Goal: Task Accomplishment & Management: Use online tool/utility

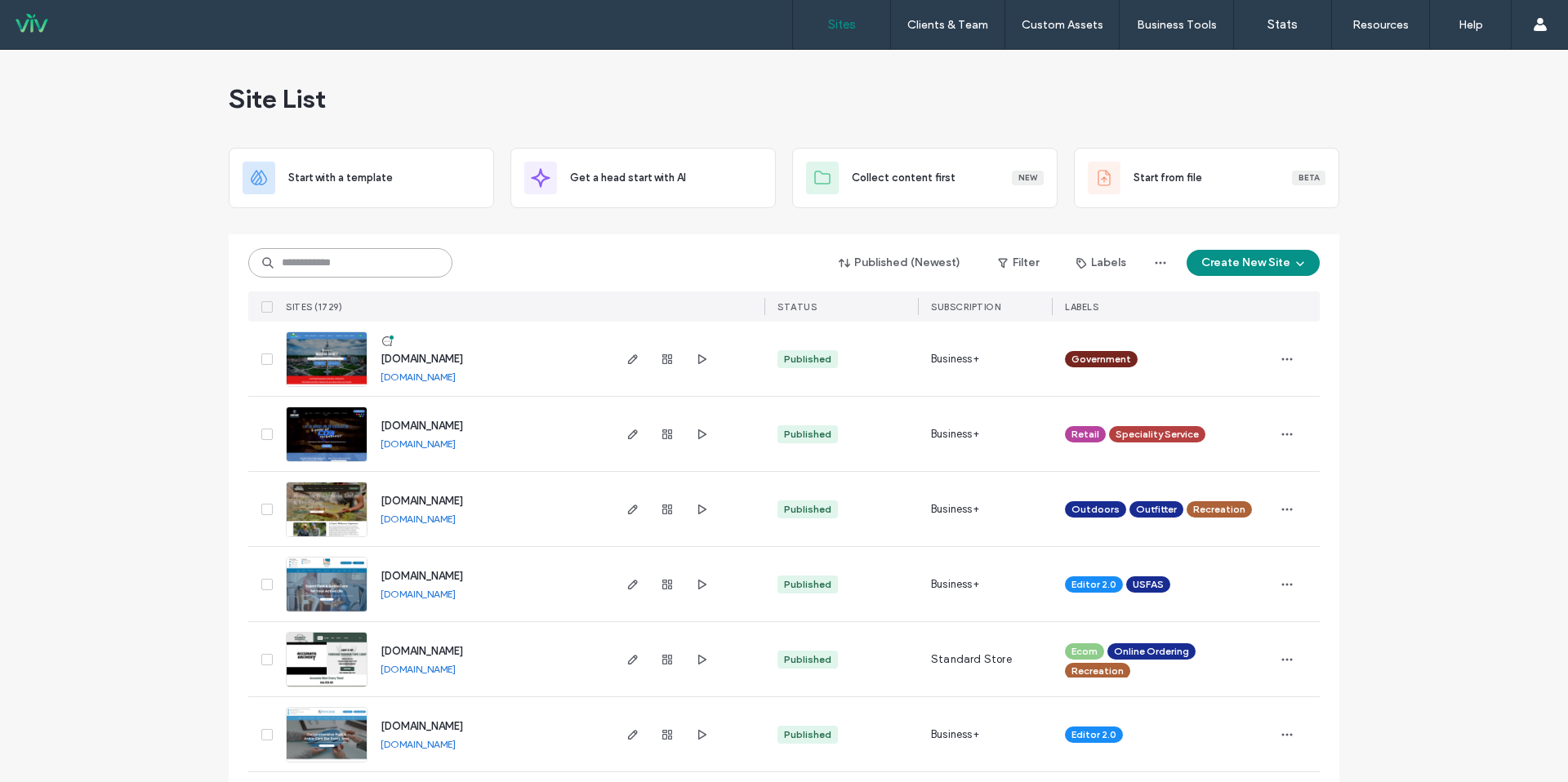
click at [421, 248] on input at bounding box center [350, 263] width 205 height 30
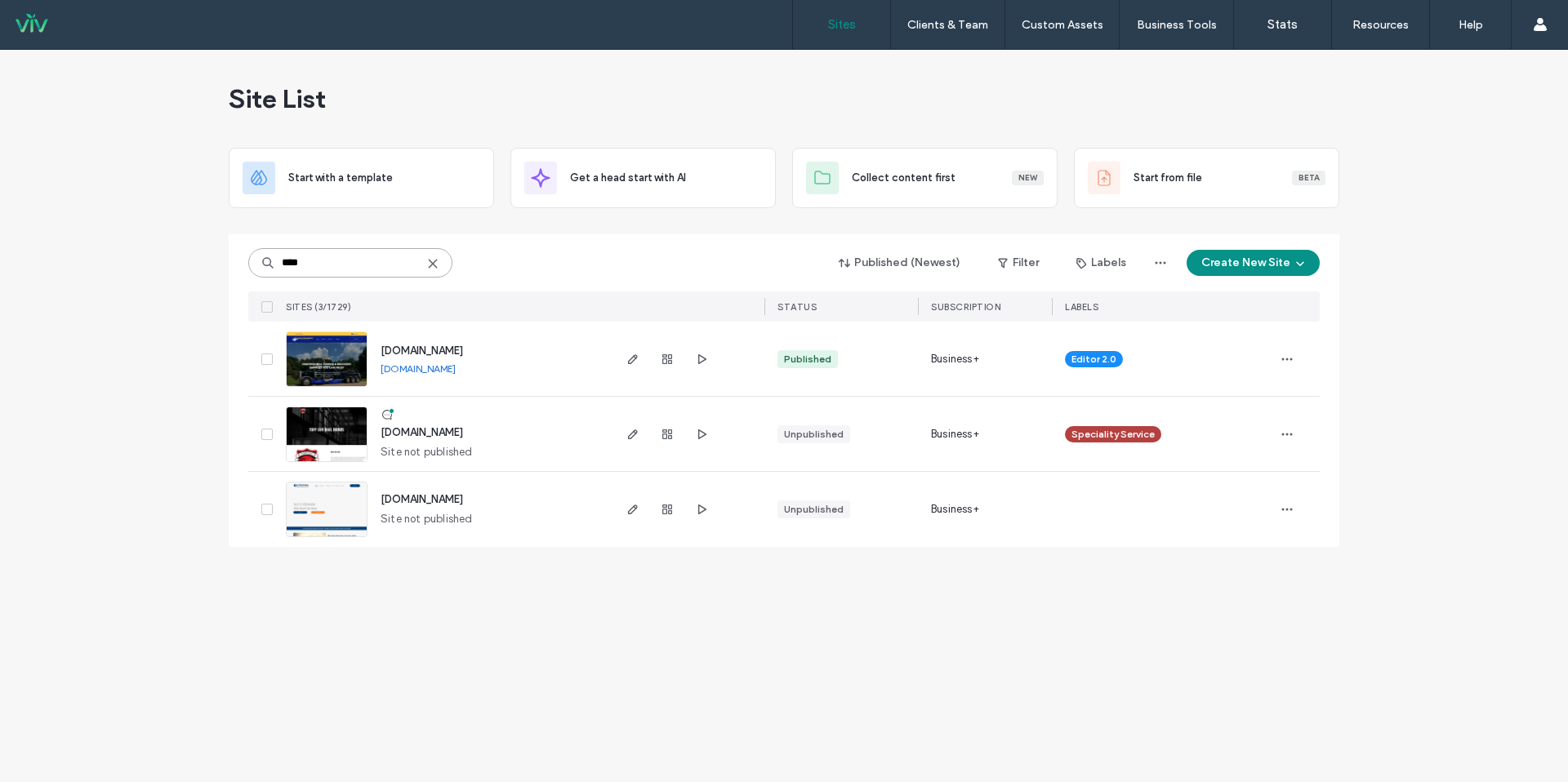
type input "****"
click at [671, 369] on div at bounding box center [668, 359] width 89 height 75
click at [667, 363] on icon "button" at bounding box center [667, 359] width 13 height 13
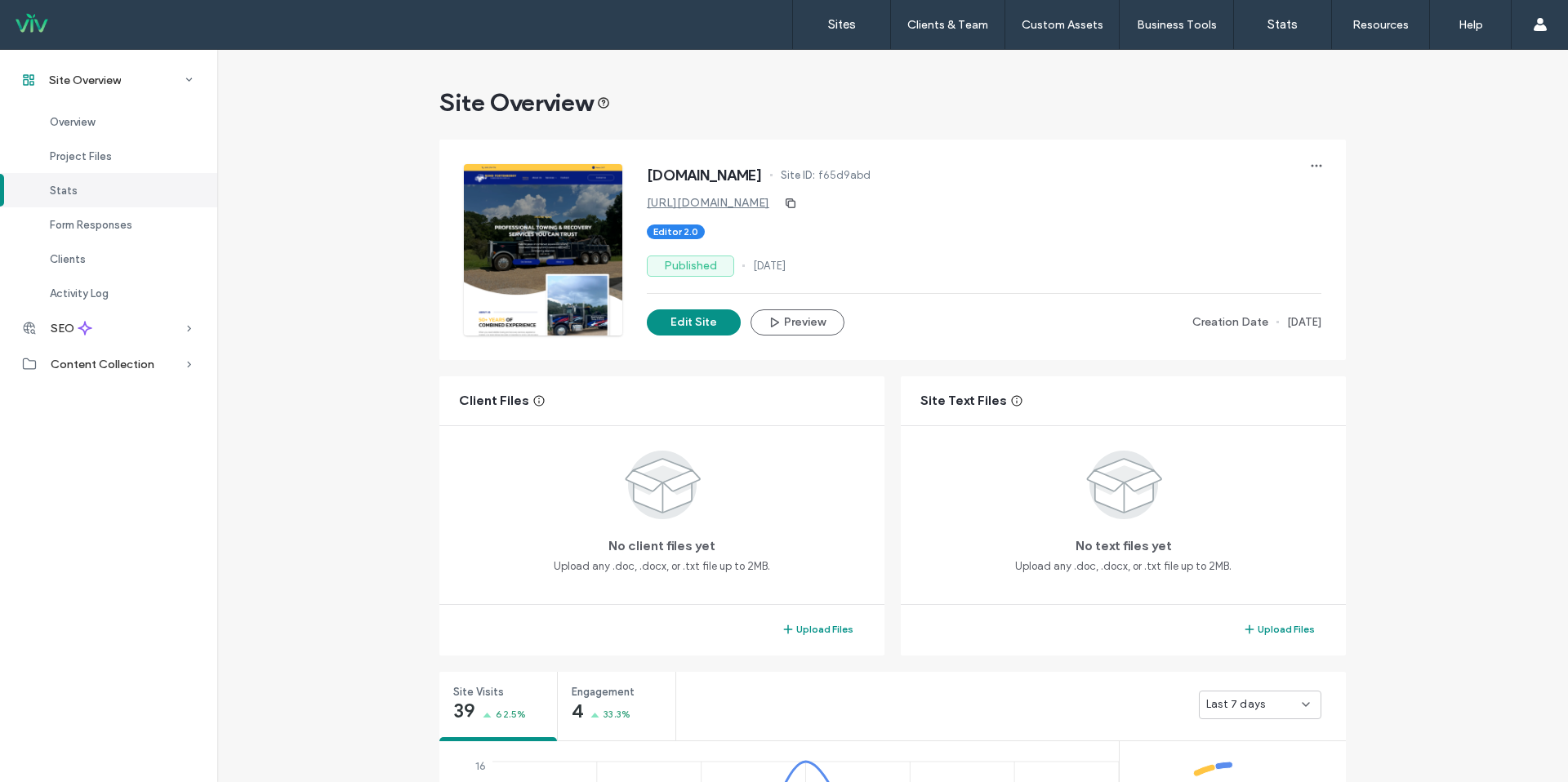
scroll to position [71, 0]
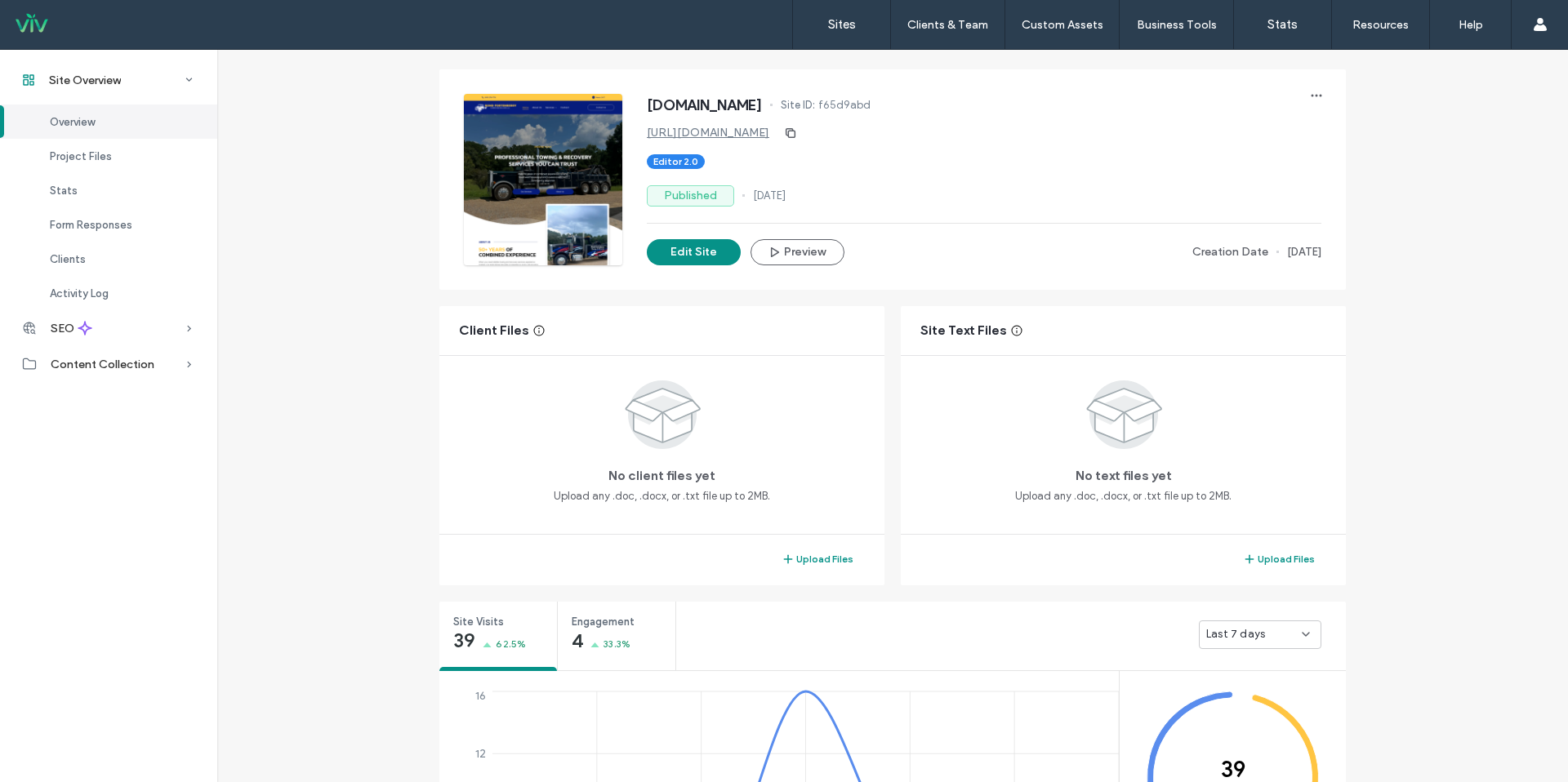
click at [1226, 637] on span "Last 7 days" at bounding box center [1236, 634] width 59 height 17
click at [1233, 719] on span "Last 30 days" at bounding box center [1234, 721] width 65 height 17
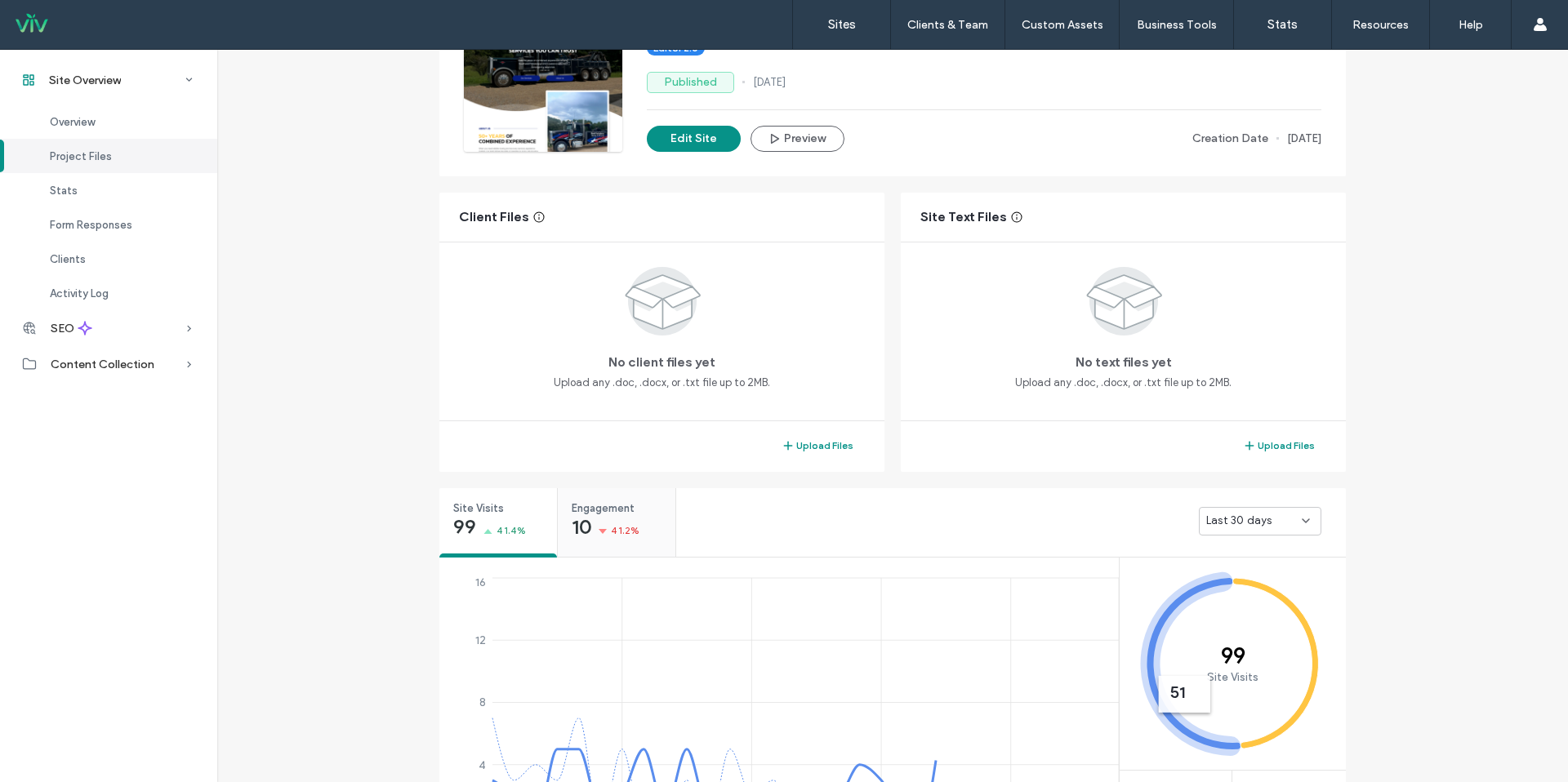
scroll to position [186, 0]
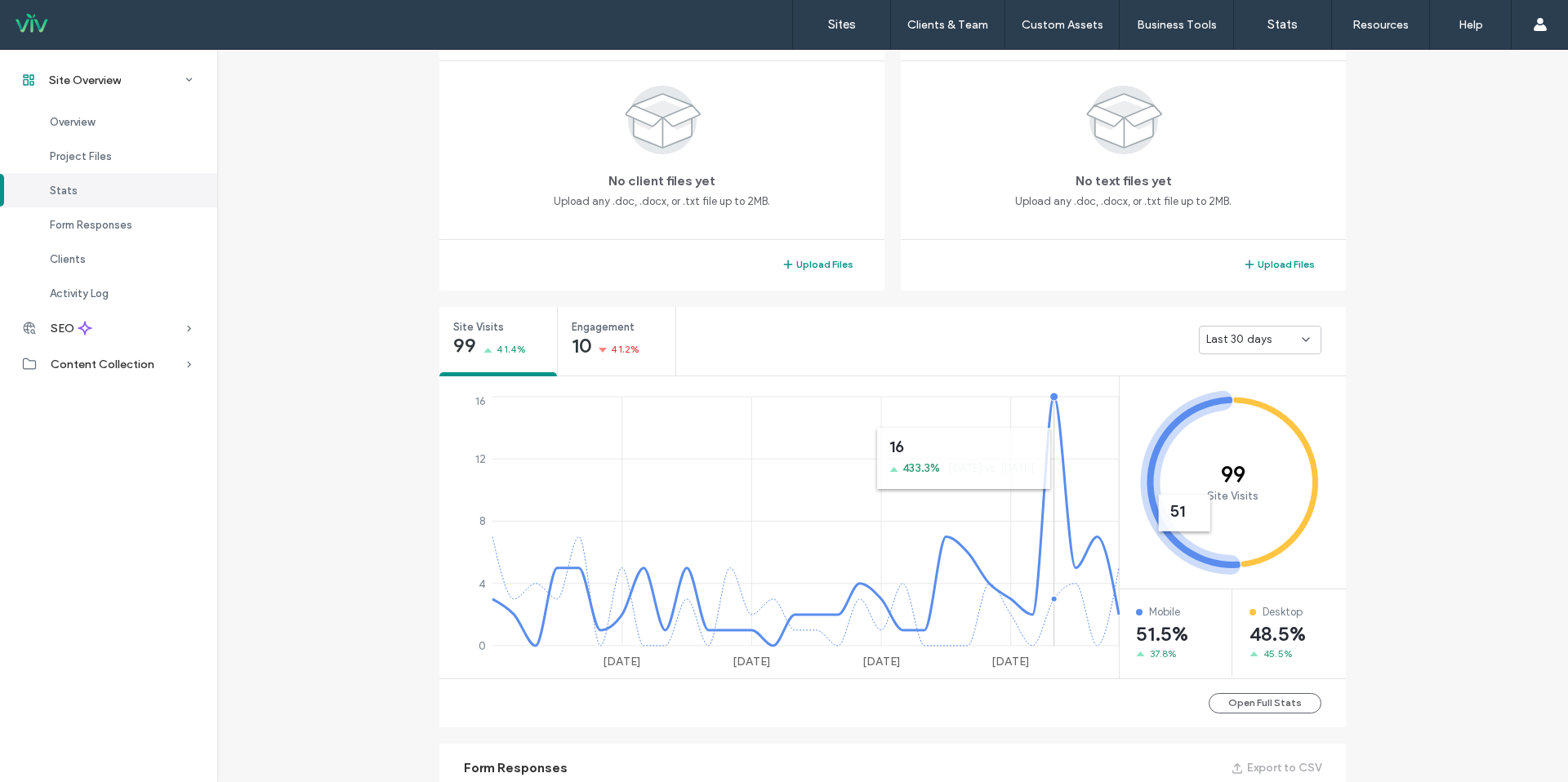
scroll to position [439, 0]
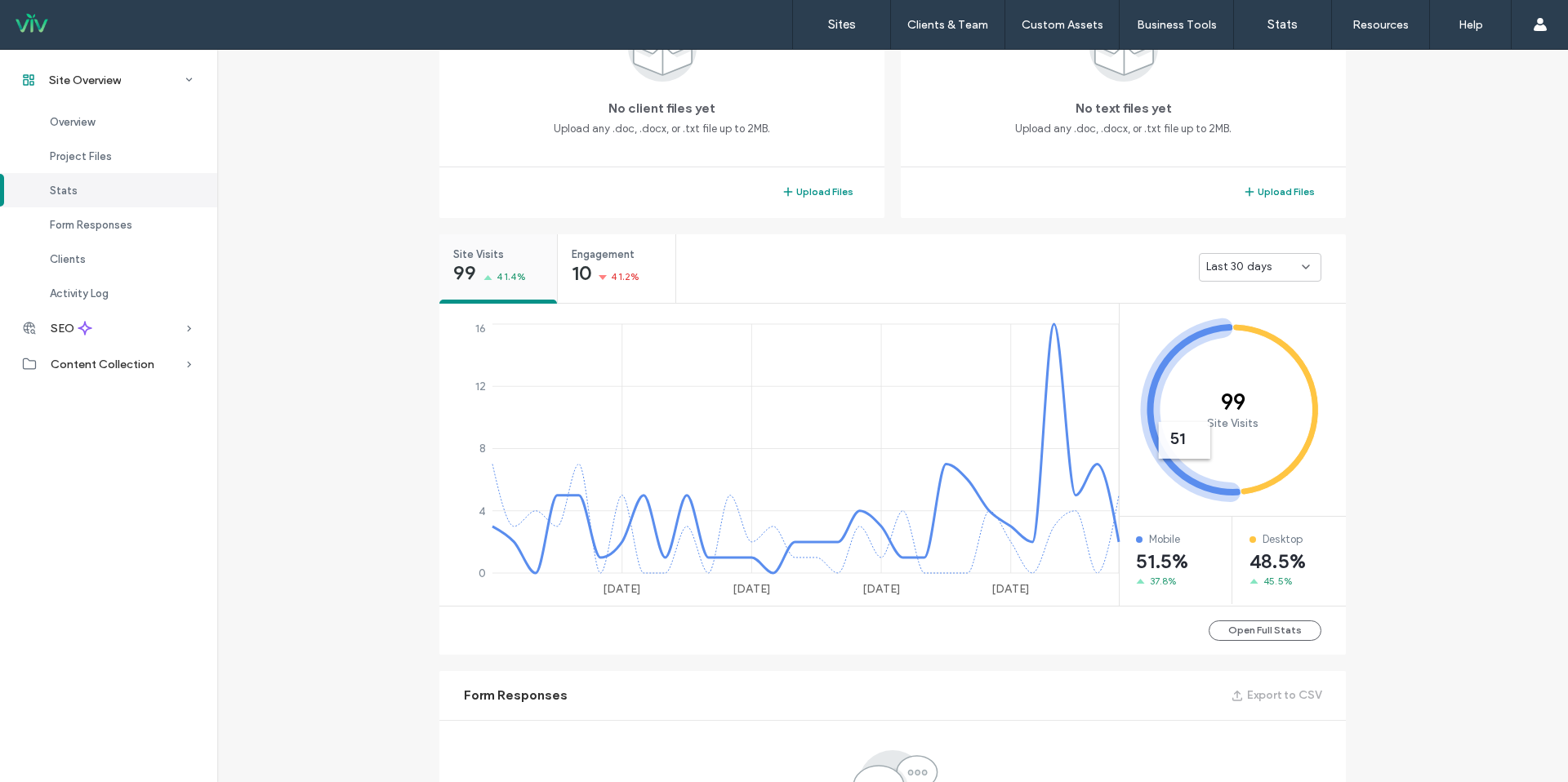
click at [508, 284] on span "41.4%" at bounding box center [512, 276] width 30 height 17
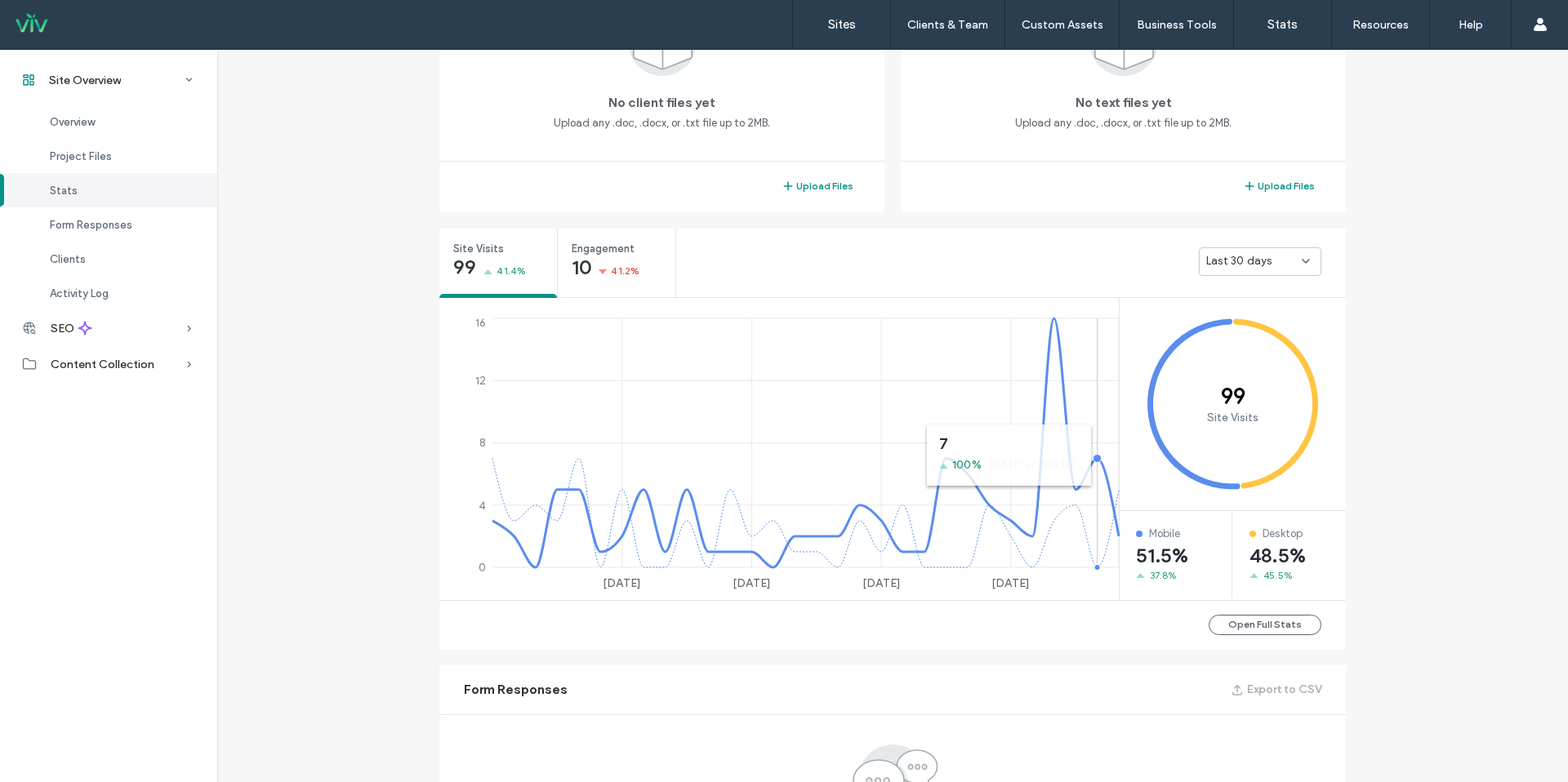
scroll to position [442, 0]
click at [484, 275] on icon at bounding box center [488, 275] width 9 height 9
click at [584, 263] on span "10" at bounding box center [581, 271] width 20 height 17
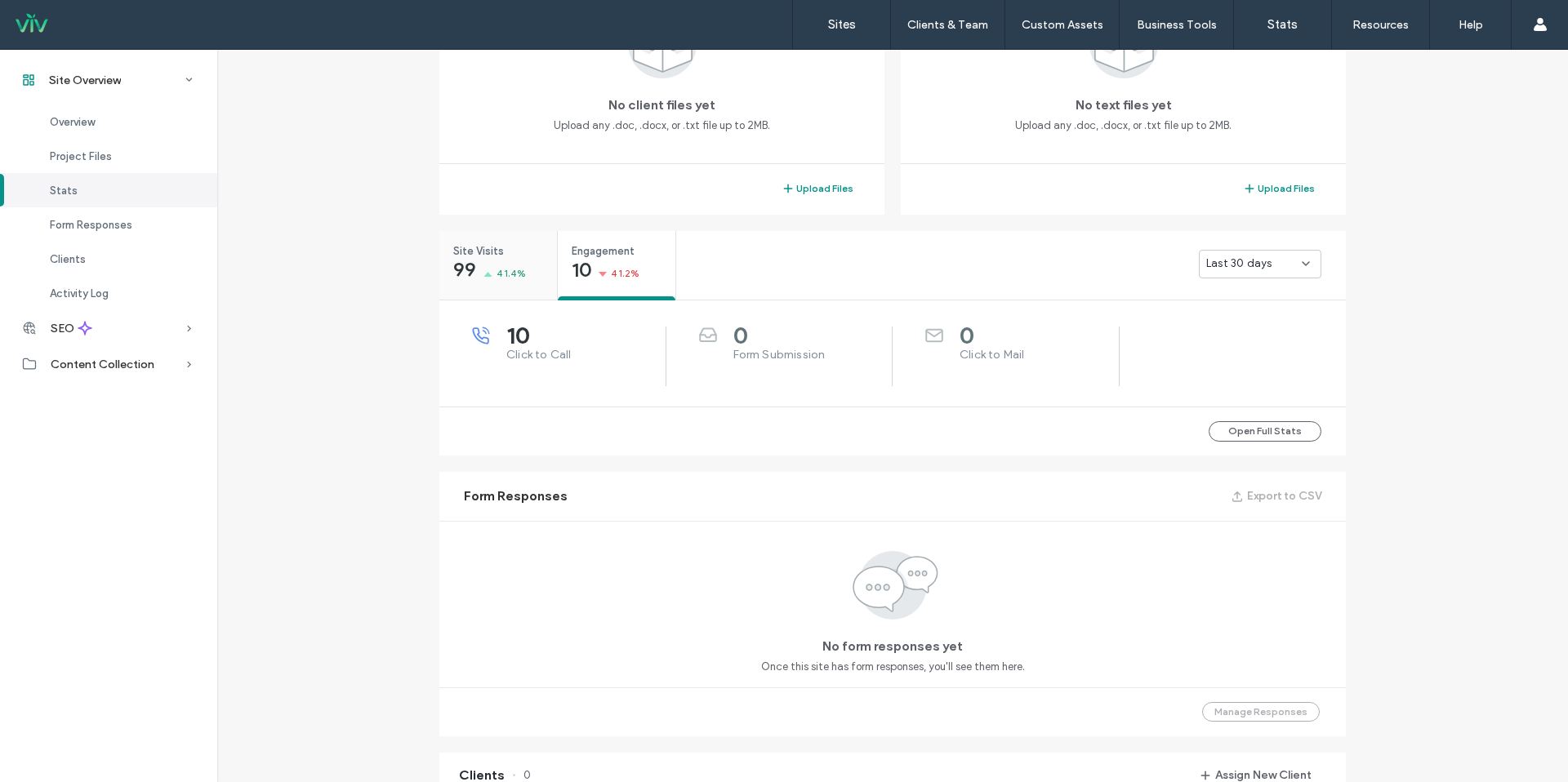
click at [519, 275] on div "Site Visits 99 41.4%" at bounding box center [499, 262] width 118 height 61
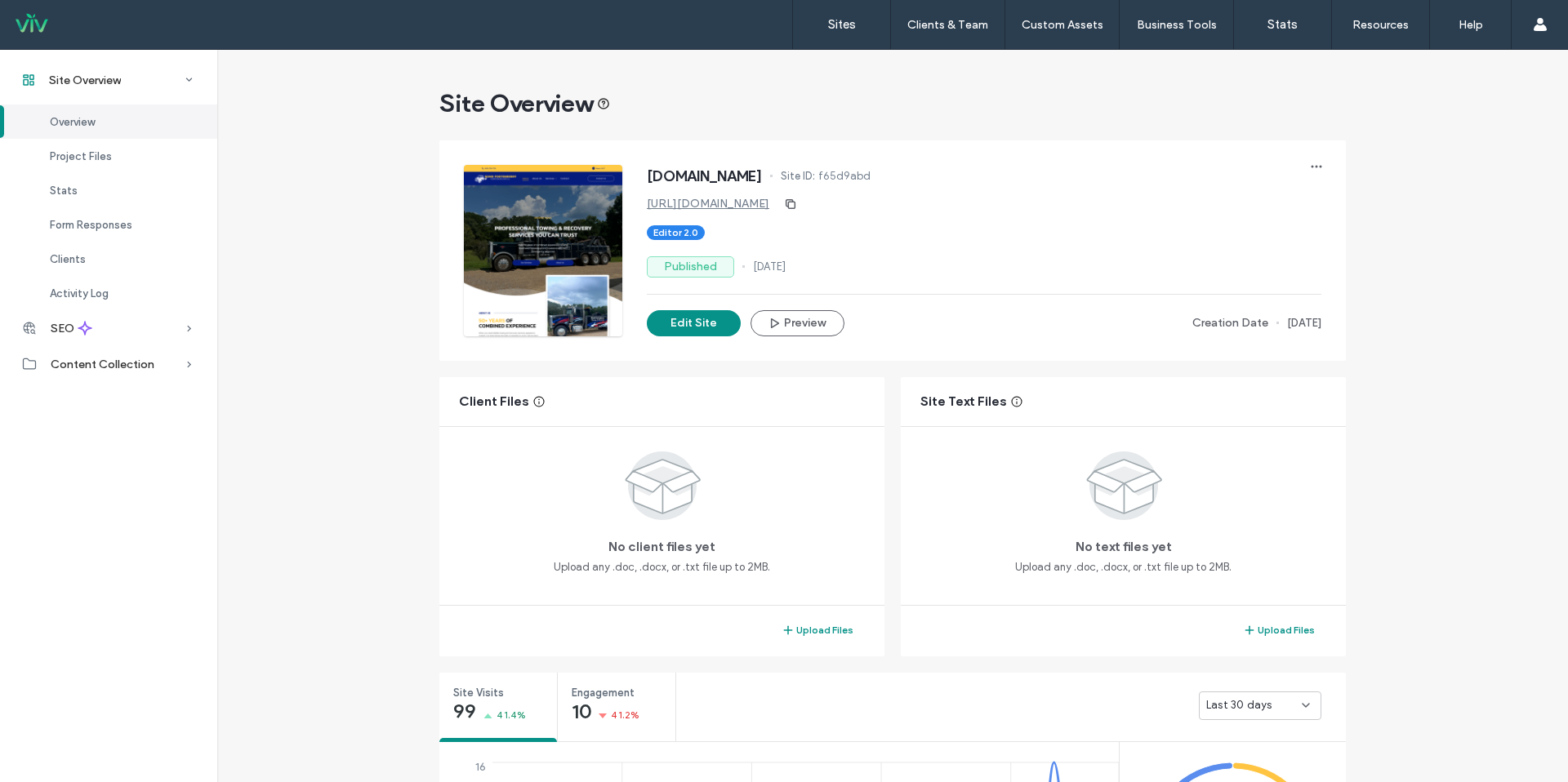
click at [728, 205] on link "https://www.bondfortenberrytowing.com" at bounding box center [708, 204] width 123 height 14
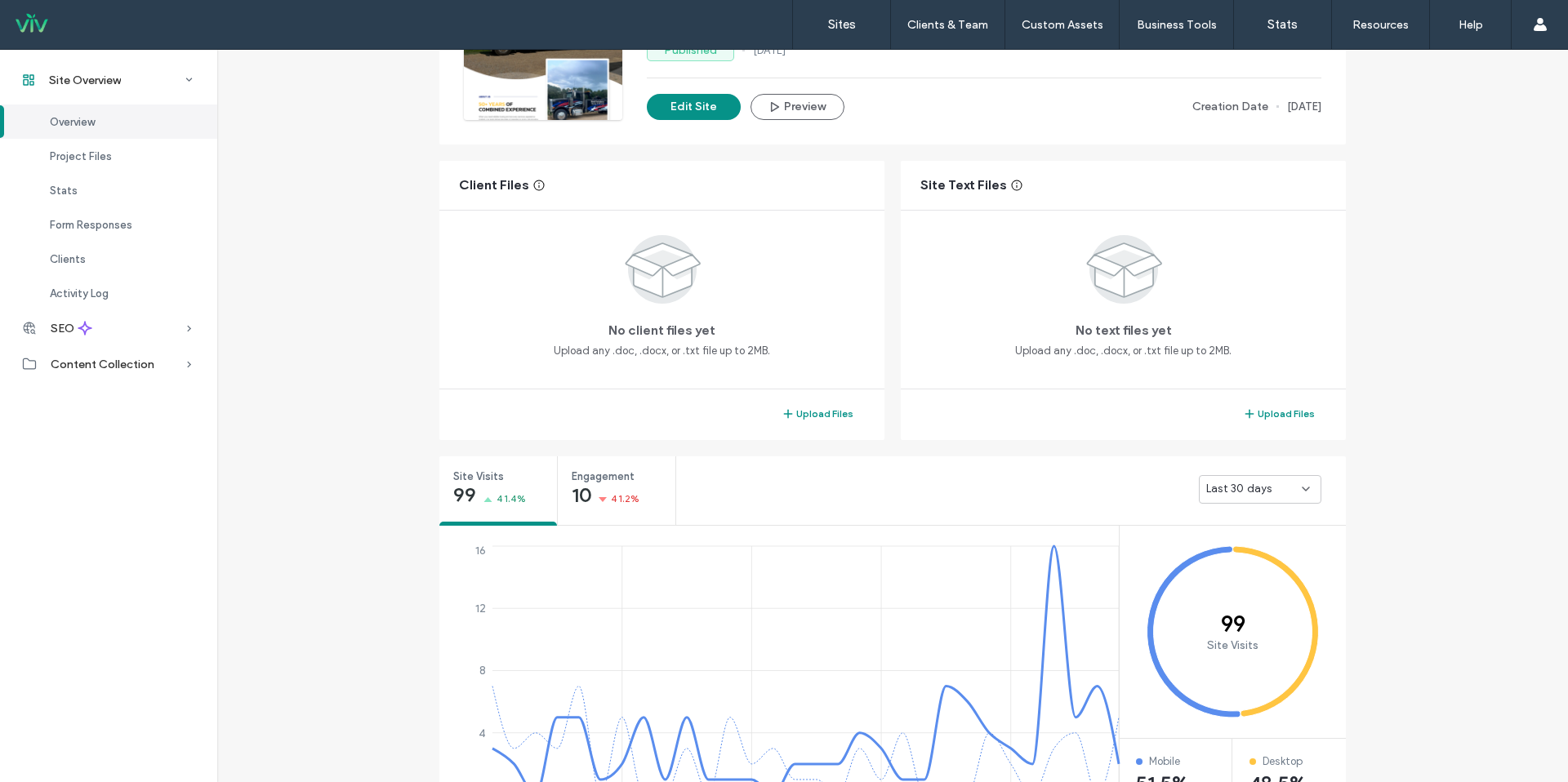
scroll to position [383, 0]
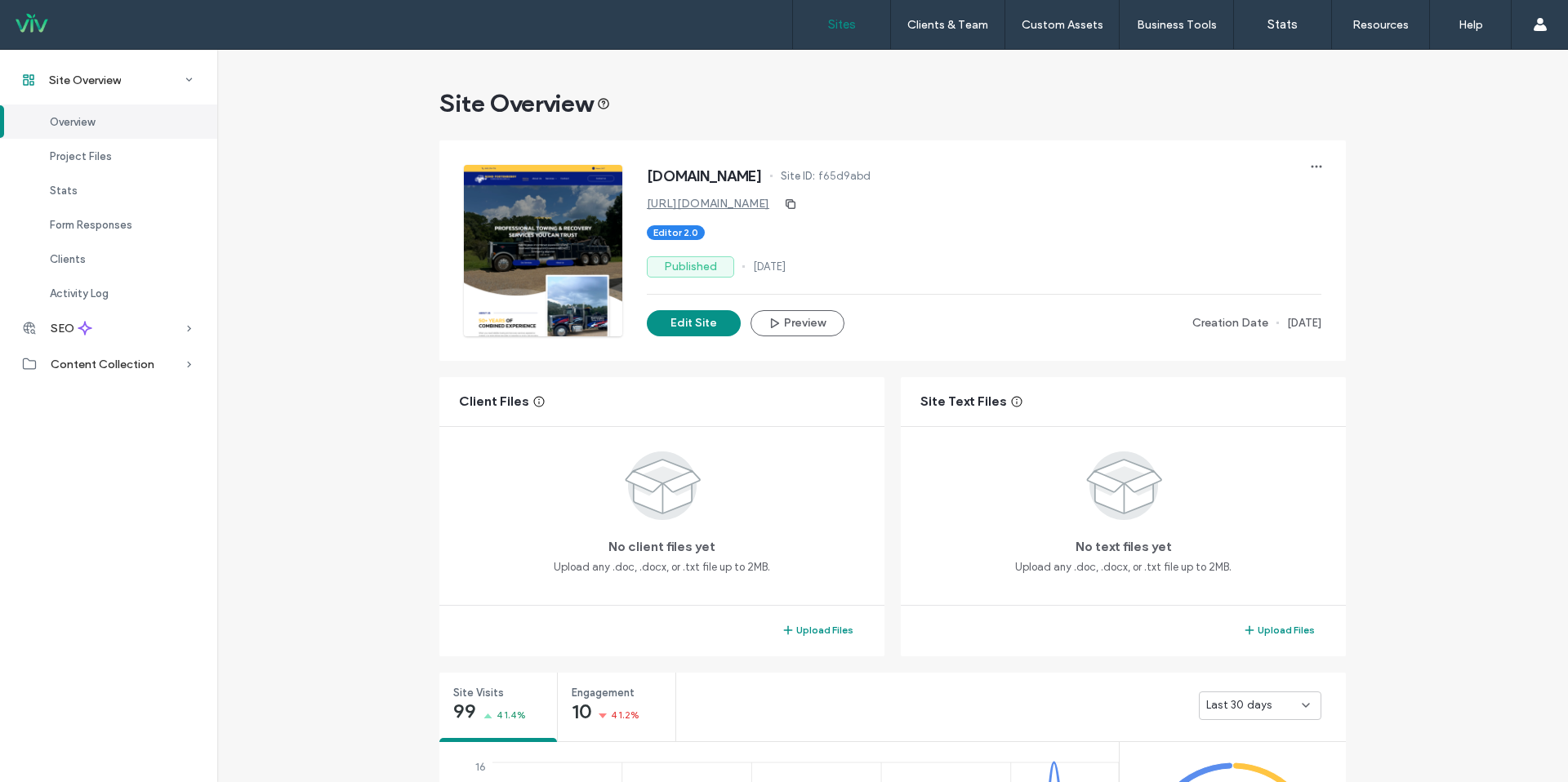
drag, startPoint x: 819, startPoint y: 53, endPoint x: 833, endPoint y: 31, distance: 26.1
click at [825, 43] on div "Sites Clients & Team Client Management Custom Assets Custom Templates Custom Se…" at bounding box center [784, 391] width 1568 height 782
click at [833, 31] on link "Sites" at bounding box center [841, 25] width 97 height 49
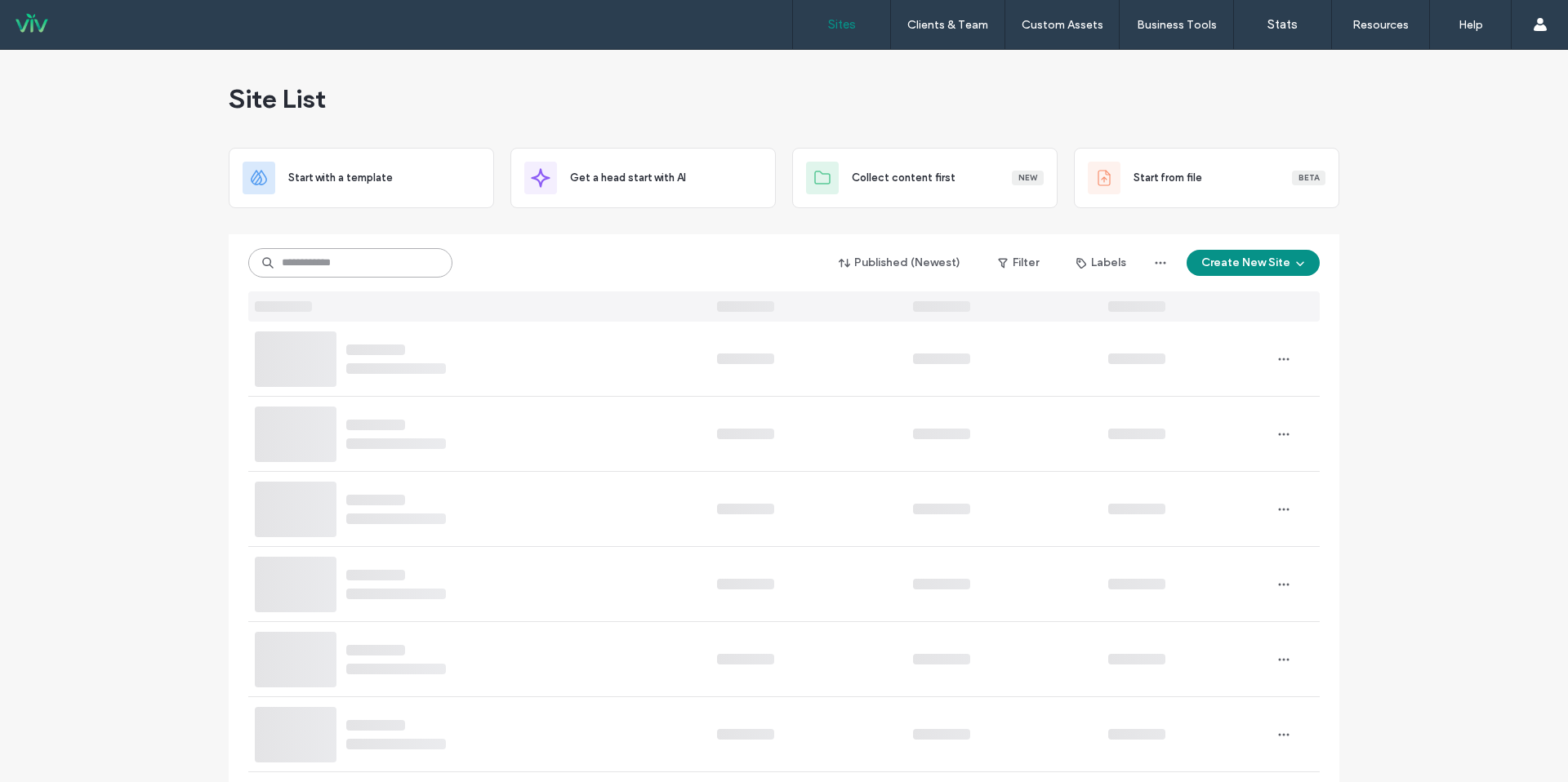
click at [368, 259] on input at bounding box center [350, 263] width 205 height 30
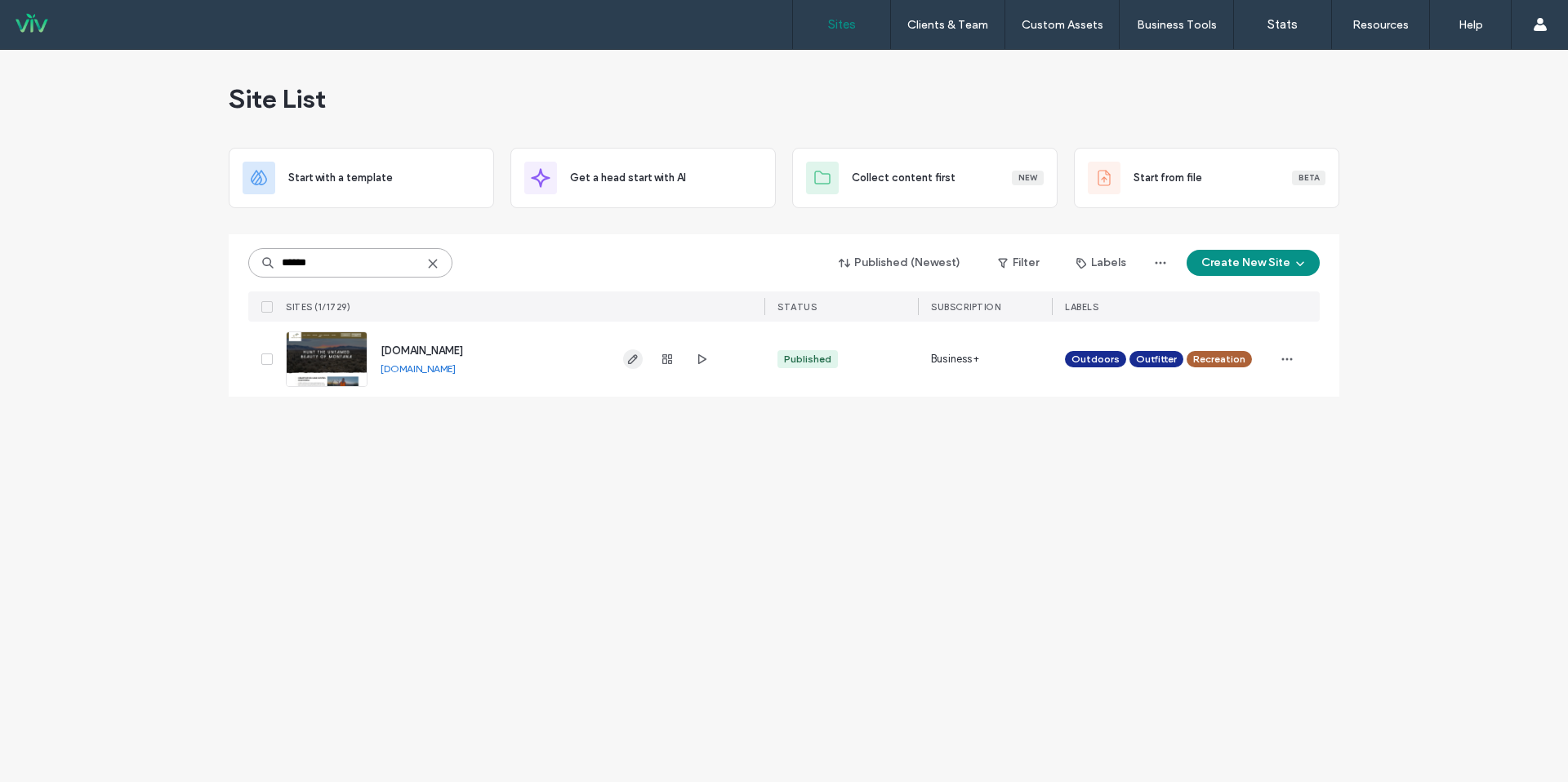
type input "******"
click at [635, 360] on icon "button" at bounding box center [633, 359] width 13 height 13
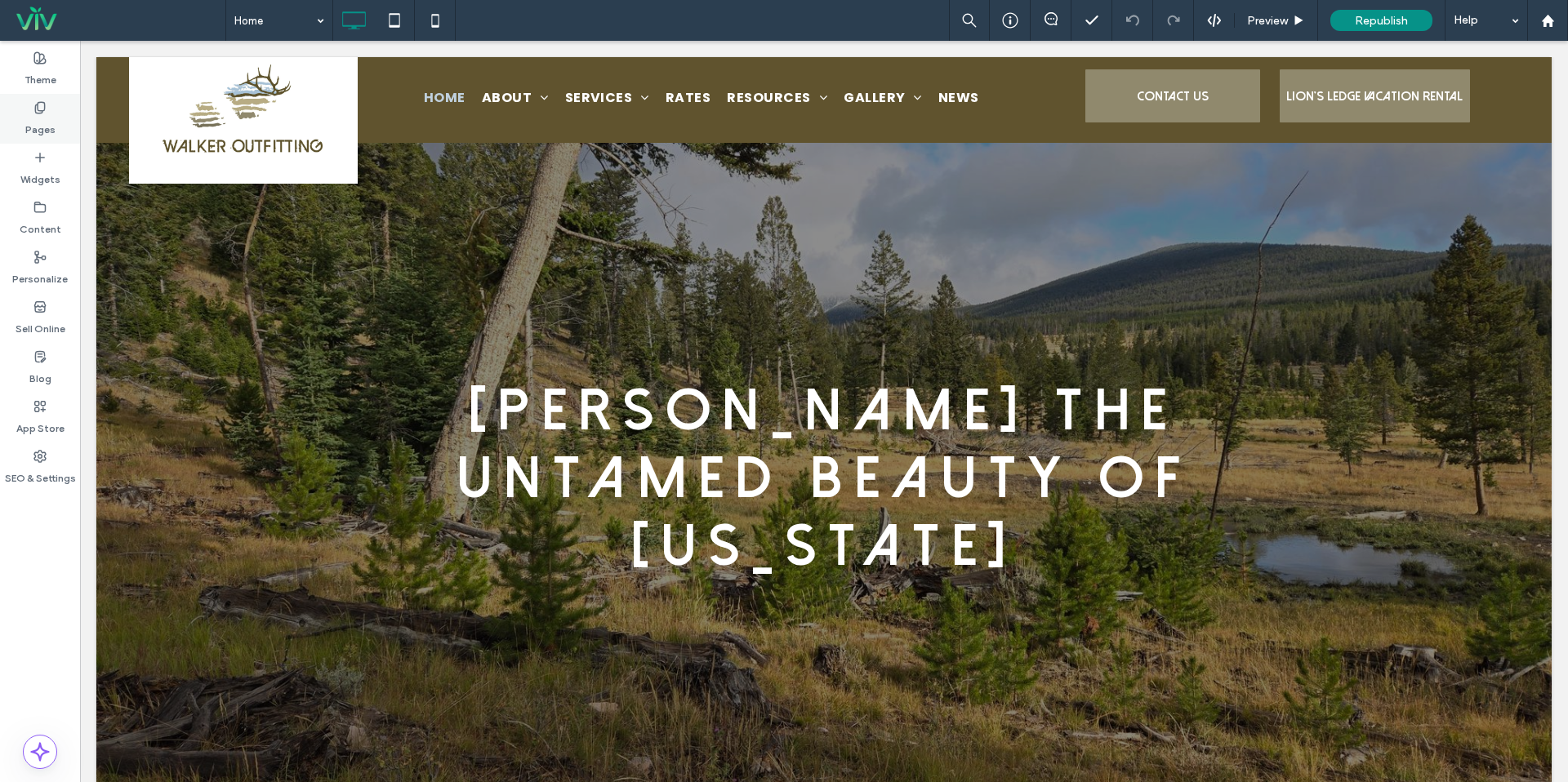
drag, startPoint x: 56, startPoint y: 118, endPoint x: 56, endPoint y: 137, distance: 19.0
click at [56, 118] on div "Pages" at bounding box center [39, 118] width 80 height 50
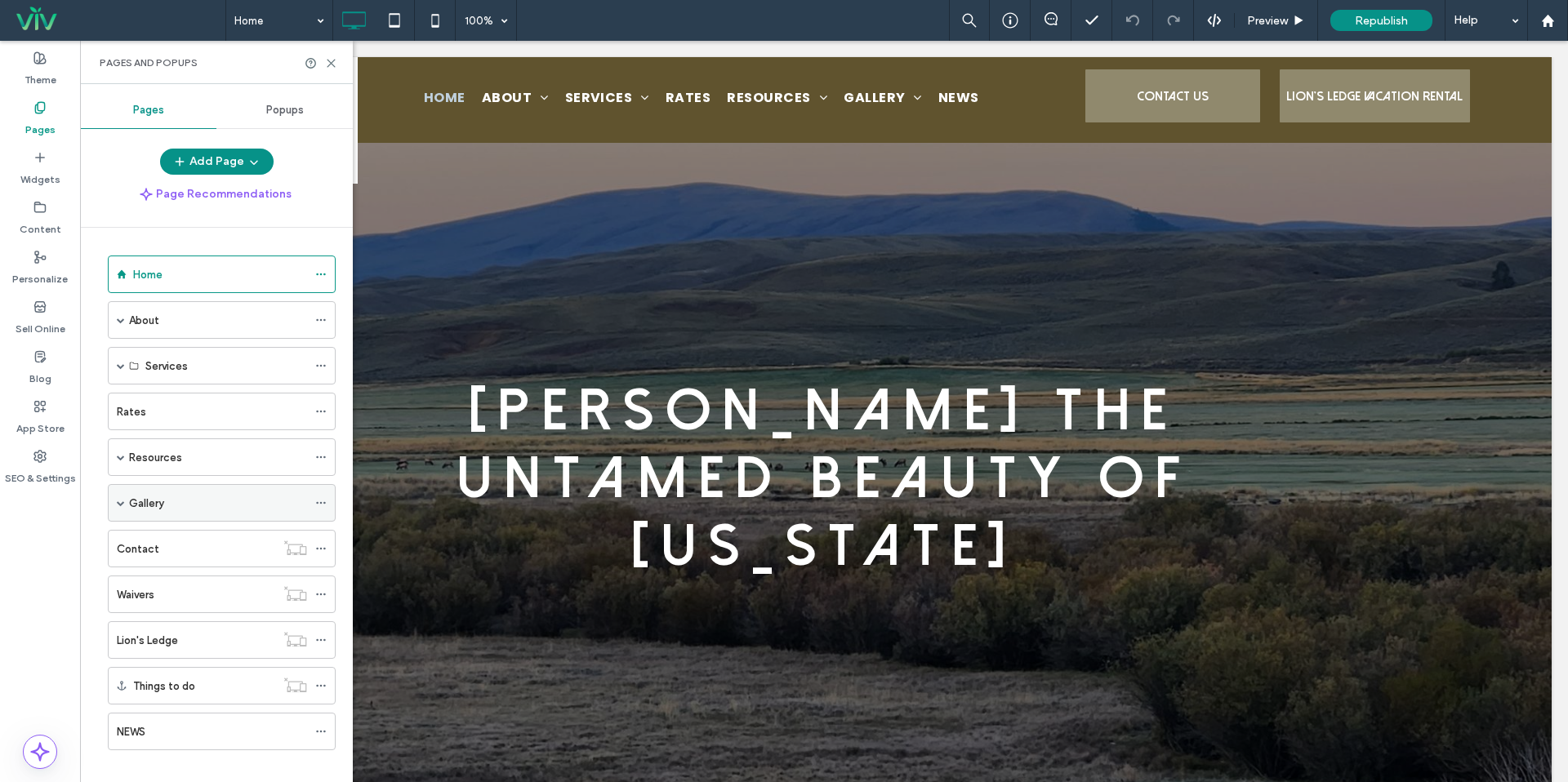
click at [122, 506] on span at bounding box center [121, 503] width 8 height 8
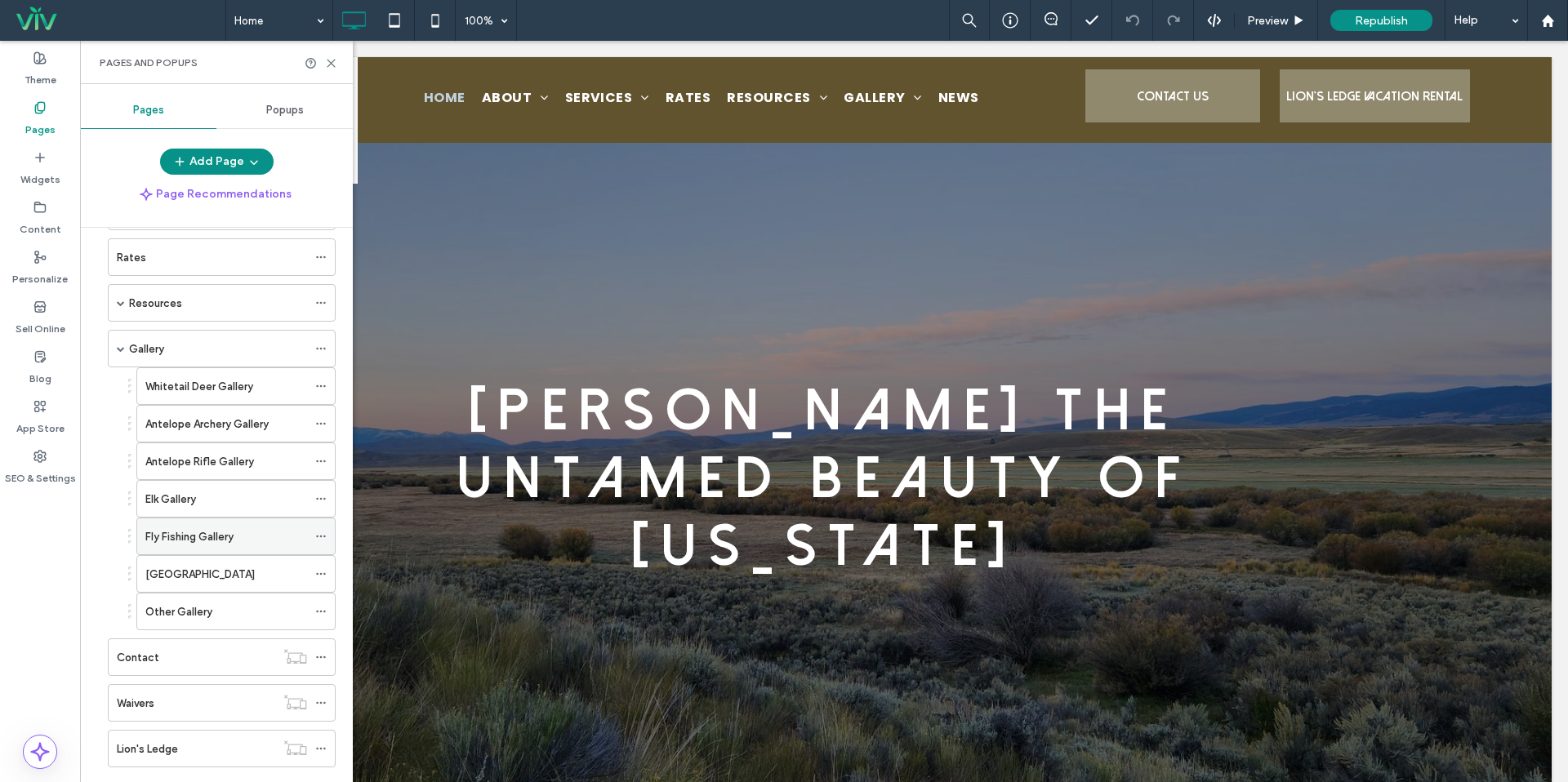
scroll to position [155, 0]
click at [184, 344] on div "Gallery" at bounding box center [217, 347] width 178 height 17
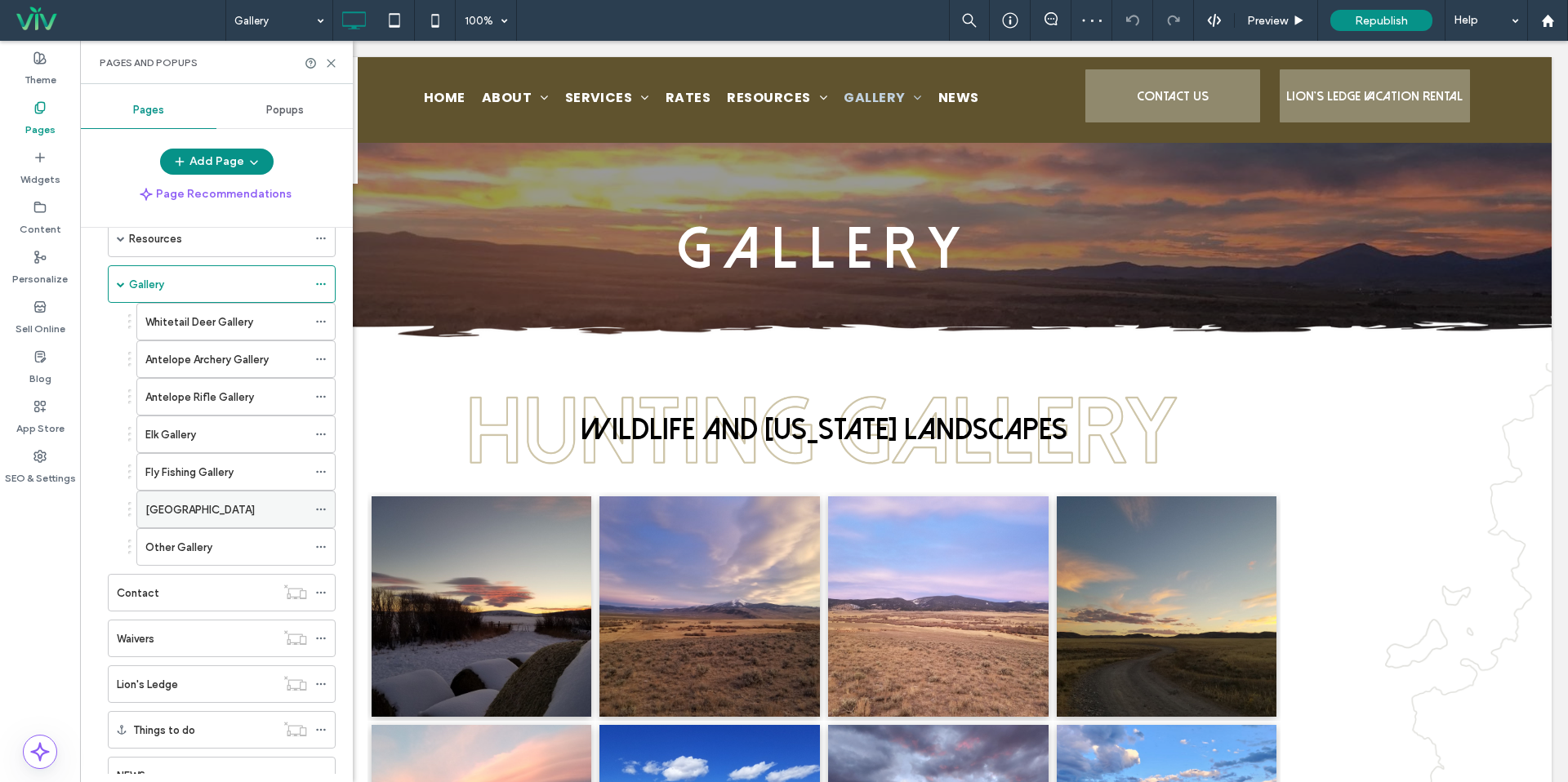
scroll to position [280, 0]
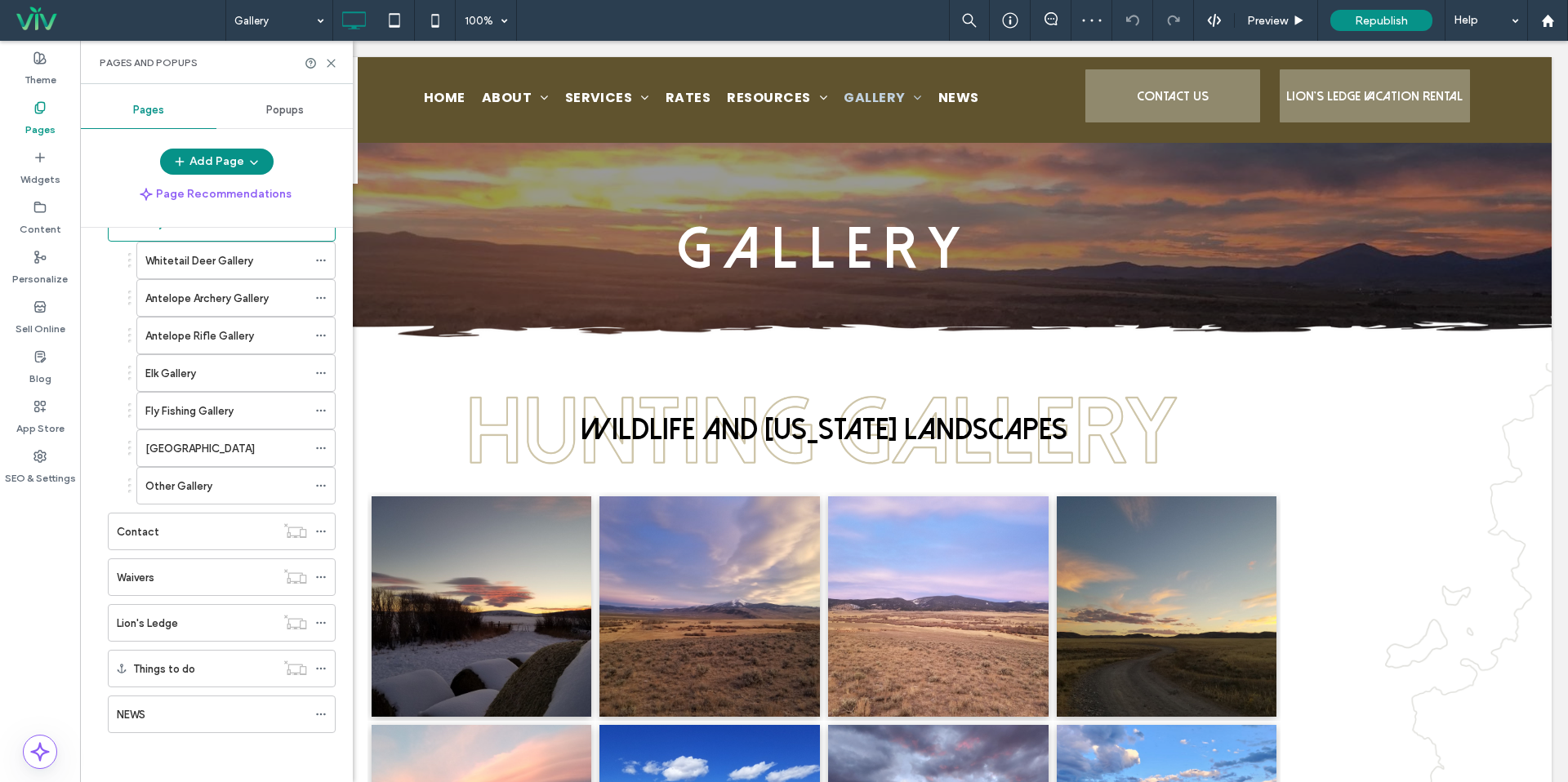
click at [216, 617] on div "Lion's Ledge" at bounding box center [196, 623] width 158 height 17
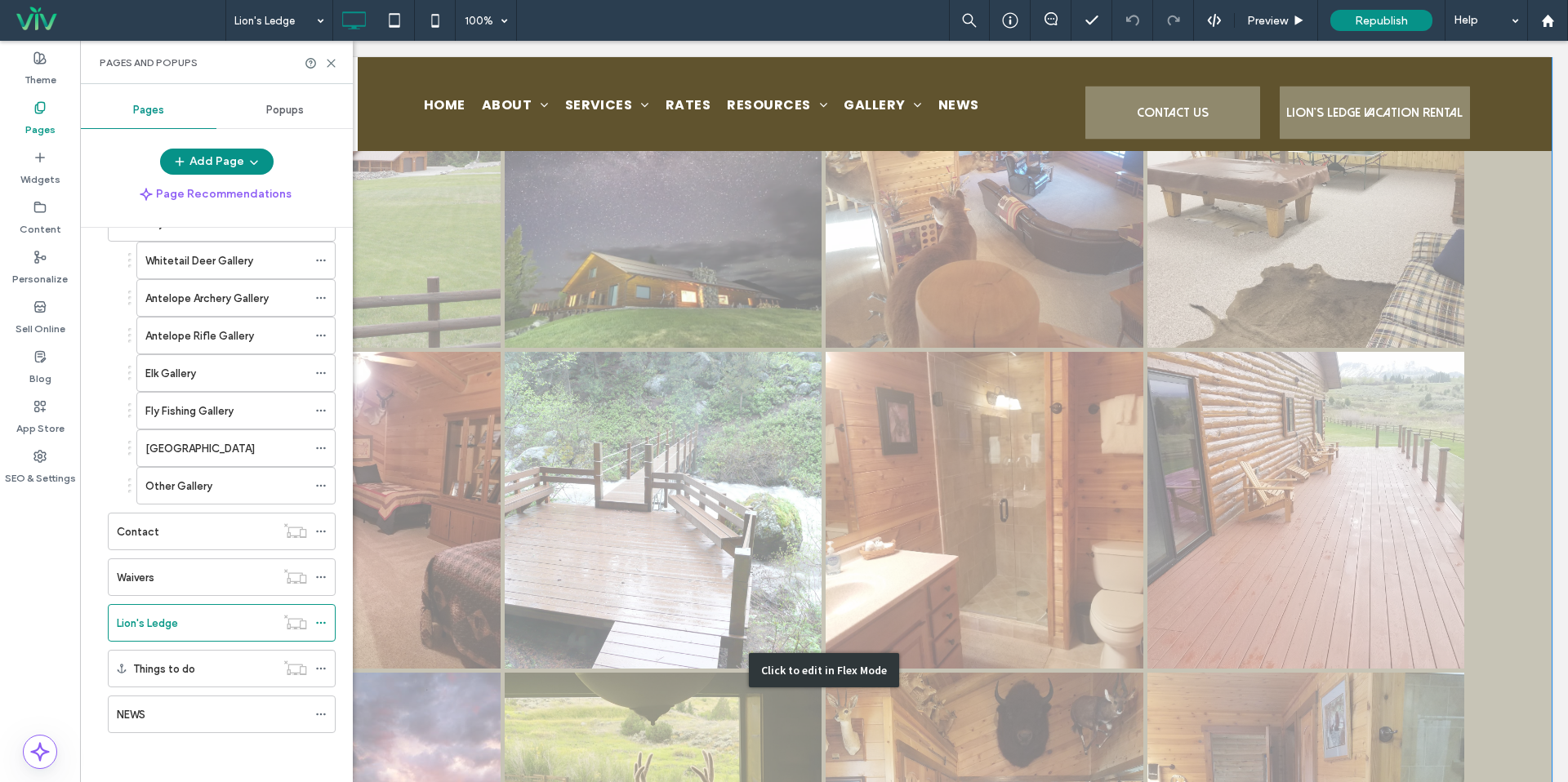
scroll to position [1697, 0]
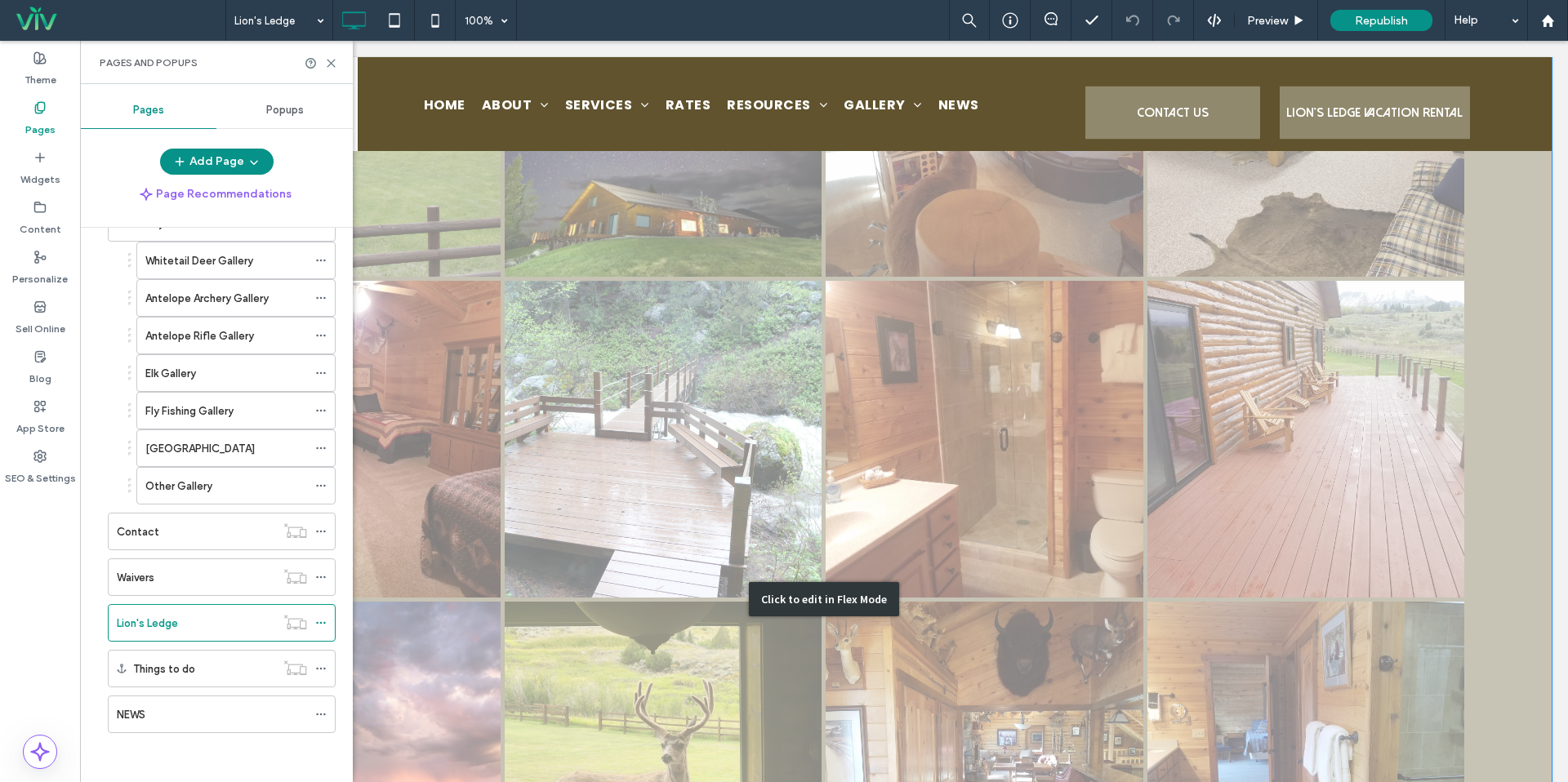
click at [881, 488] on div "Click to edit in Flex Mode" at bounding box center [824, 599] width 1456 height 1406
click at [881, 488] on link at bounding box center [984, 440] width 317 height 317
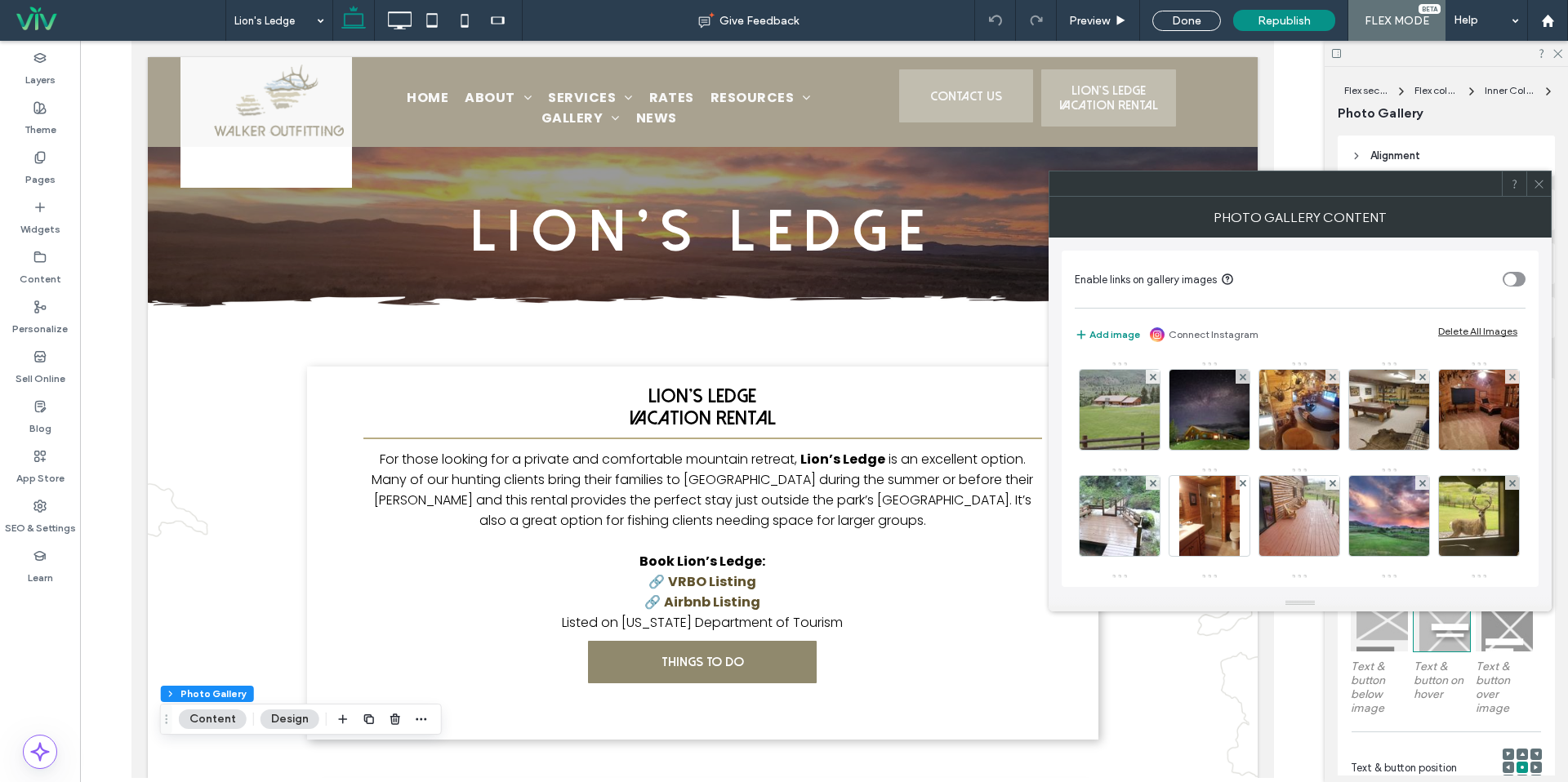
scroll to position [277, 0]
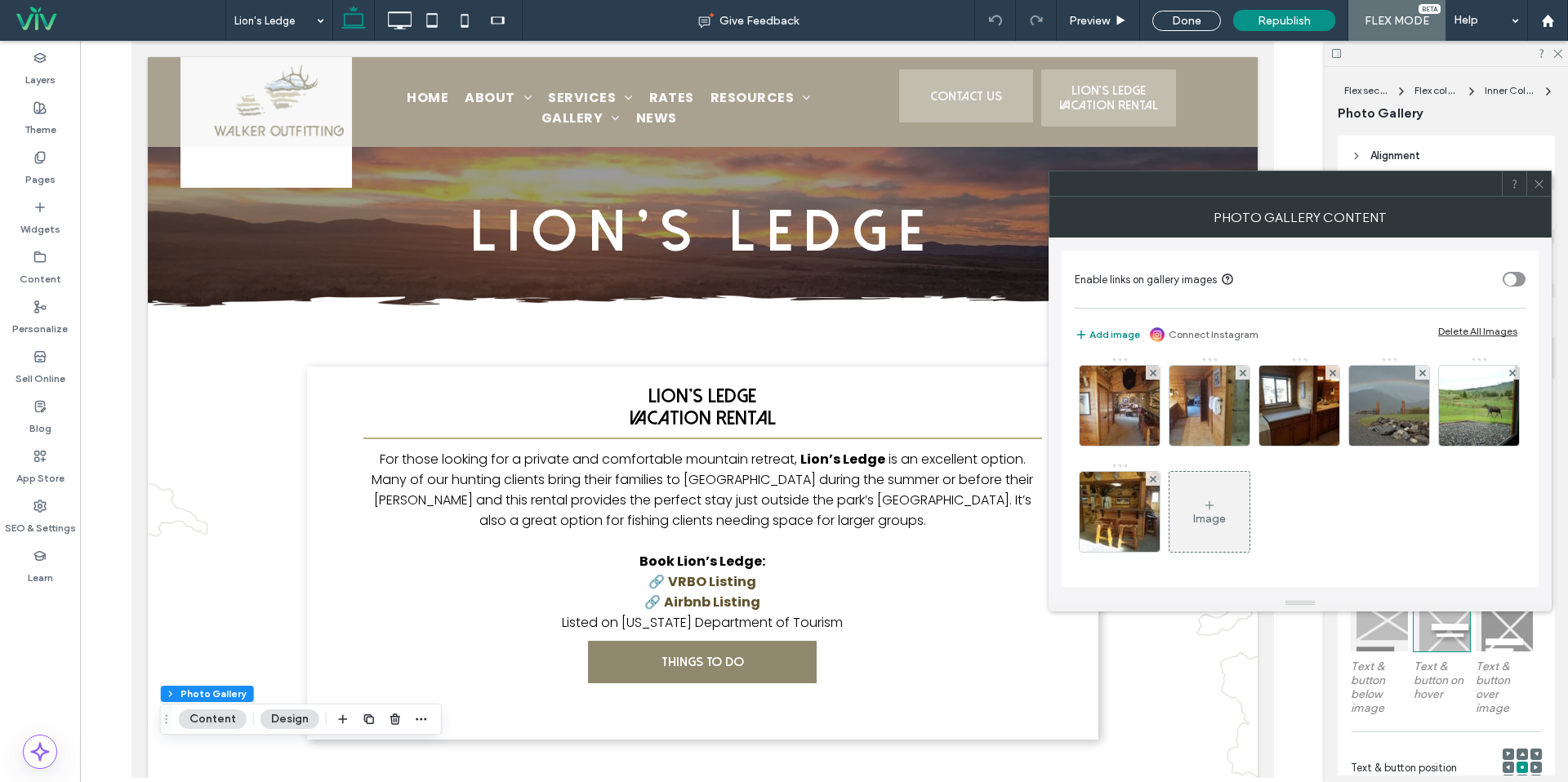
click at [1170, 545] on div "Image" at bounding box center [1209, 512] width 80 height 77
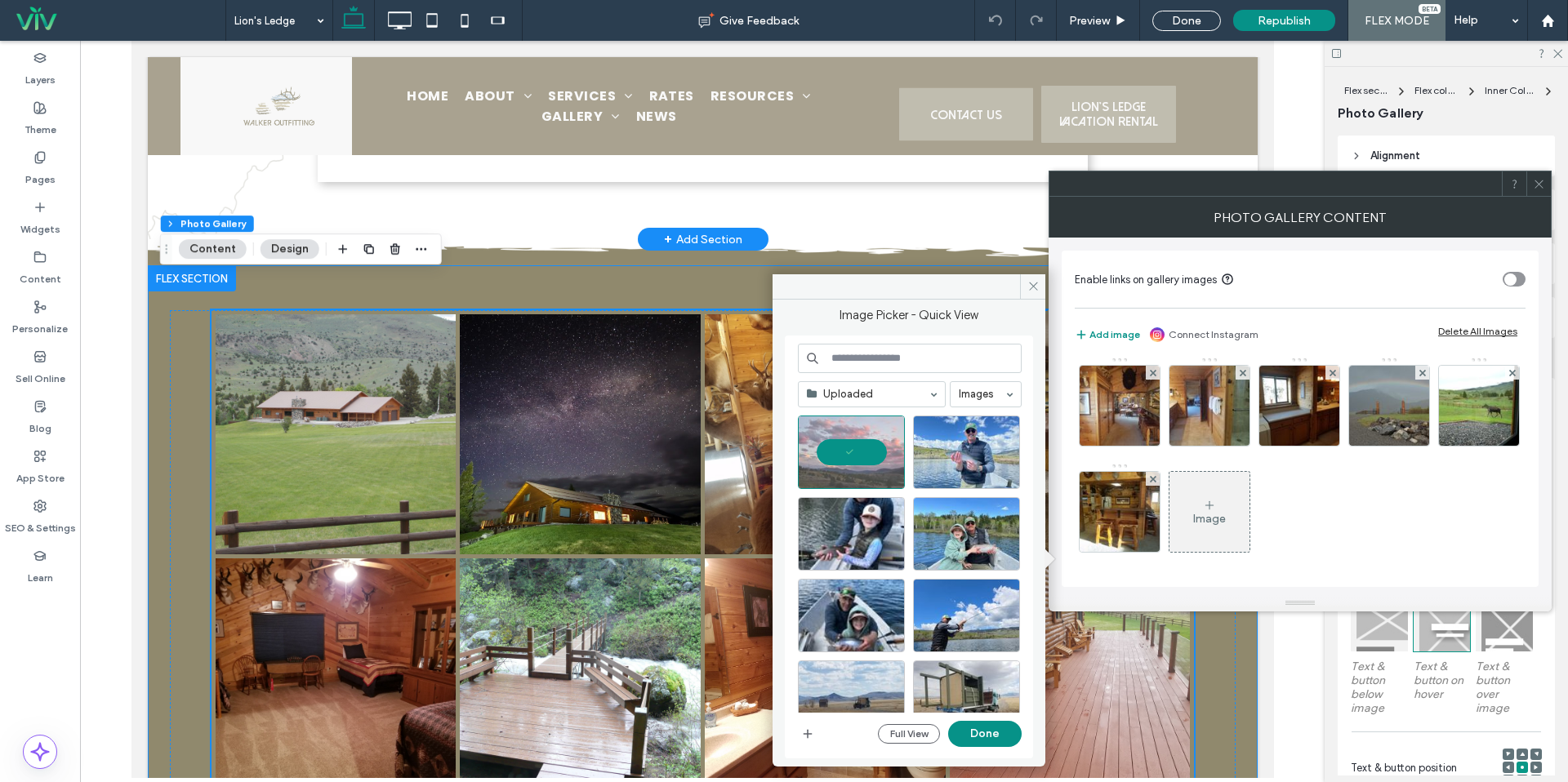
scroll to position [1307, 0]
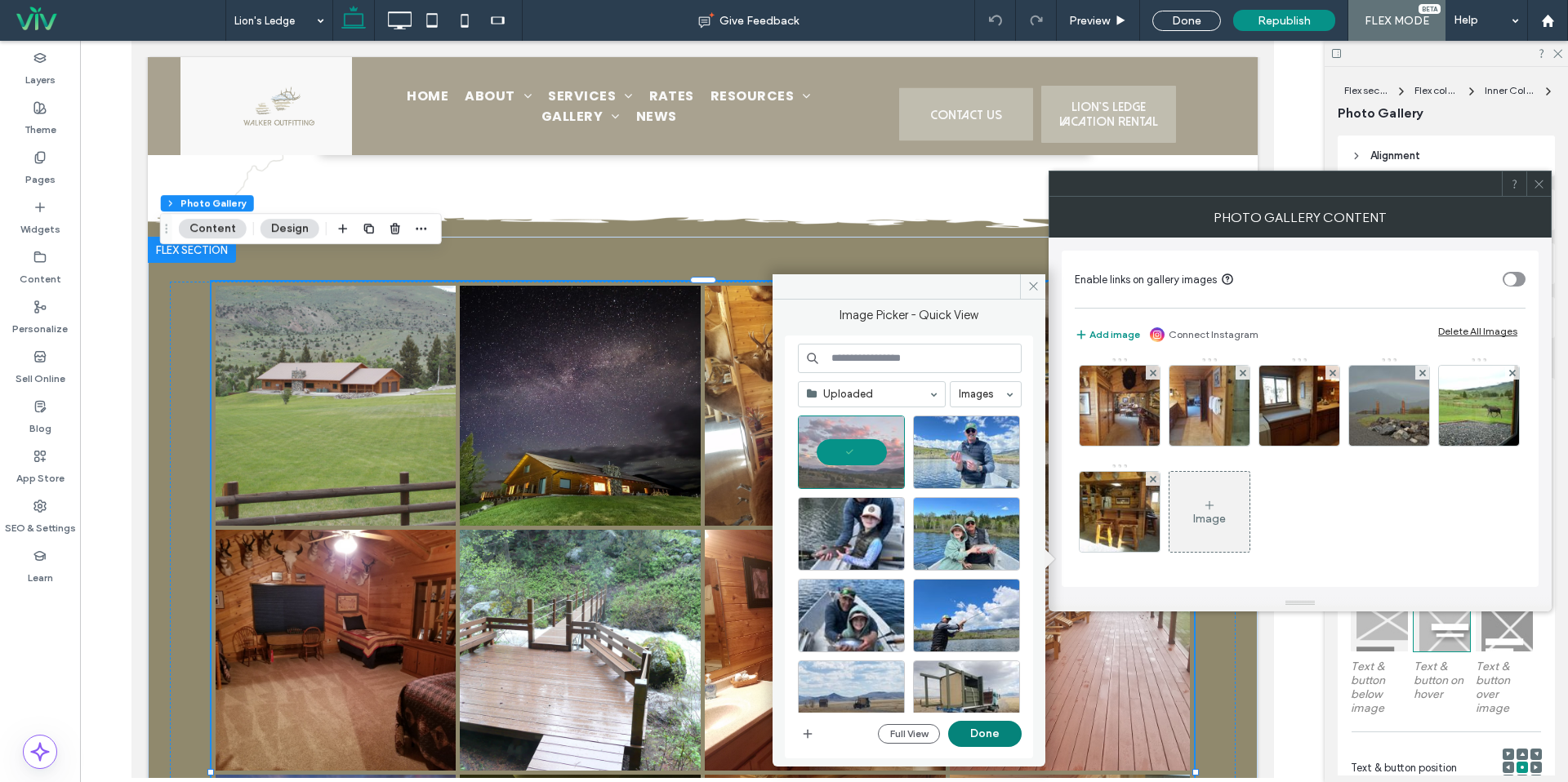
click at [994, 724] on button "Done" at bounding box center [985, 734] width 74 height 27
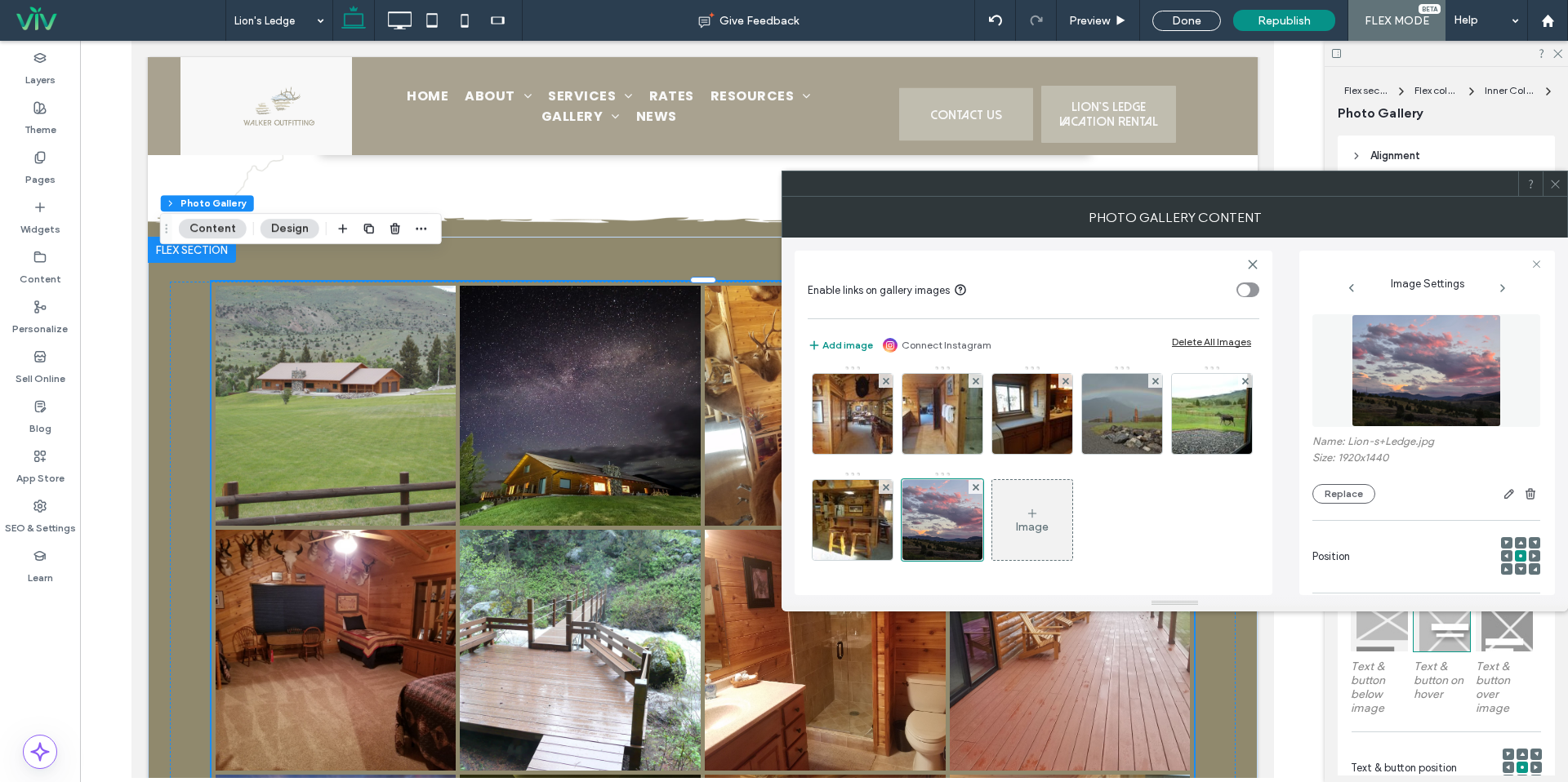
scroll to position [277, 0]
click at [1553, 195] on span at bounding box center [1555, 183] width 12 height 25
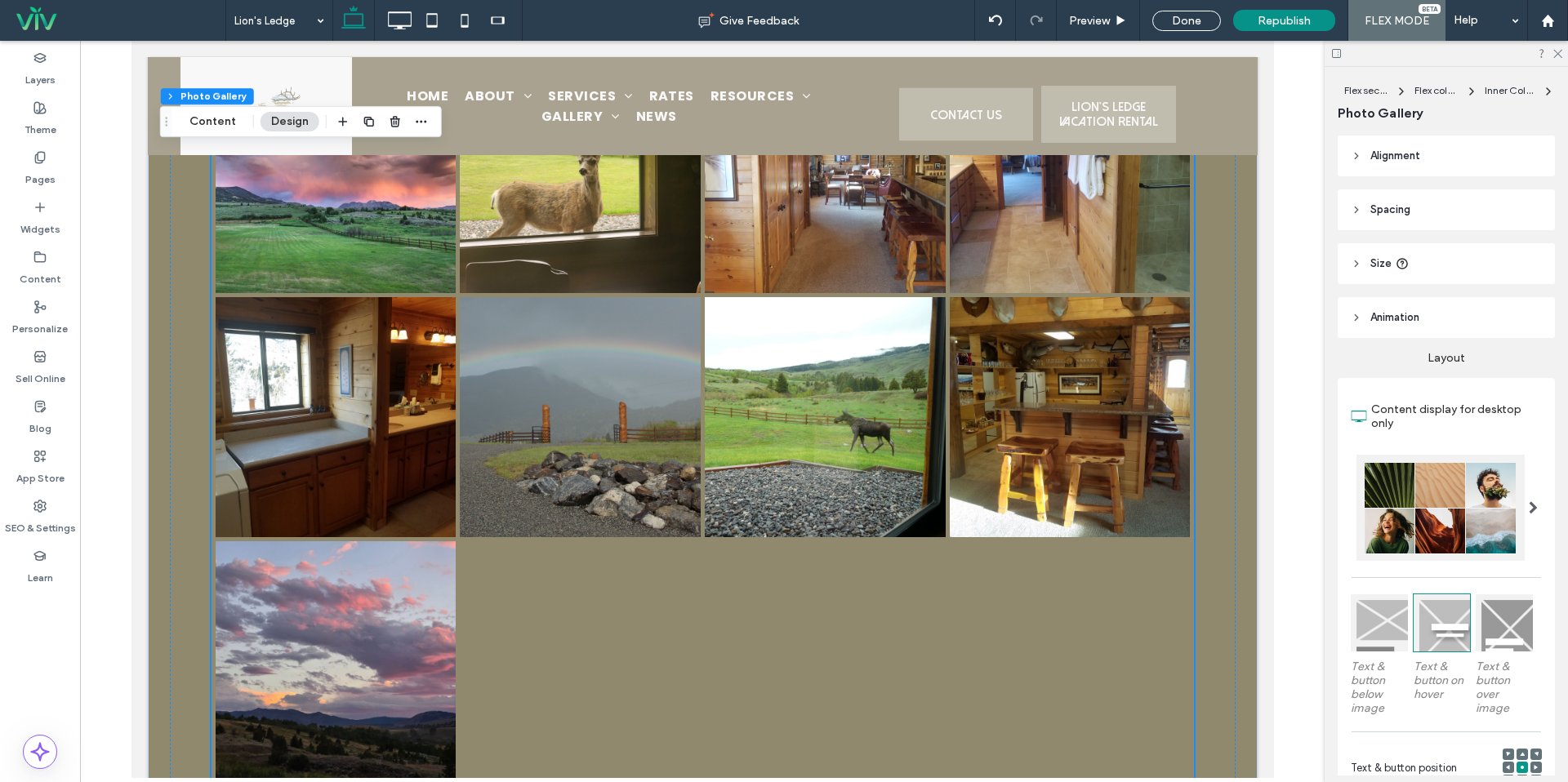
scroll to position [2101, 0]
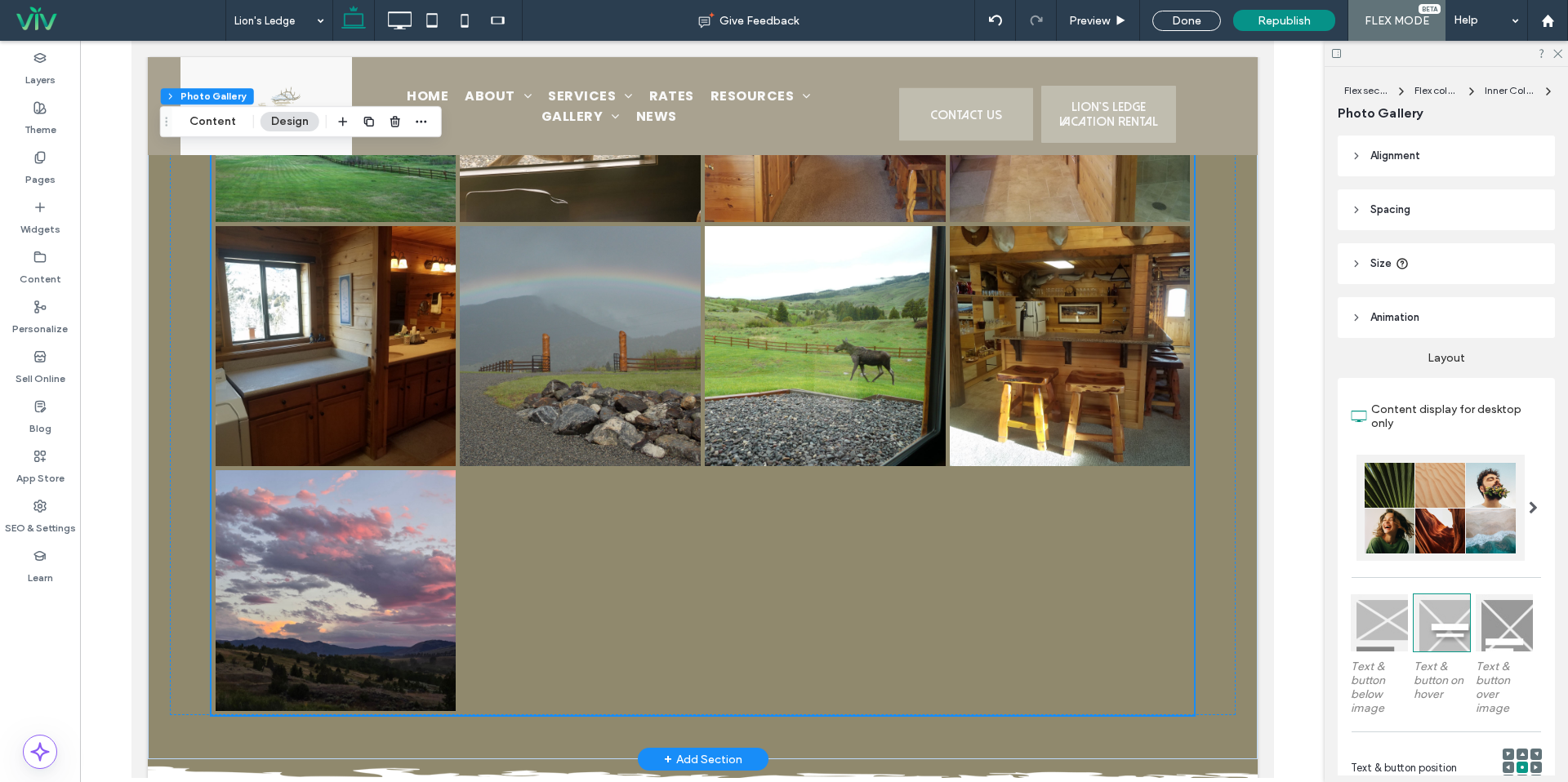
click at [665, 504] on div at bounding box center [579, 591] width 245 height 245
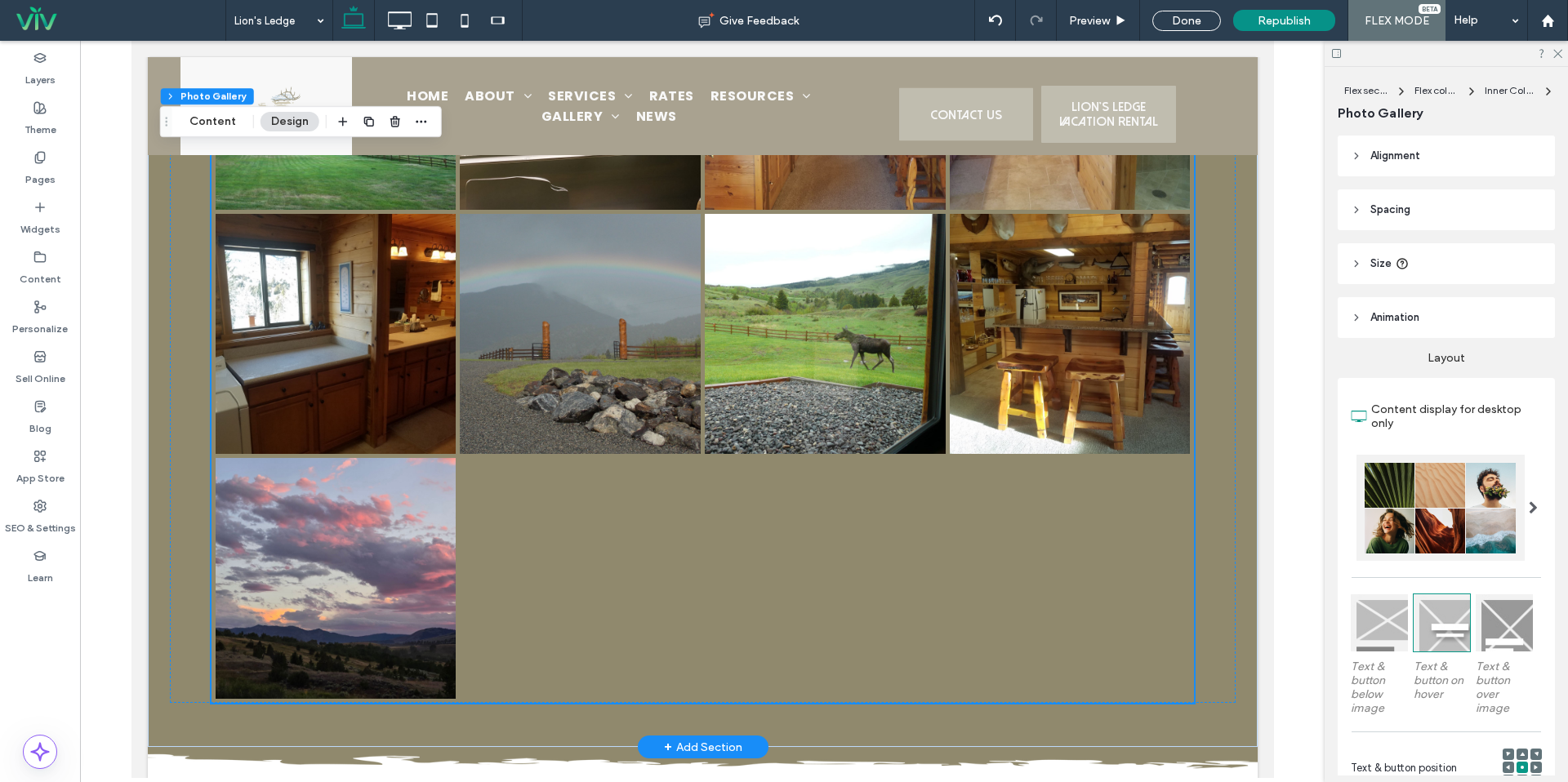
scroll to position [2115, 0]
click at [197, 123] on button "Content" at bounding box center [212, 122] width 68 height 20
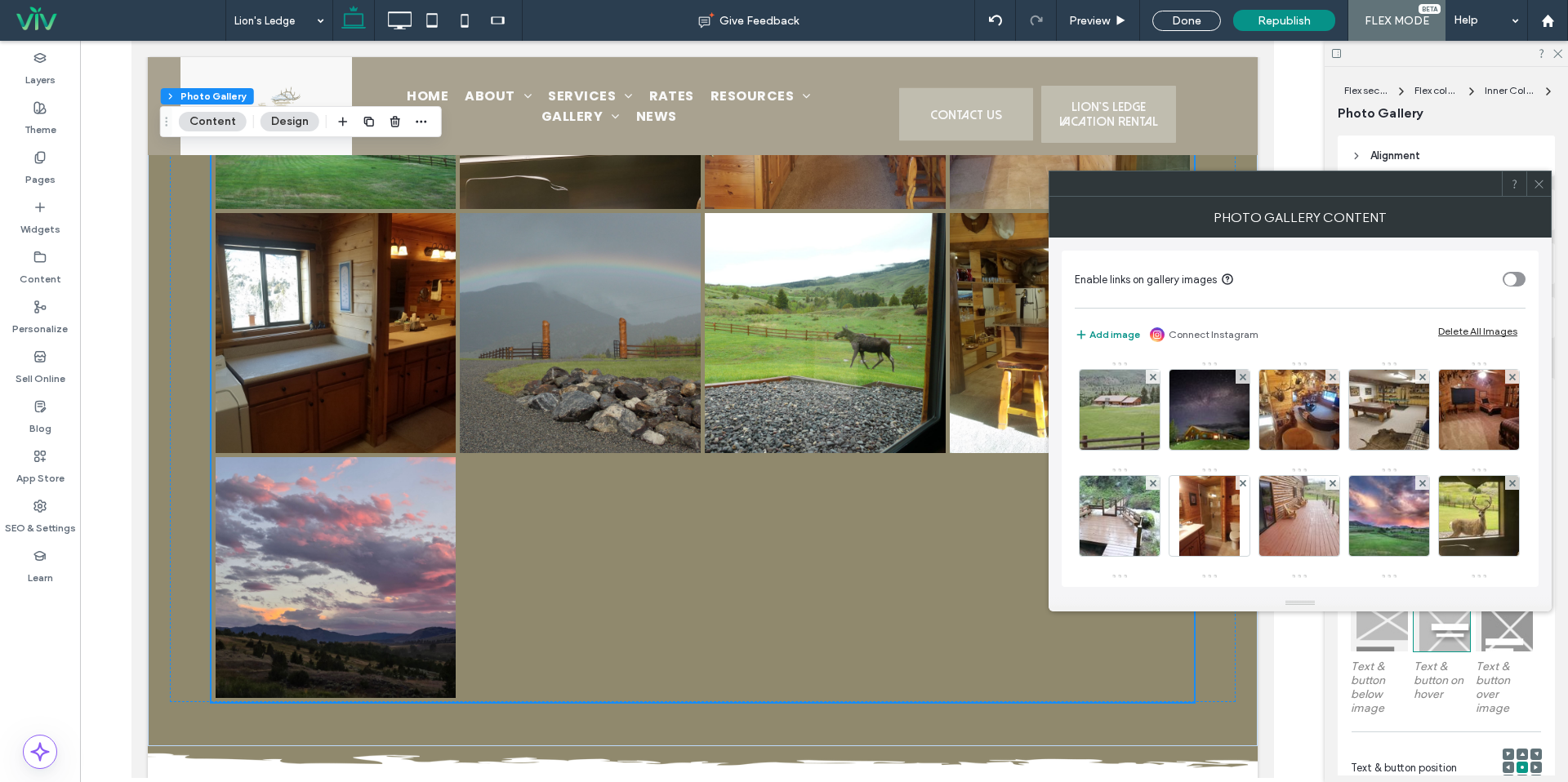
click at [1536, 189] on icon at bounding box center [1538, 184] width 12 height 12
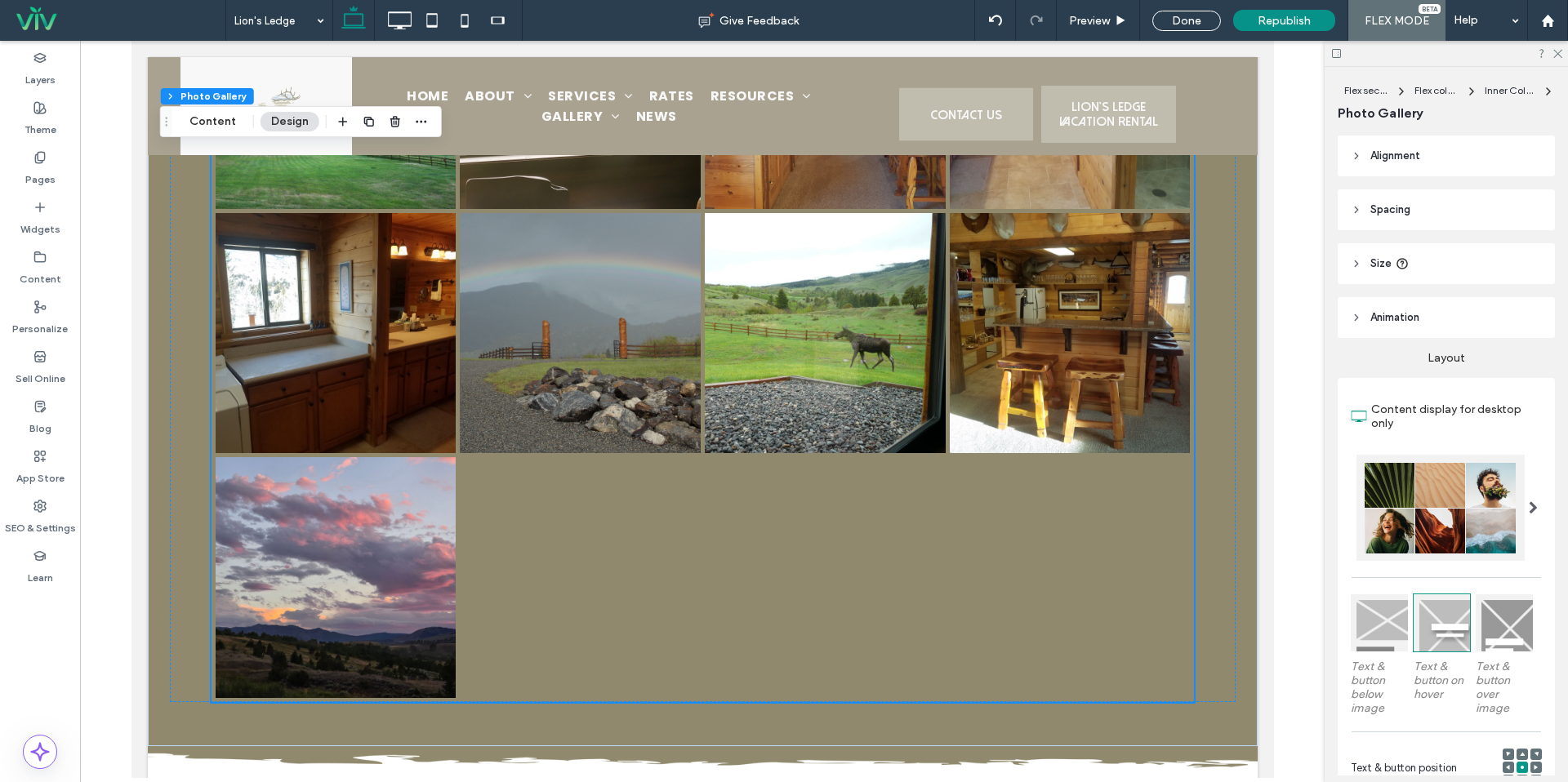
click at [1464, 509] on div at bounding box center [1440, 508] width 168 height 106
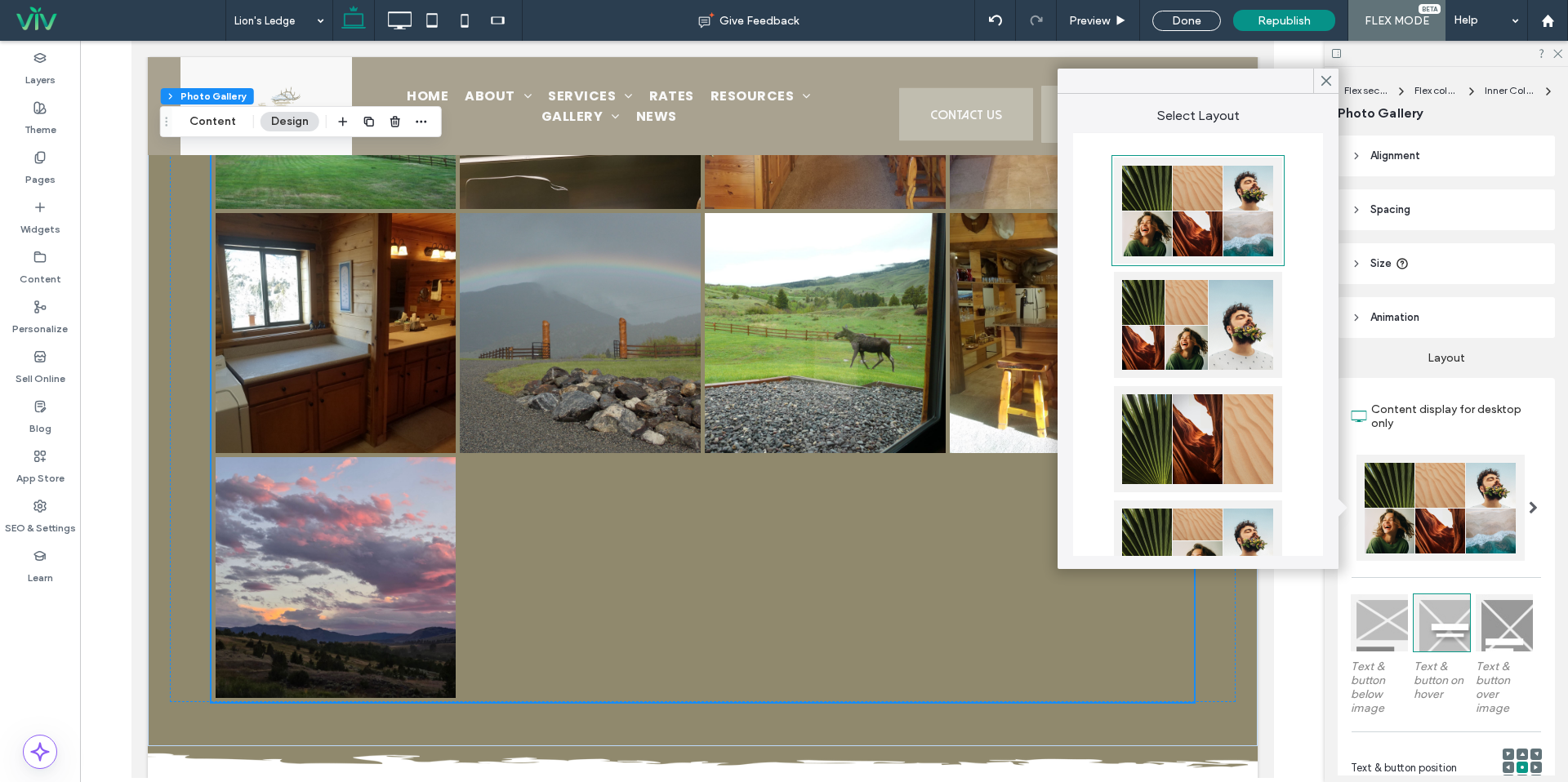
click at [1182, 318] on div at bounding box center [1197, 325] width 168 height 106
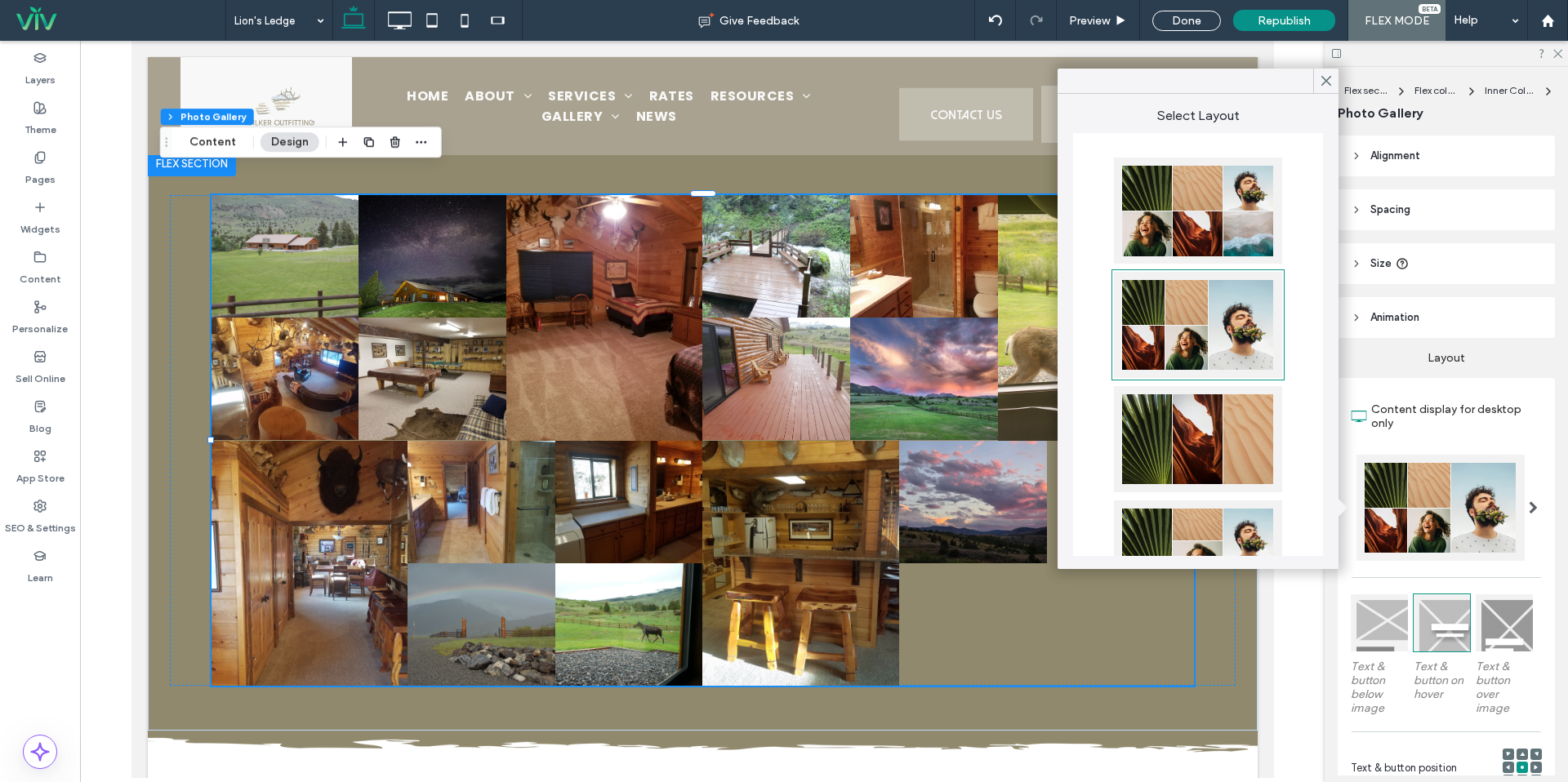
scroll to position [11, 0]
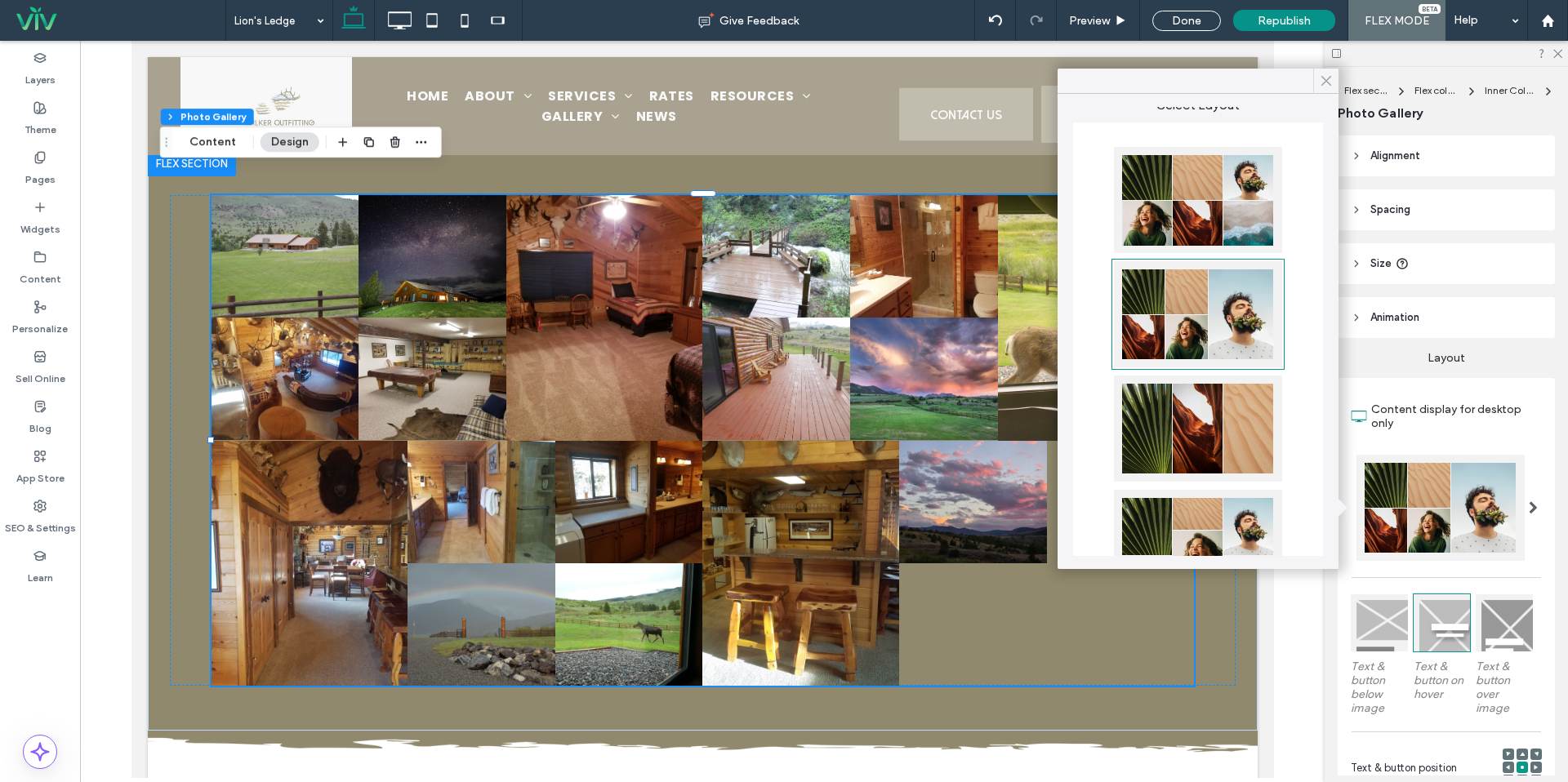
click at [1326, 79] on icon at bounding box center [1326, 81] width 15 height 15
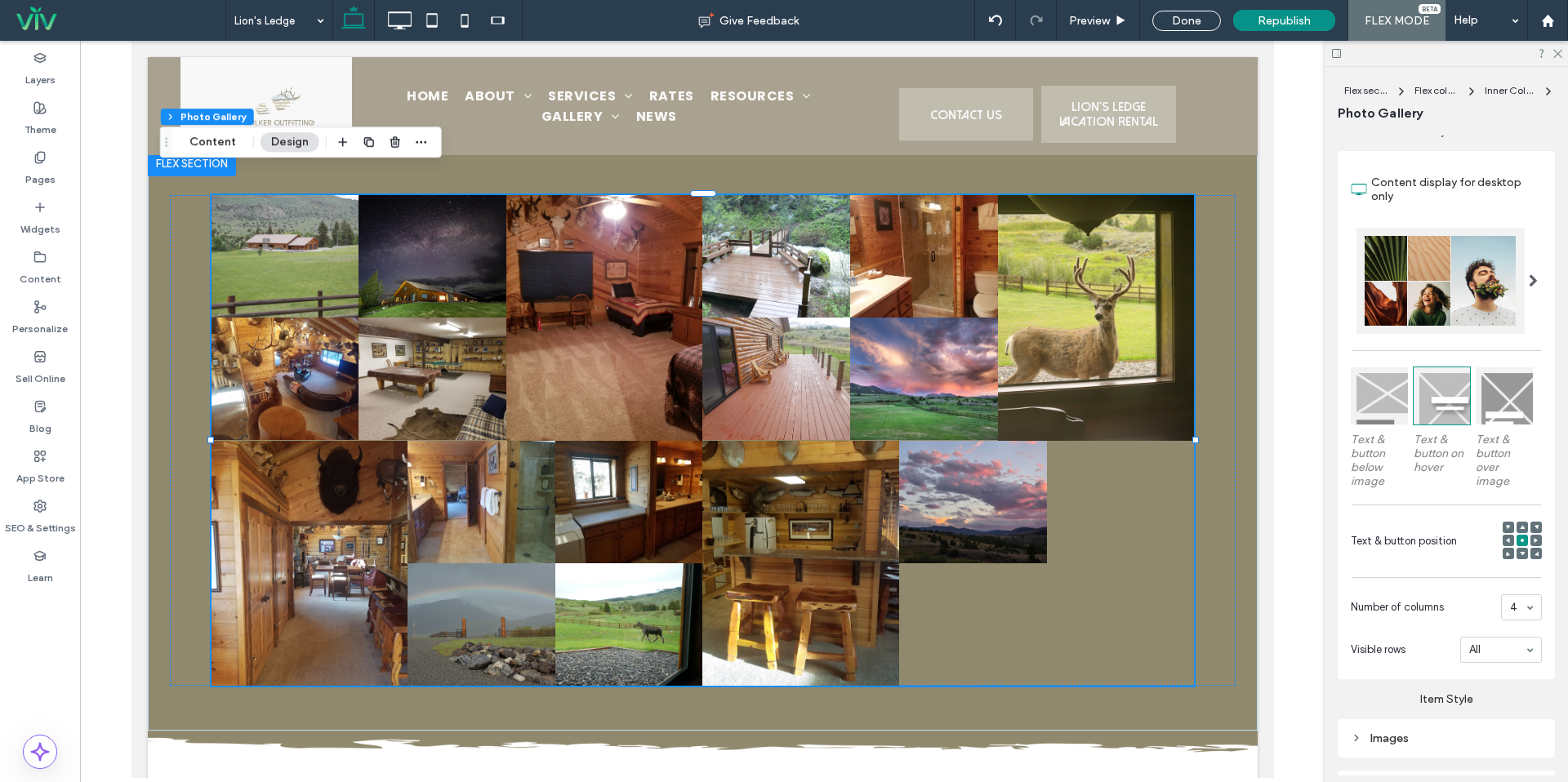
scroll to position [228, 0]
click at [1519, 619] on section "Number of columns 4" at bounding box center [1446, 605] width 191 height 42
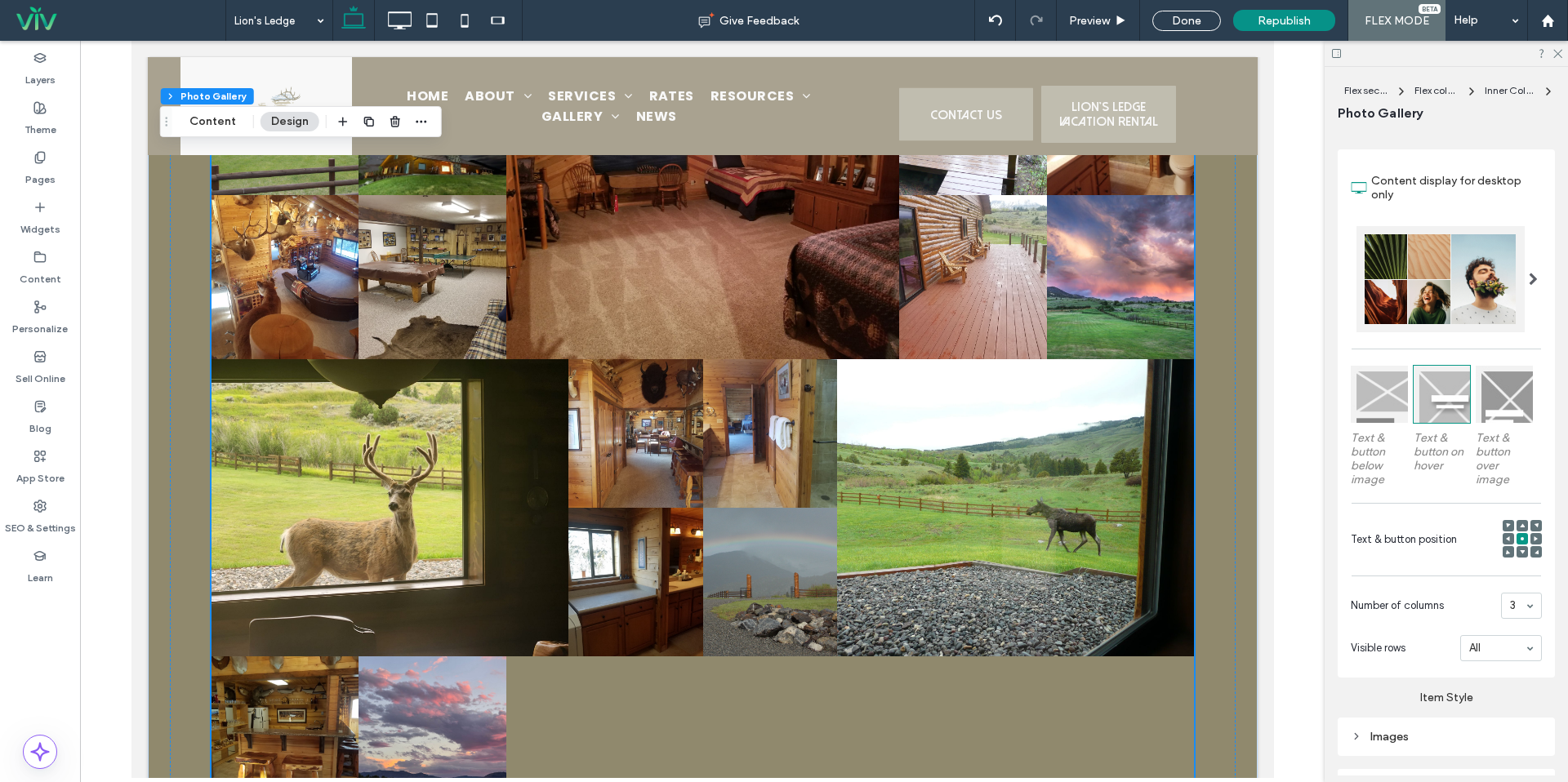
scroll to position [1595, 0]
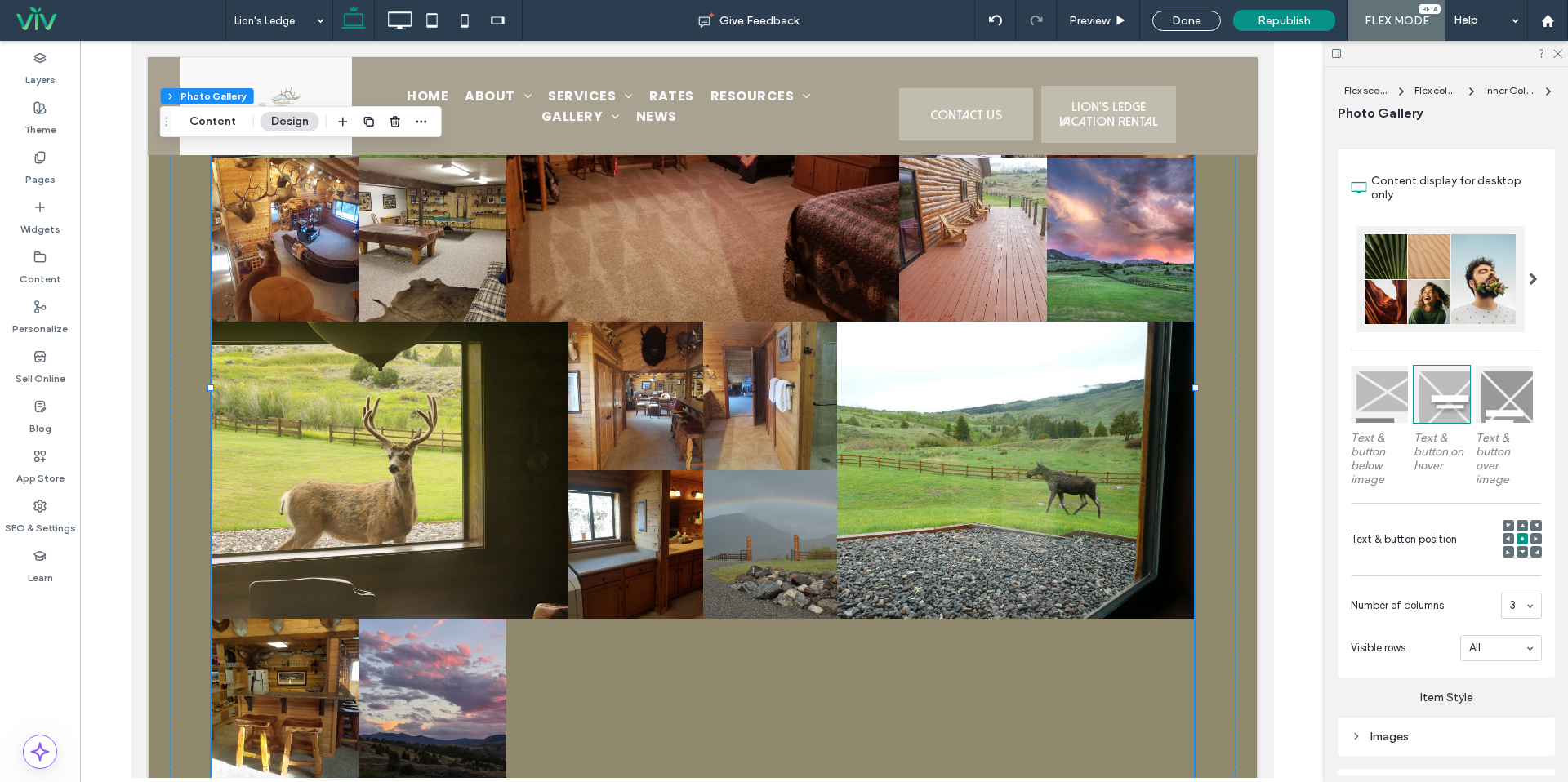
click at [1522, 616] on div "3" at bounding box center [1522, 606] width 41 height 27
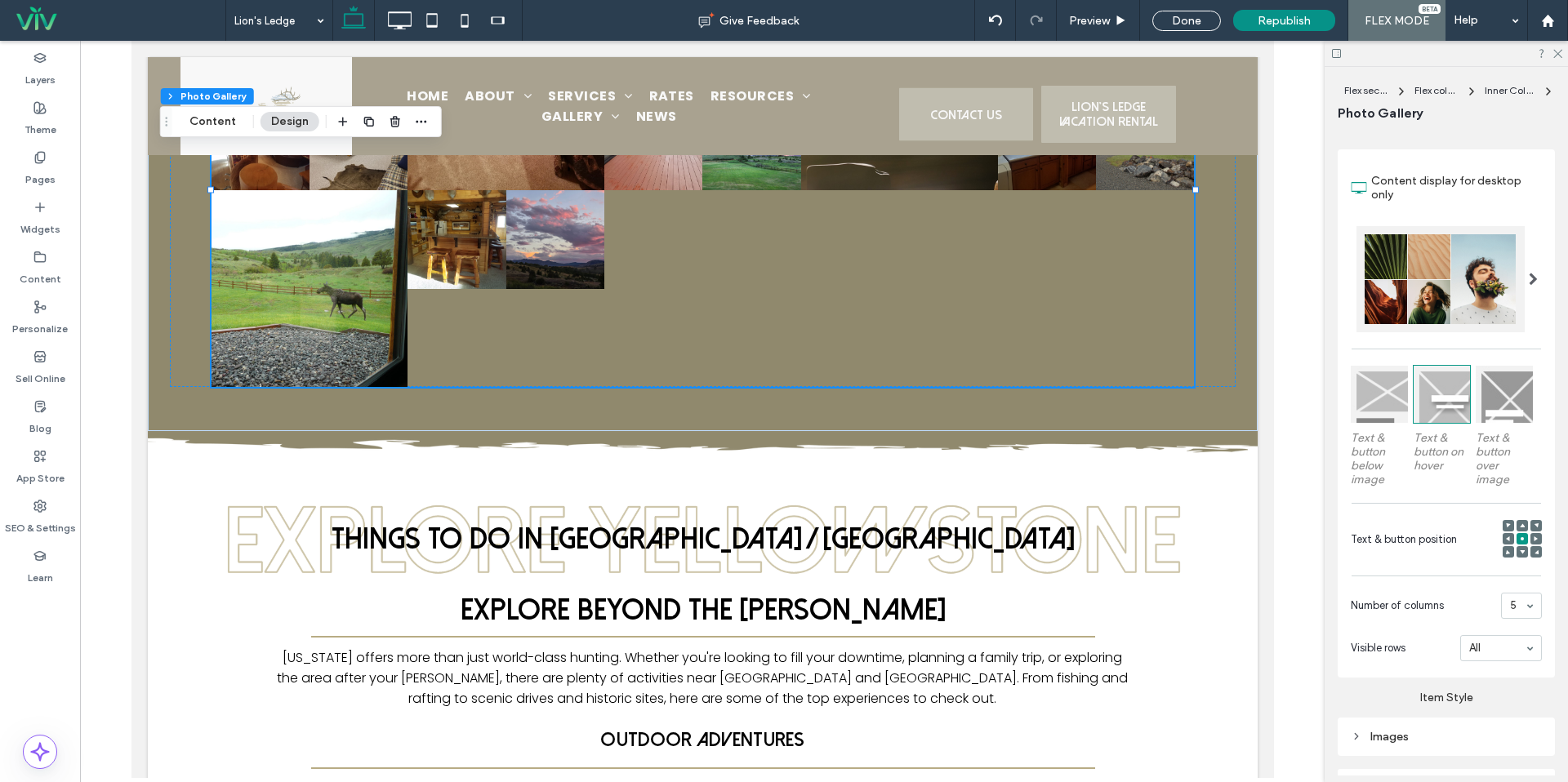
click at [1523, 611] on div "5" at bounding box center [1522, 606] width 41 height 27
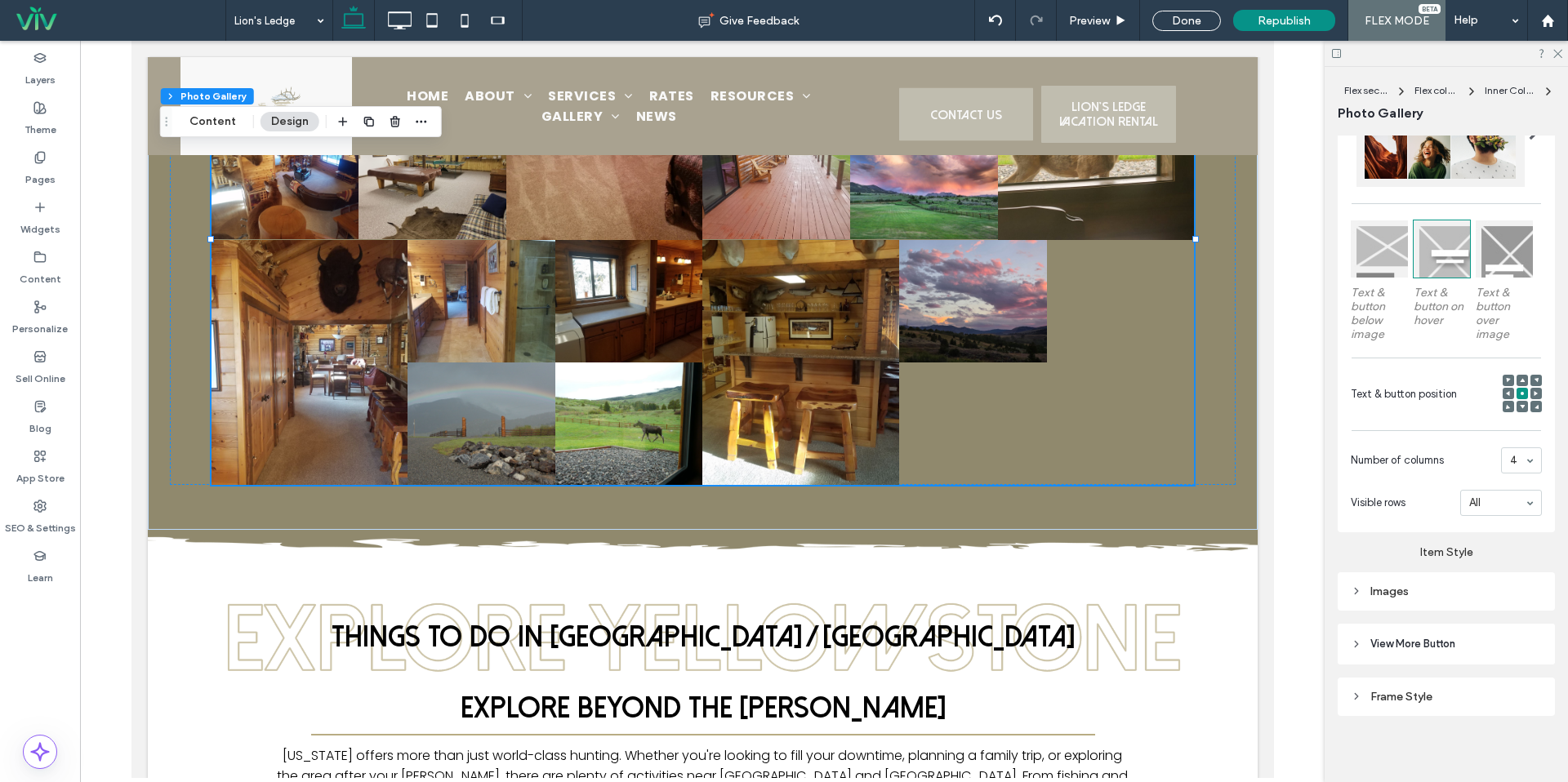
scroll to position [379, 0]
click at [1446, 589] on div "Images" at bounding box center [1446, 586] width 191 height 14
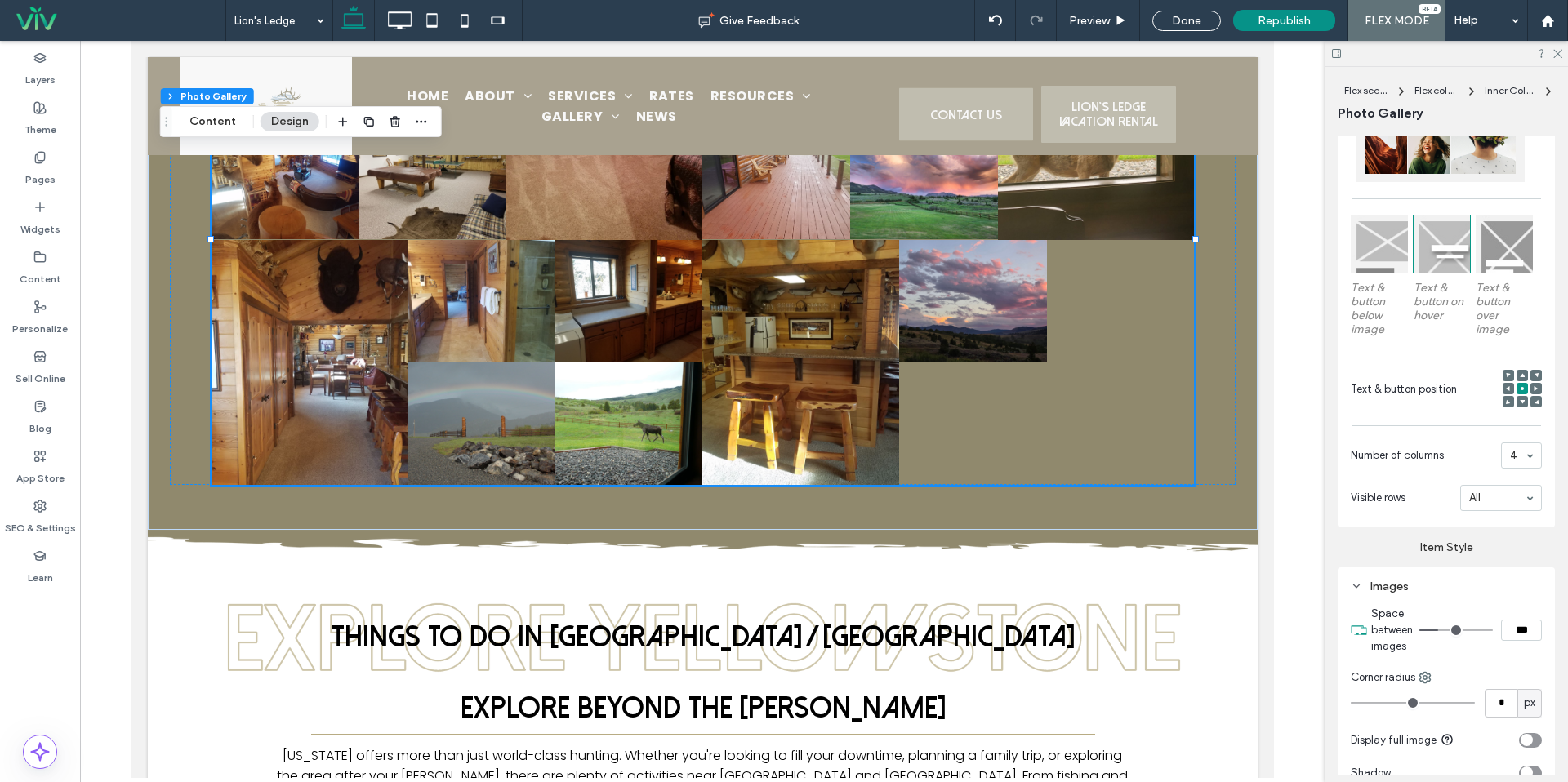
click at [1510, 632] on input "***" at bounding box center [1522, 631] width 41 height 22
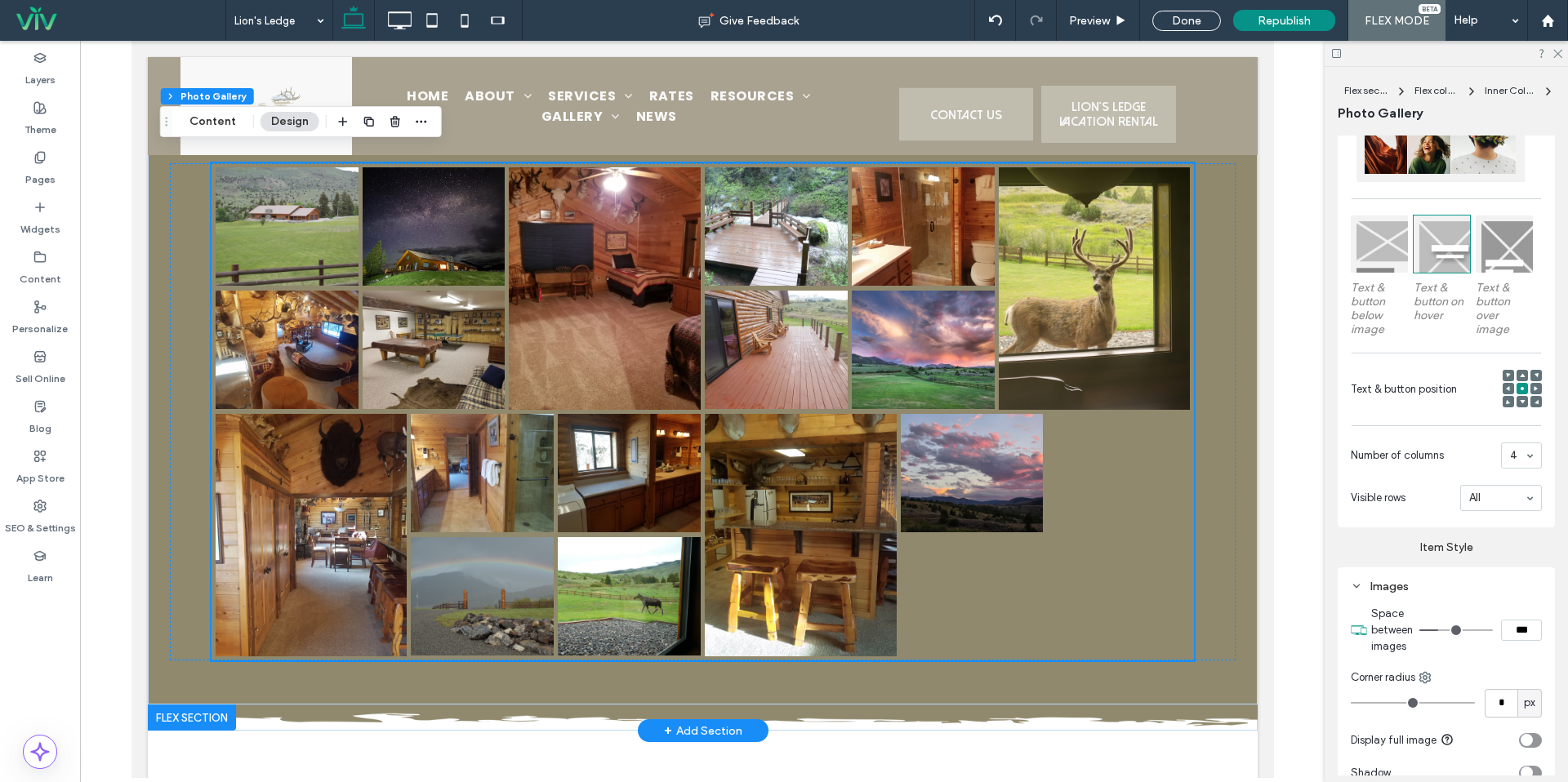
scroll to position [1367, 0]
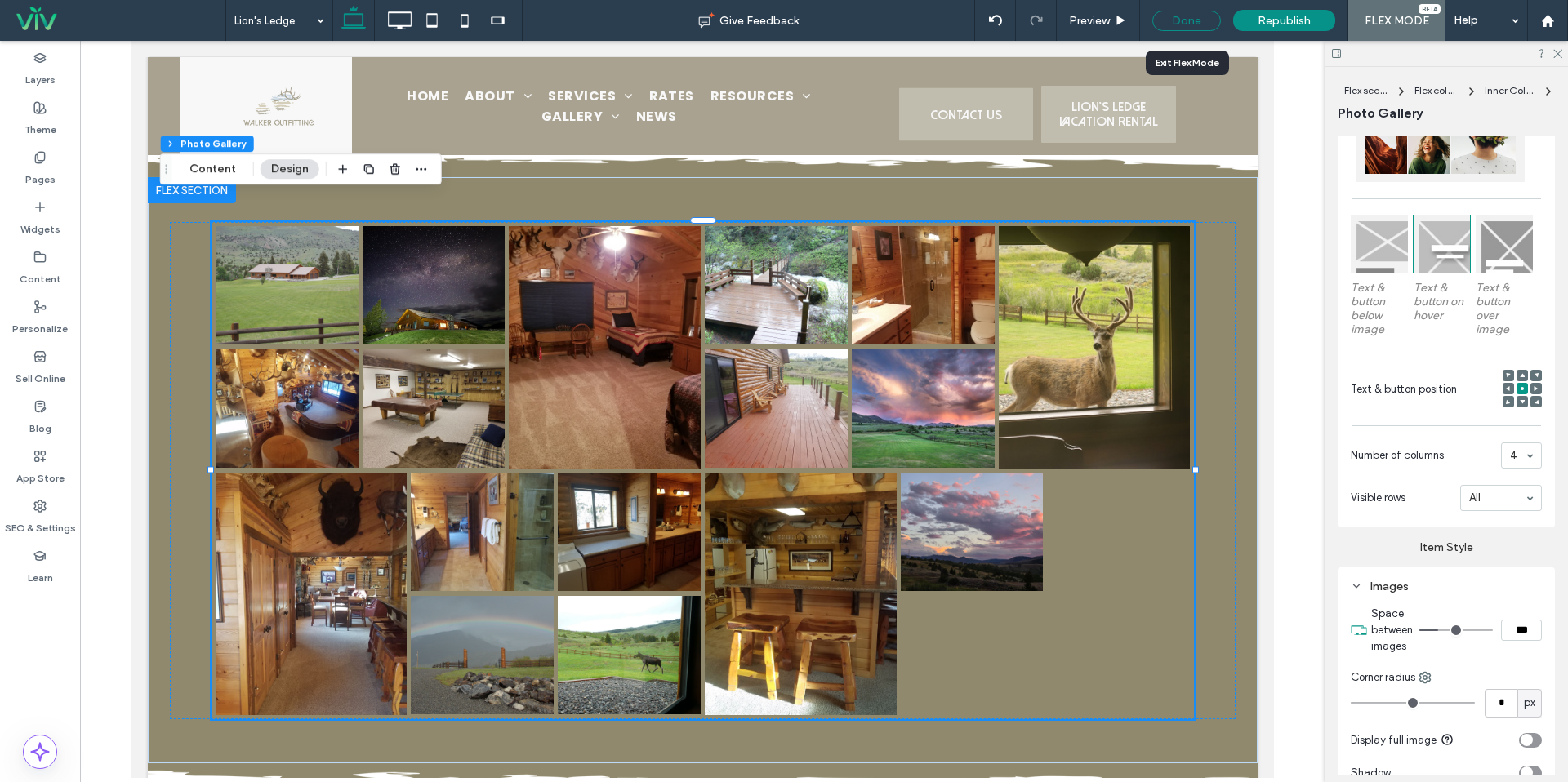
click at [1205, 18] on div "Done" at bounding box center [1187, 21] width 69 height 21
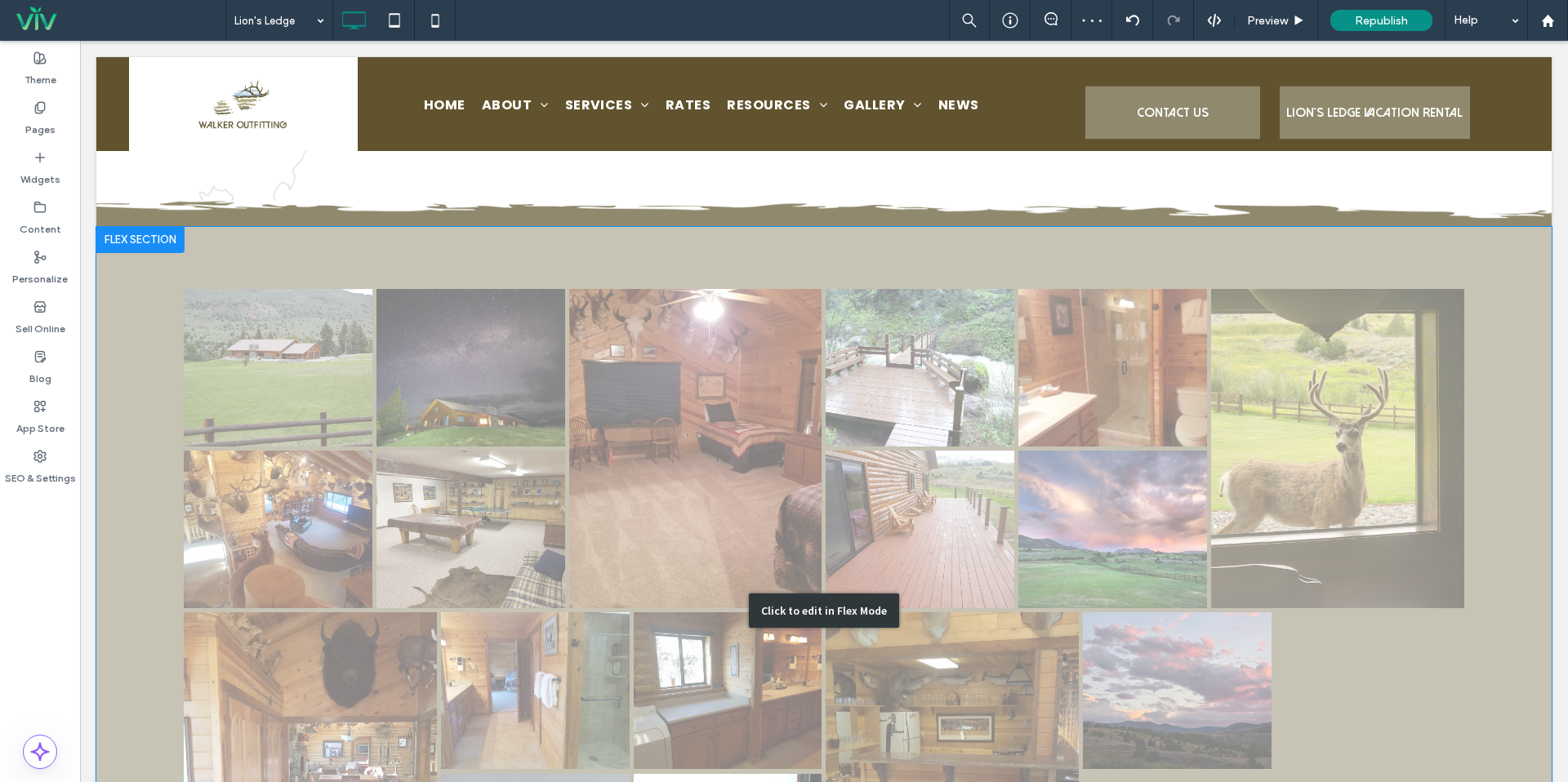
click at [640, 487] on div "Click to edit in Flex Mode" at bounding box center [824, 611] width 1456 height 767
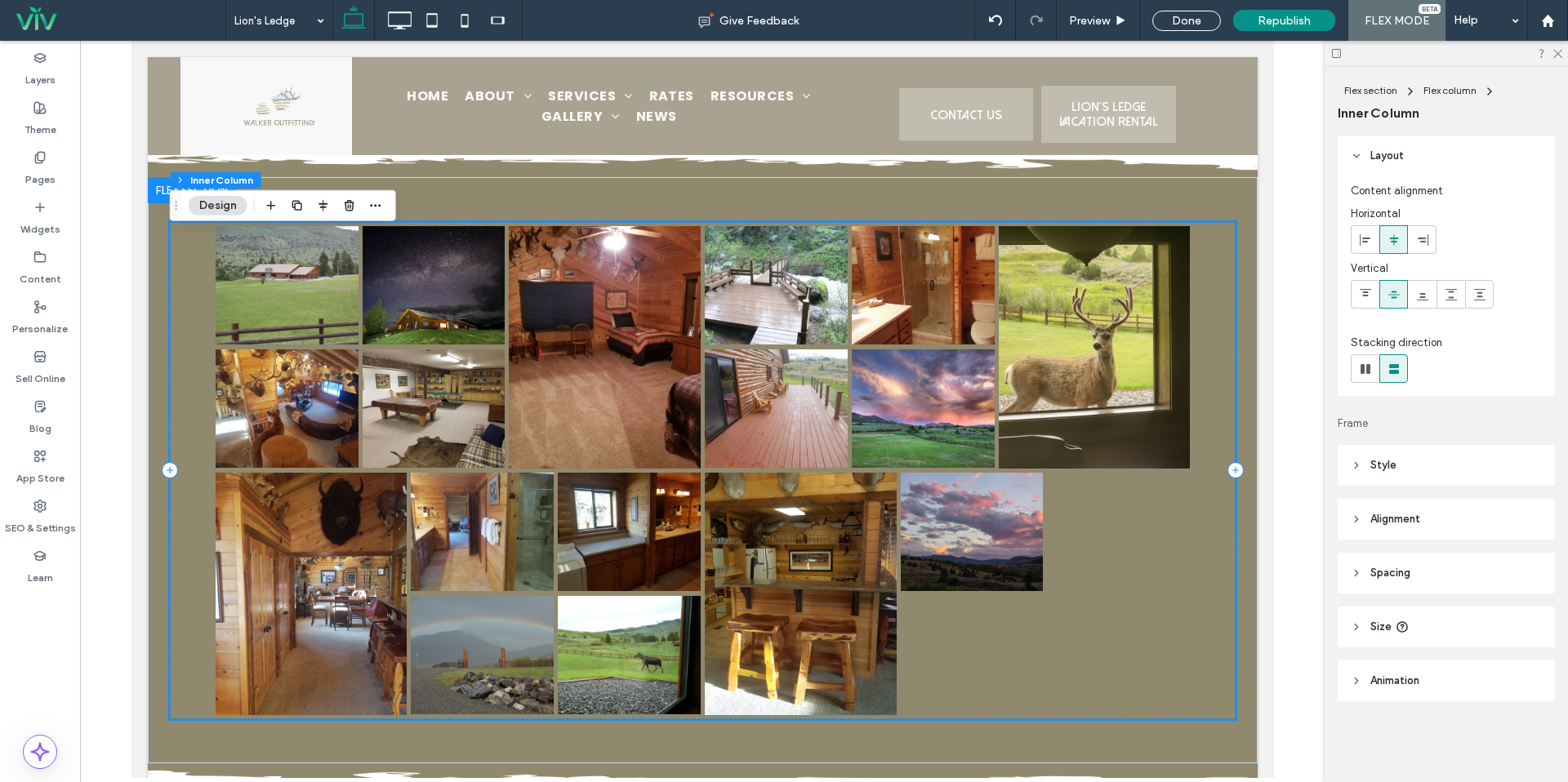
scroll to position [1331, 0]
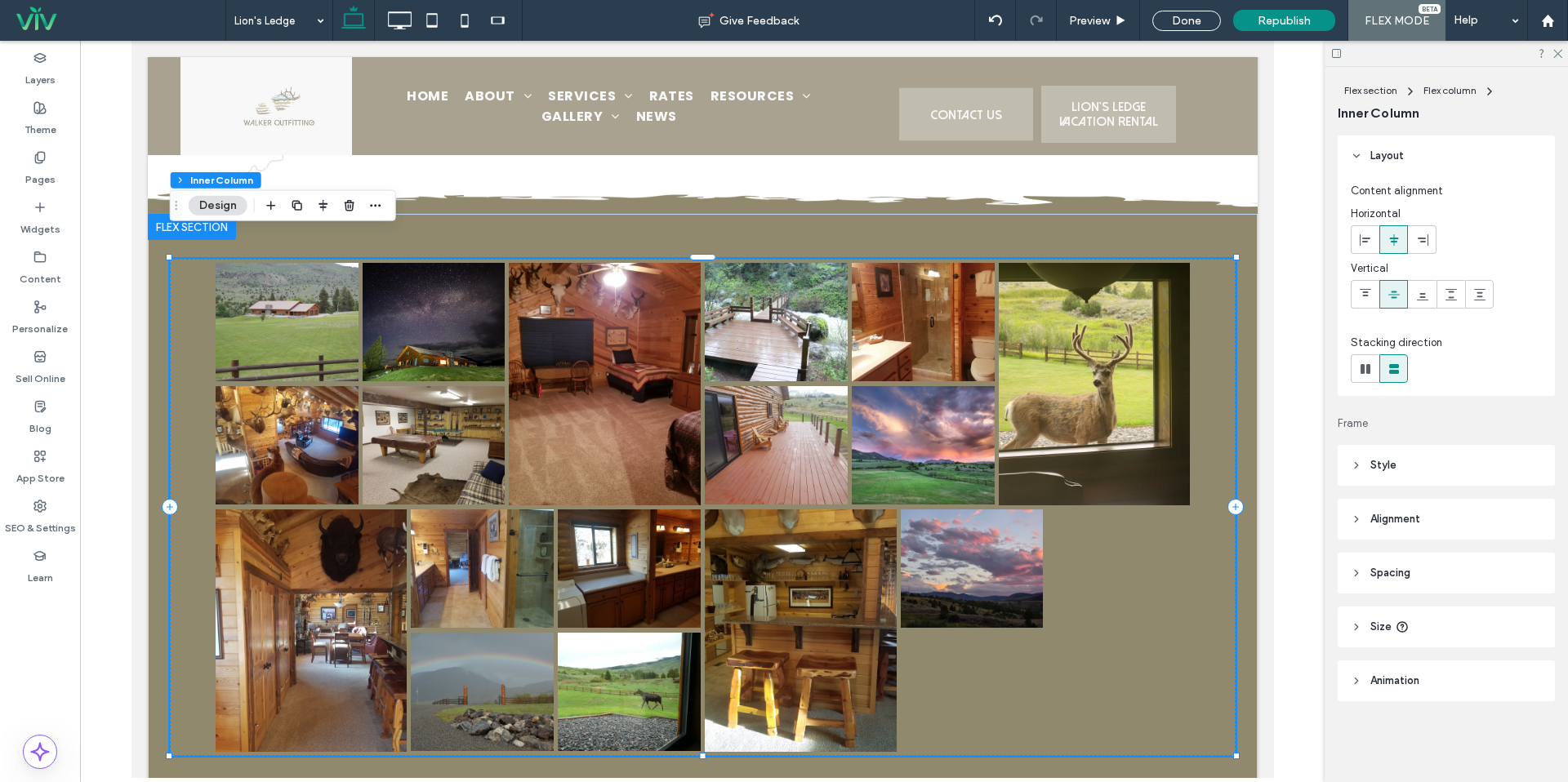
drag, startPoint x: 1390, startPoint y: 482, endPoint x: 1380, endPoint y: 479, distance: 10.4
click at [1390, 482] on header "Style" at bounding box center [1446, 466] width 217 height 41
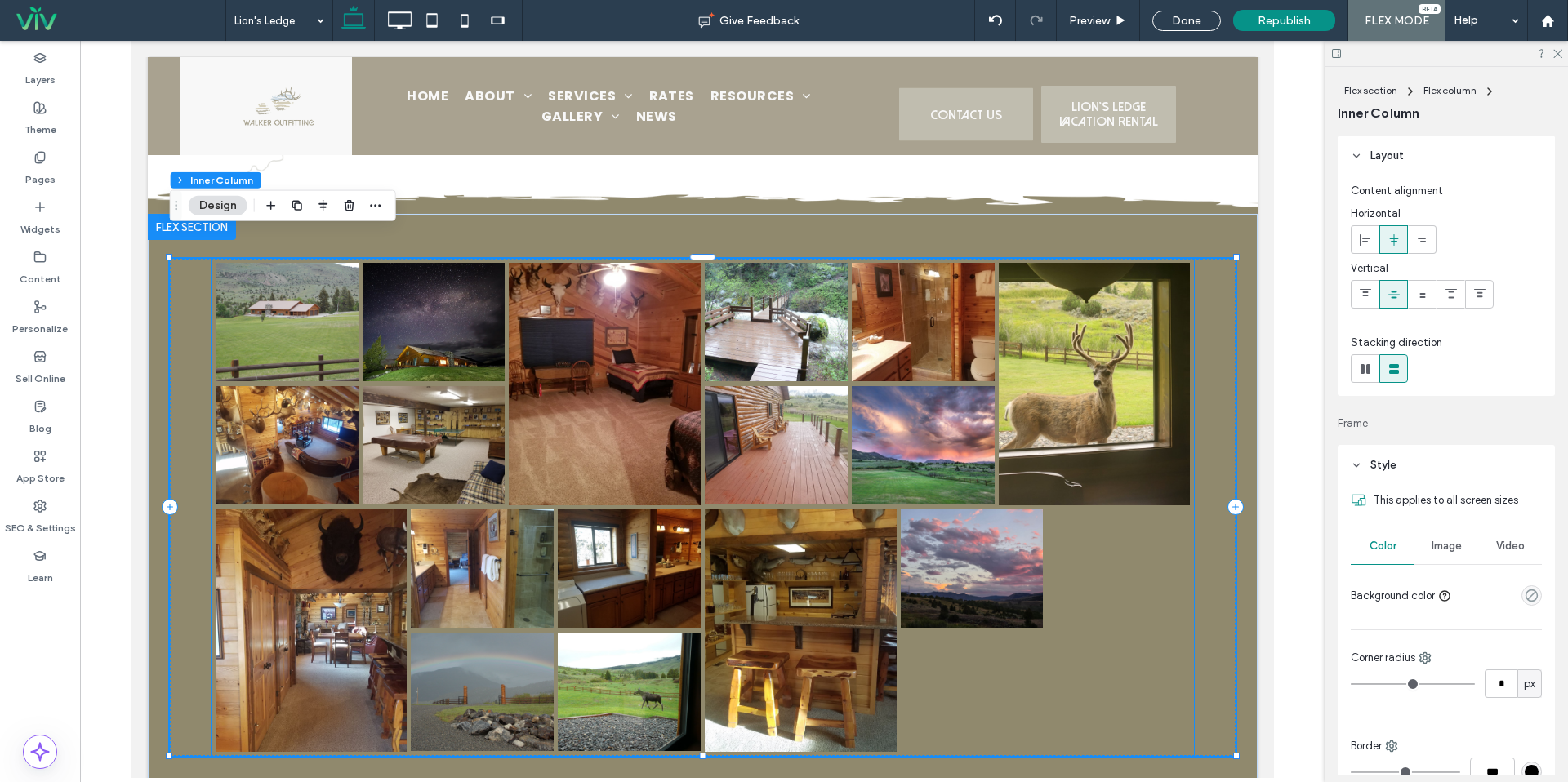
click at [285, 330] on link at bounding box center [285, 322] width 143 height 119
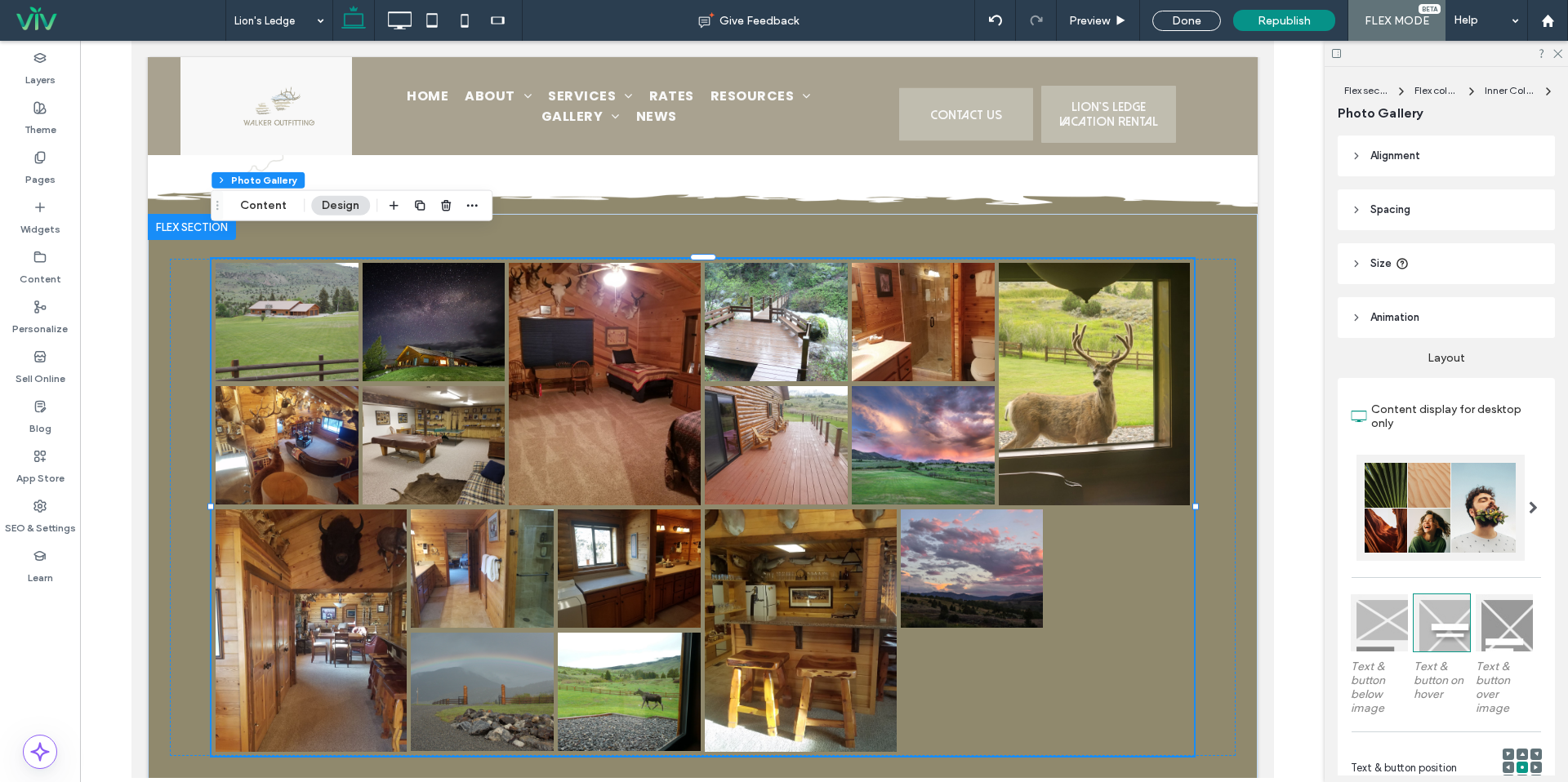
click at [1435, 518] on div at bounding box center [1440, 508] width 168 height 106
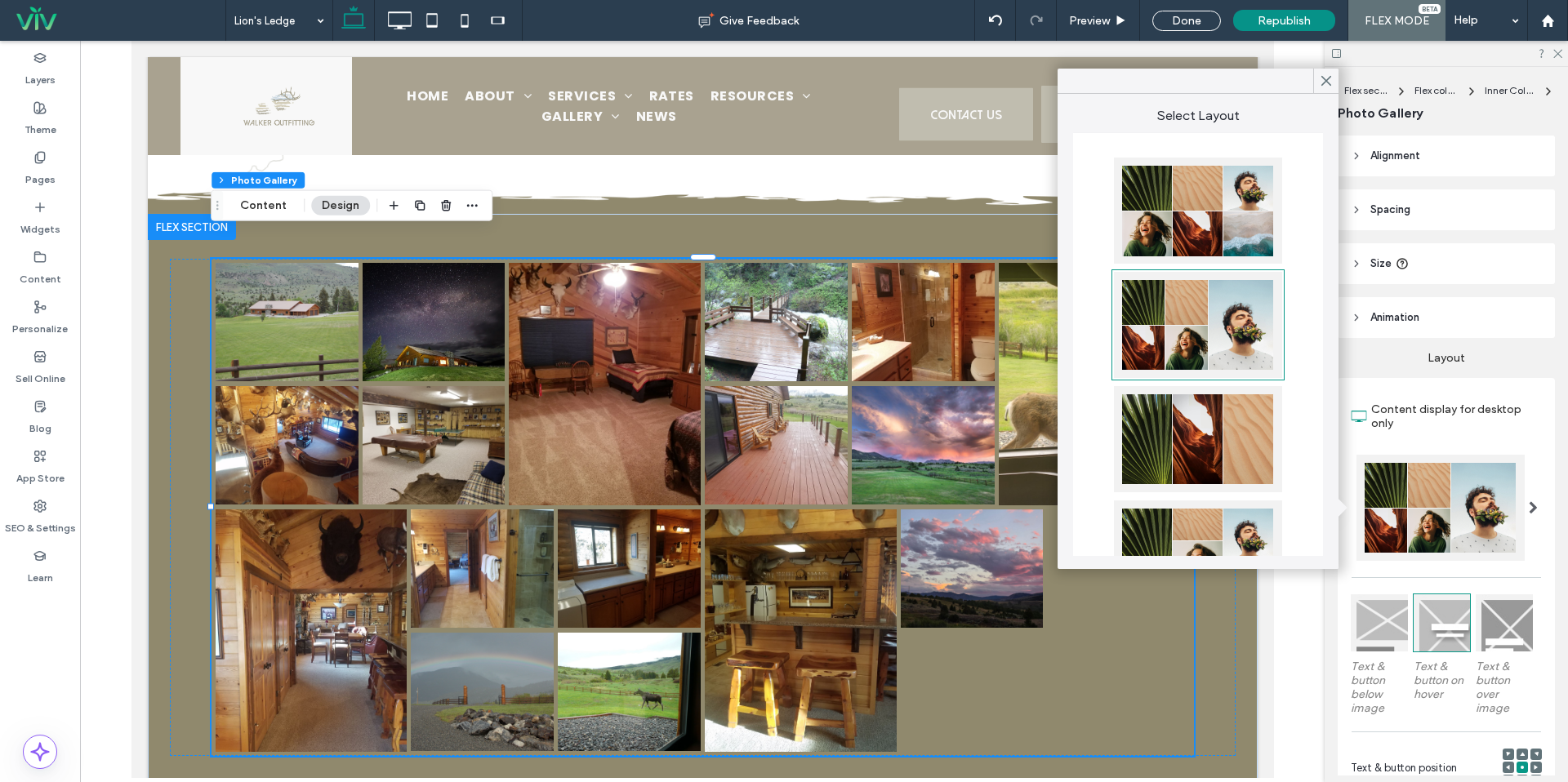
click at [1233, 223] on div at bounding box center [1197, 211] width 168 height 106
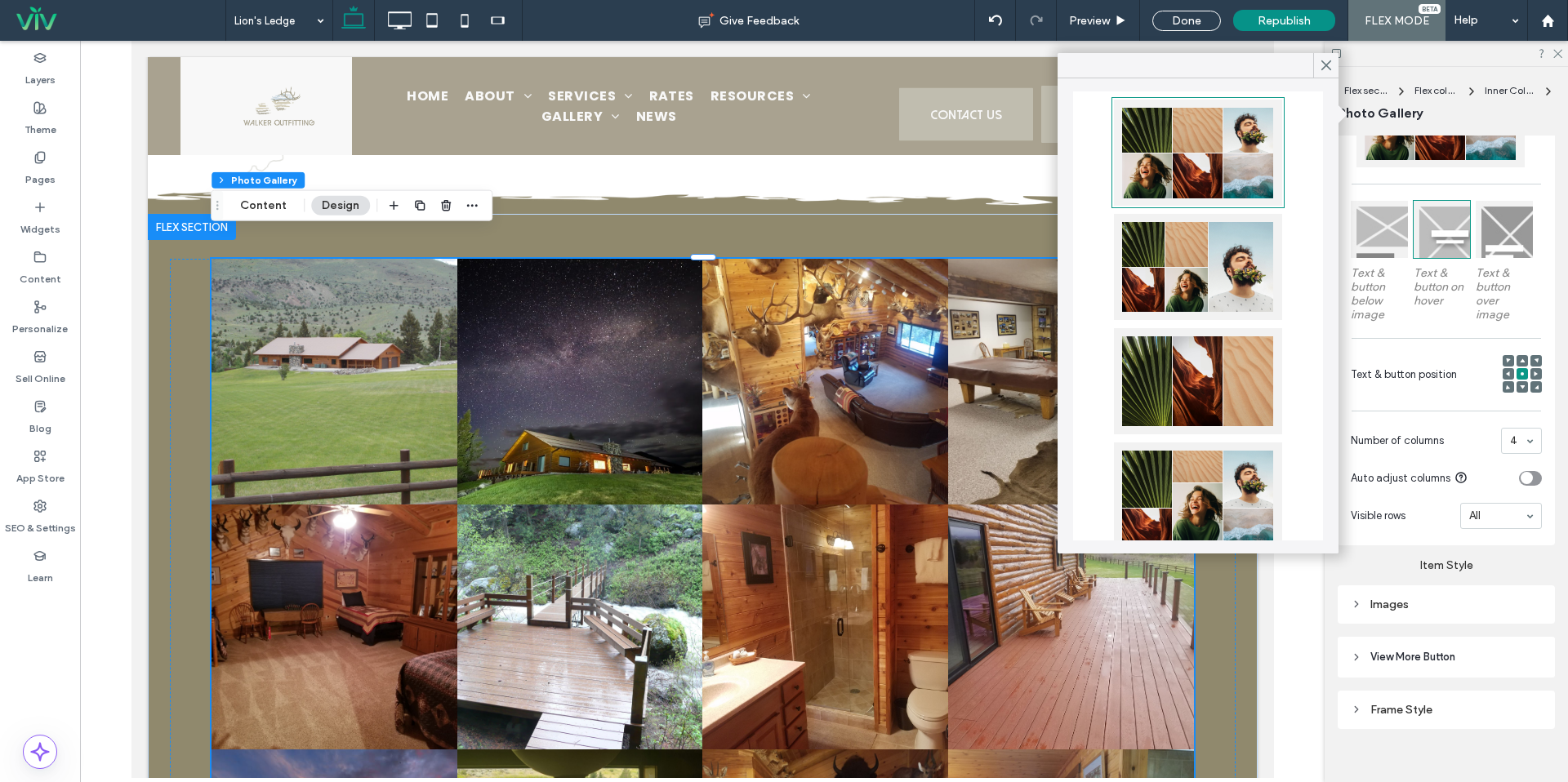
scroll to position [411, 0]
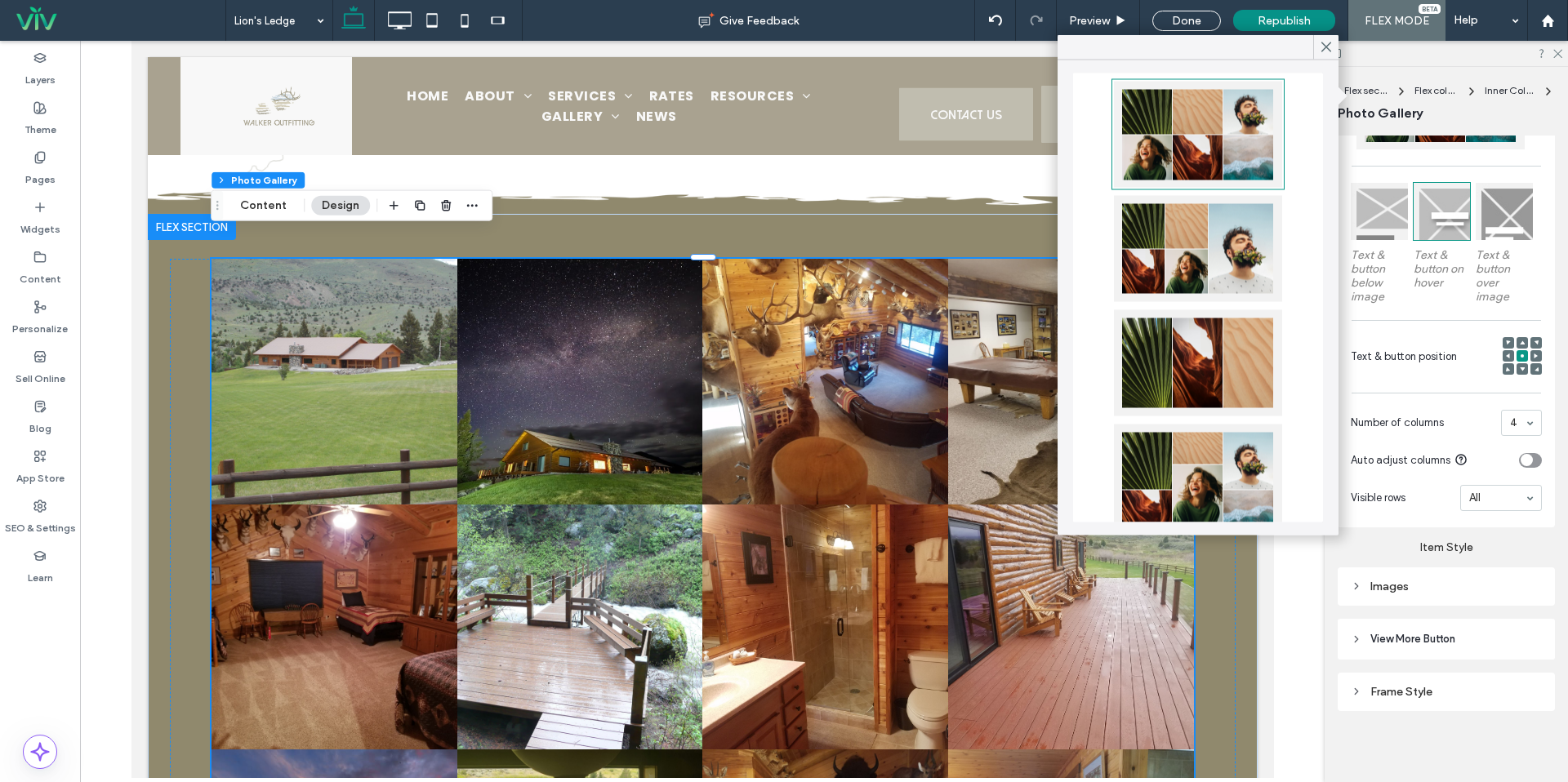
click at [1450, 605] on div "Layout Content display for desktop only Text & button below image Text & button…" at bounding box center [1446, 319] width 217 height 785
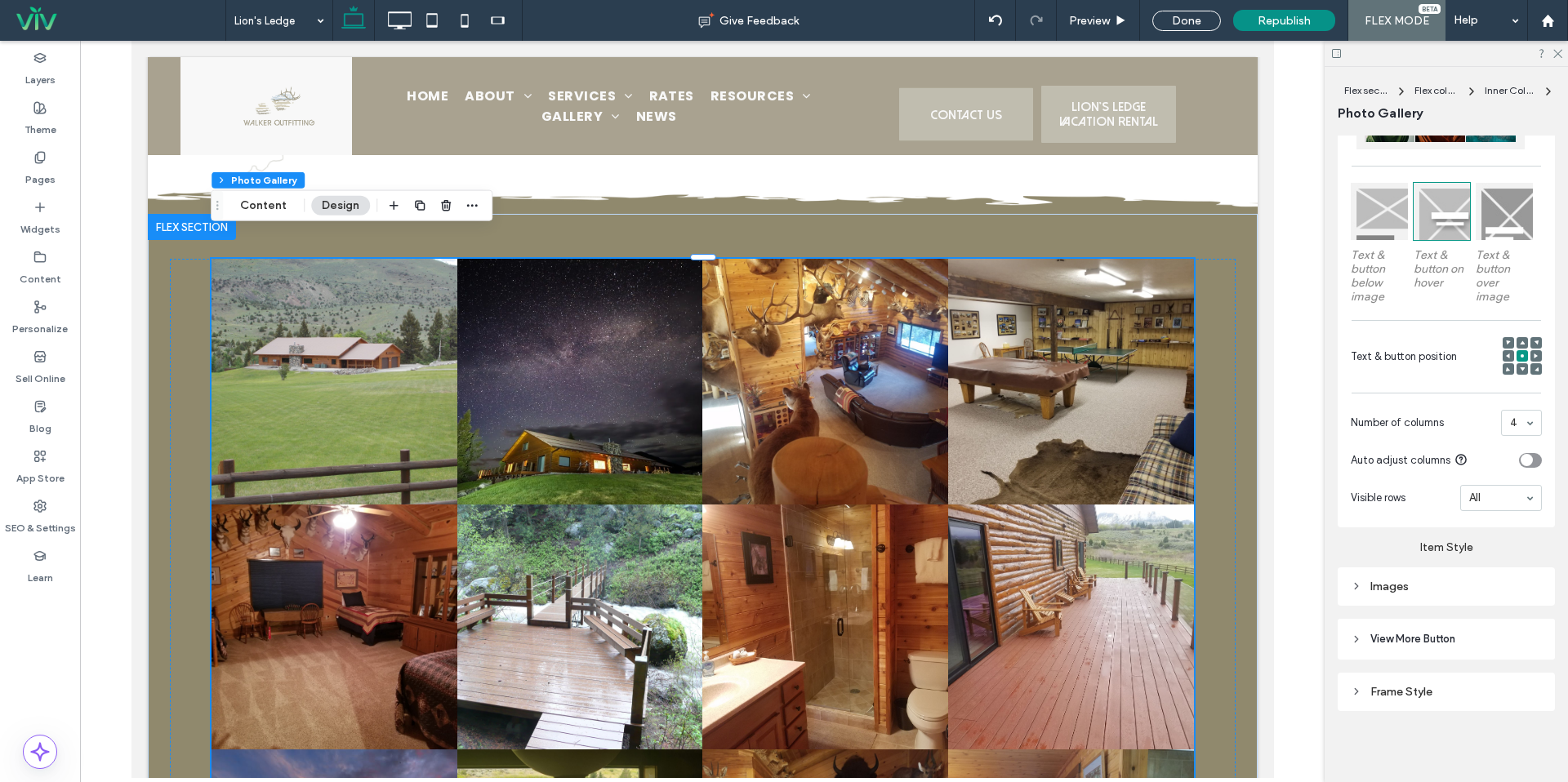
click at [1446, 599] on div "Images" at bounding box center [1446, 586] width 217 height 38
click at [1470, 594] on div "Images" at bounding box center [1446, 586] width 191 height 22
click at [1517, 679] on input "***" at bounding box center [1522, 680] width 41 height 22
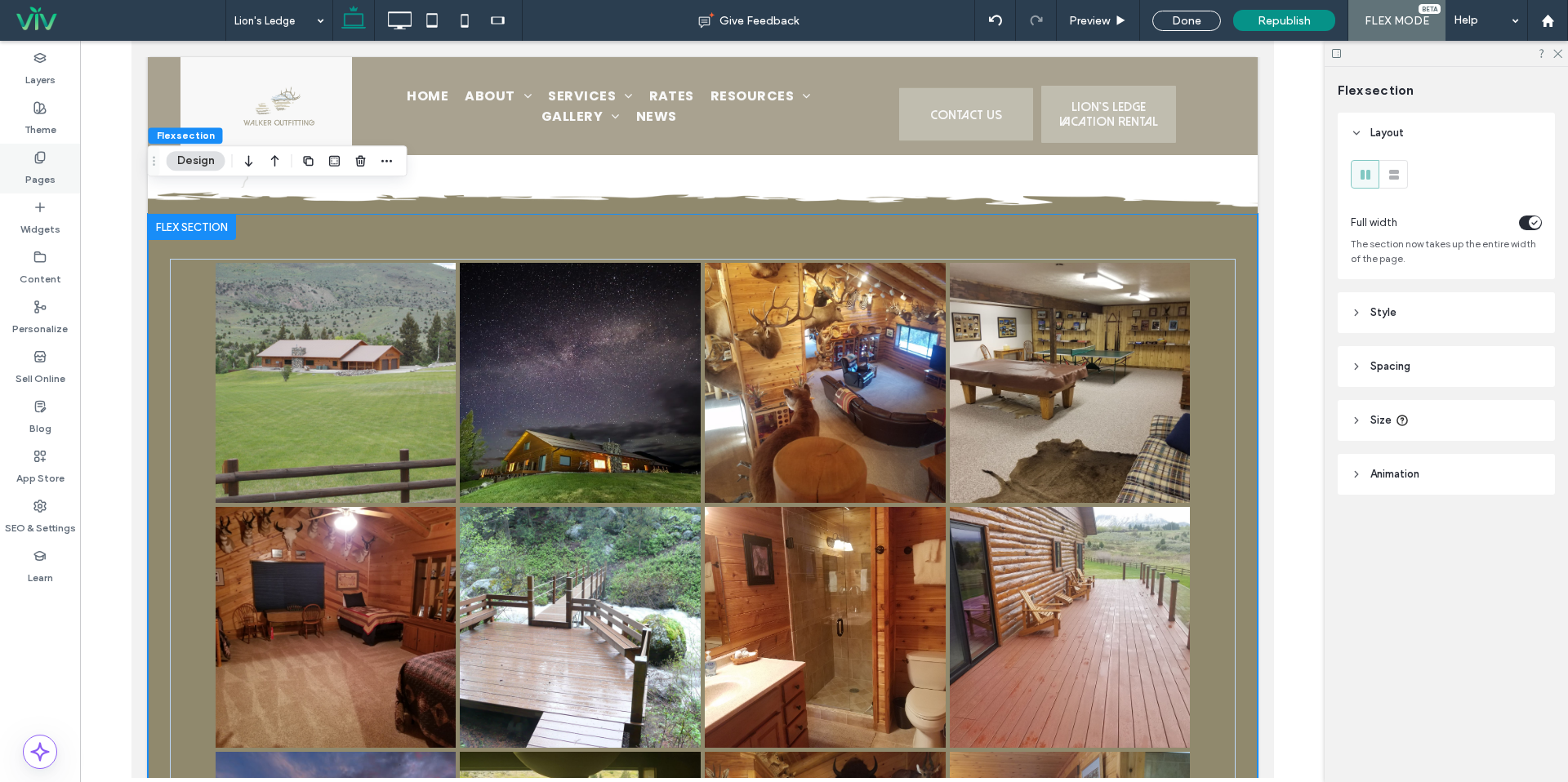
click at [33, 177] on label "Pages" at bounding box center [40, 175] width 30 height 23
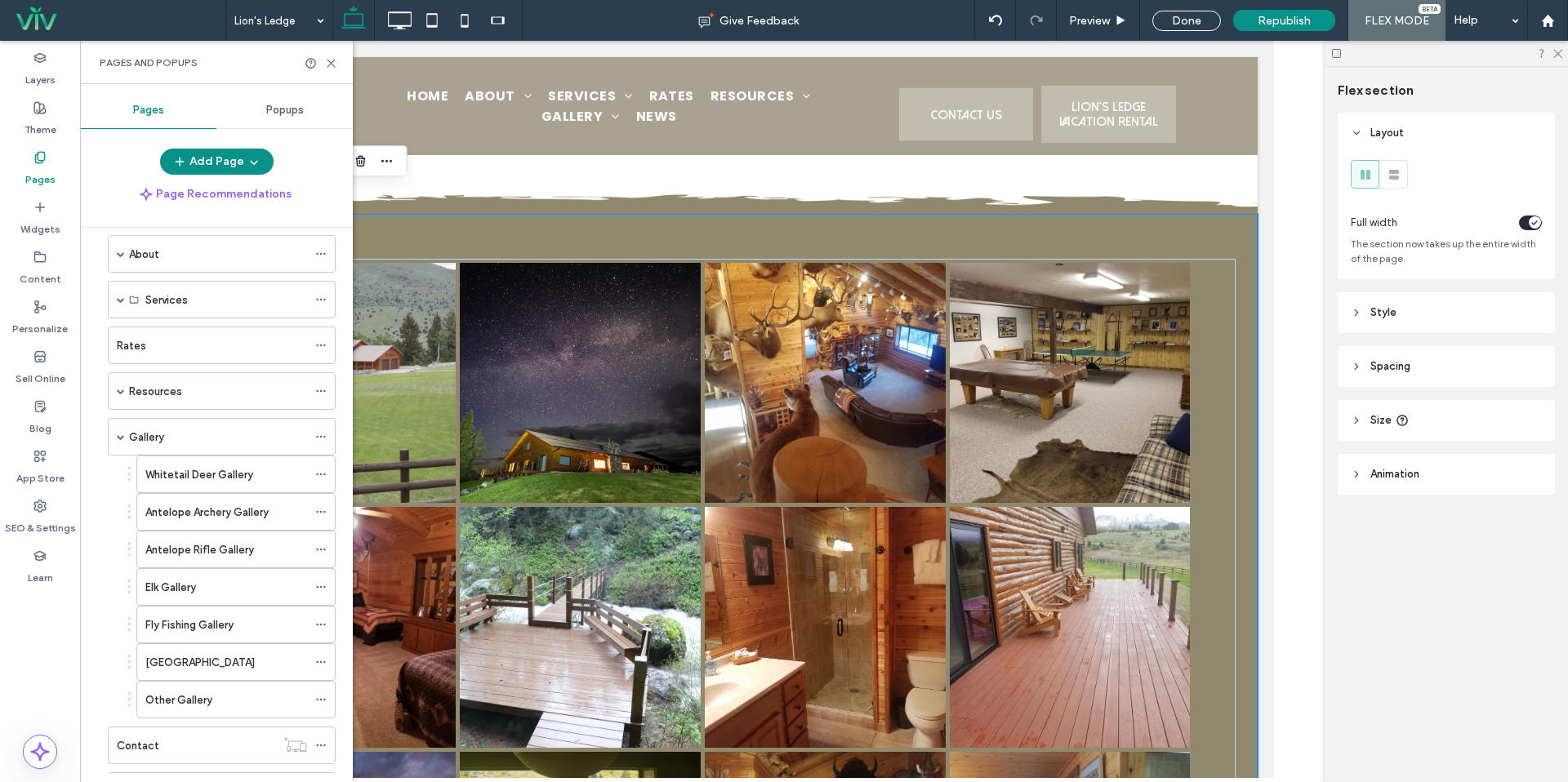
scroll to position [82, 0]
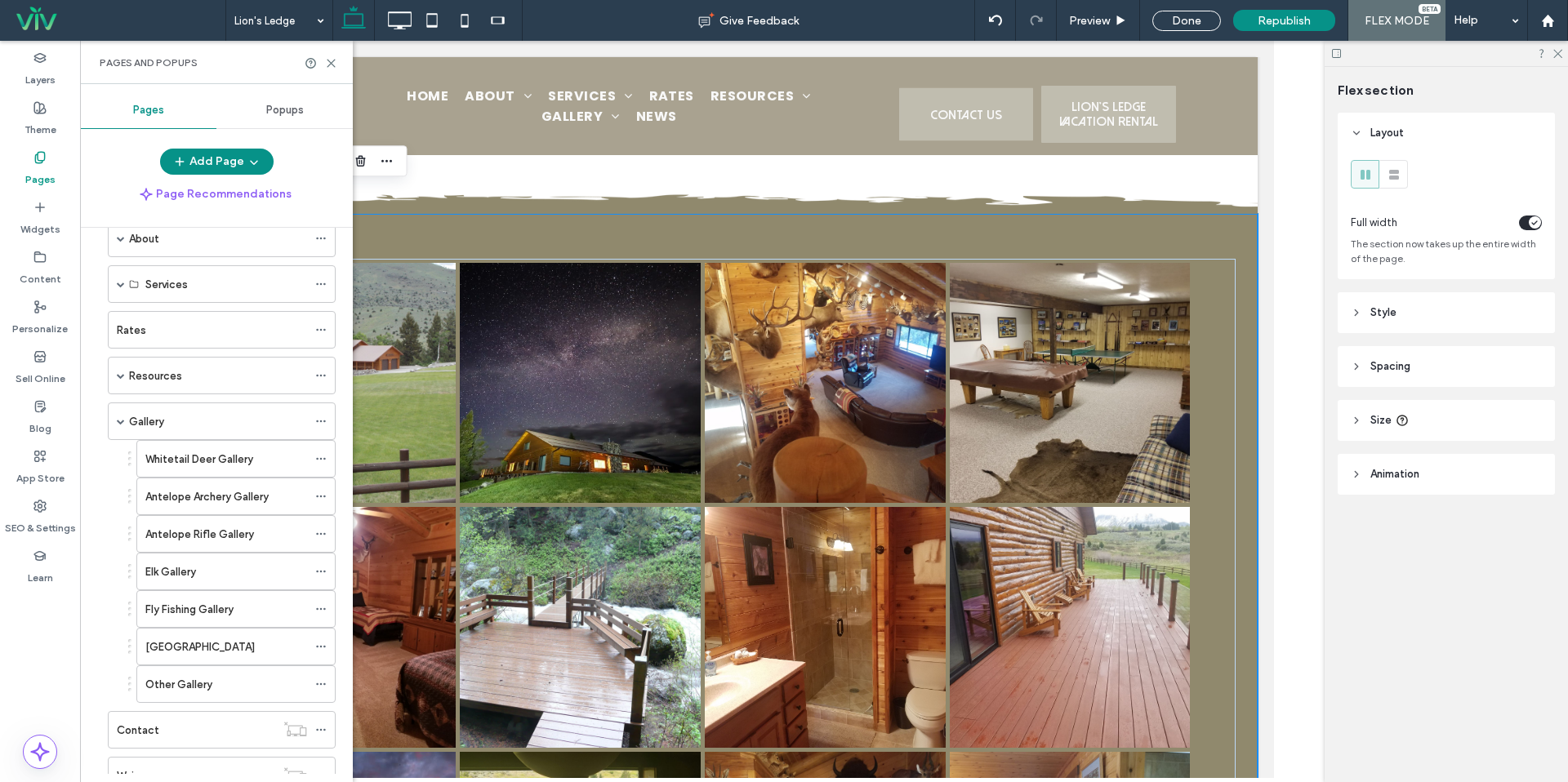
click at [215, 605] on label "Fly Fishing Gallery" at bounding box center [190, 609] width 89 height 29
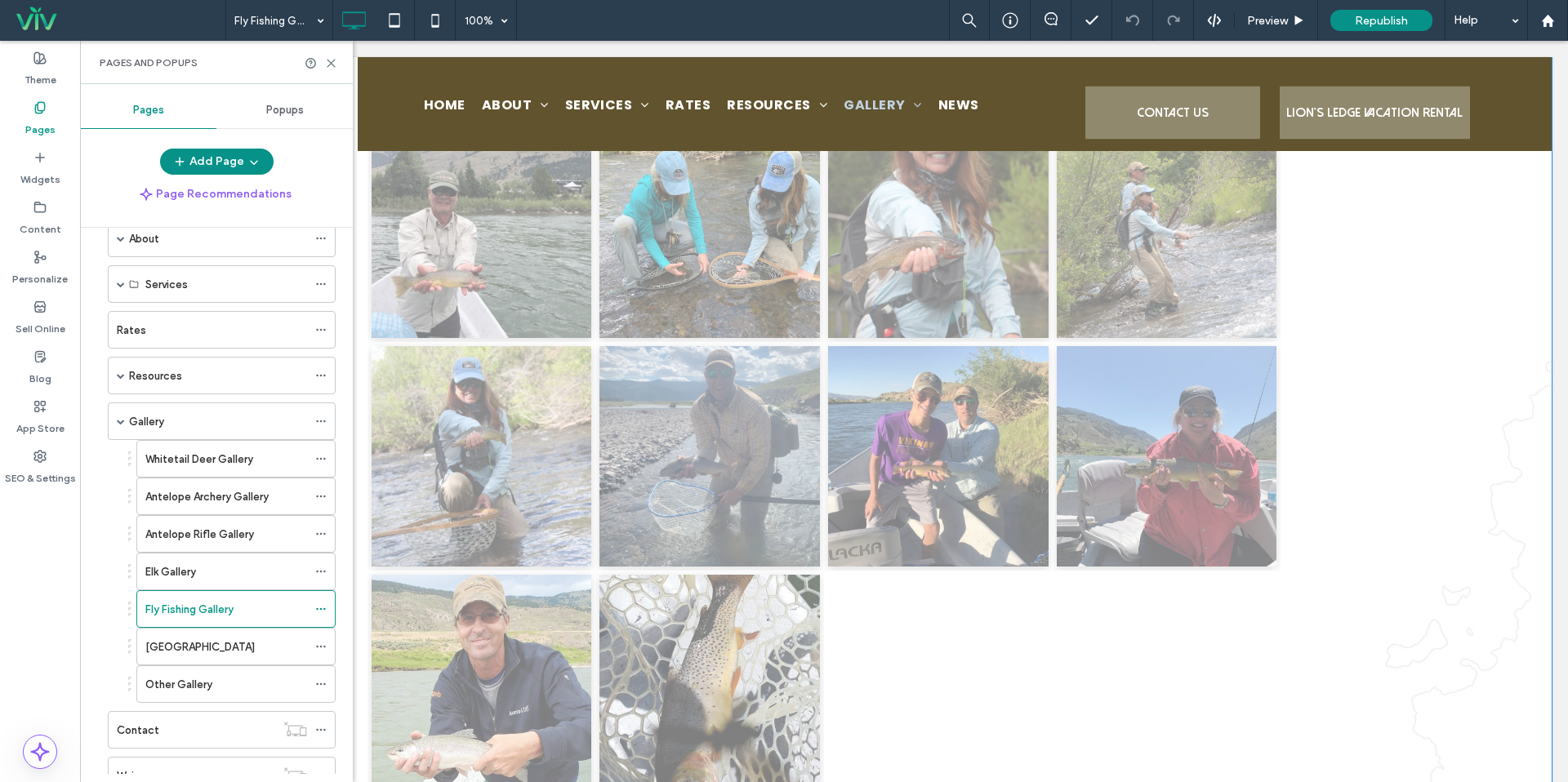
scroll to position [1276, 0]
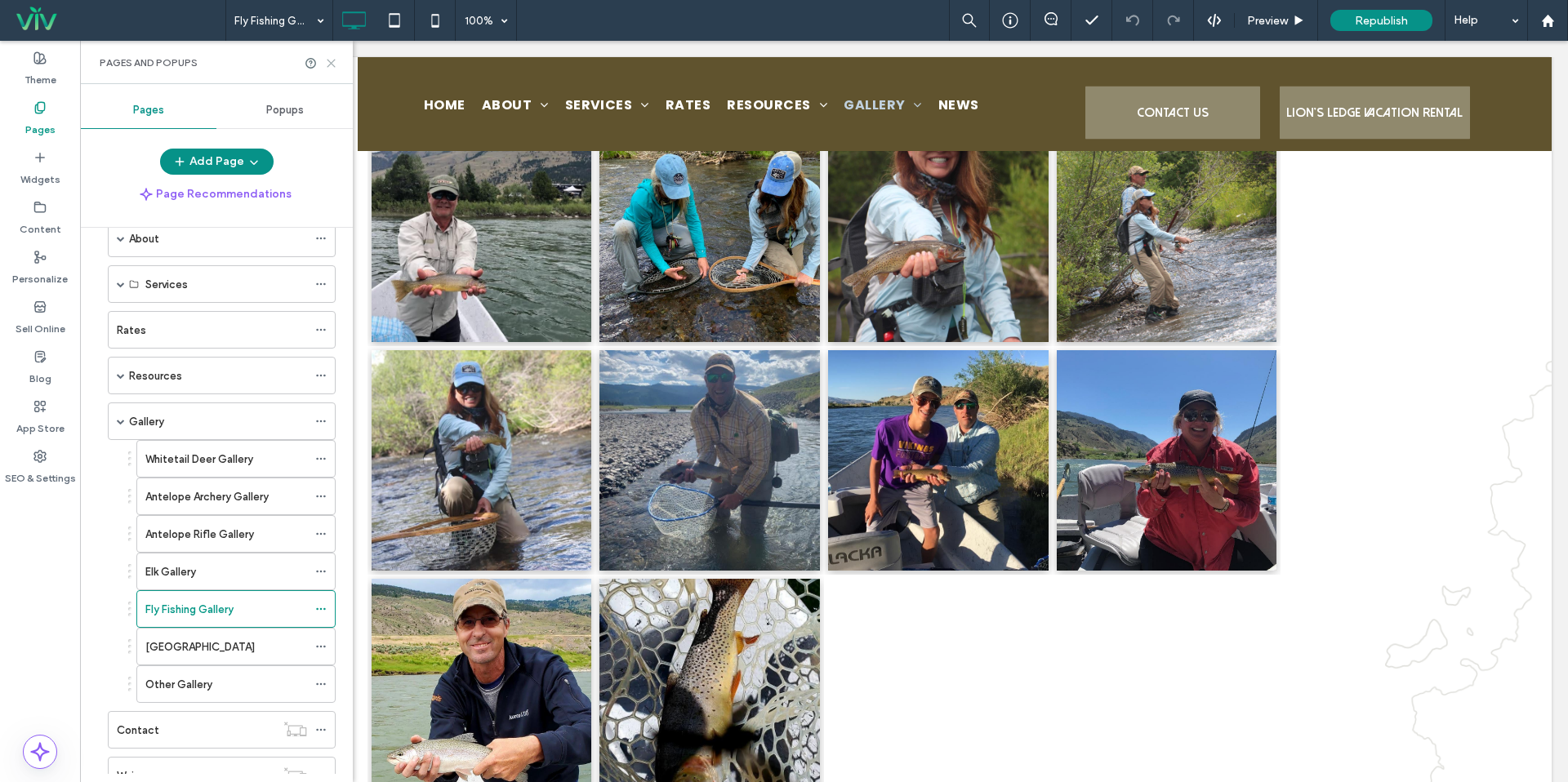
click at [328, 69] on div "Pages and Popups" at bounding box center [215, 63] width 272 height 43
click at [330, 64] on use at bounding box center [331, 63] width 7 height 7
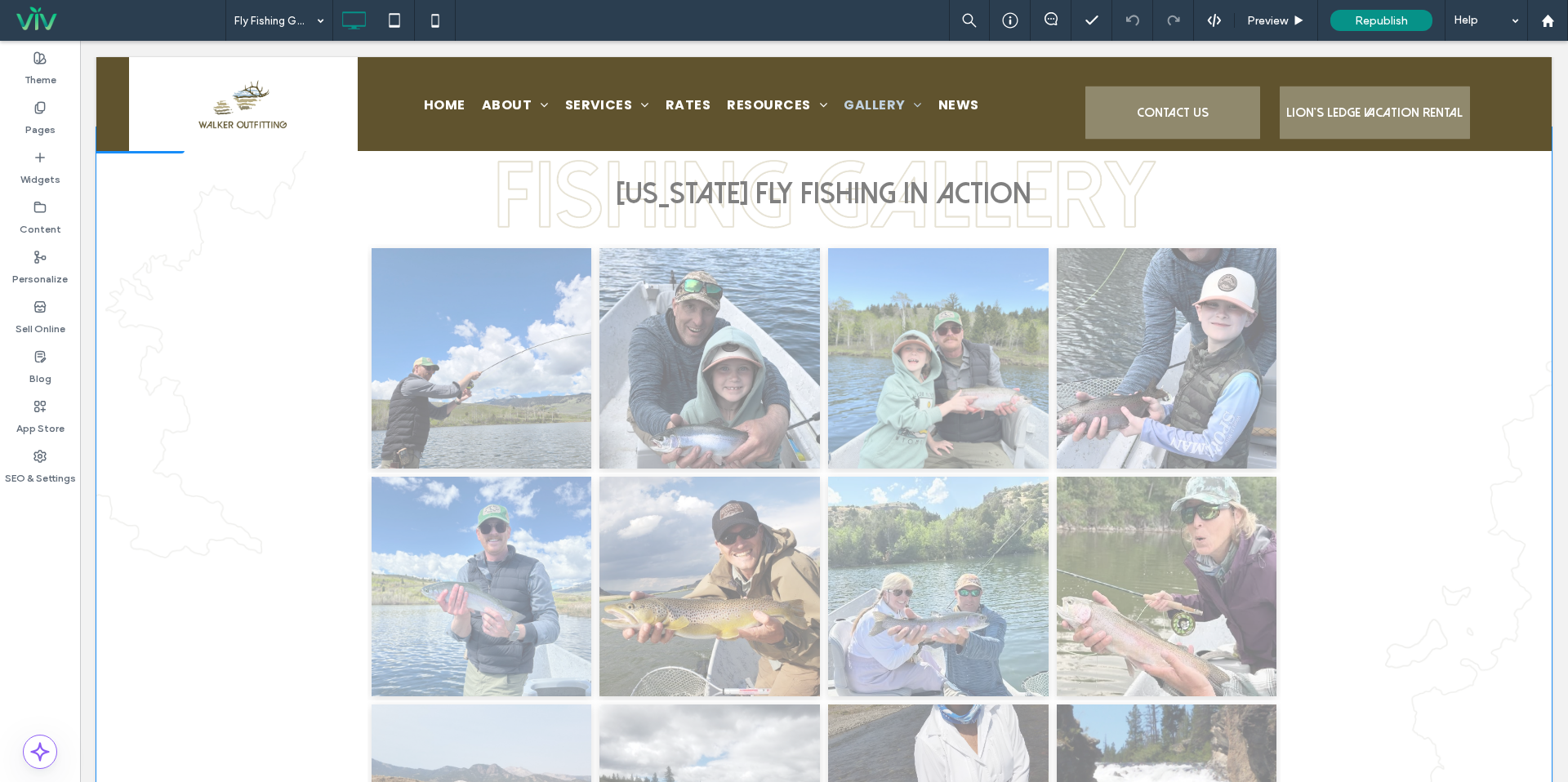
scroll to position [221, 0]
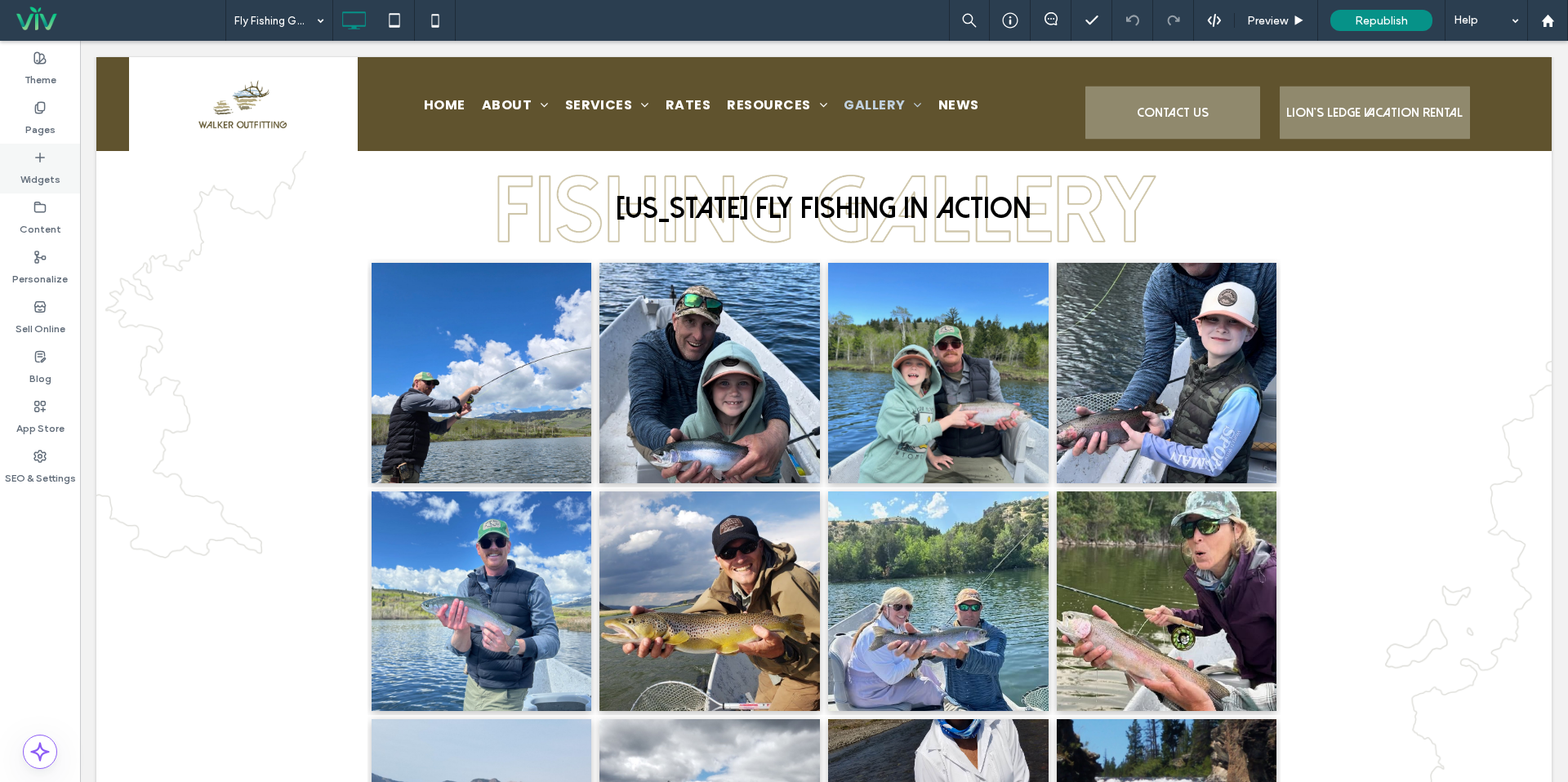
drag, startPoint x: 27, startPoint y: 118, endPoint x: 62, endPoint y: 148, distance: 46.1
click at [27, 118] on label "Pages" at bounding box center [40, 125] width 30 height 23
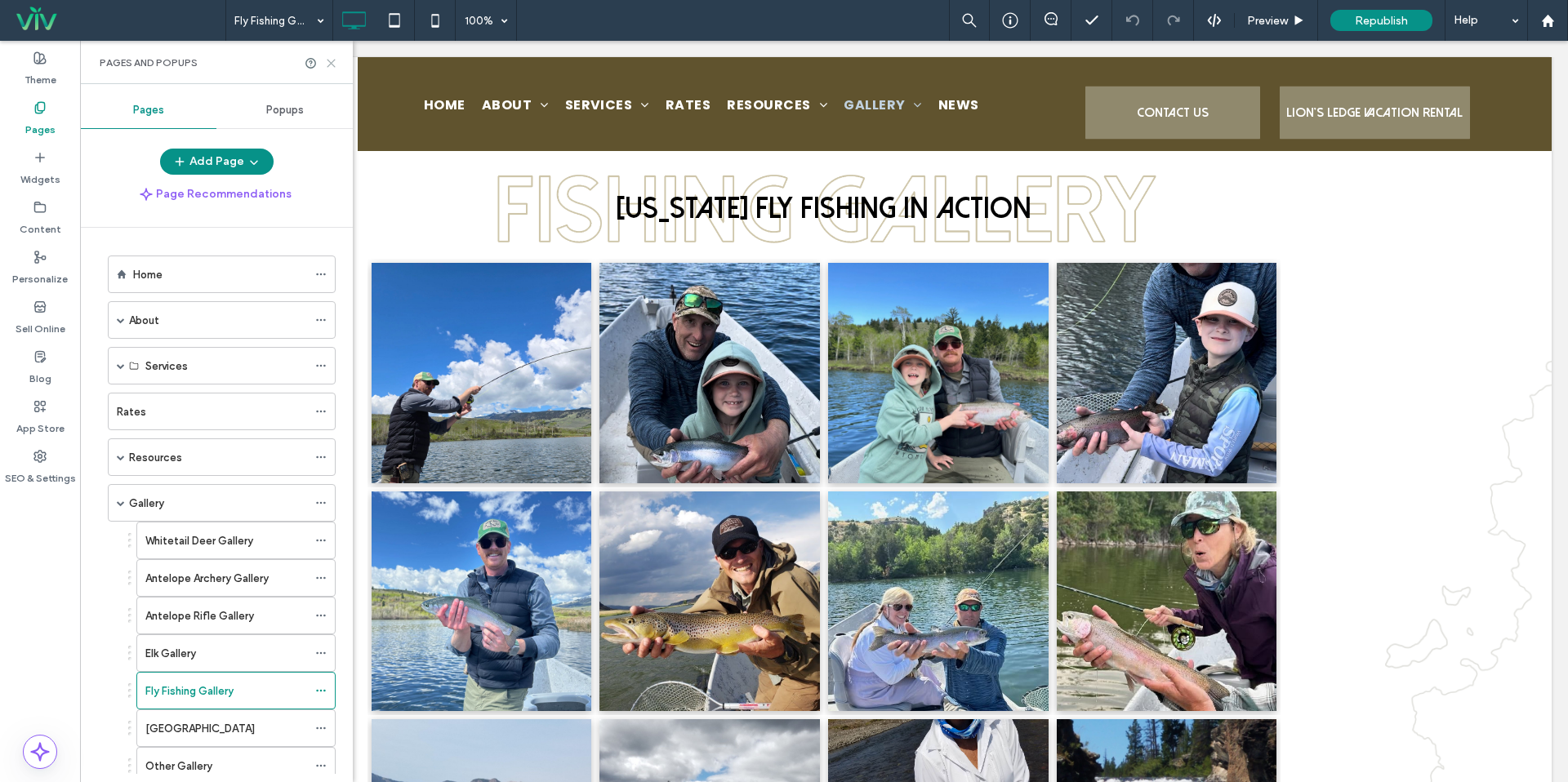
drag, startPoint x: 334, startPoint y: 61, endPoint x: 262, endPoint y: 27, distance: 79.6
click at [334, 61] on icon at bounding box center [331, 63] width 12 height 12
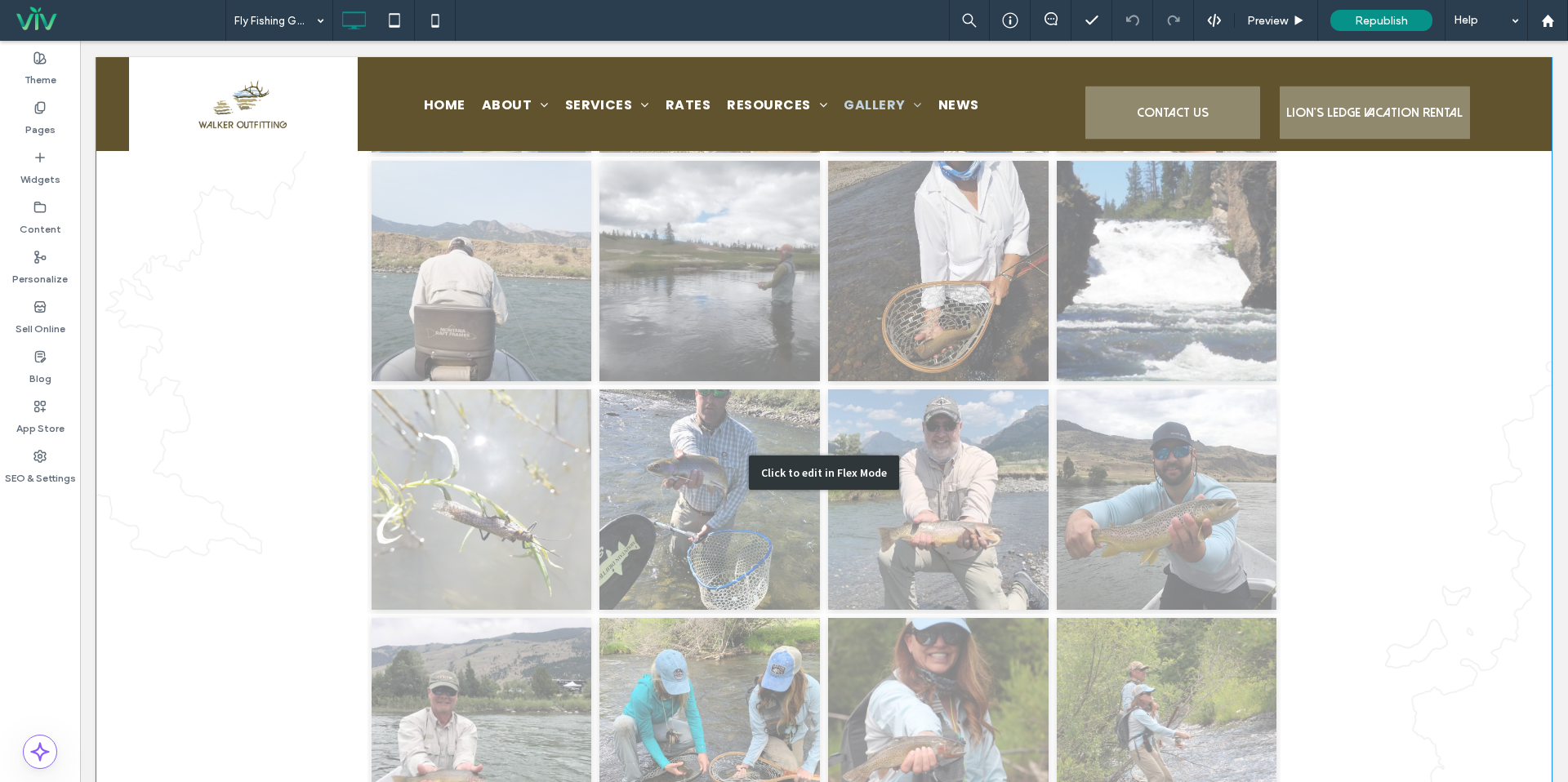
scroll to position [805, 0]
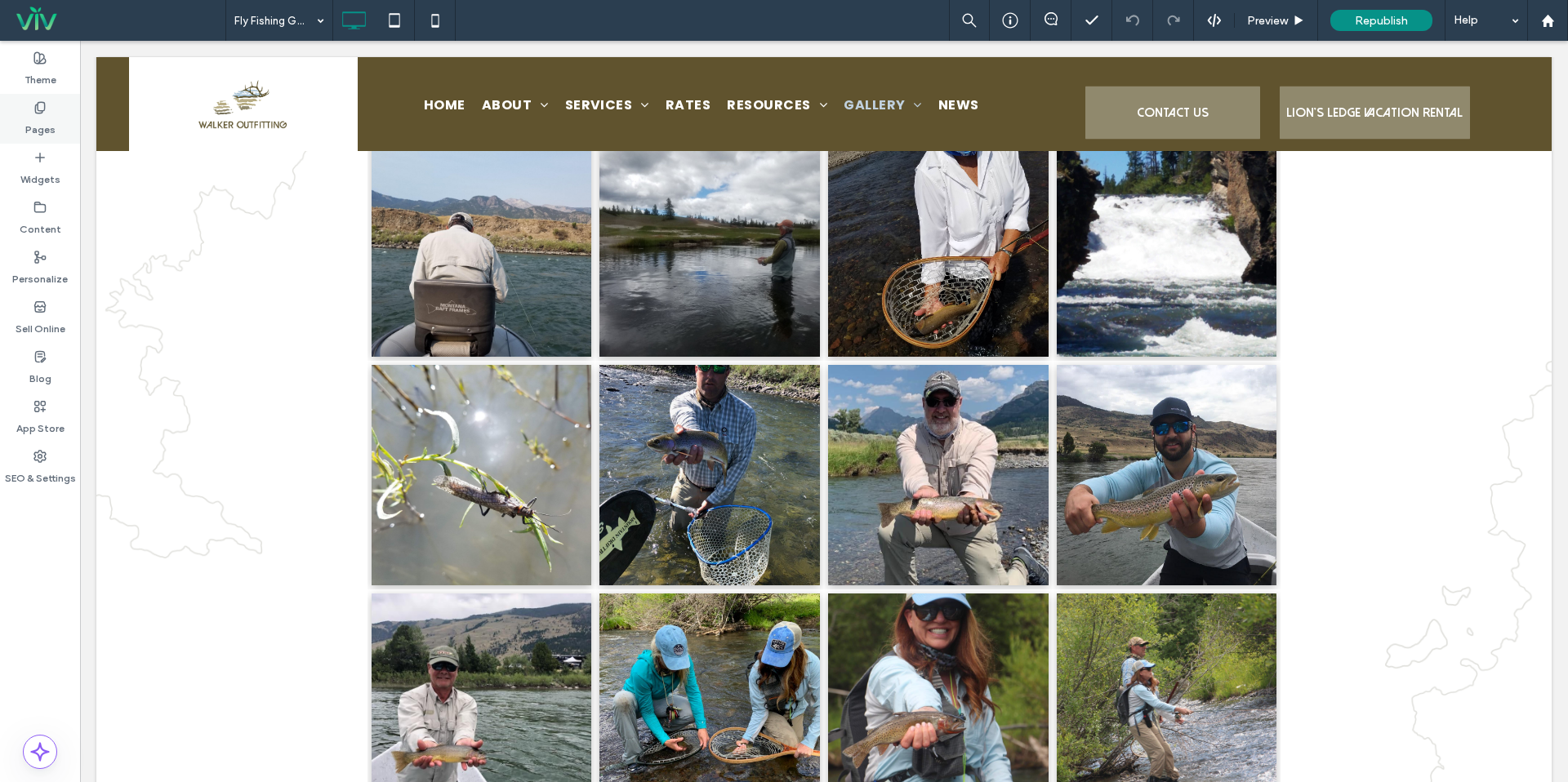
click at [33, 122] on label "Pages" at bounding box center [40, 125] width 30 height 23
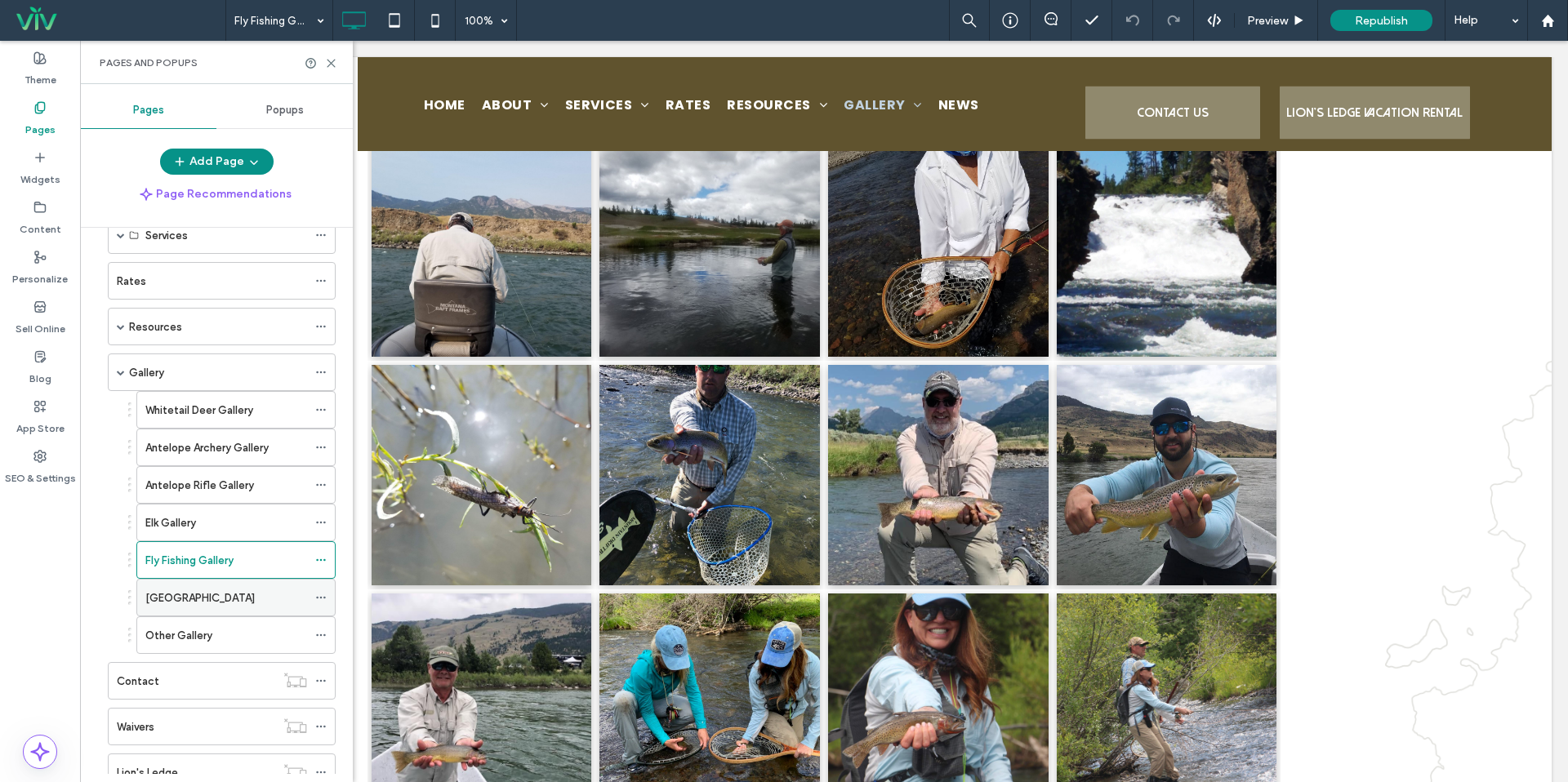
scroll to position [134, 0]
click at [204, 503] on div "Elk Gallery" at bounding box center [226, 519] width 161 height 36
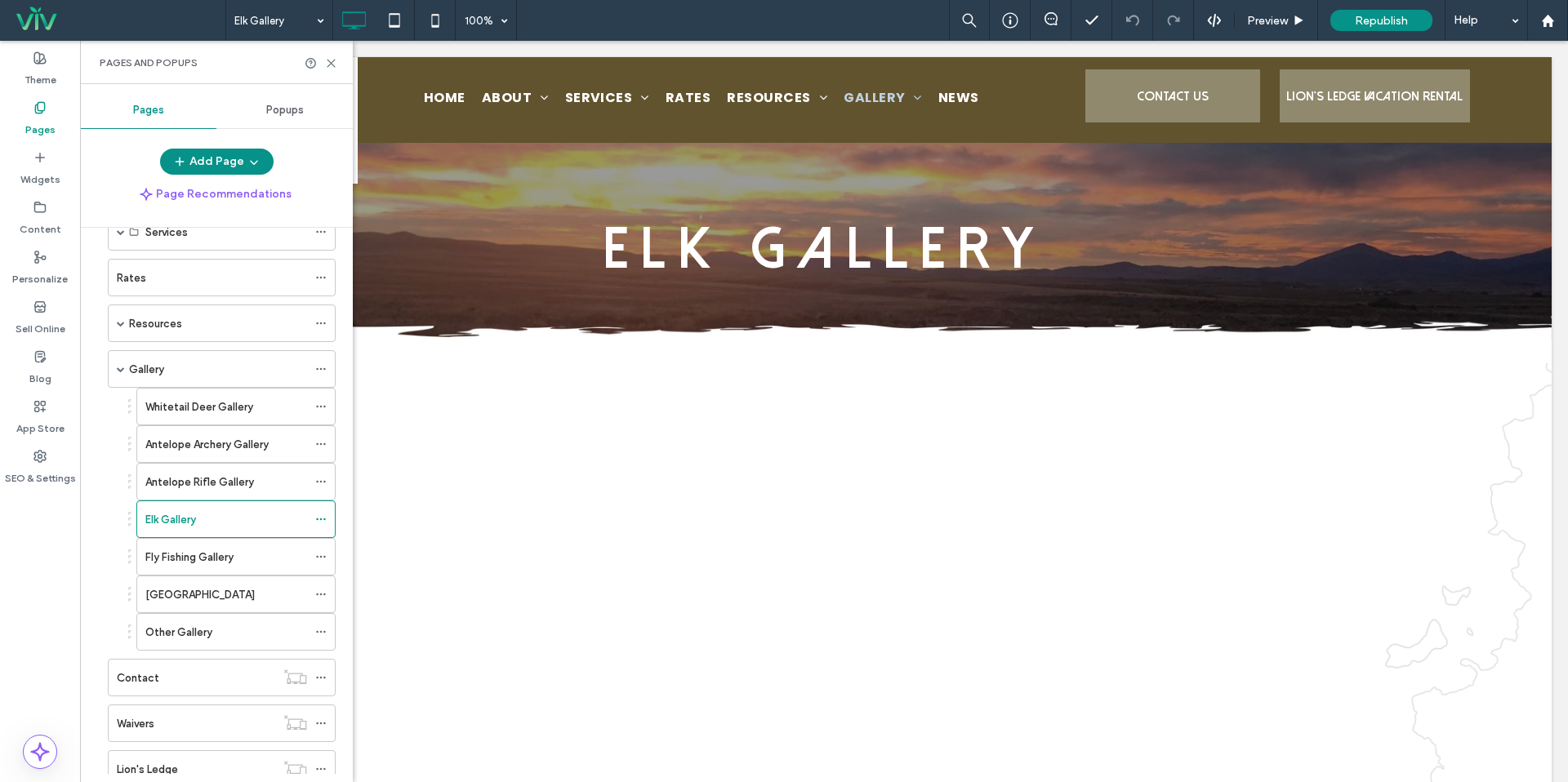
scroll to position [0, 0]
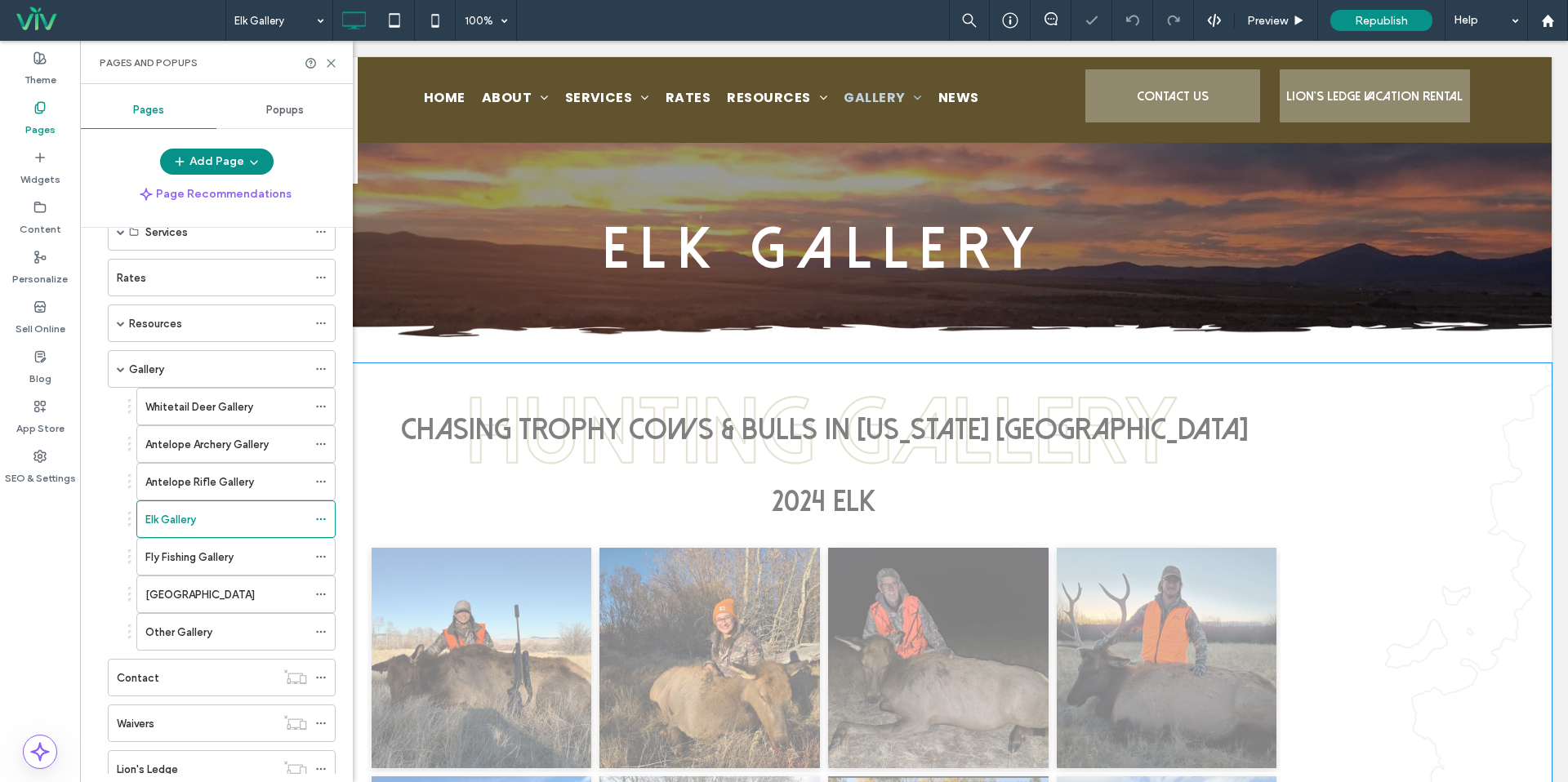
scroll to position [48, 0]
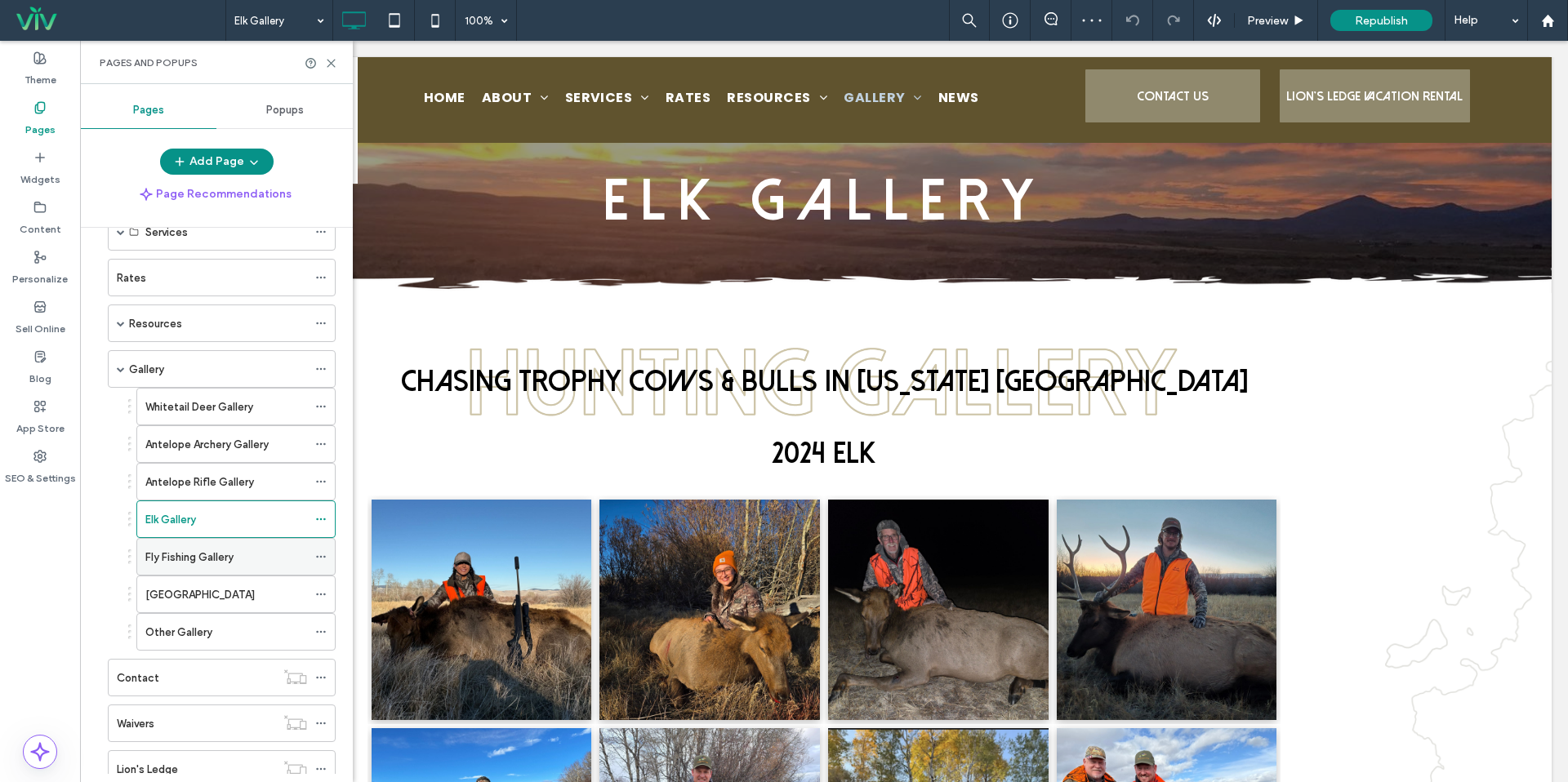
click at [219, 566] on div "Fly Fishing Gallery" at bounding box center [226, 557] width 161 height 36
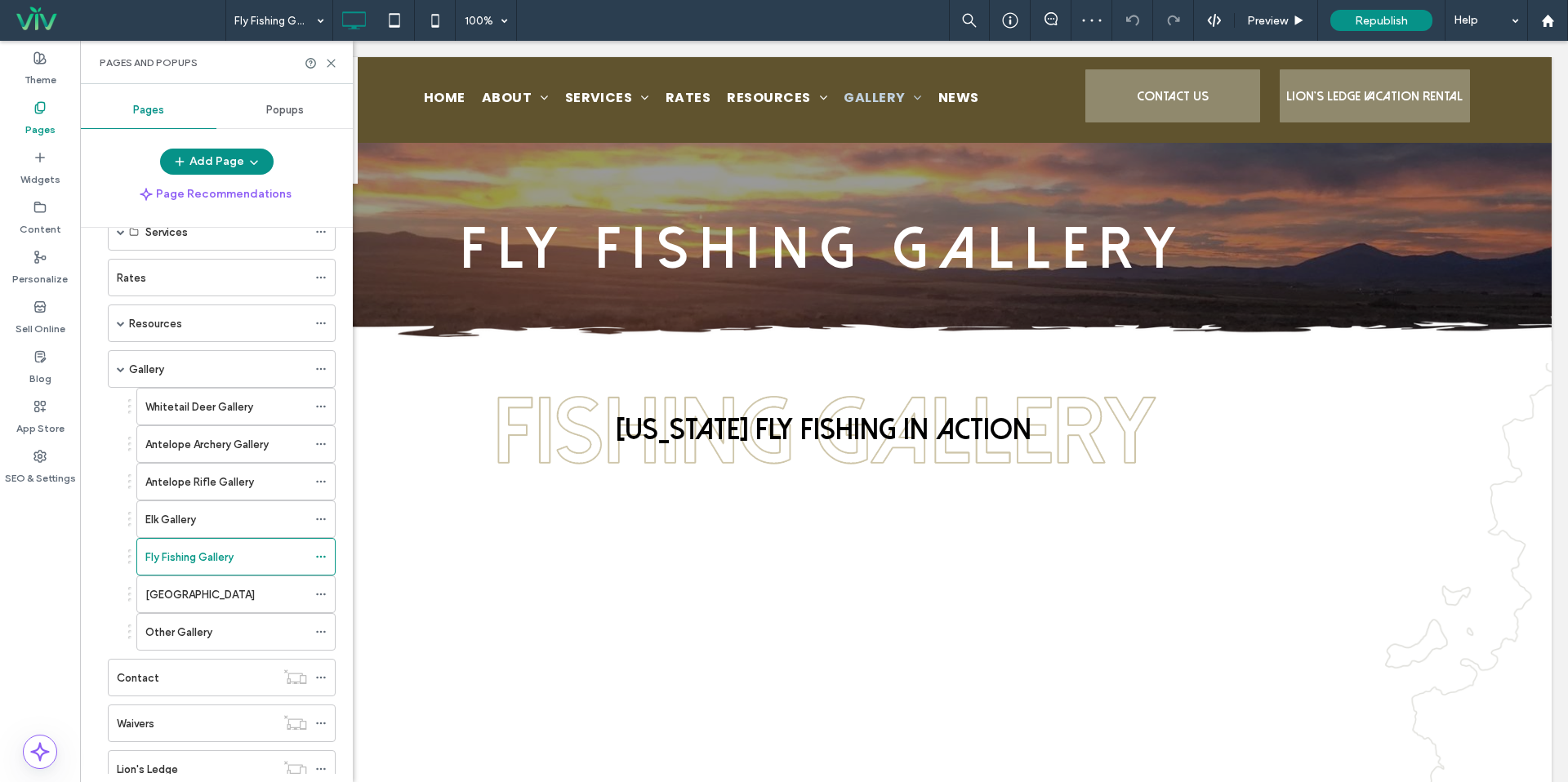
scroll to position [0, 0]
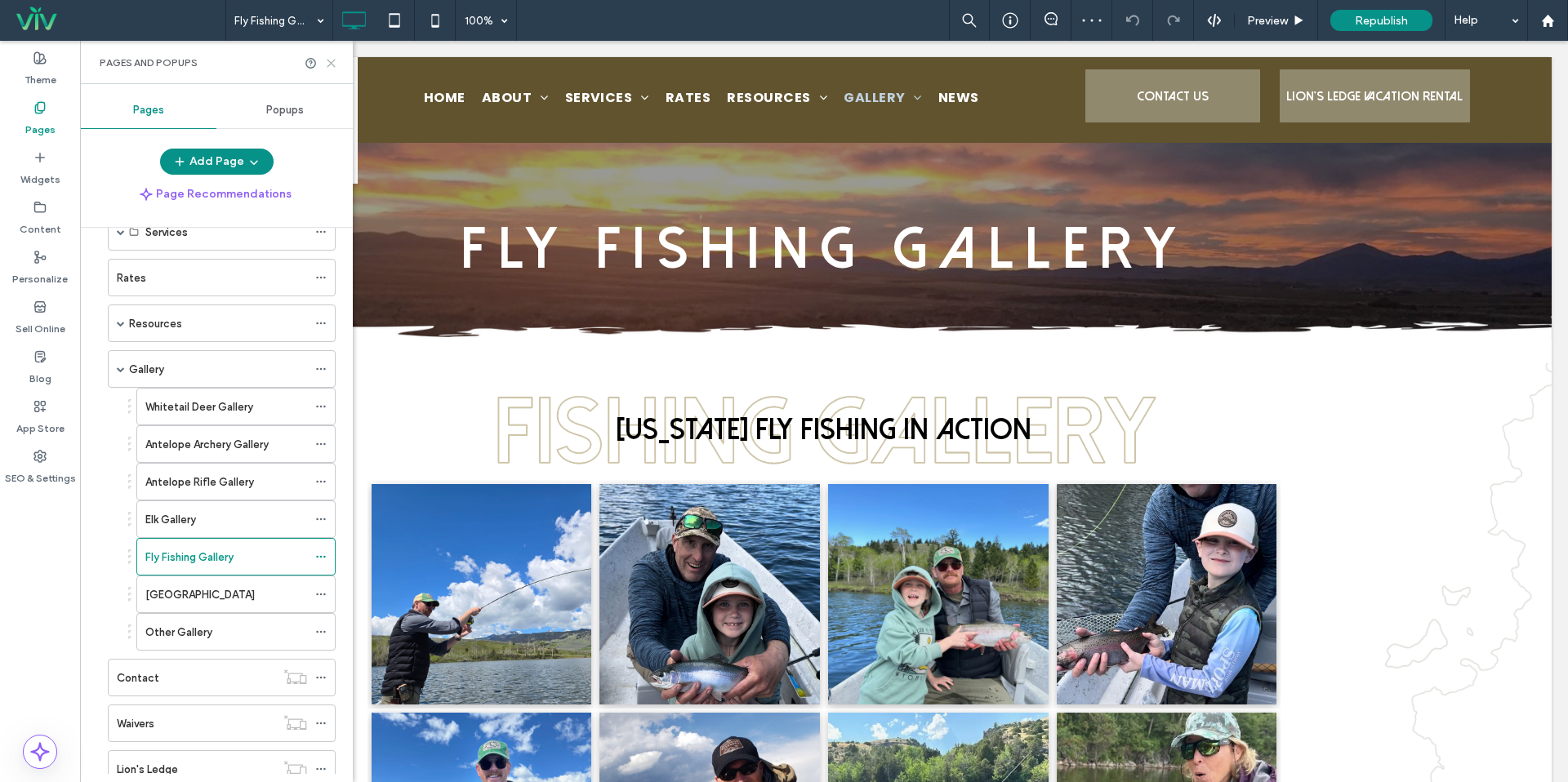
click at [332, 68] on icon at bounding box center [331, 63] width 12 height 12
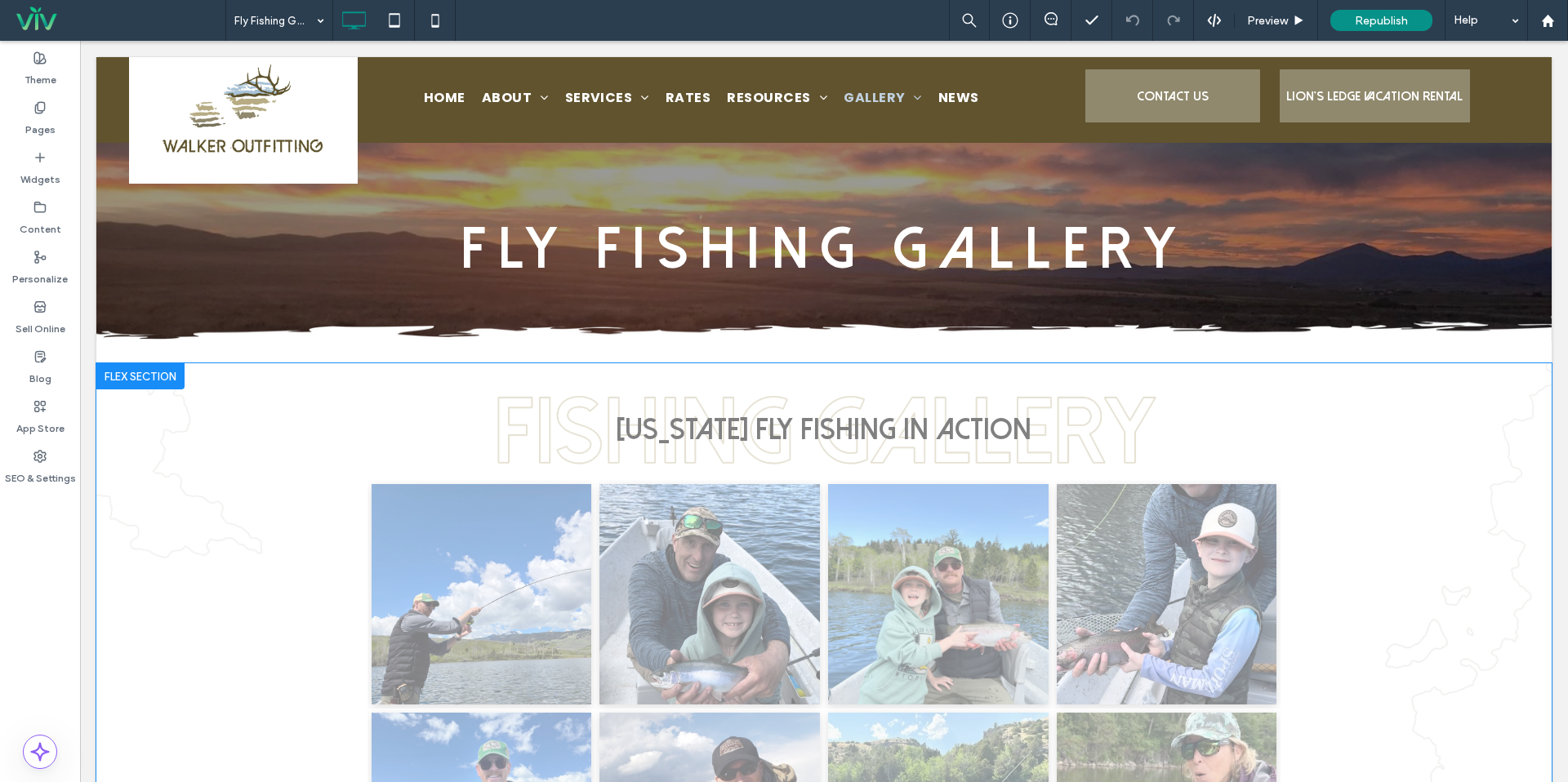
drag, startPoint x: 350, startPoint y: 450, endPoint x: 294, endPoint y: 491, distance: 69.4
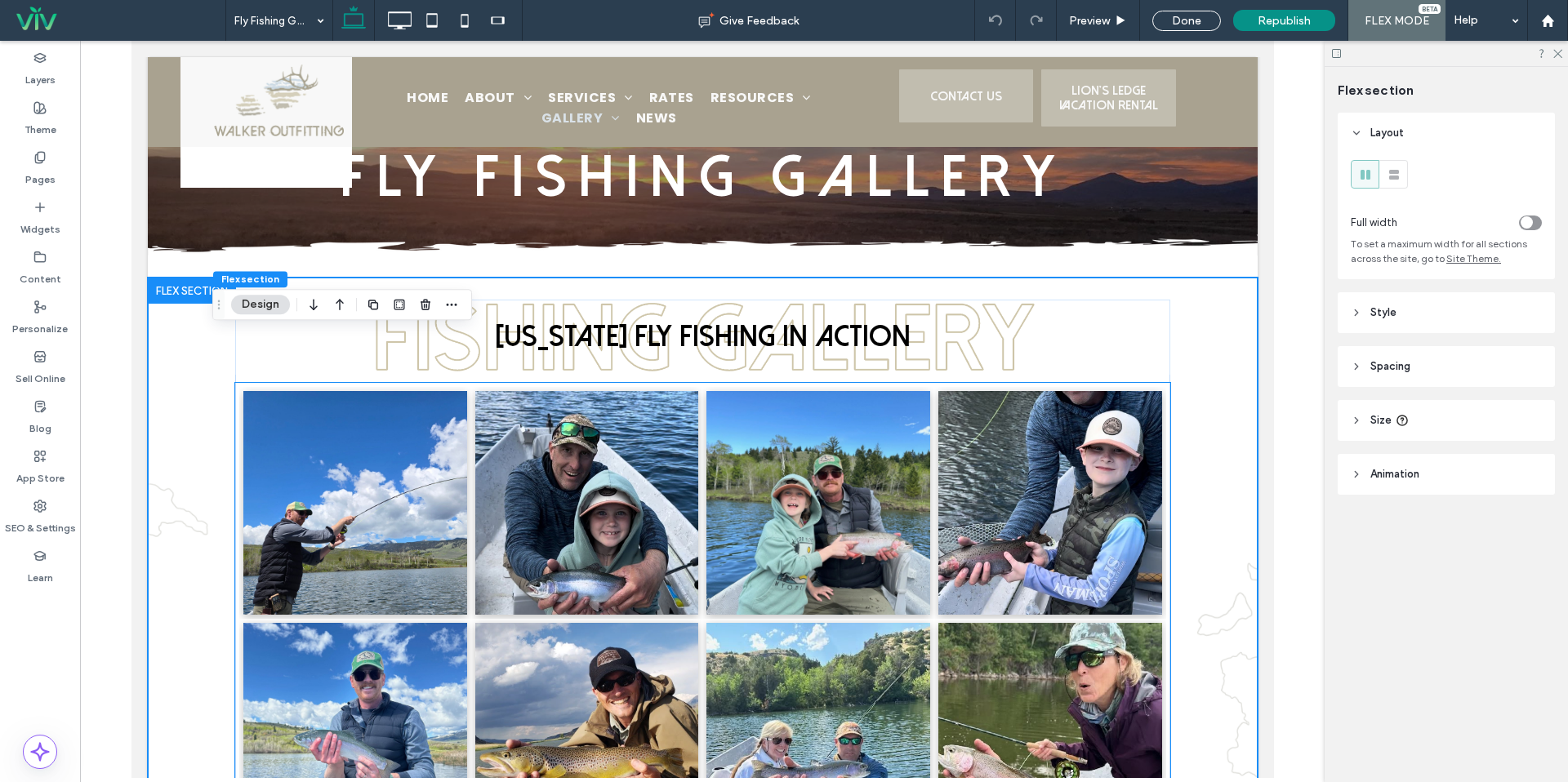
scroll to position [61, 0]
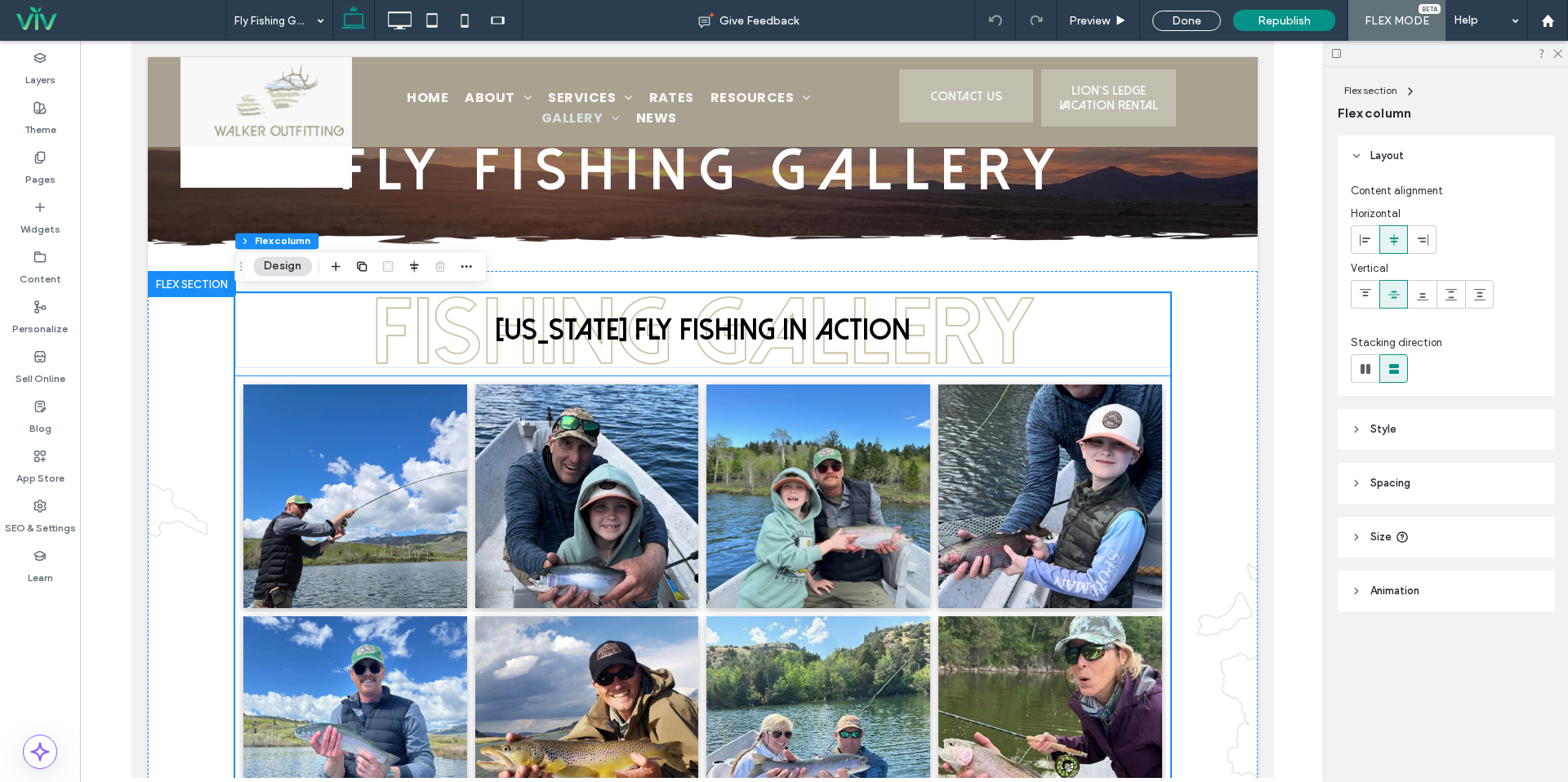
click at [473, 405] on li "Button" at bounding box center [586, 497] width 232 height 232
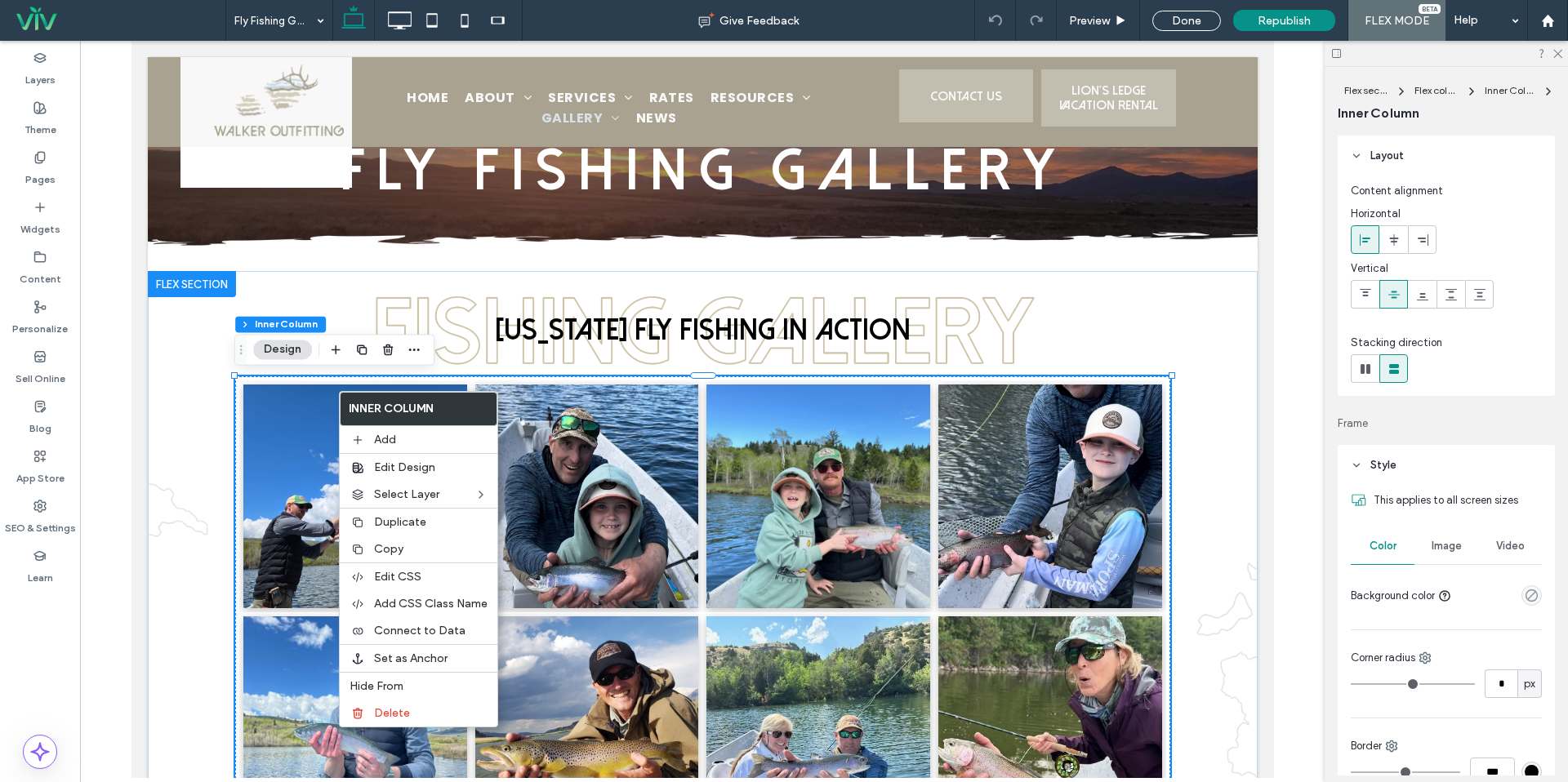
click at [317, 411] on link at bounding box center [354, 496] width 223 height 223
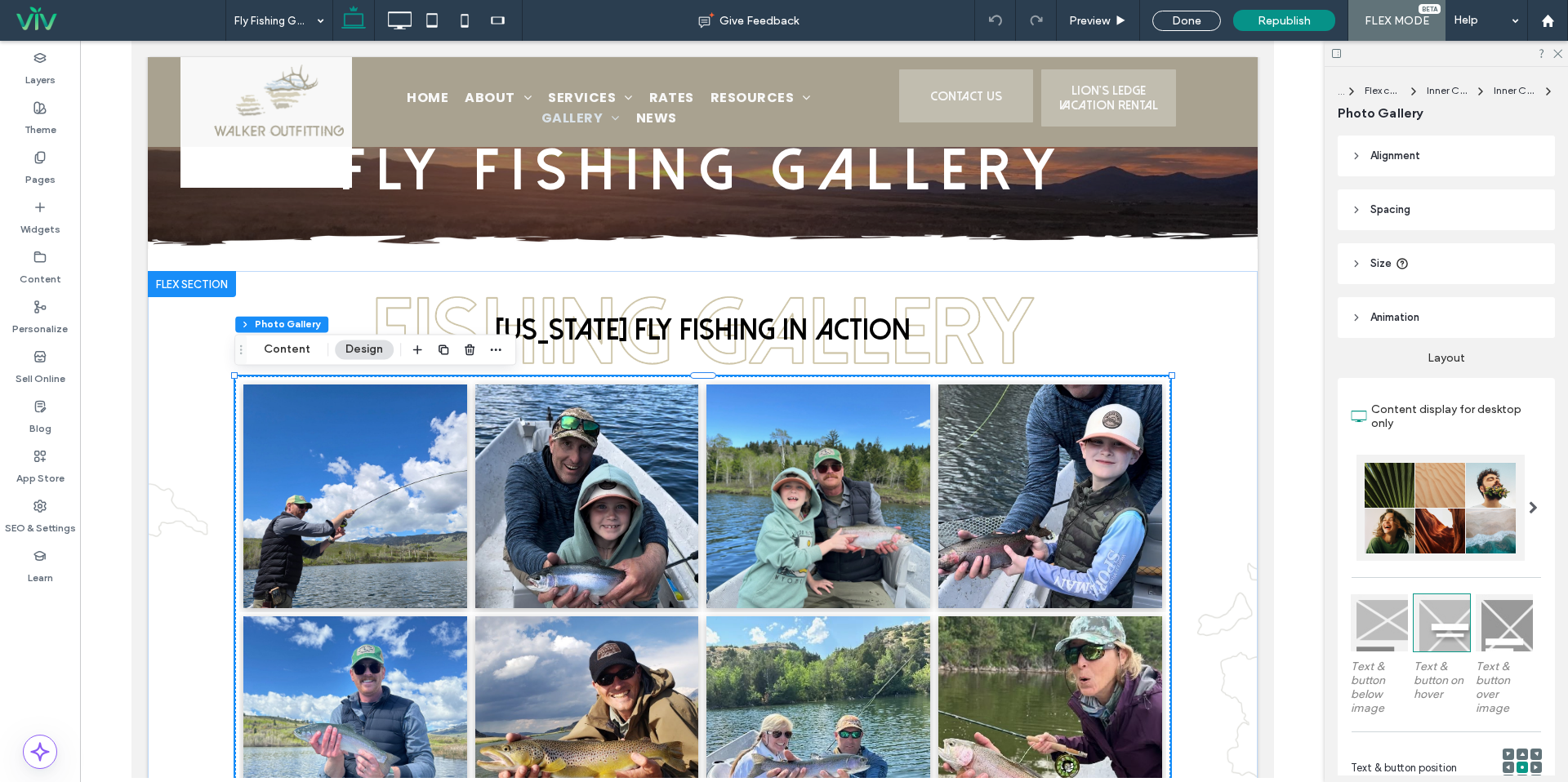
click at [317, 411] on link at bounding box center [354, 496] width 223 height 223
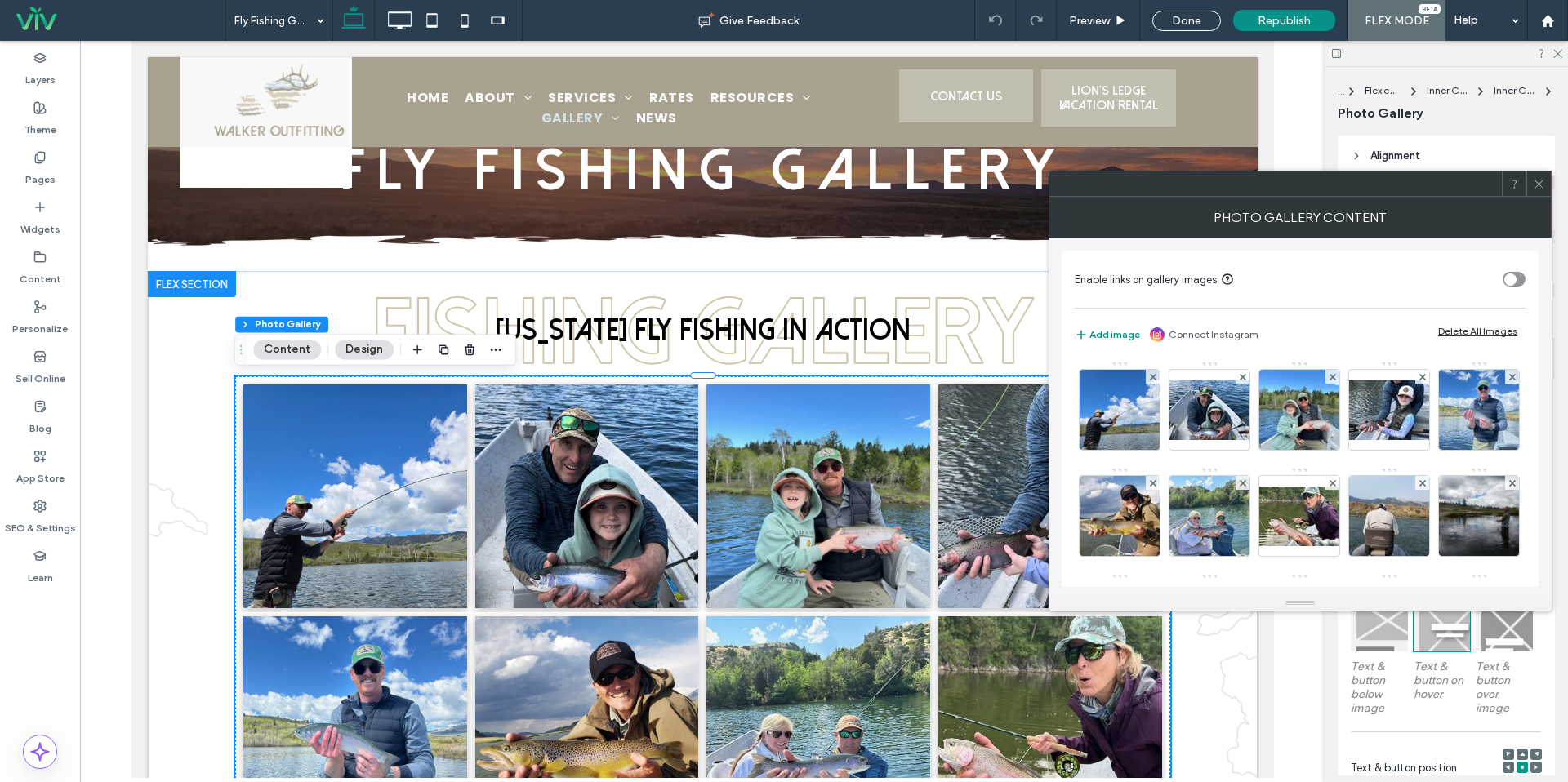
drag, startPoint x: 1535, startPoint y: 181, endPoint x: 1285, endPoint y: 307, distance: 280.0
click at [1535, 183] on icon at bounding box center [1538, 184] width 12 height 12
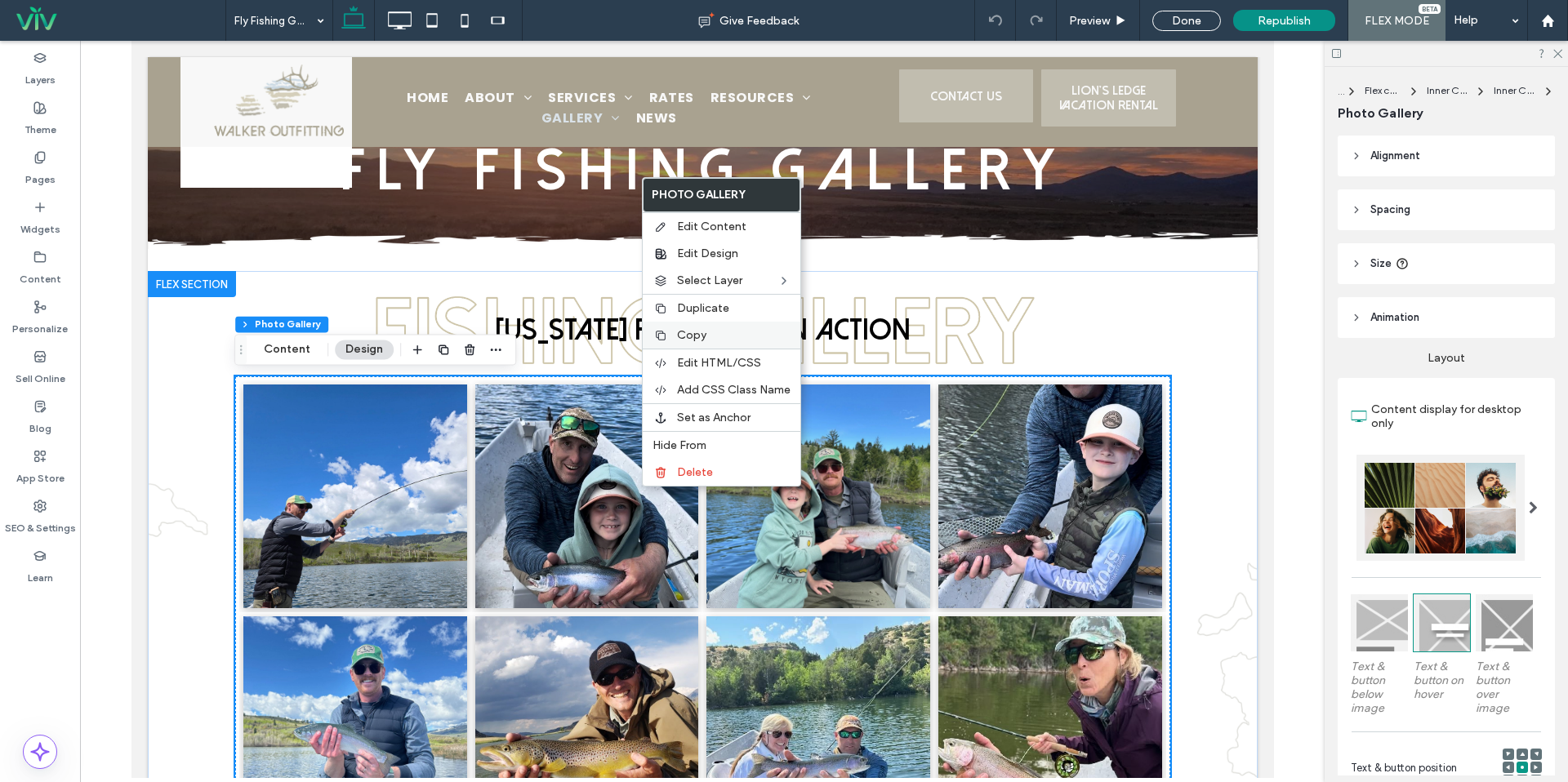
click at [689, 331] on span "Copy" at bounding box center [692, 335] width 30 height 14
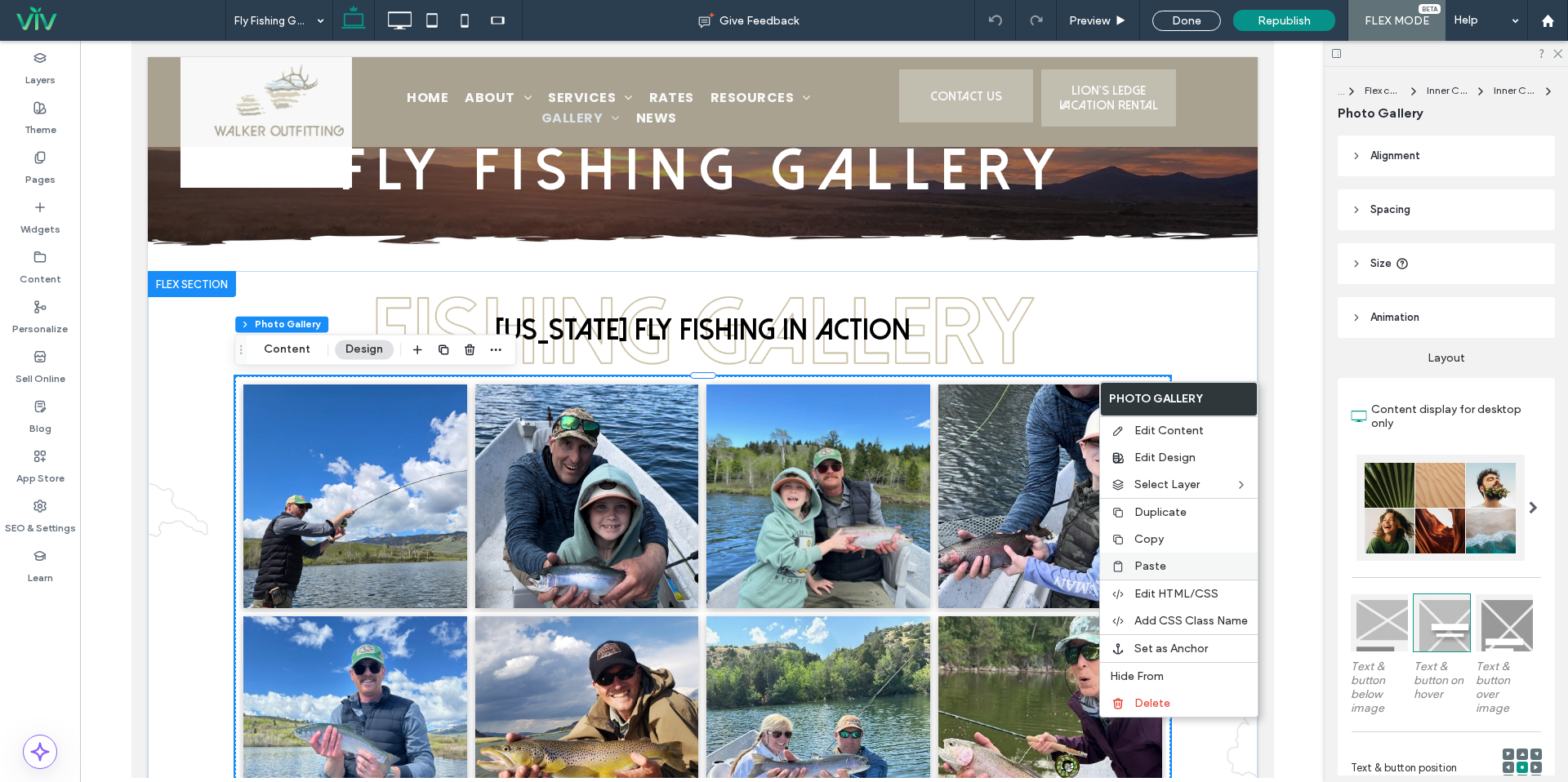
click at [1155, 566] on span "Paste" at bounding box center [1150, 567] width 31 height 14
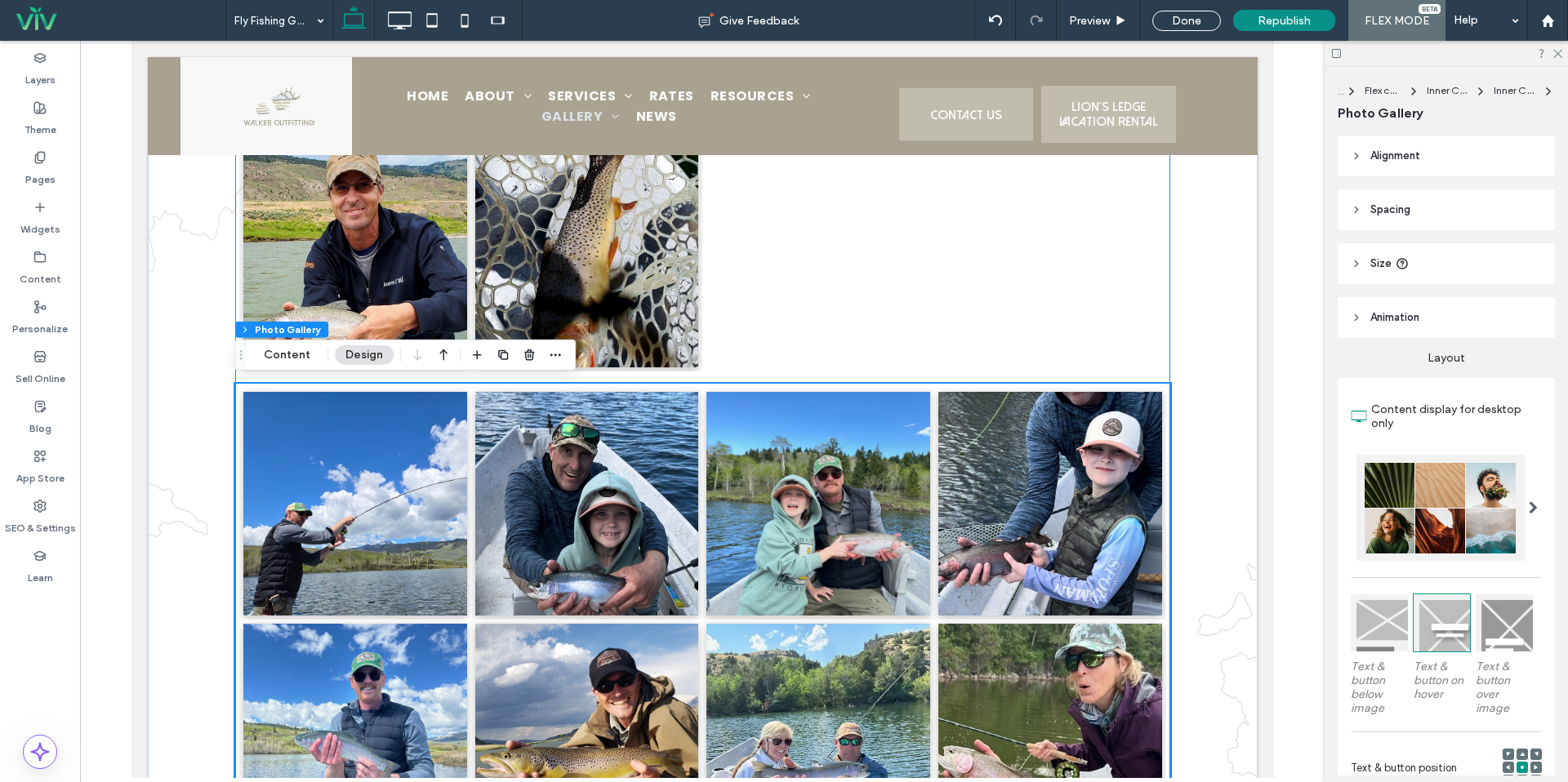
scroll to position [1696, 0]
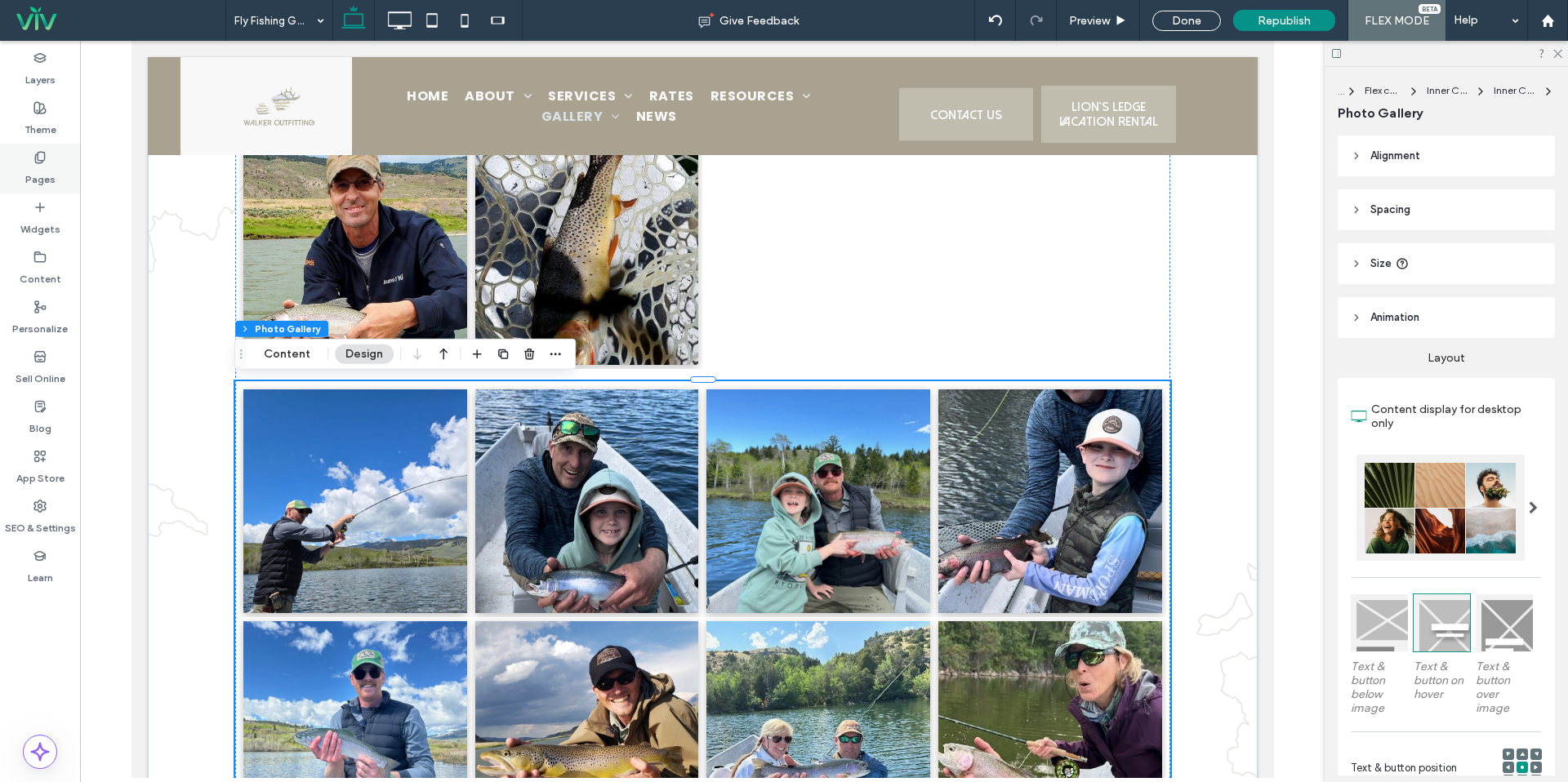
click at [47, 167] on label "Pages" at bounding box center [40, 175] width 30 height 23
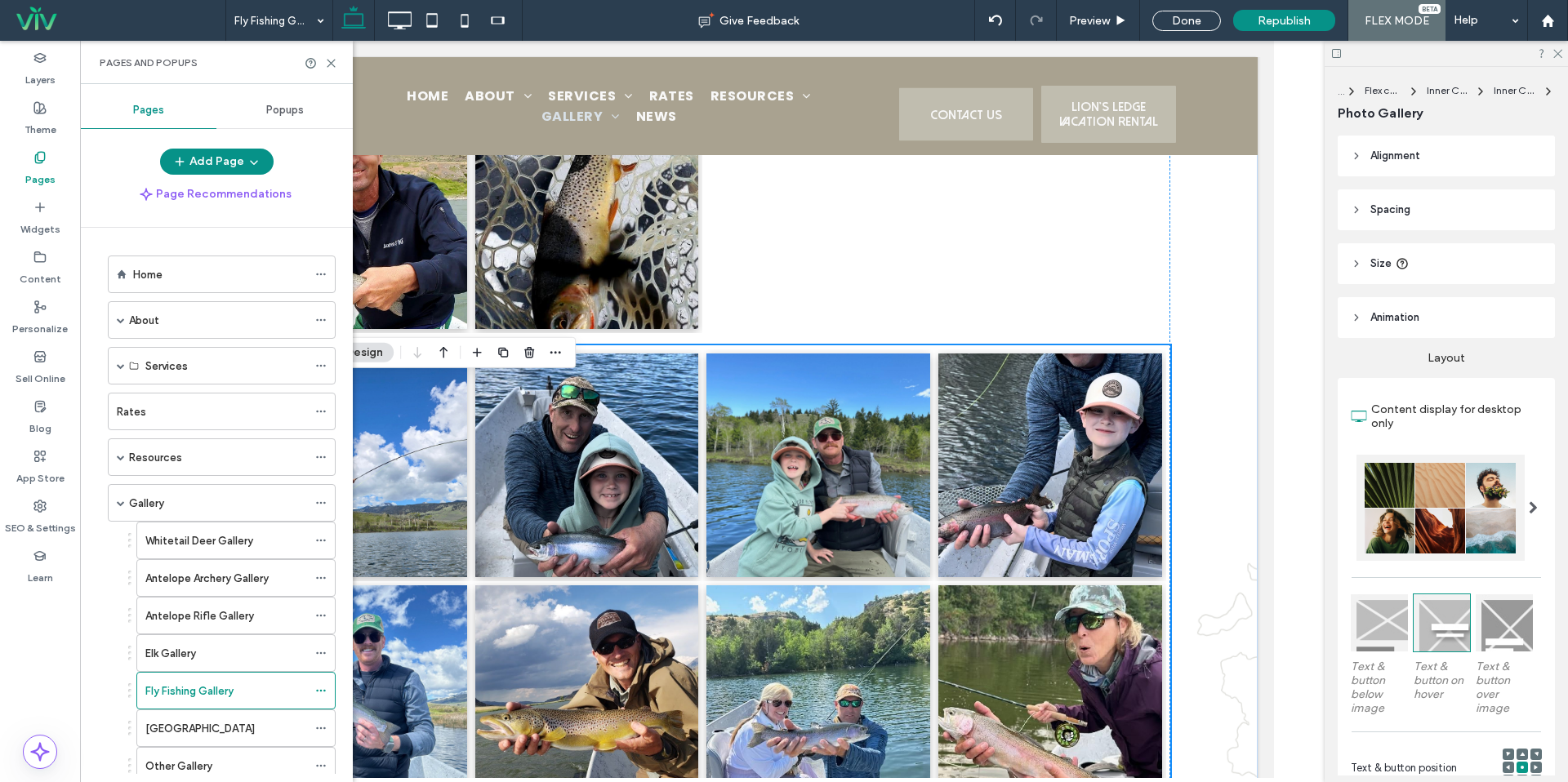
scroll to position [1757, 0]
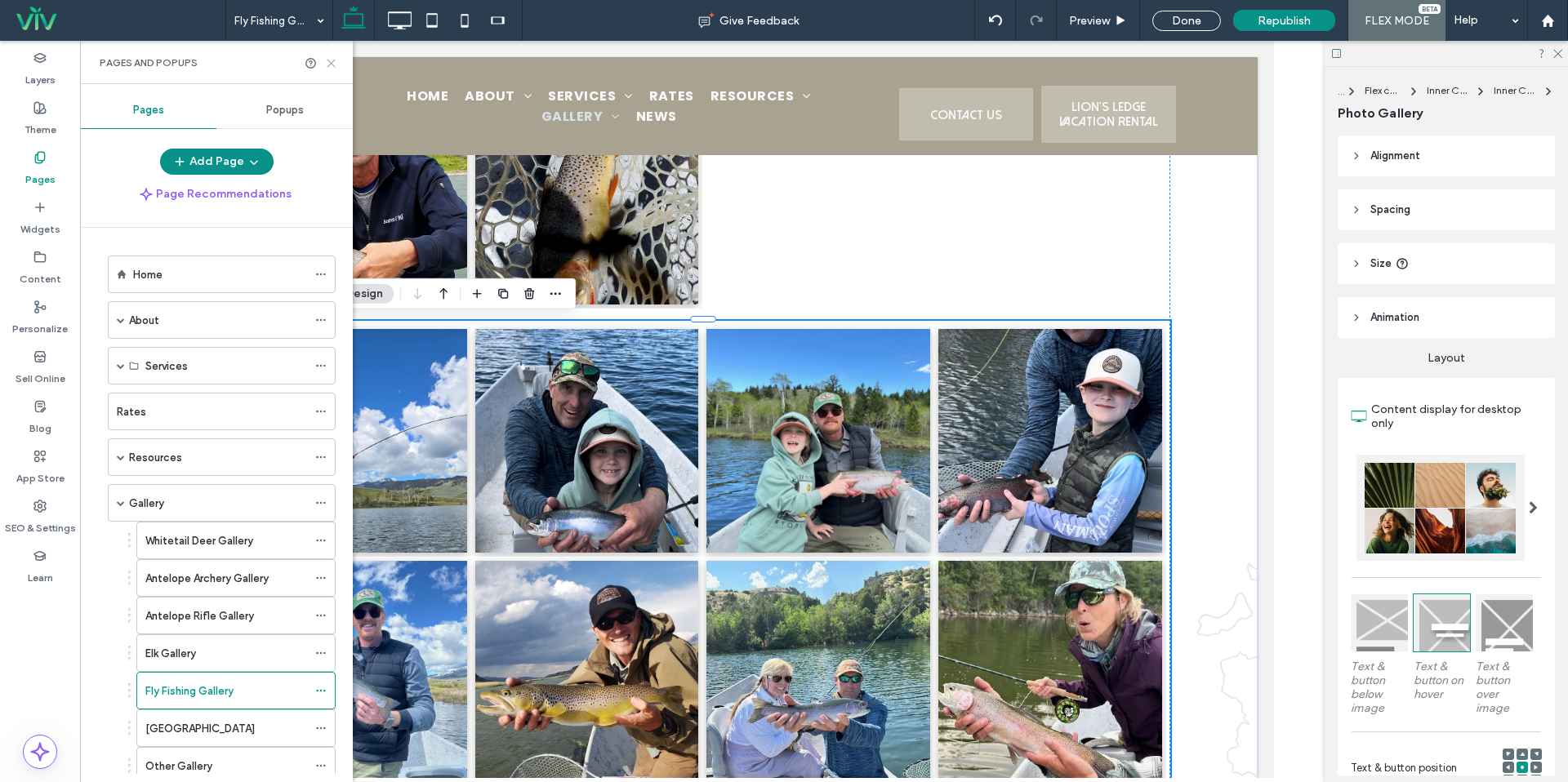
drag, startPoint x: 330, startPoint y: 64, endPoint x: 270, endPoint y: 200, distance: 148.6
click at [330, 64] on use at bounding box center [331, 63] width 7 height 7
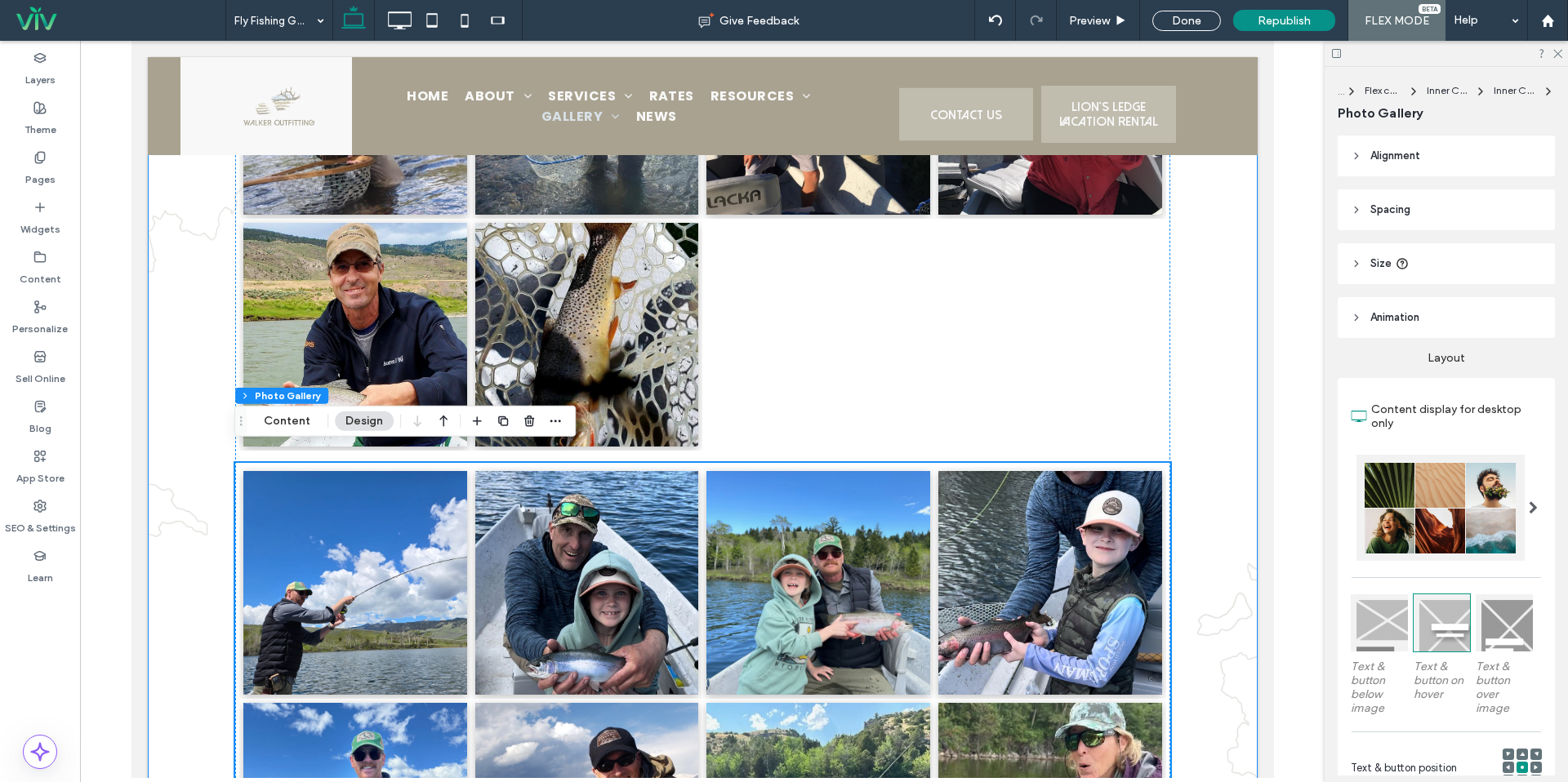
scroll to position [1594, 0]
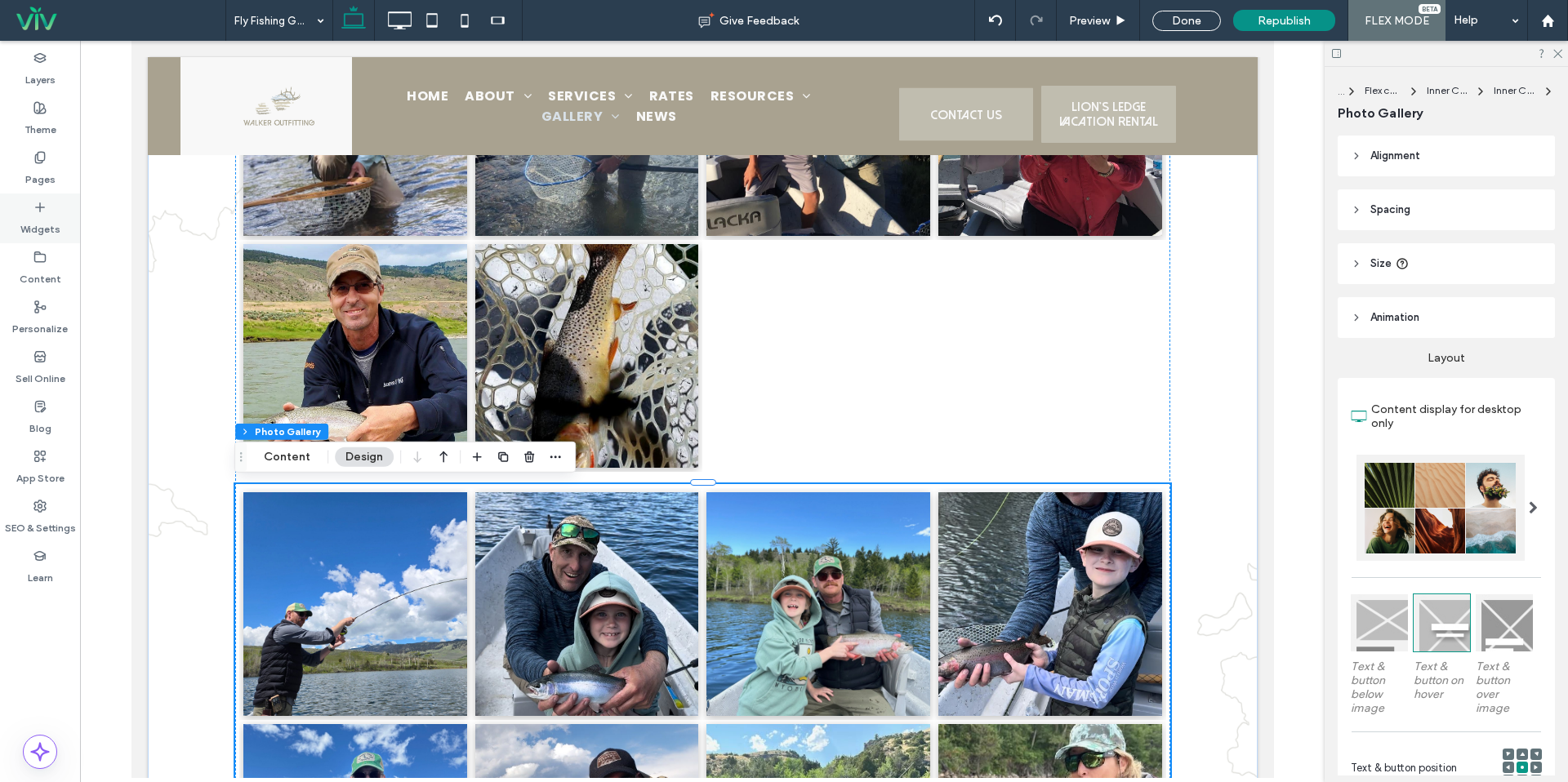
drag, startPoint x: 57, startPoint y: 195, endPoint x: 60, endPoint y: 205, distance: 10.4
click at [57, 195] on div "Widgets" at bounding box center [39, 218] width 80 height 50
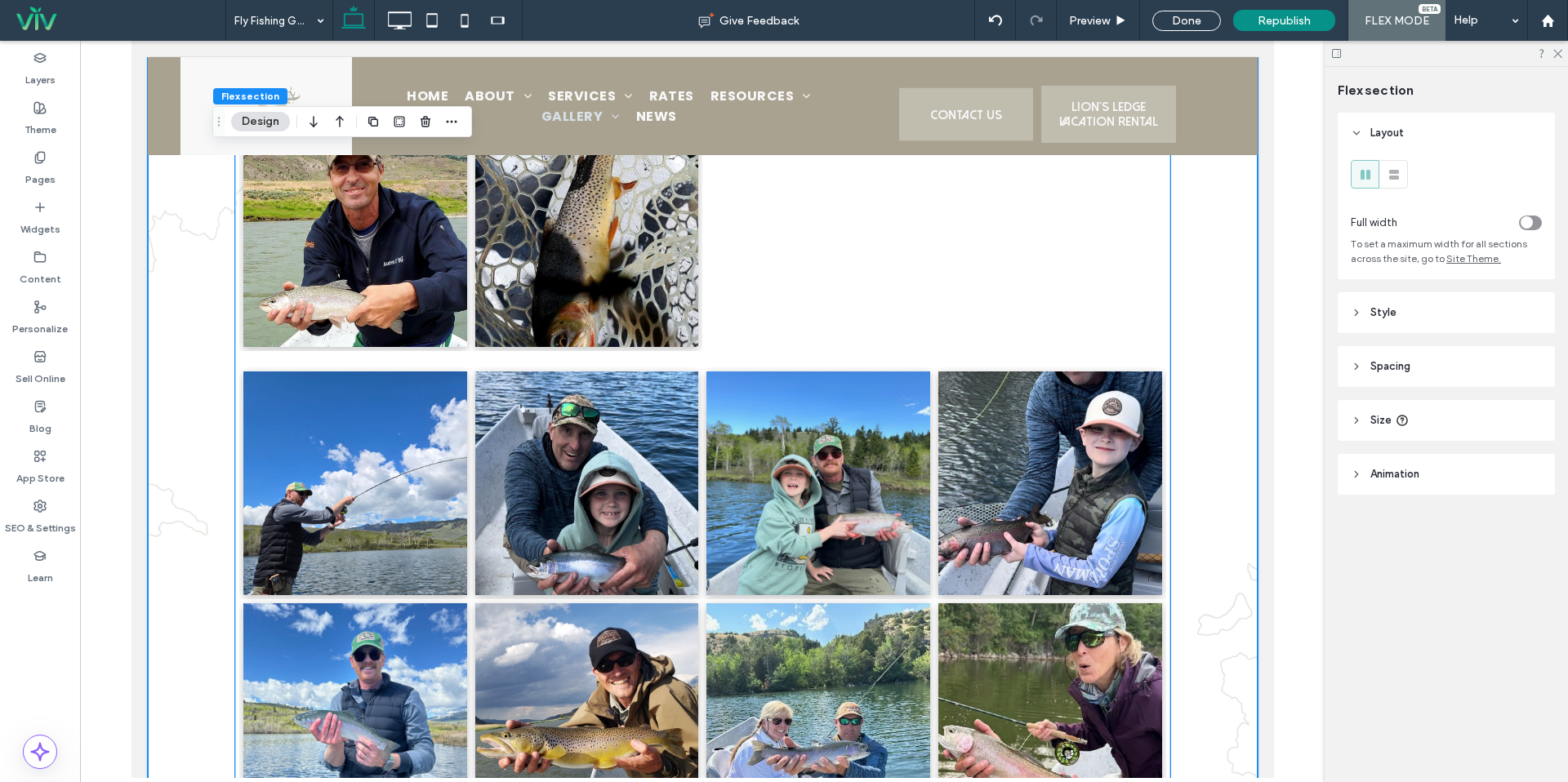
scroll to position [1710, 0]
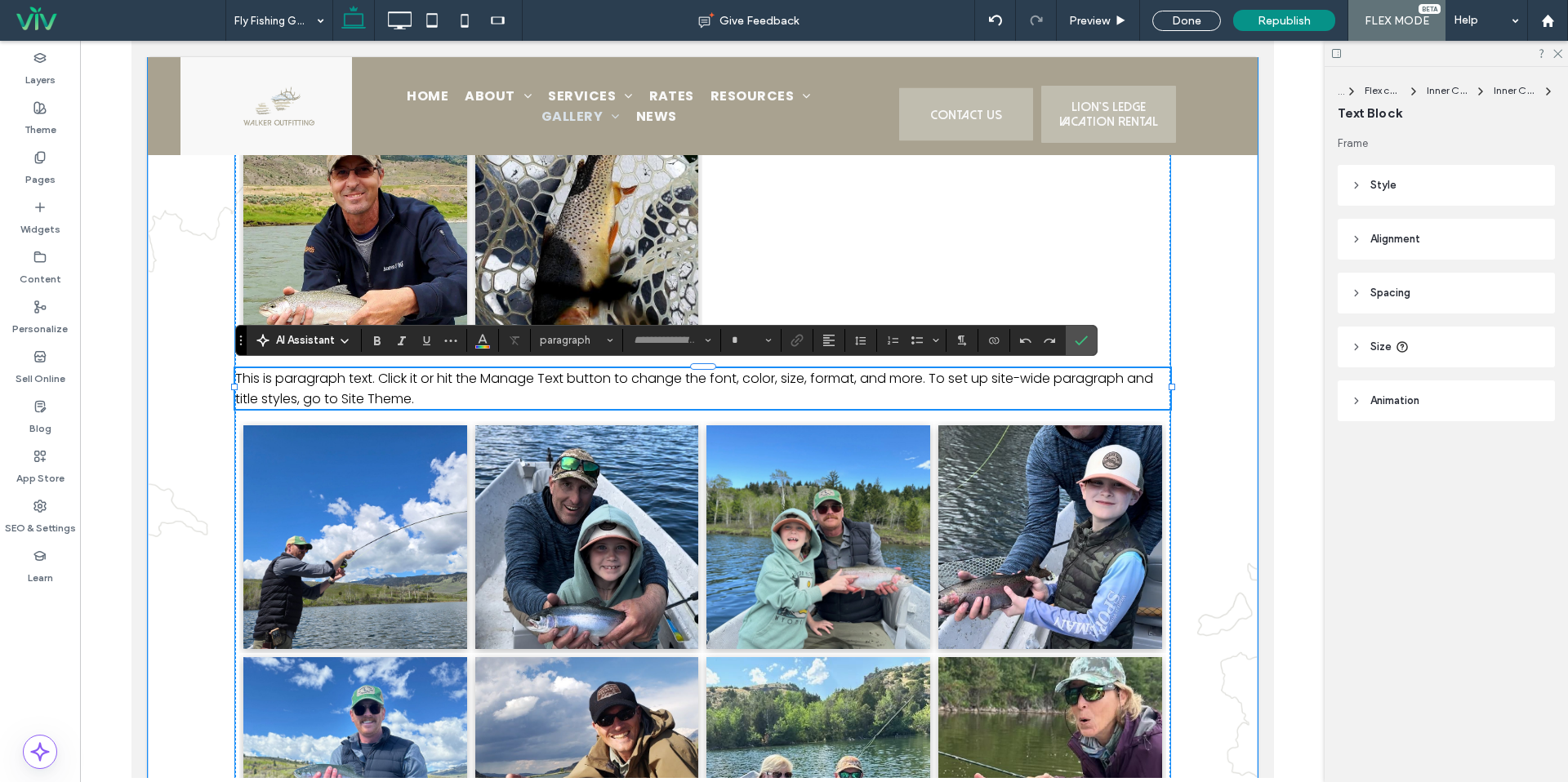
type input "*******"
type input "**"
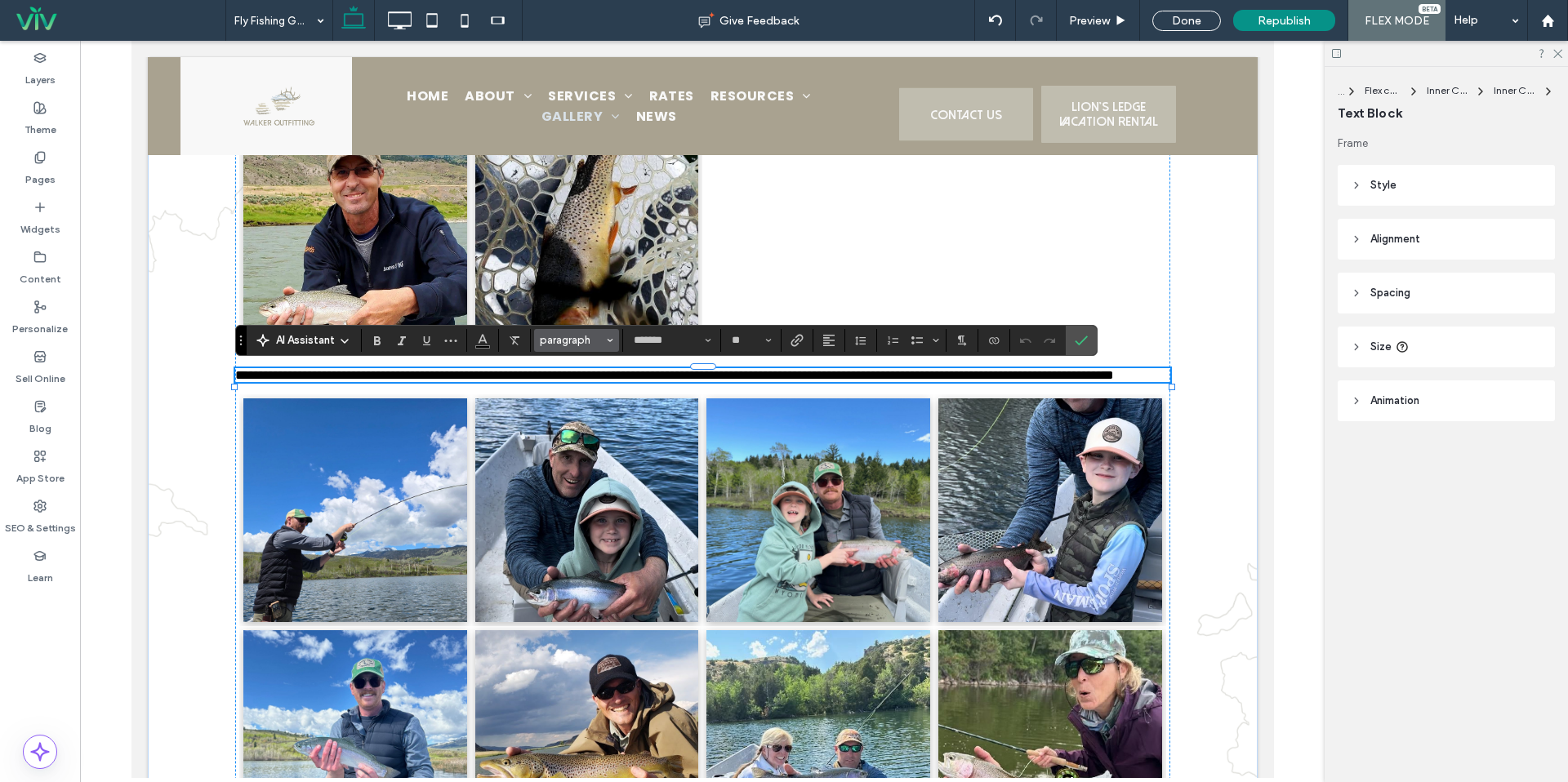
click at [586, 343] on span "paragraph" at bounding box center [572, 340] width 64 height 12
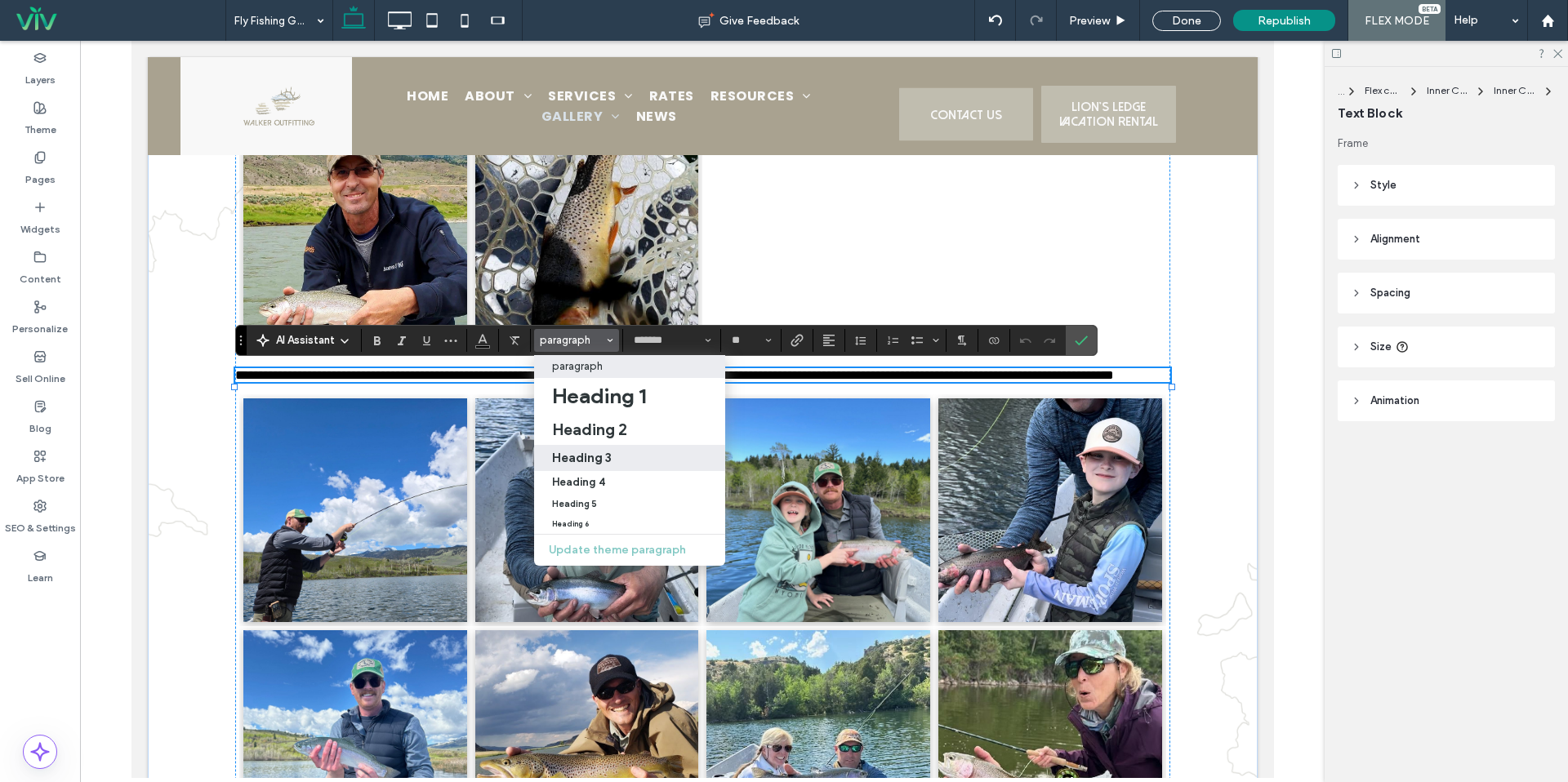
click at [625, 448] on label "Heading 3" at bounding box center [630, 458] width 191 height 27
type input "**********"
type input "**"
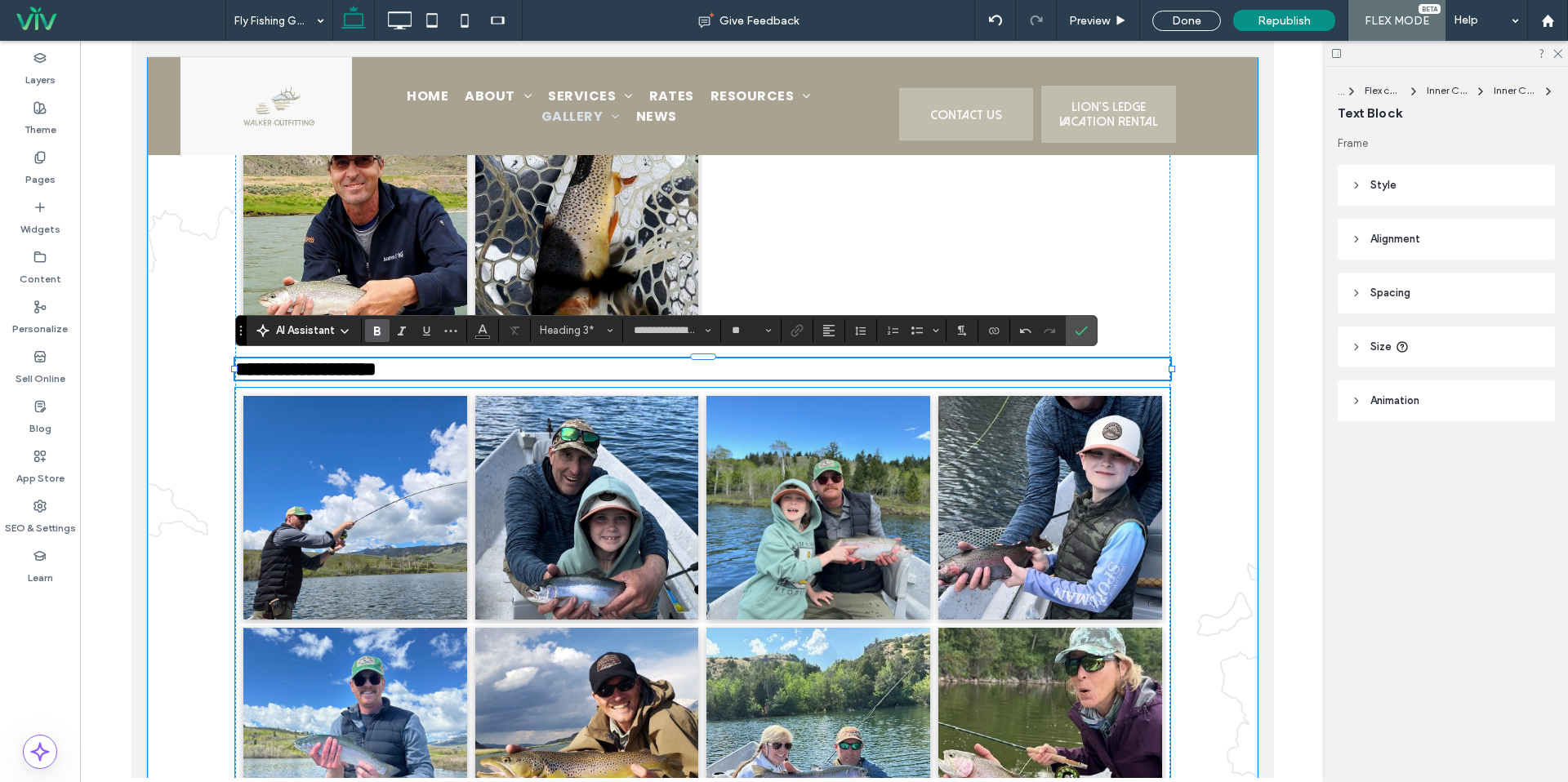
scroll to position [1720, 0]
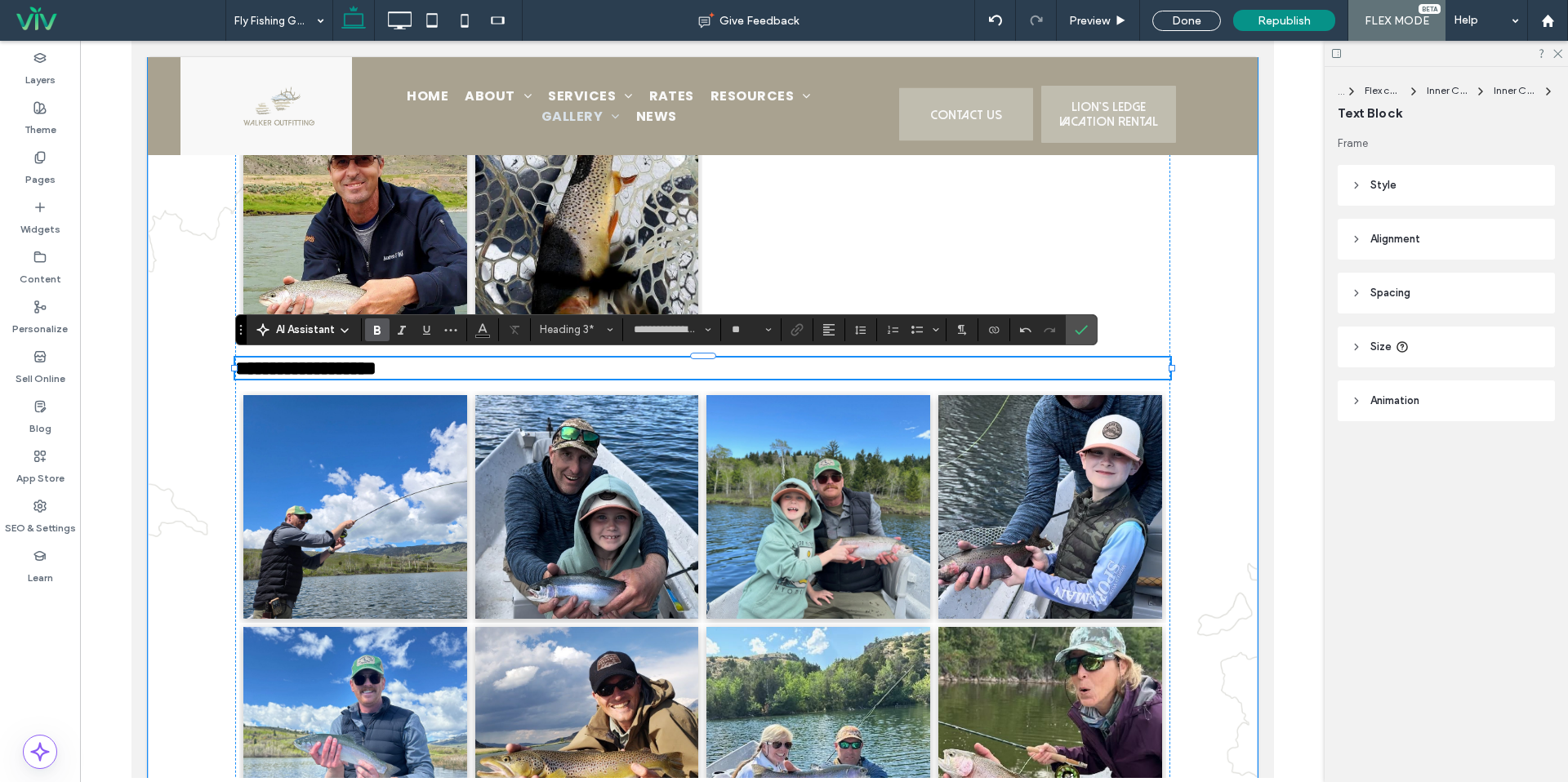
click at [433, 363] on h3 "**********" at bounding box center [701, 369] width 935 height 22
click at [734, 328] on input "**" at bounding box center [746, 330] width 31 height 13
type input "**"
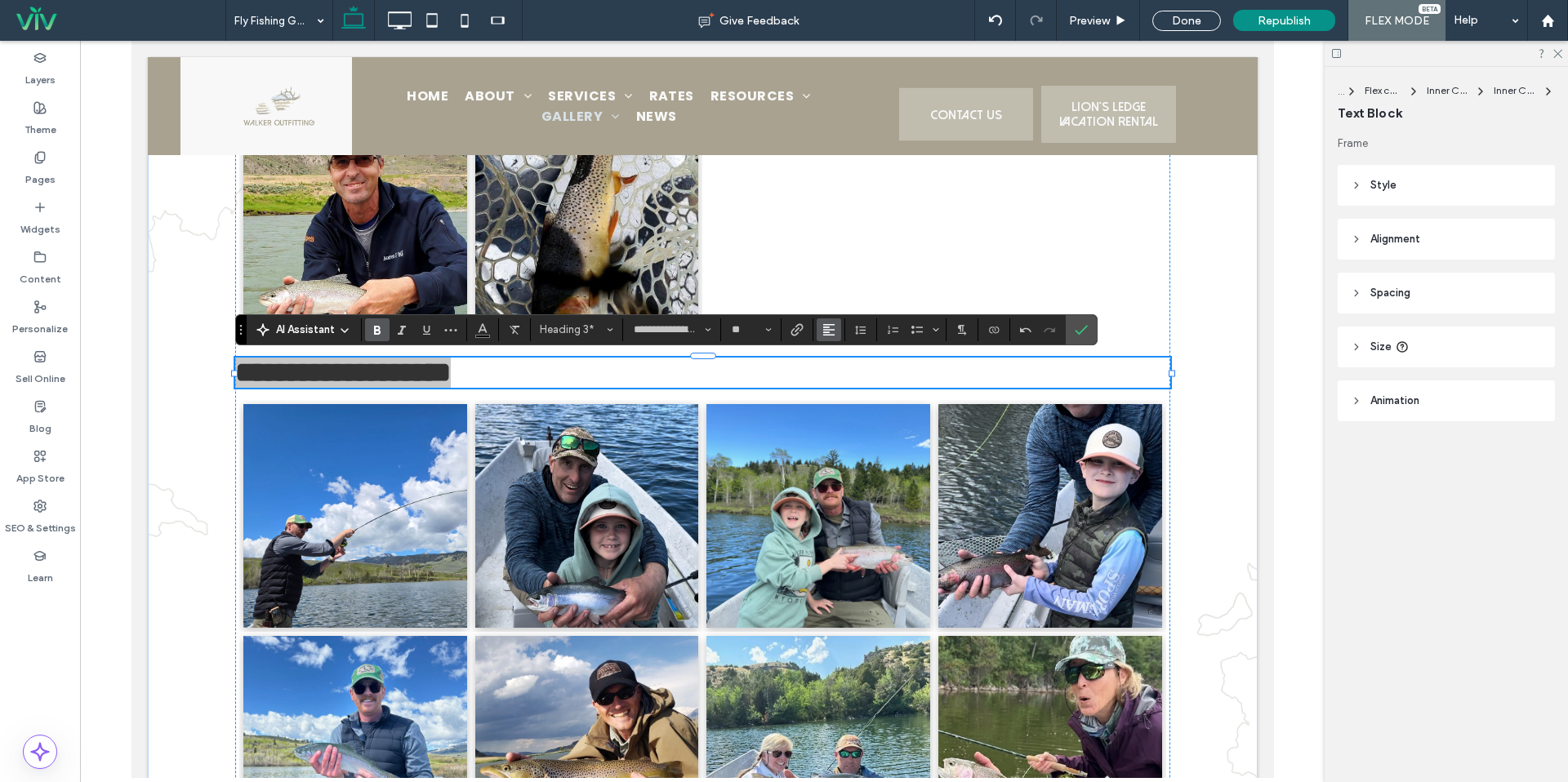
click at [831, 328] on icon "Alignment" at bounding box center [828, 330] width 13 height 13
click at [839, 389] on label "ui.textEditor.alignment.center" at bounding box center [845, 380] width 57 height 24
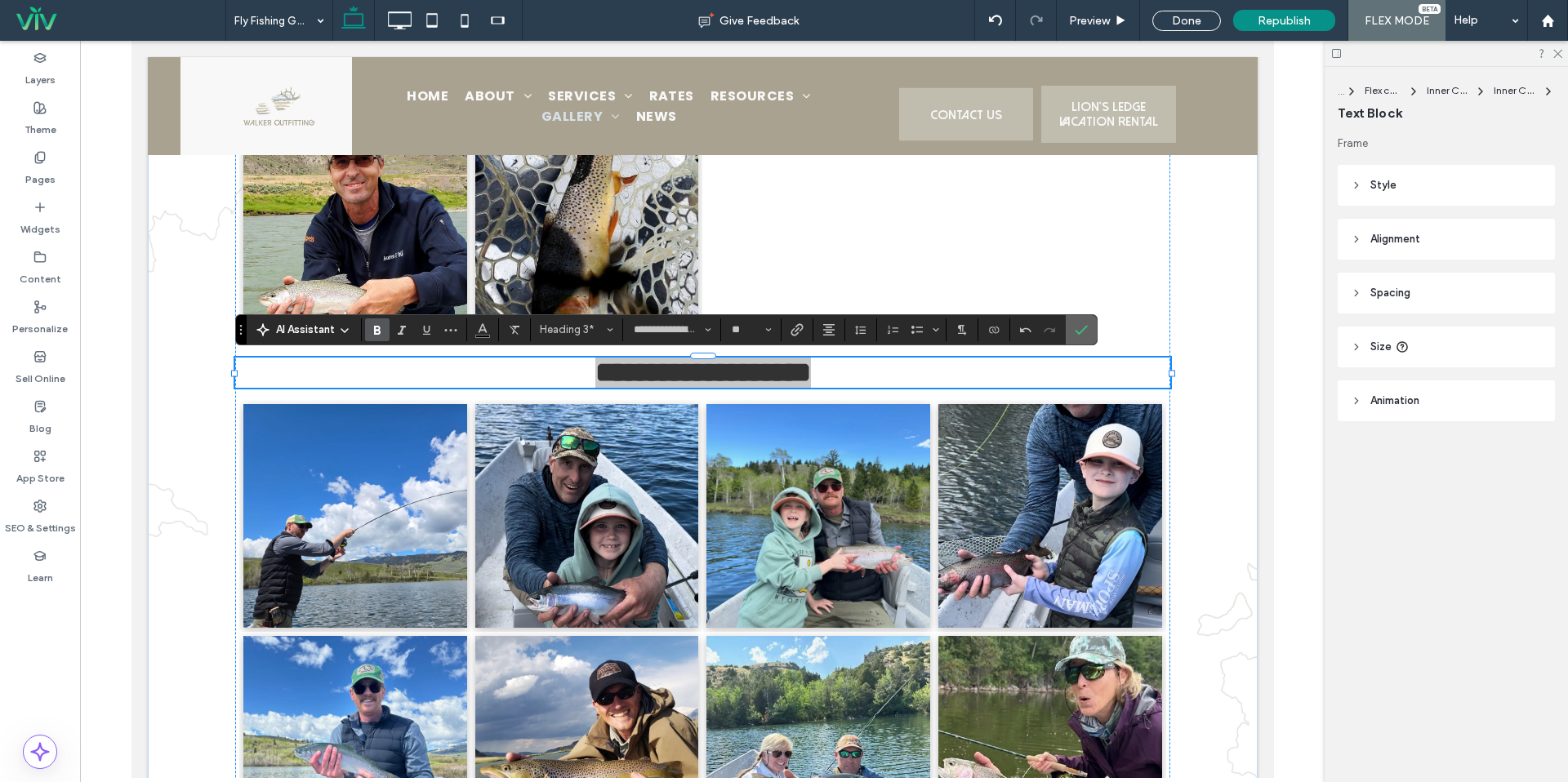
click at [1095, 330] on section at bounding box center [1082, 330] width 31 height 30
drag, startPoint x: 1088, startPoint y: 331, endPoint x: 851, endPoint y: 297, distance: 239.4
click at [1088, 331] on label "Confirm" at bounding box center [1081, 330] width 25 height 30
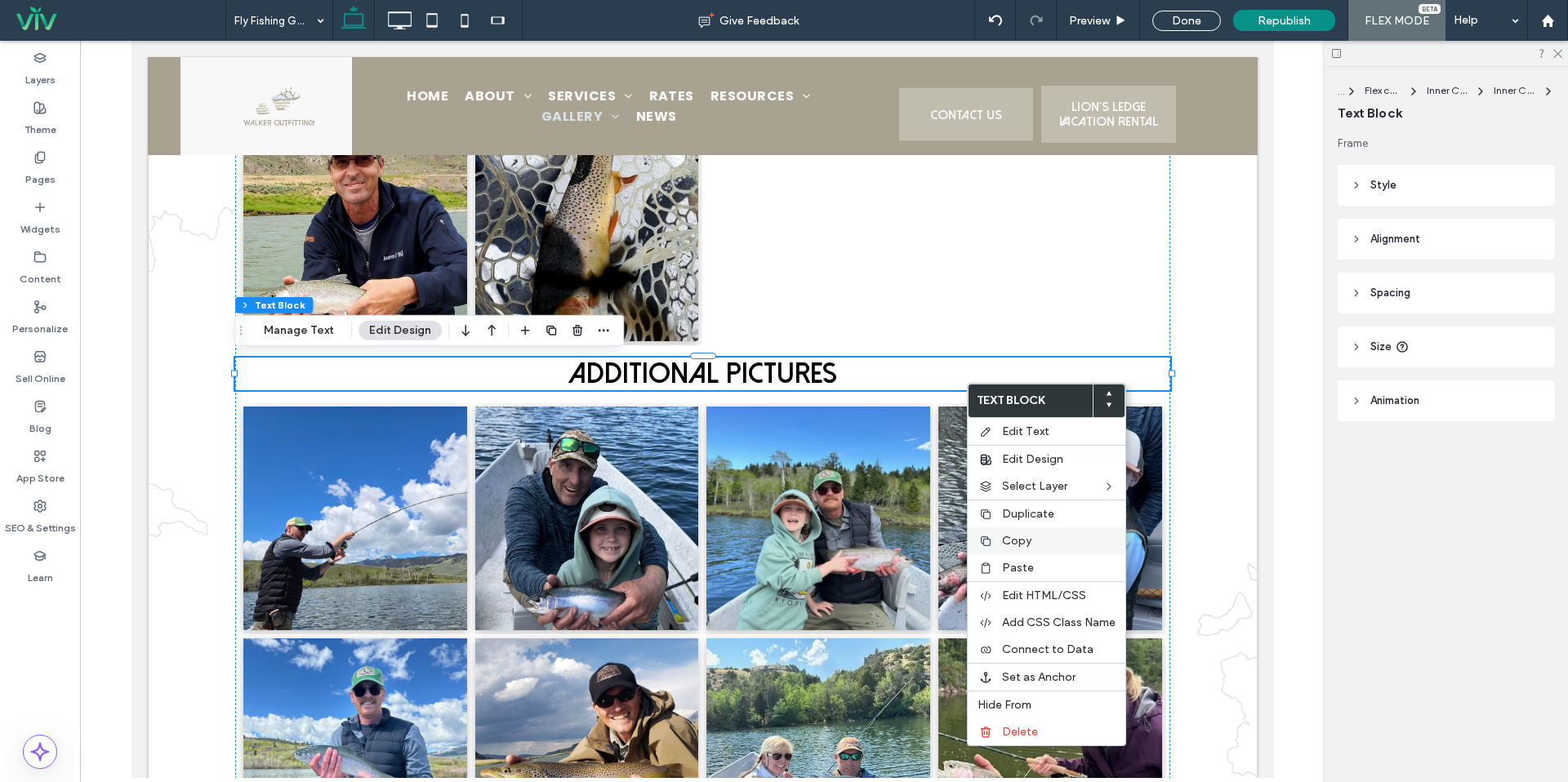
click at [1008, 544] on span "Copy" at bounding box center [1017, 541] width 30 height 14
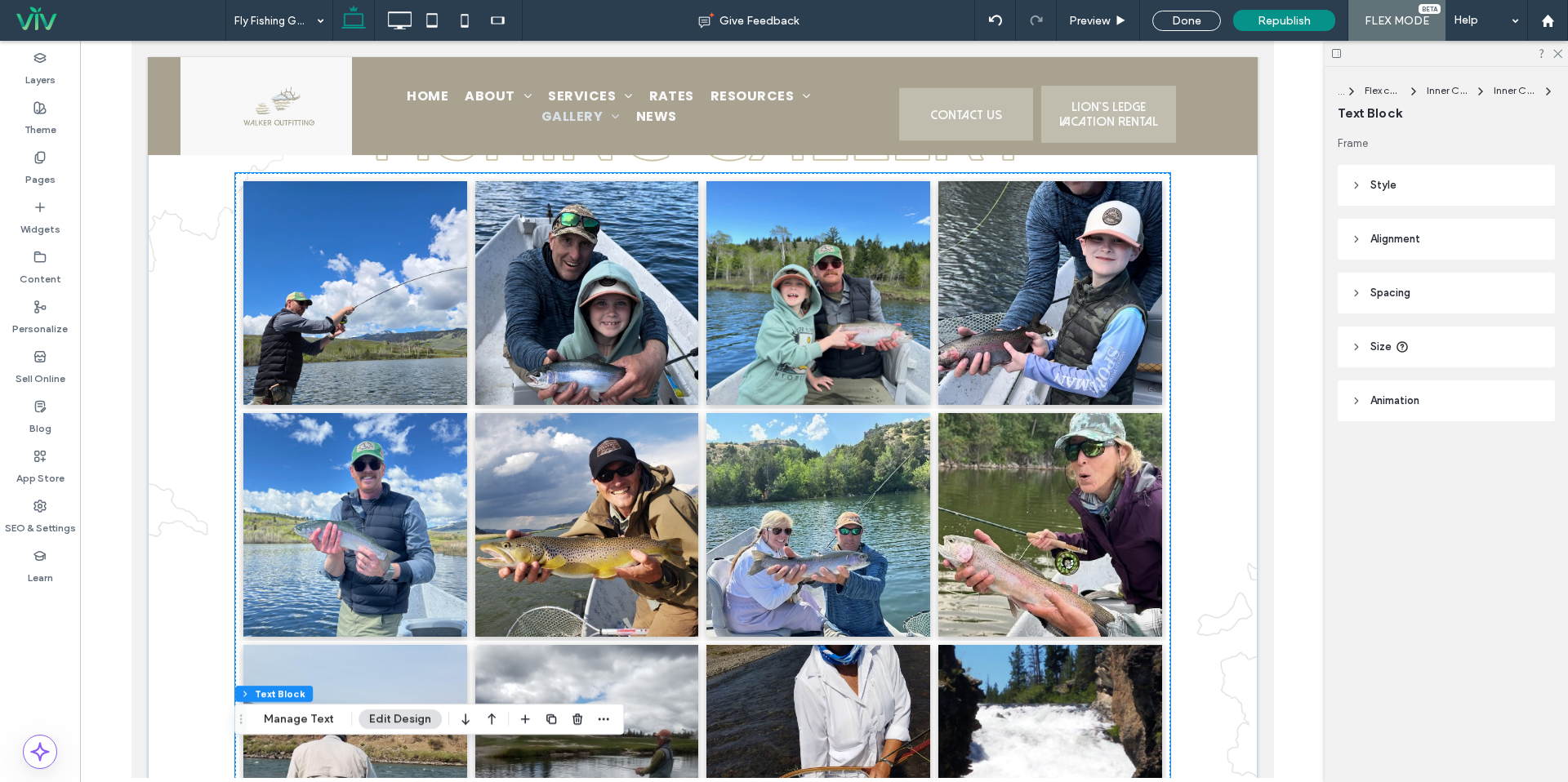
scroll to position [143, 0]
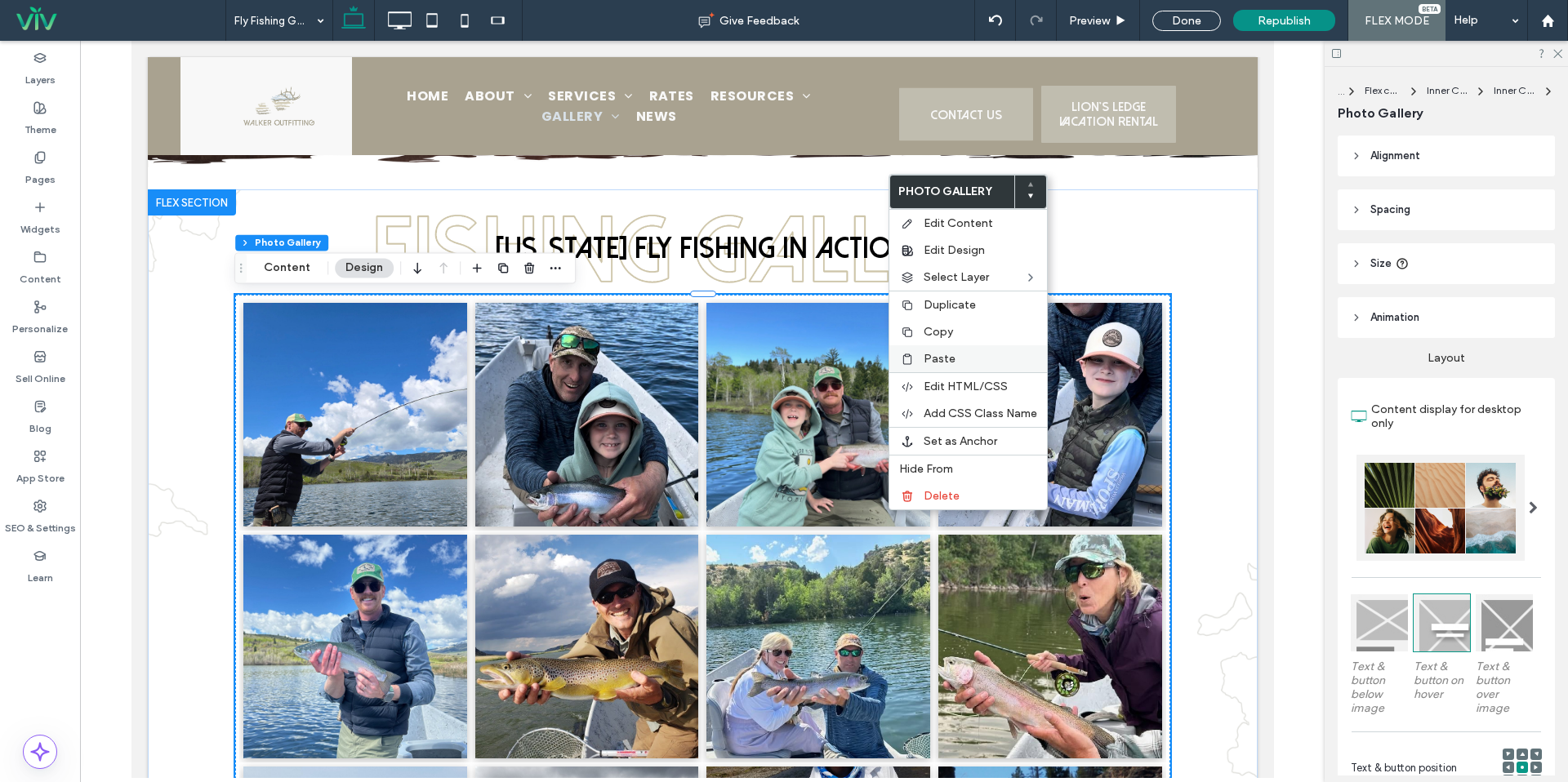
click at [930, 365] on span "Paste" at bounding box center [939, 359] width 31 height 14
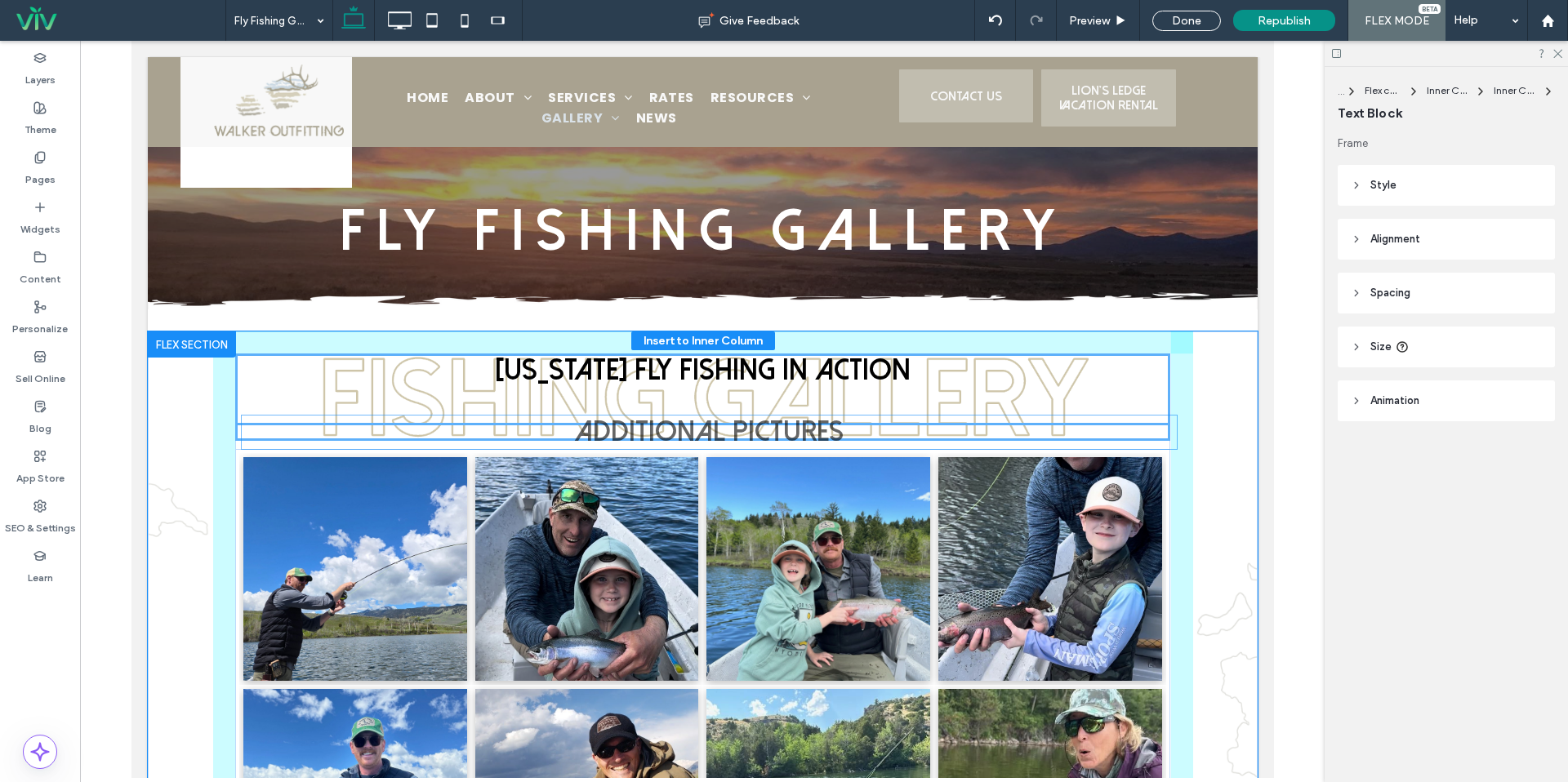
scroll to position [0, 0]
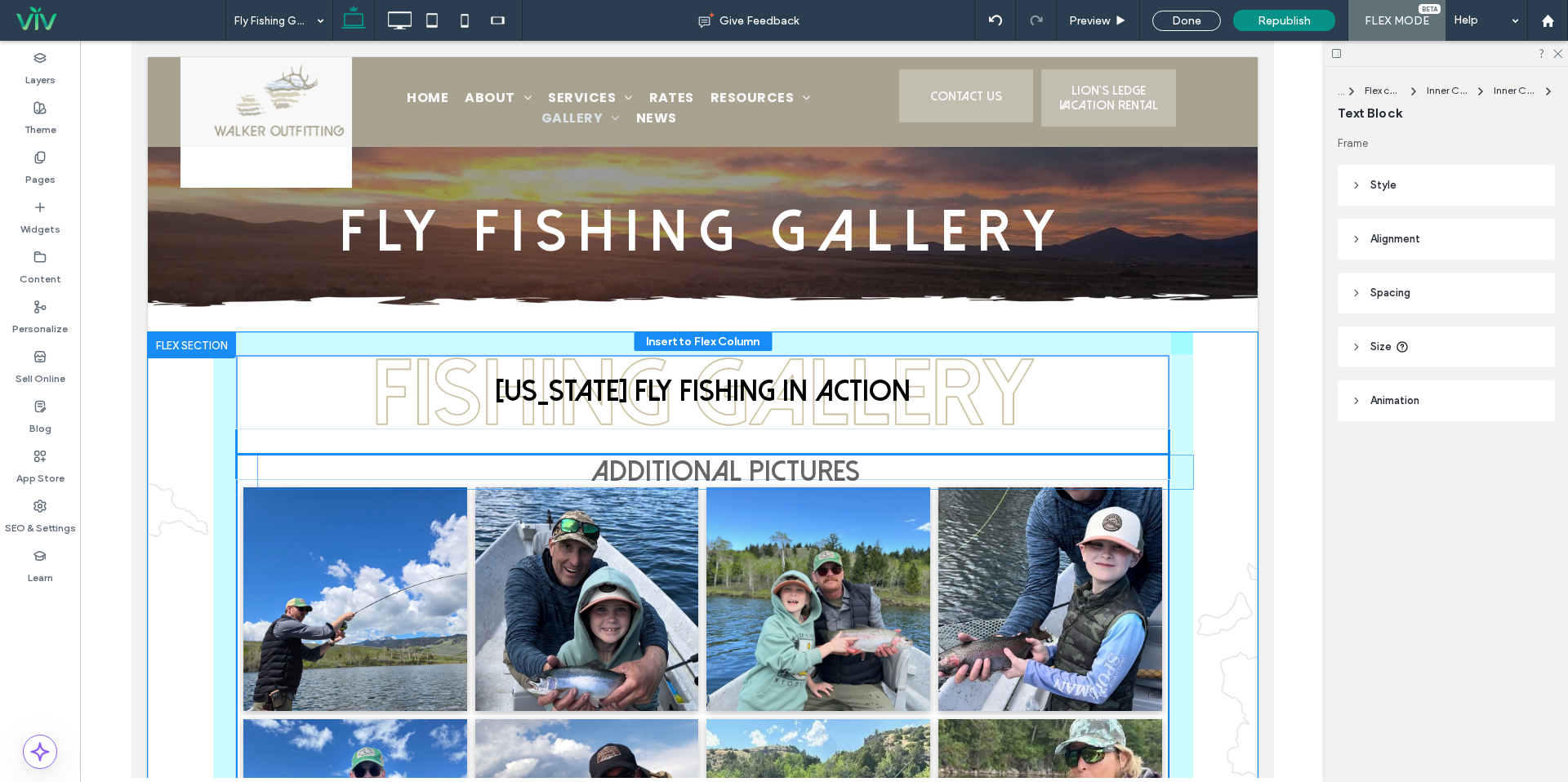
drag, startPoint x: 762, startPoint y: 408, endPoint x: 786, endPoint y: 470, distance: 66.5
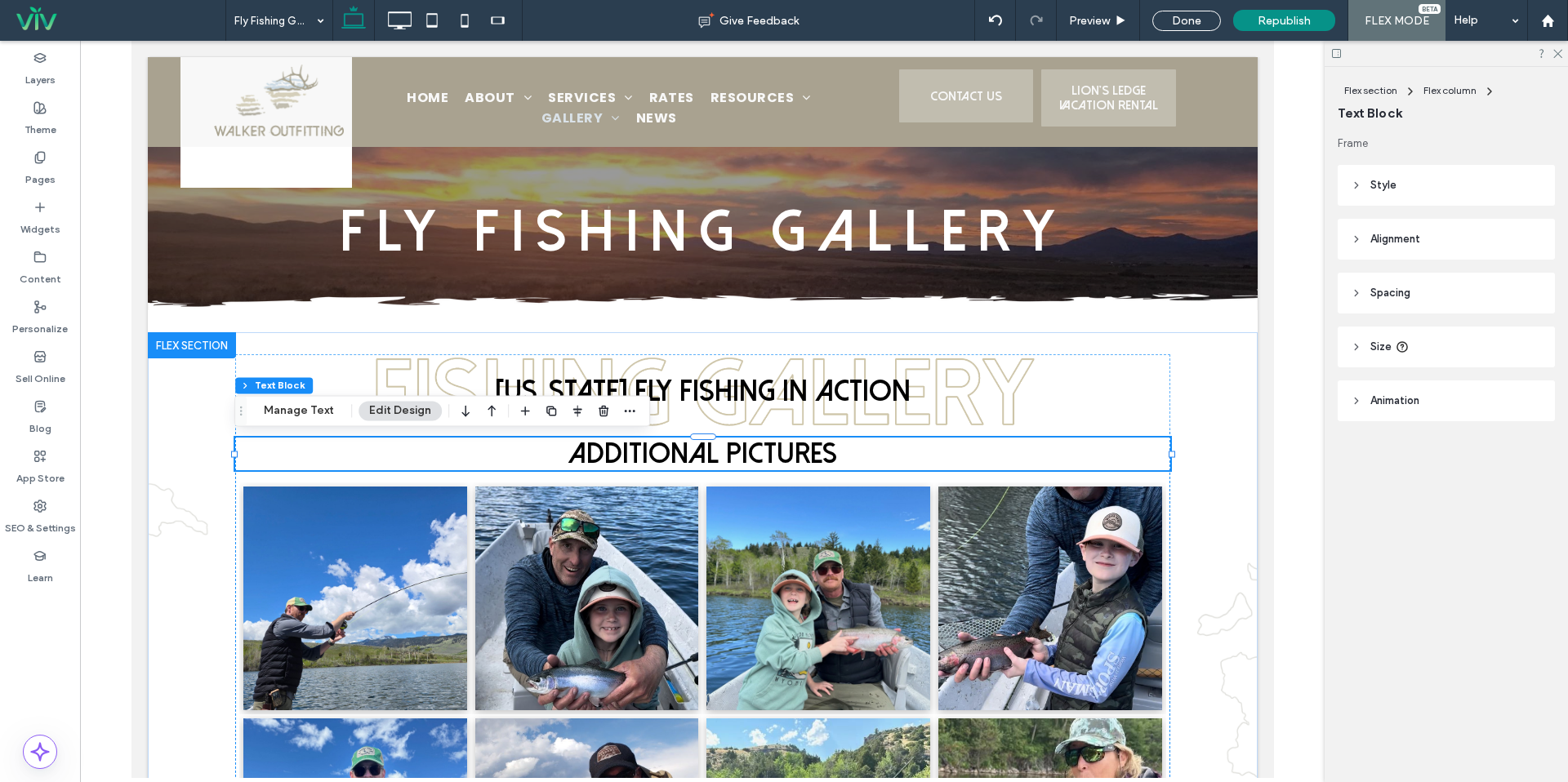
click at [774, 455] on span "Additional pictures" at bounding box center [701, 454] width 269 height 30
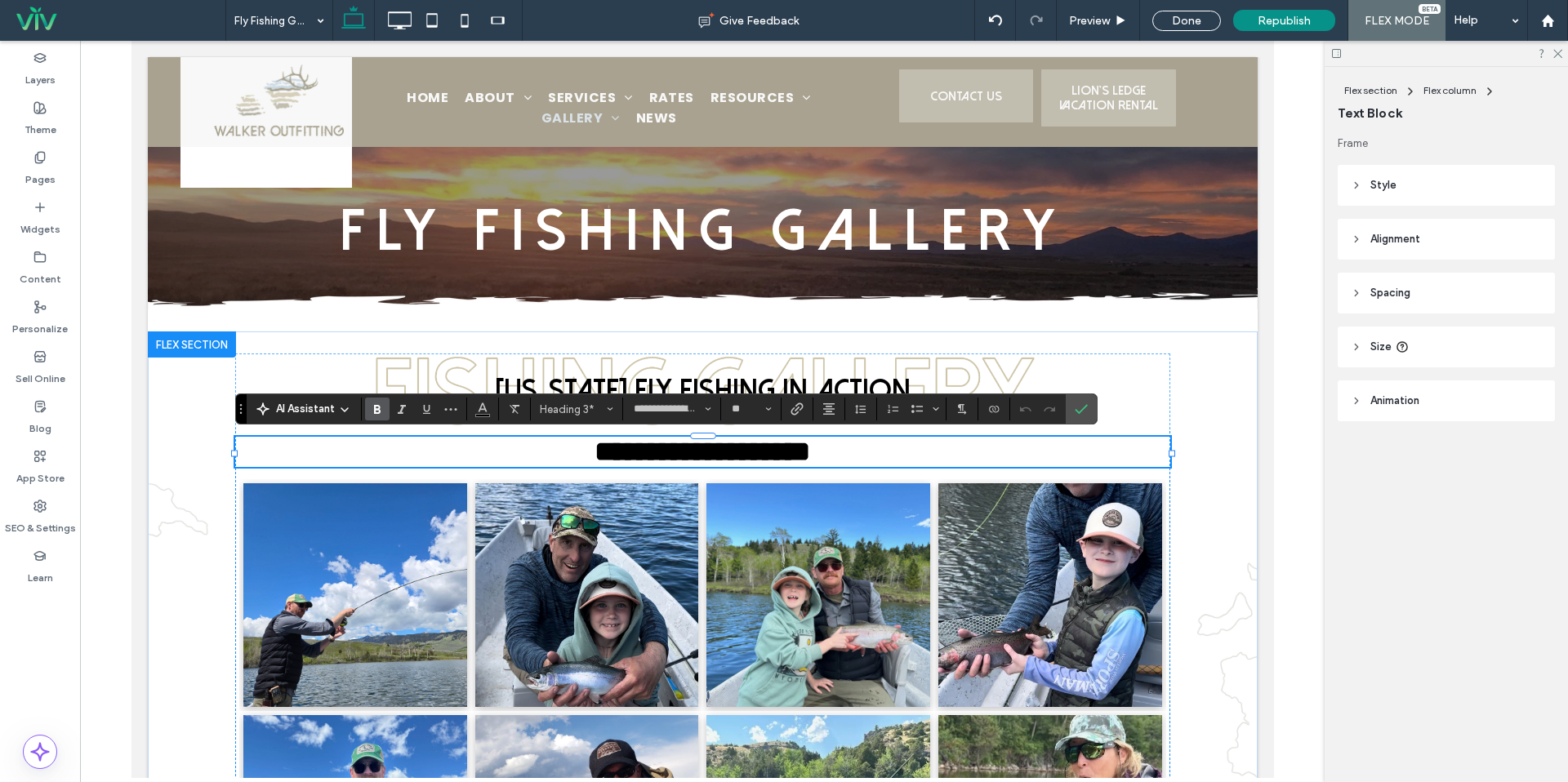
click at [774, 455] on span "**********" at bounding box center [701, 451] width 215 height 28
click at [1083, 406] on icon "Confirm" at bounding box center [1081, 408] width 13 height 13
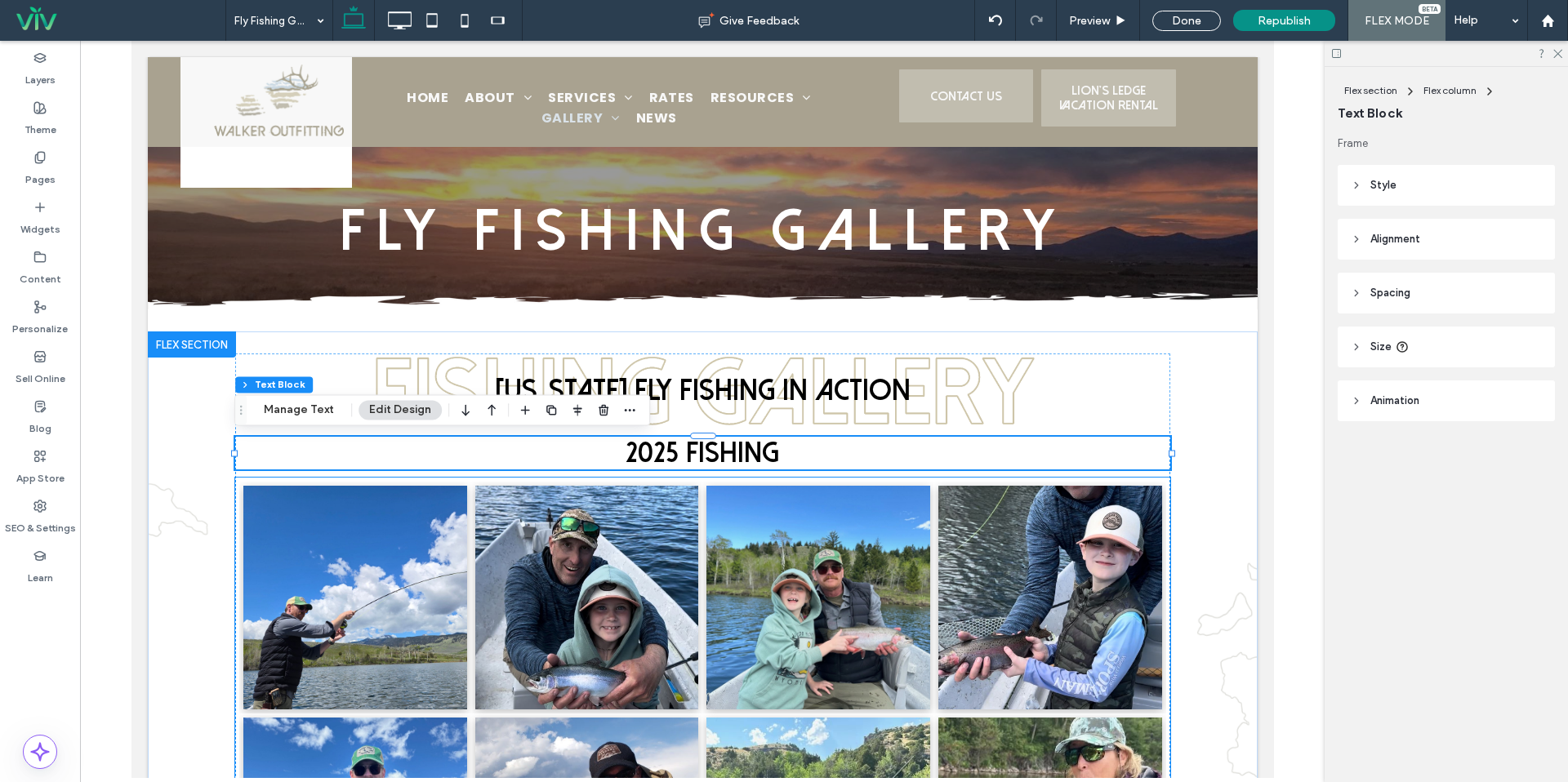
click at [890, 541] on link at bounding box center [816, 597] width 223 height 223
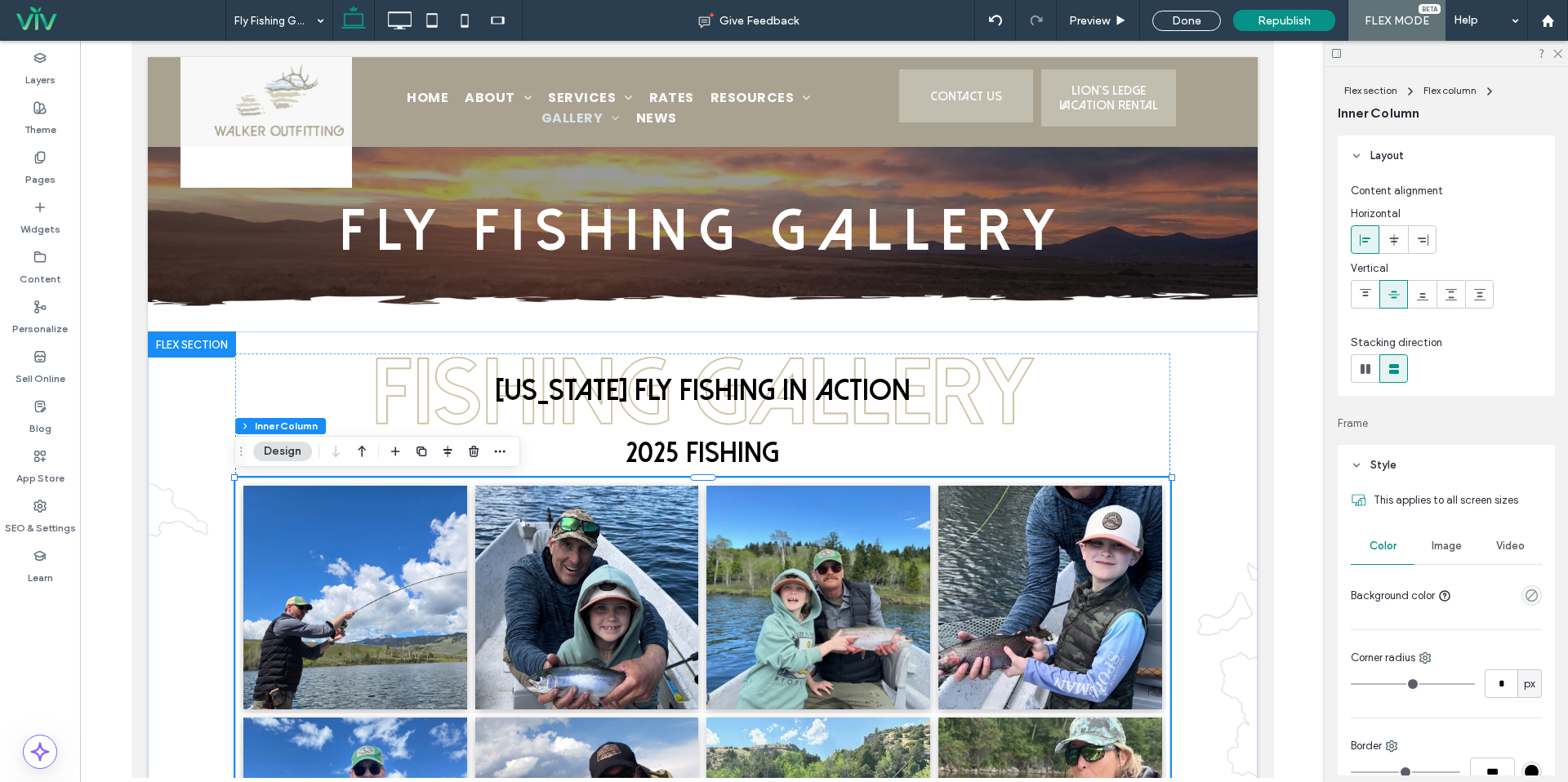
drag, startPoint x: 890, startPoint y: 541, endPoint x: 864, endPoint y: 532, distance: 27.5
click at [890, 541] on link at bounding box center [816, 597] width 223 height 223
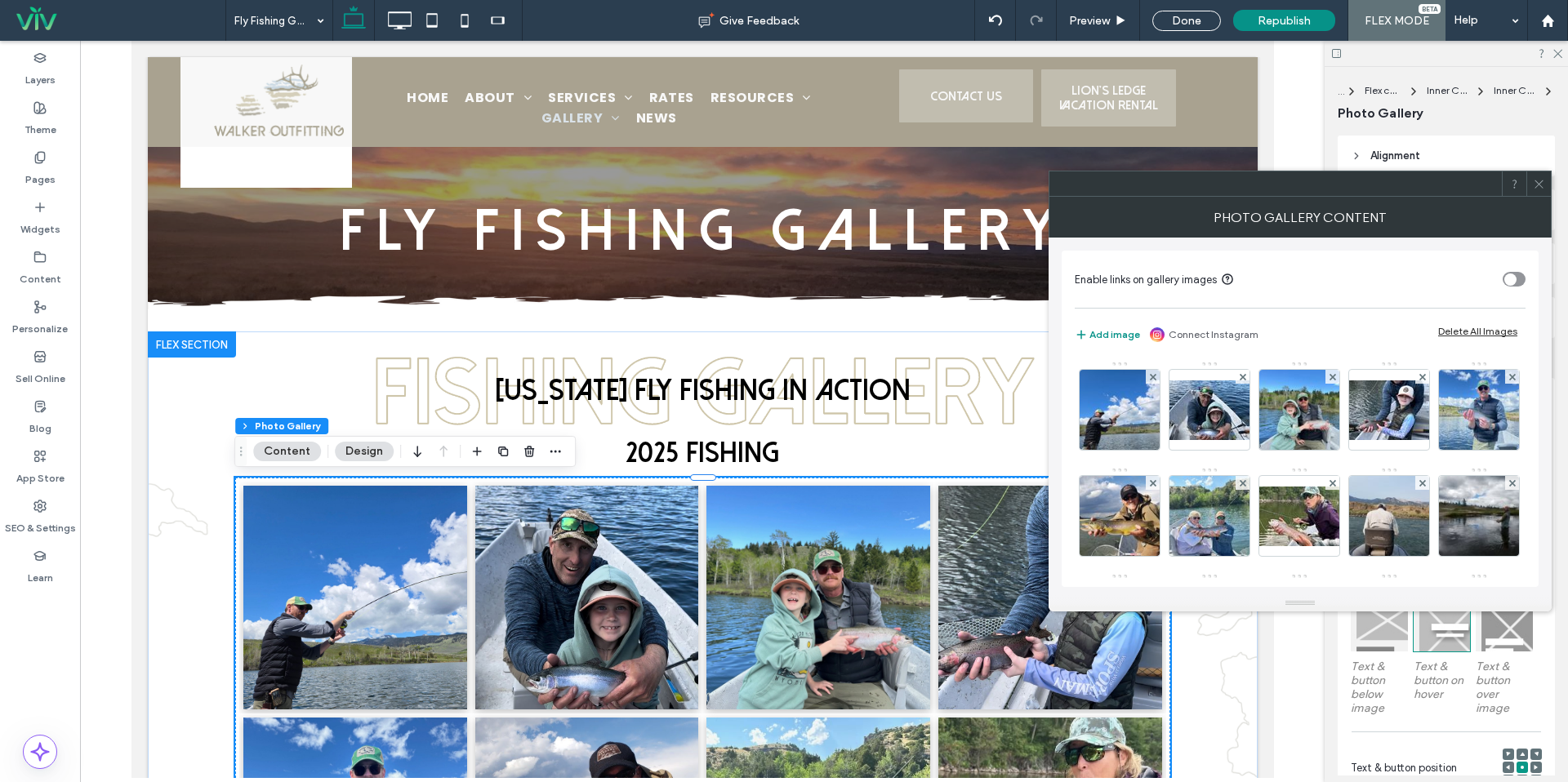
click at [1501, 330] on div "Delete All Images" at bounding box center [1478, 331] width 80 height 12
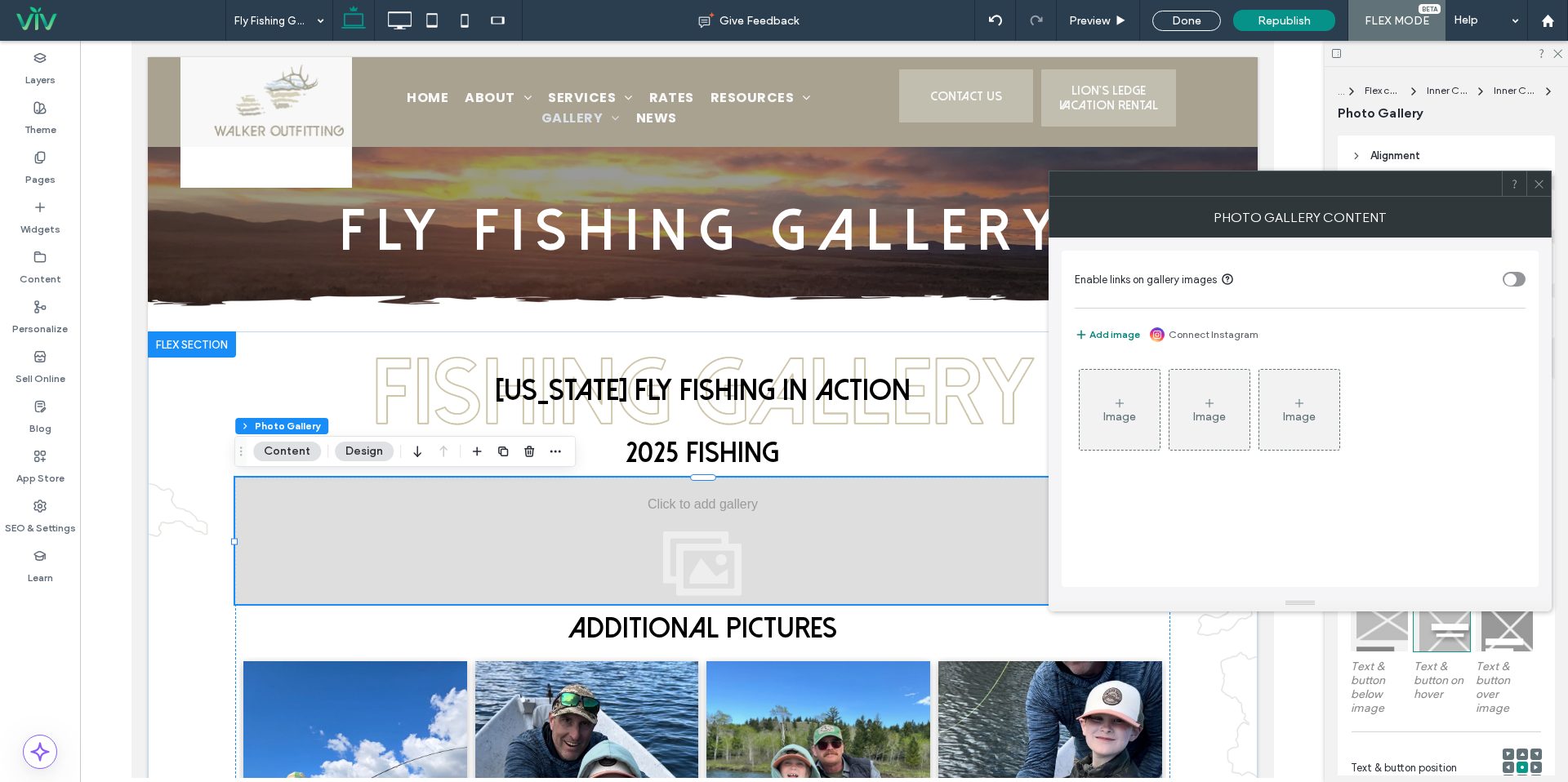
click at [1117, 332] on button "Add image" at bounding box center [1108, 334] width 65 height 20
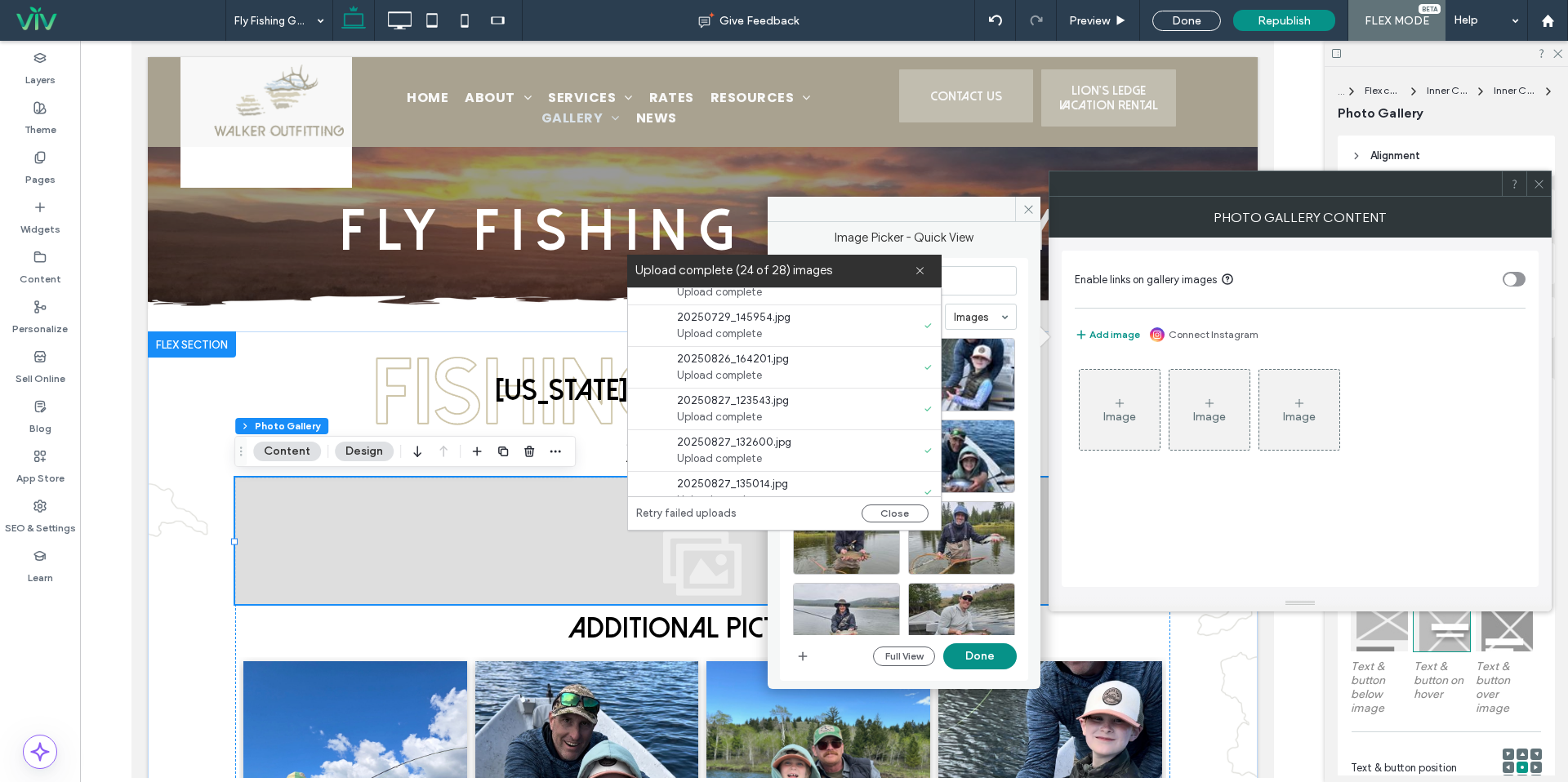
scroll to position [958, 0]
click at [754, 359] on link "retry" at bounding box center [754, 358] width 22 height 17
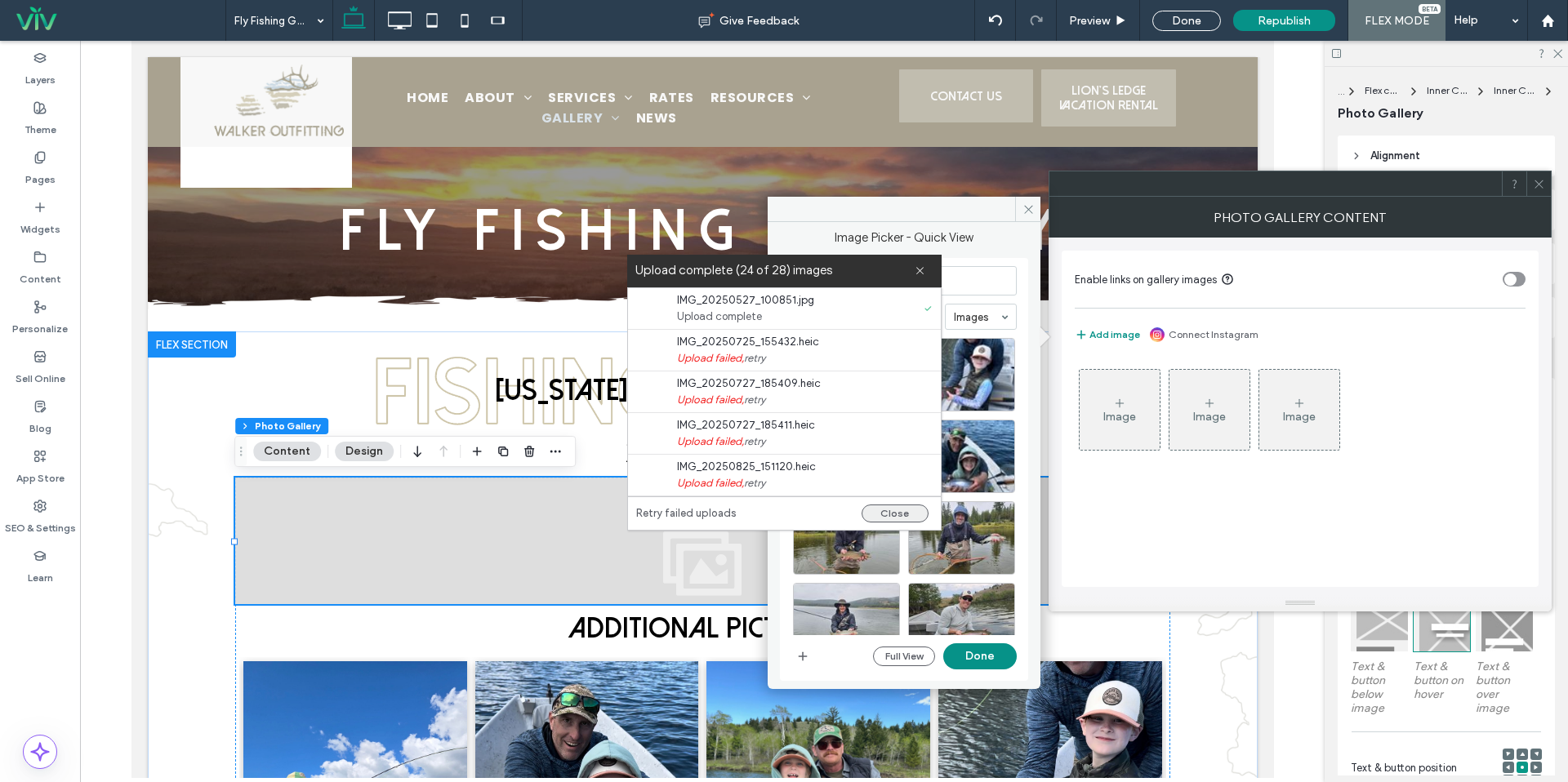
click at [894, 508] on button "Close" at bounding box center [895, 513] width 67 height 18
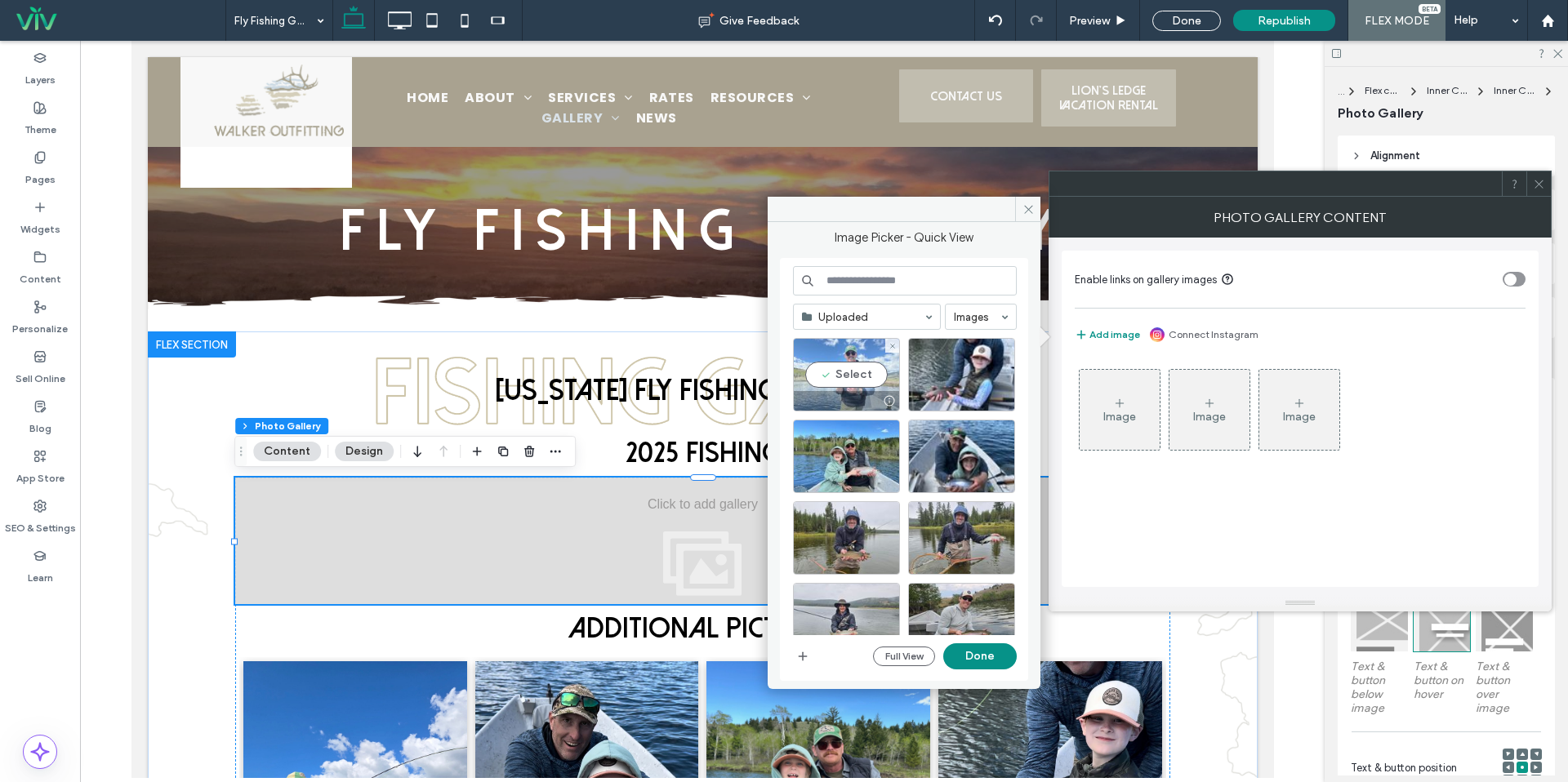
click at [857, 375] on div "Select" at bounding box center [846, 375] width 107 height 74
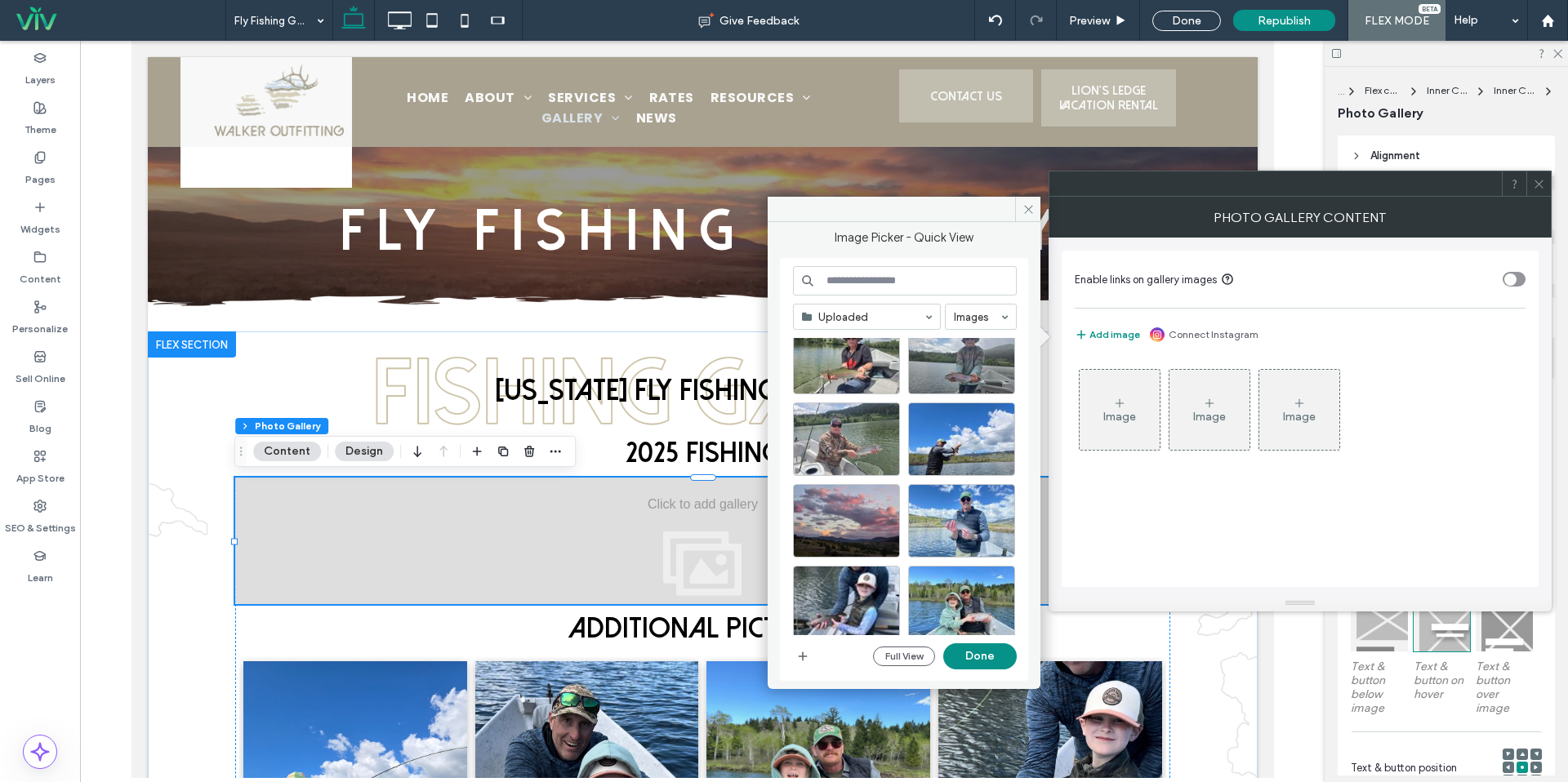
scroll to position [854, 0]
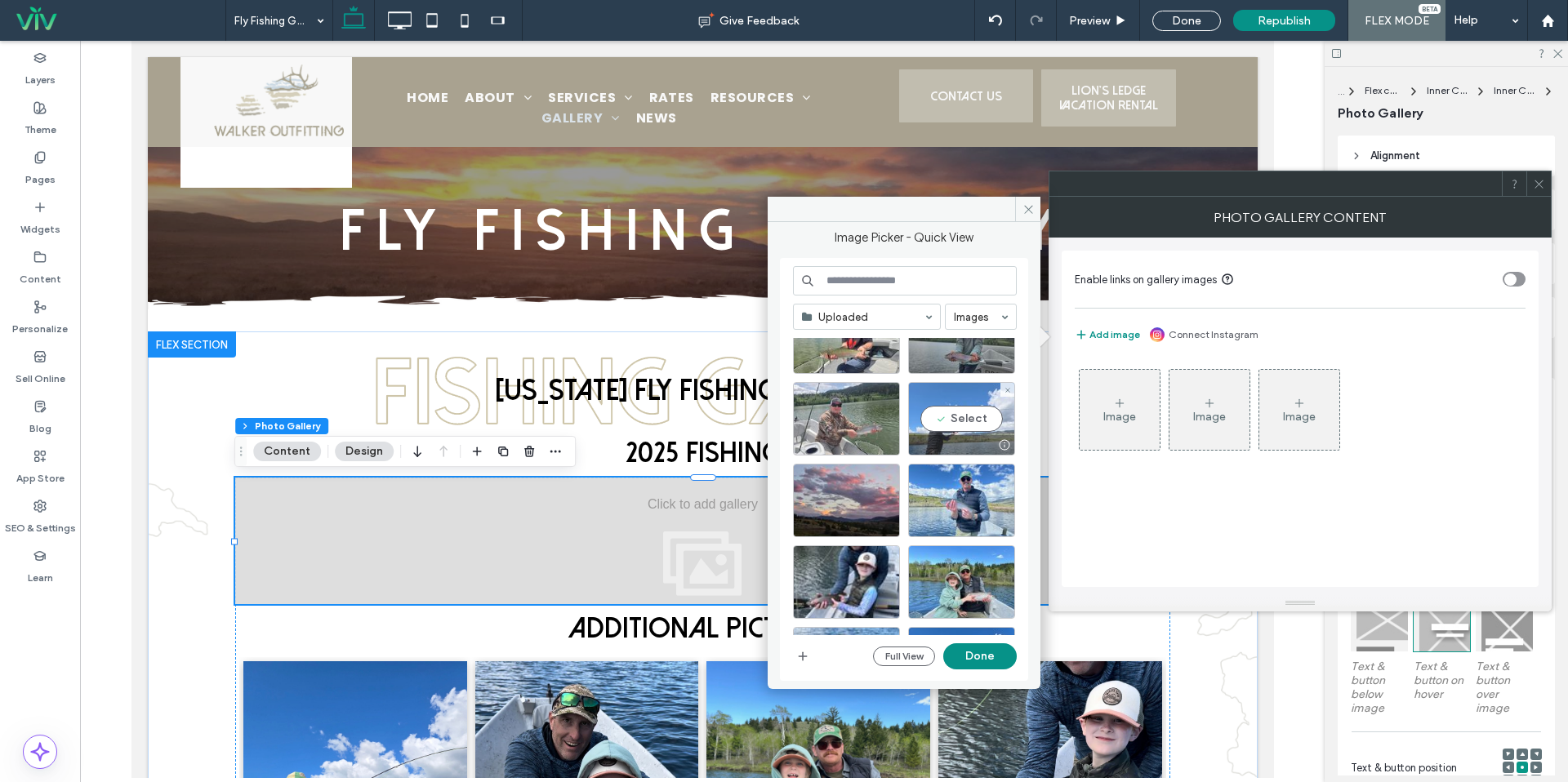
click at [957, 420] on div "Select" at bounding box center [961, 419] width 107 height 74
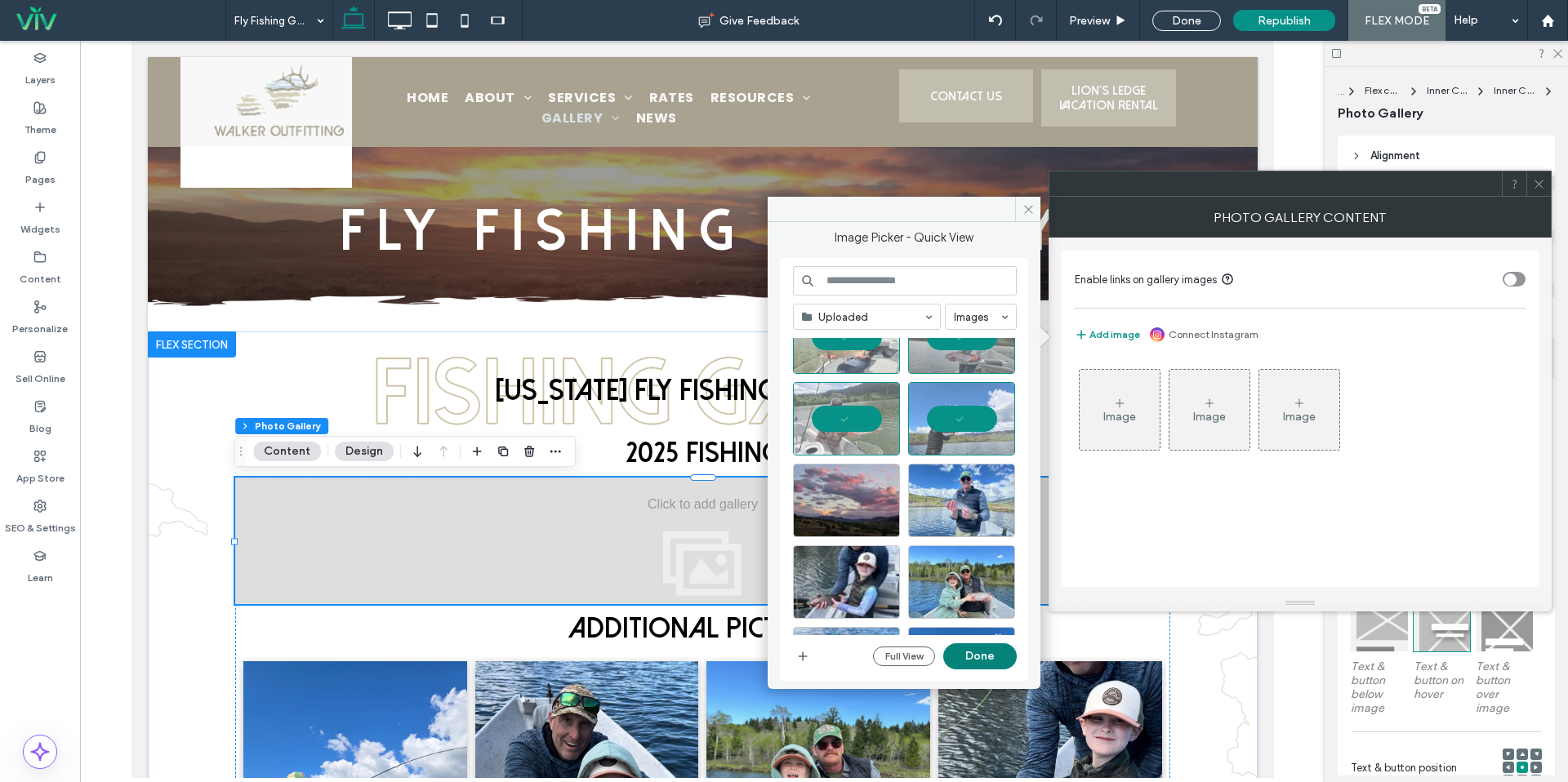
click at [986, 667] on button "Done" at bounding box center [980, 656] width 74 height 27
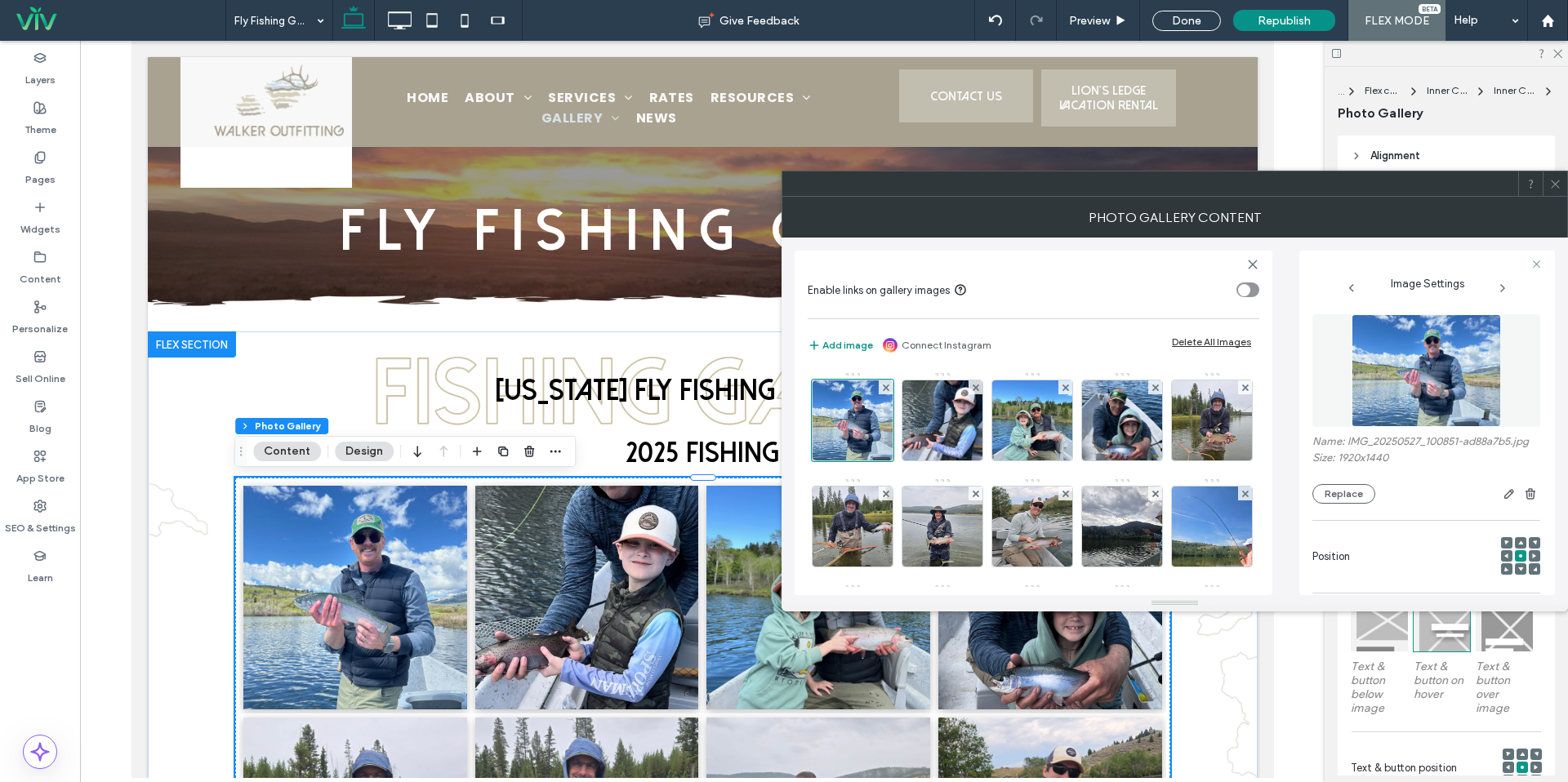
click at [1560, 192] on span at bounding box center [1555, 183] width 12 height 25
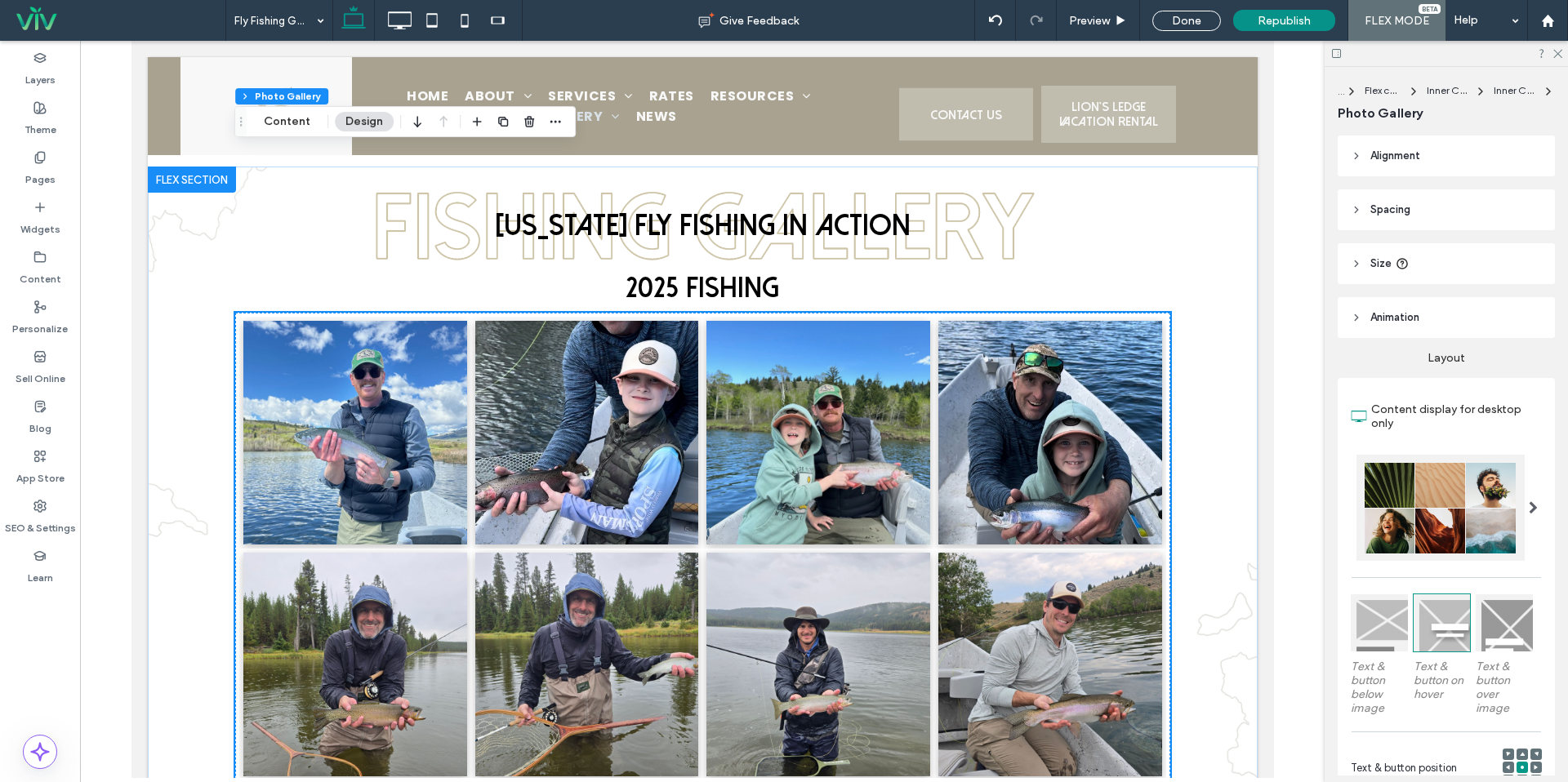
scroll to position [0, 0]
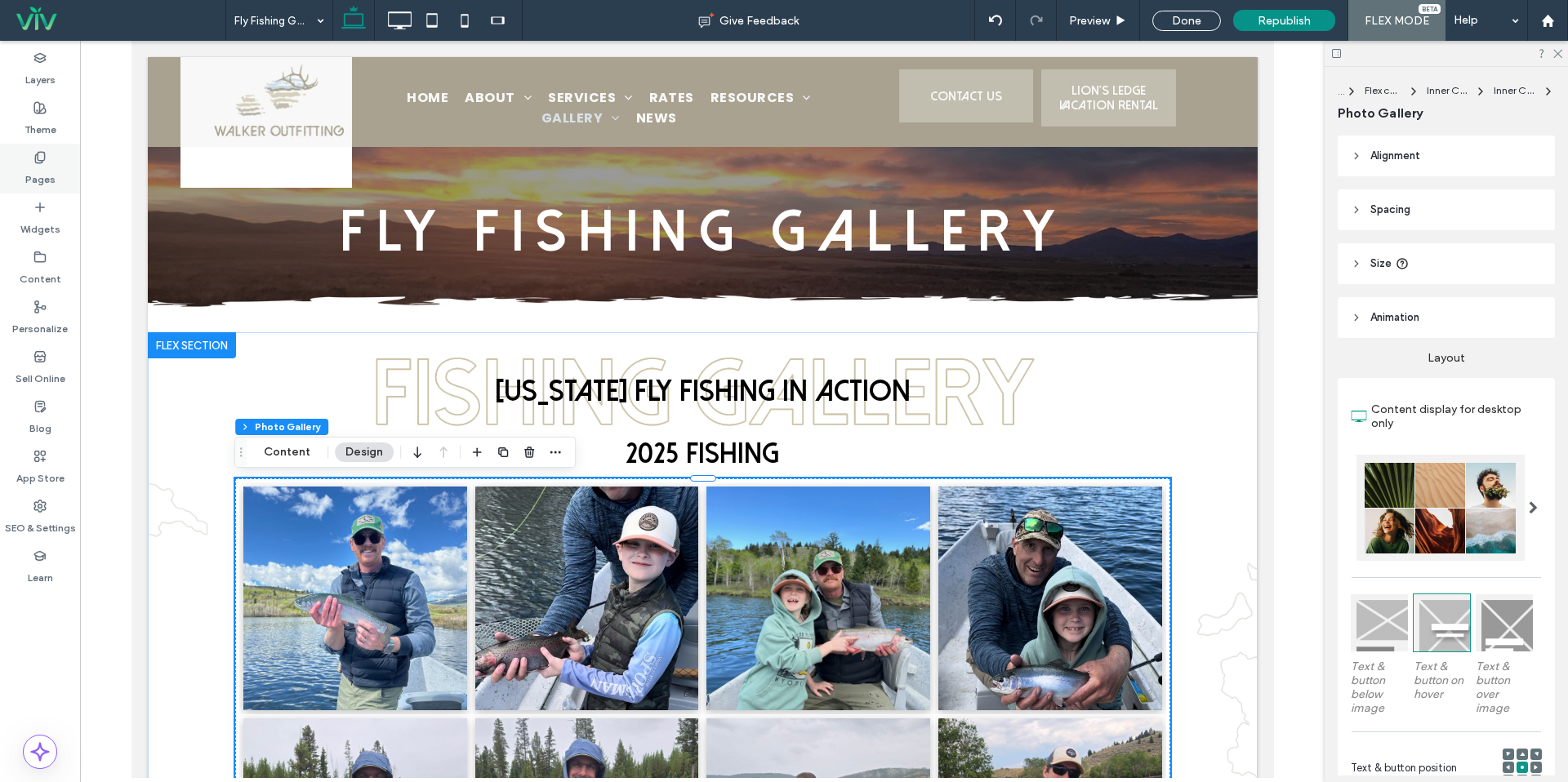
click at [45, 175] on label "Pages" at bounding box center [40, 175] width 30 height 23
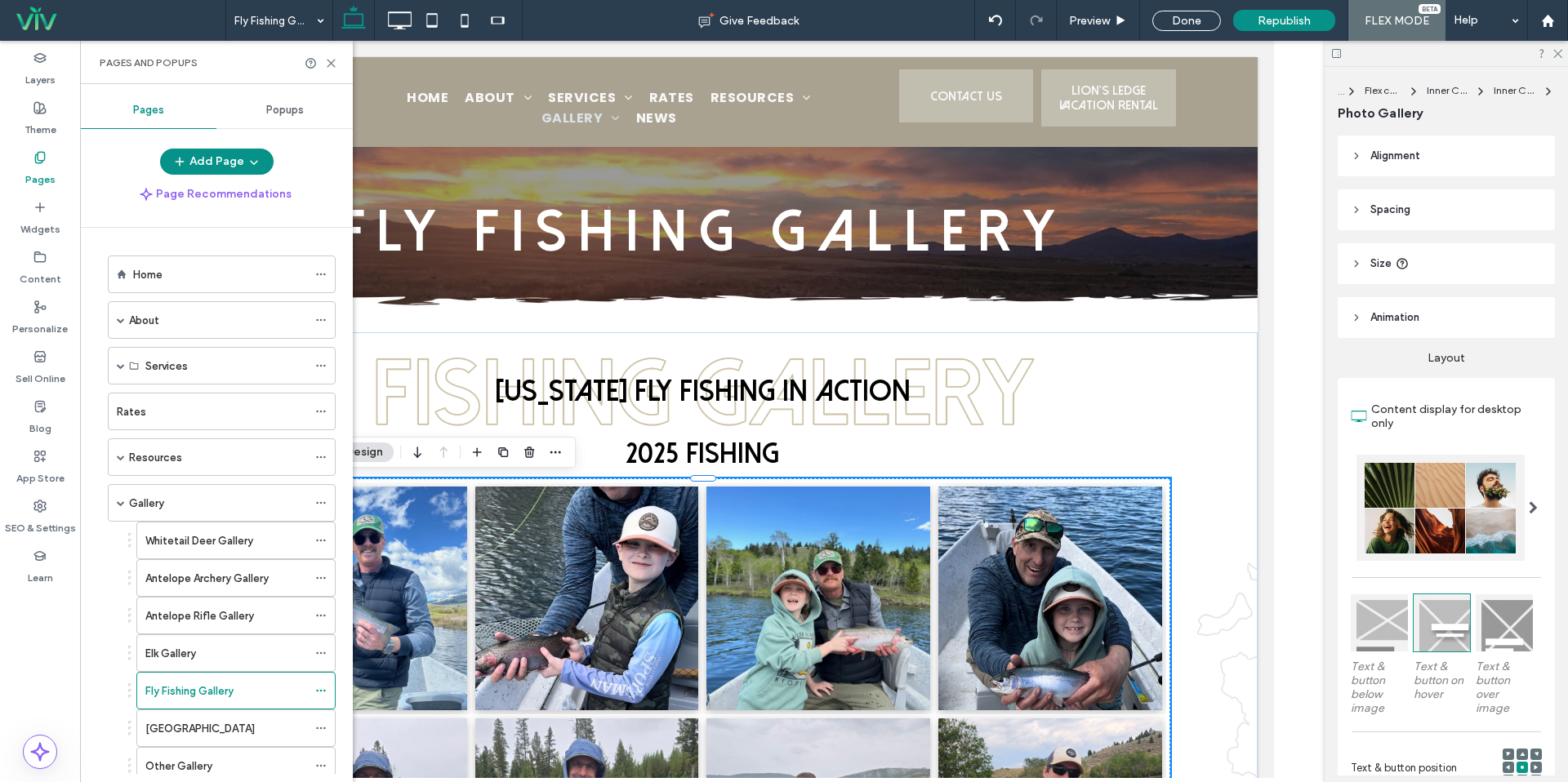
drag, startPoint x: 230, startPoint y: 582, endPoint x: 351, endPoint y: 576, distance: 121.1
click at [230, 581] on label "Antelope Archery Gallery" at bounding box center [207, 578] width 123 height 29
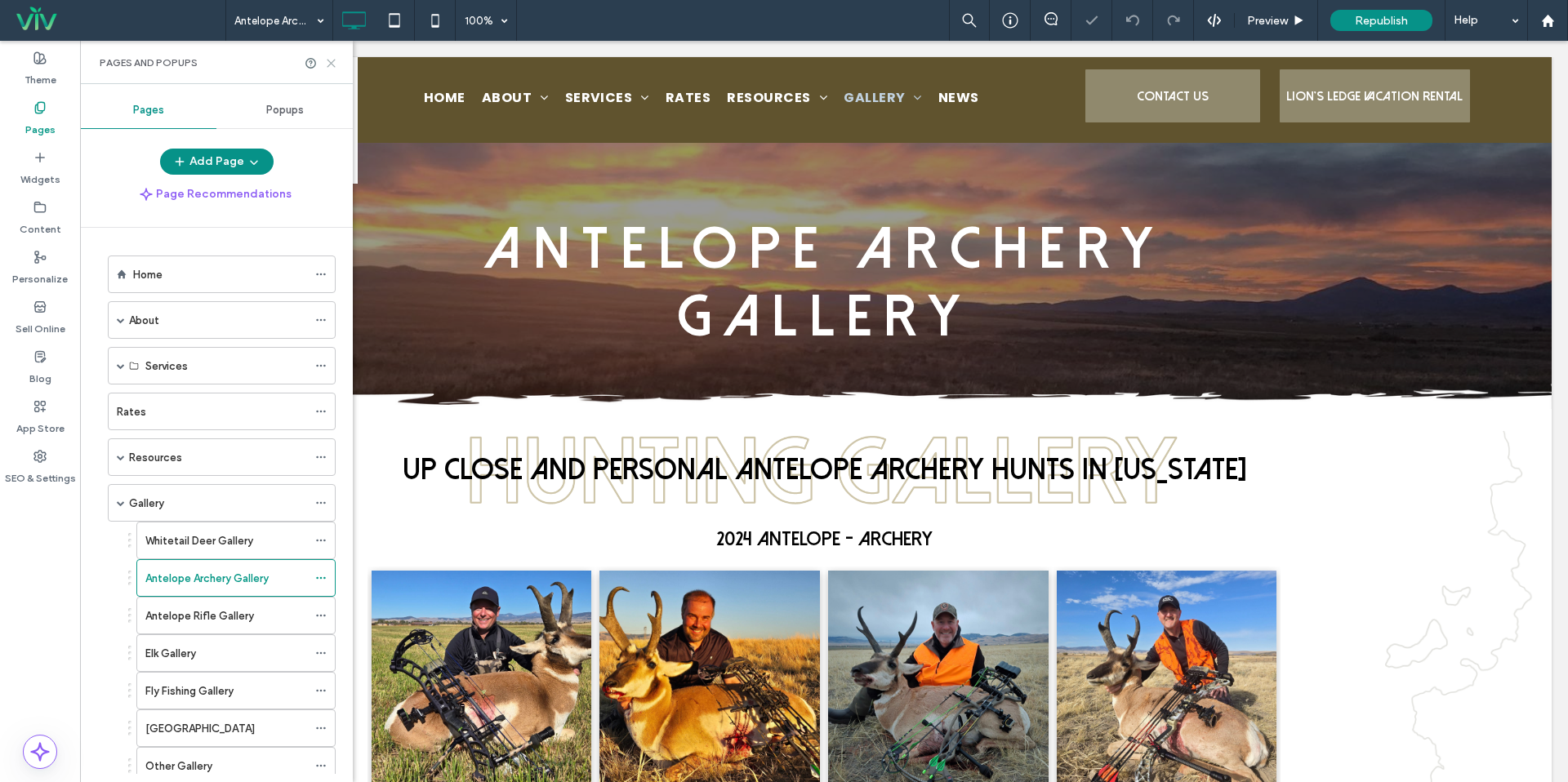
click at [334, 67] on icon at bounding box center [331, 63] width 12 height 12
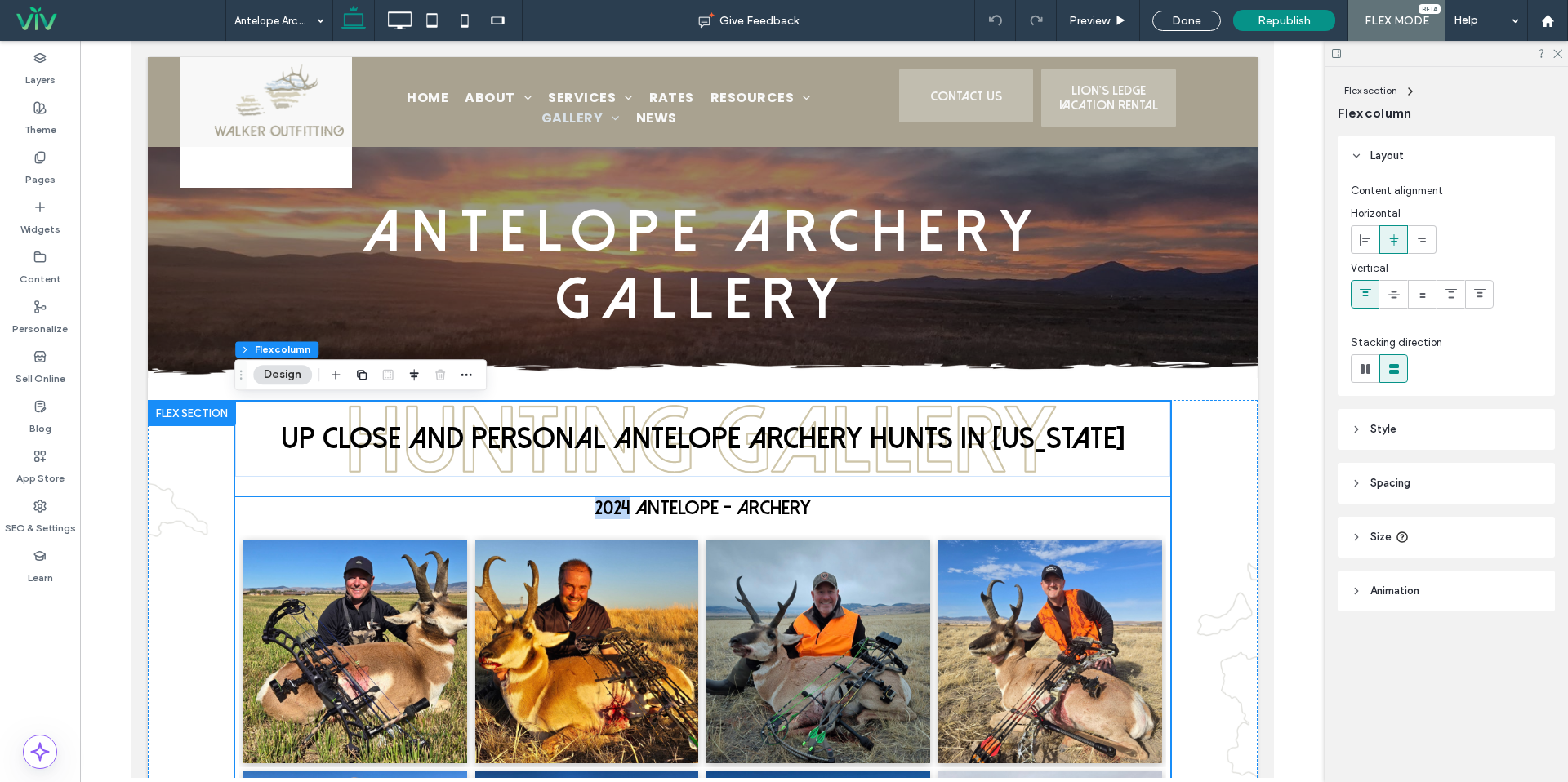
click at [734, 514] on span "2024 Antelope - Archery" at bounding box center [702, 508] width 216 height 21
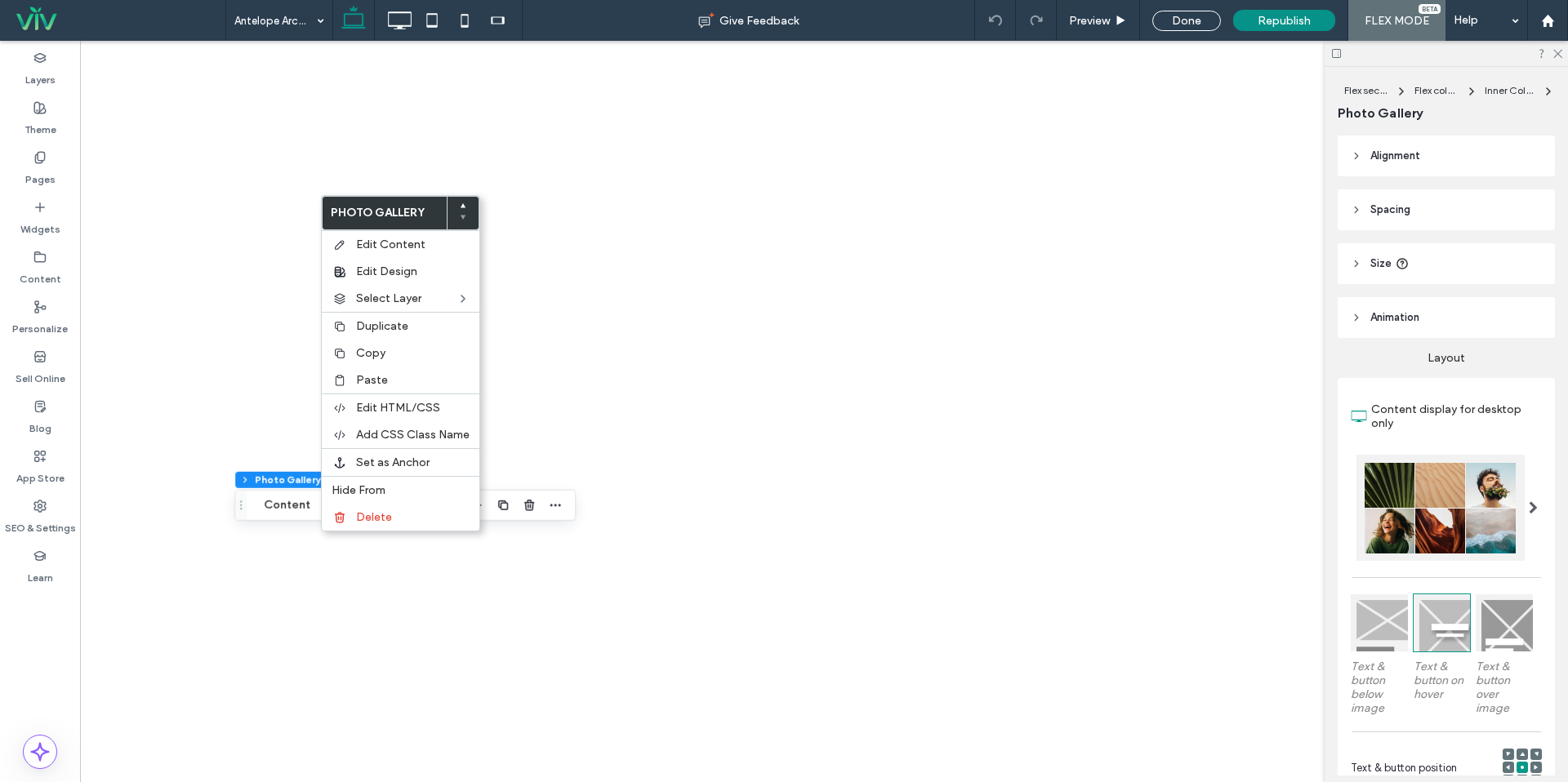
click at [248, 519] on div "Flex section Flex column Inner Column Photo Gallery Content Design" at bounding box center [404, 506] width 341 height 31
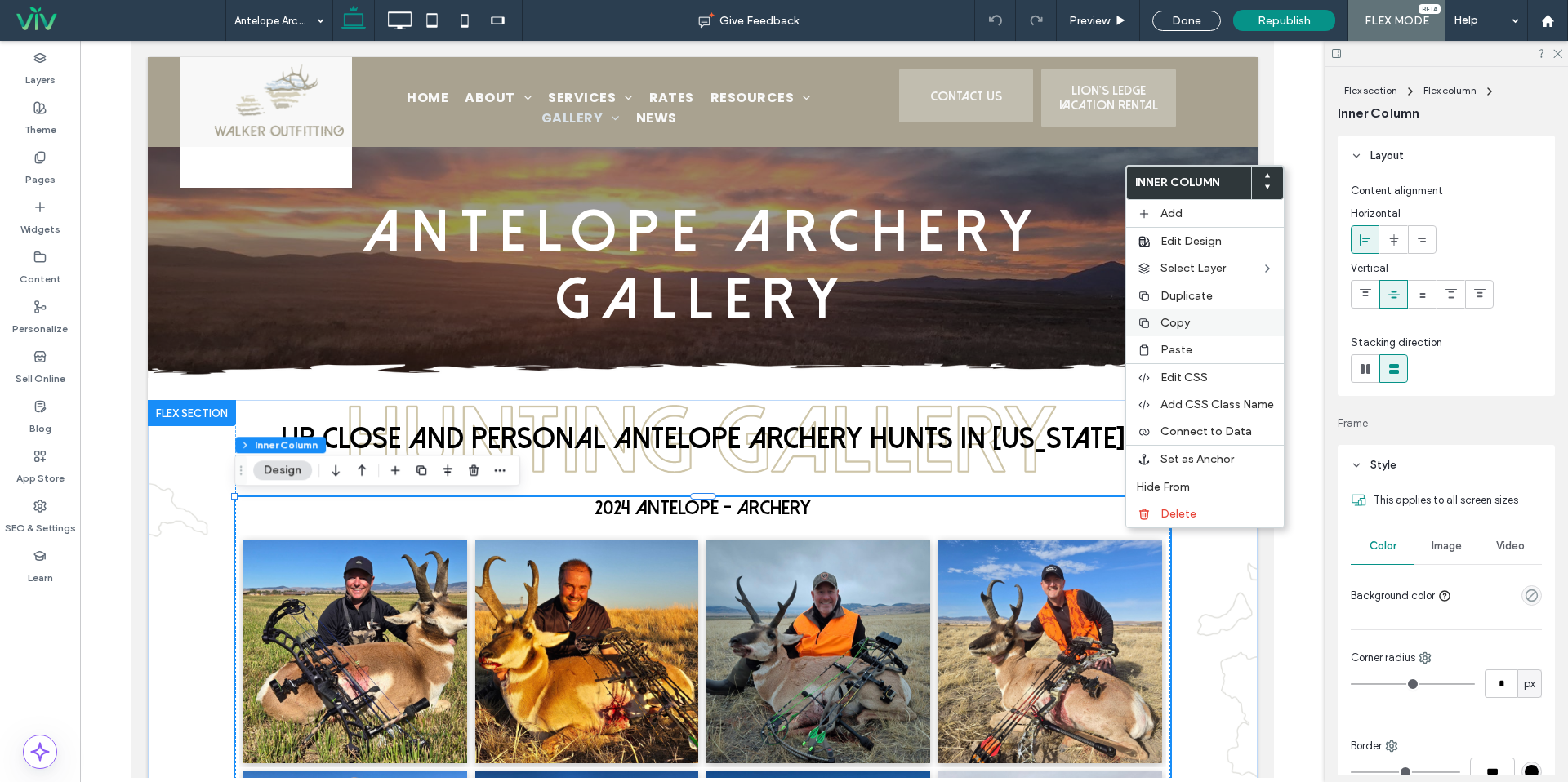
click at [1167, 326] on span "Copy" at bounding box center [1176, 323] width 30 height 14
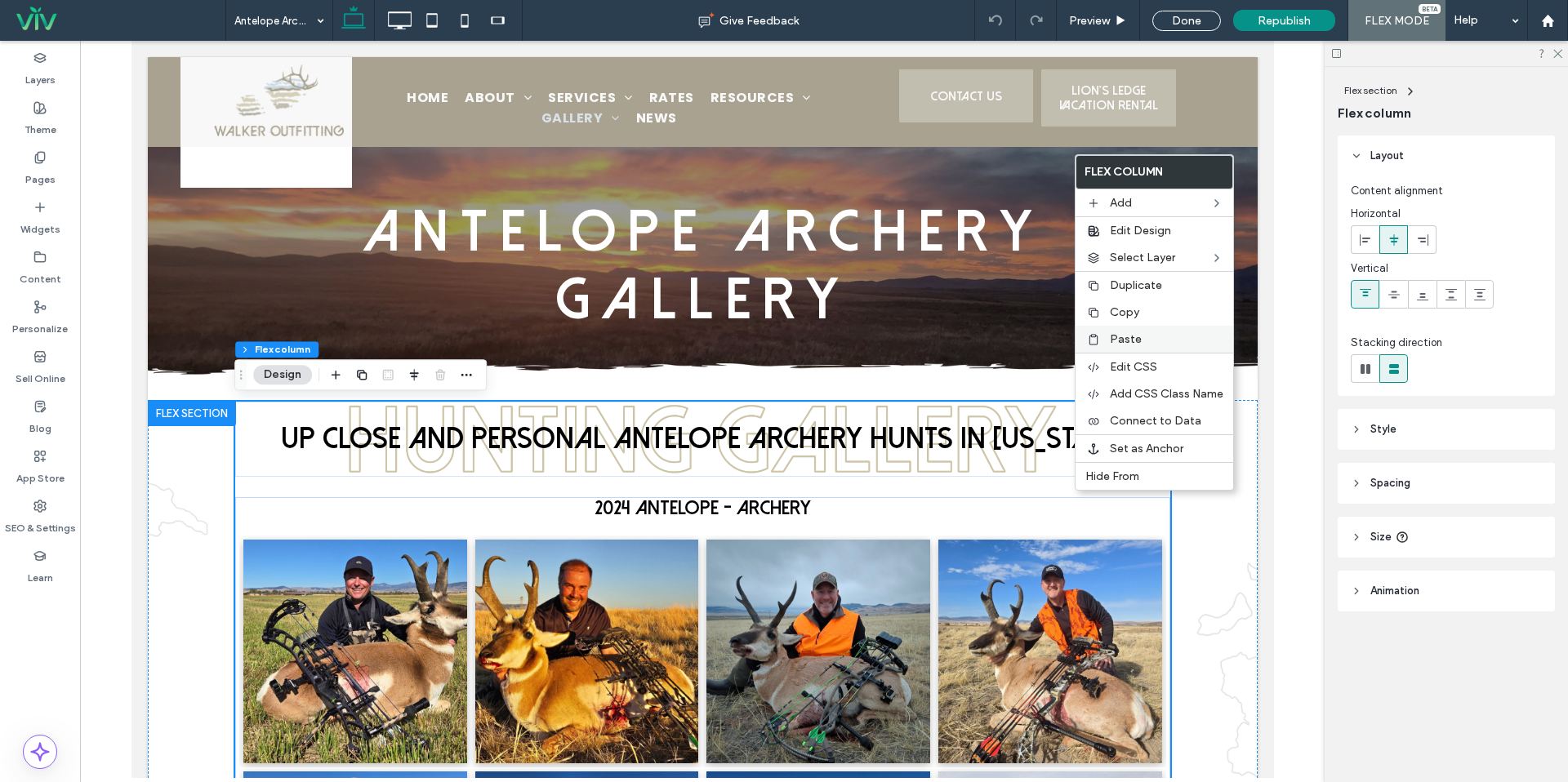
click at [1127, 334] on span "Paste" at bounding box center [1125, 339] width 31 height 14
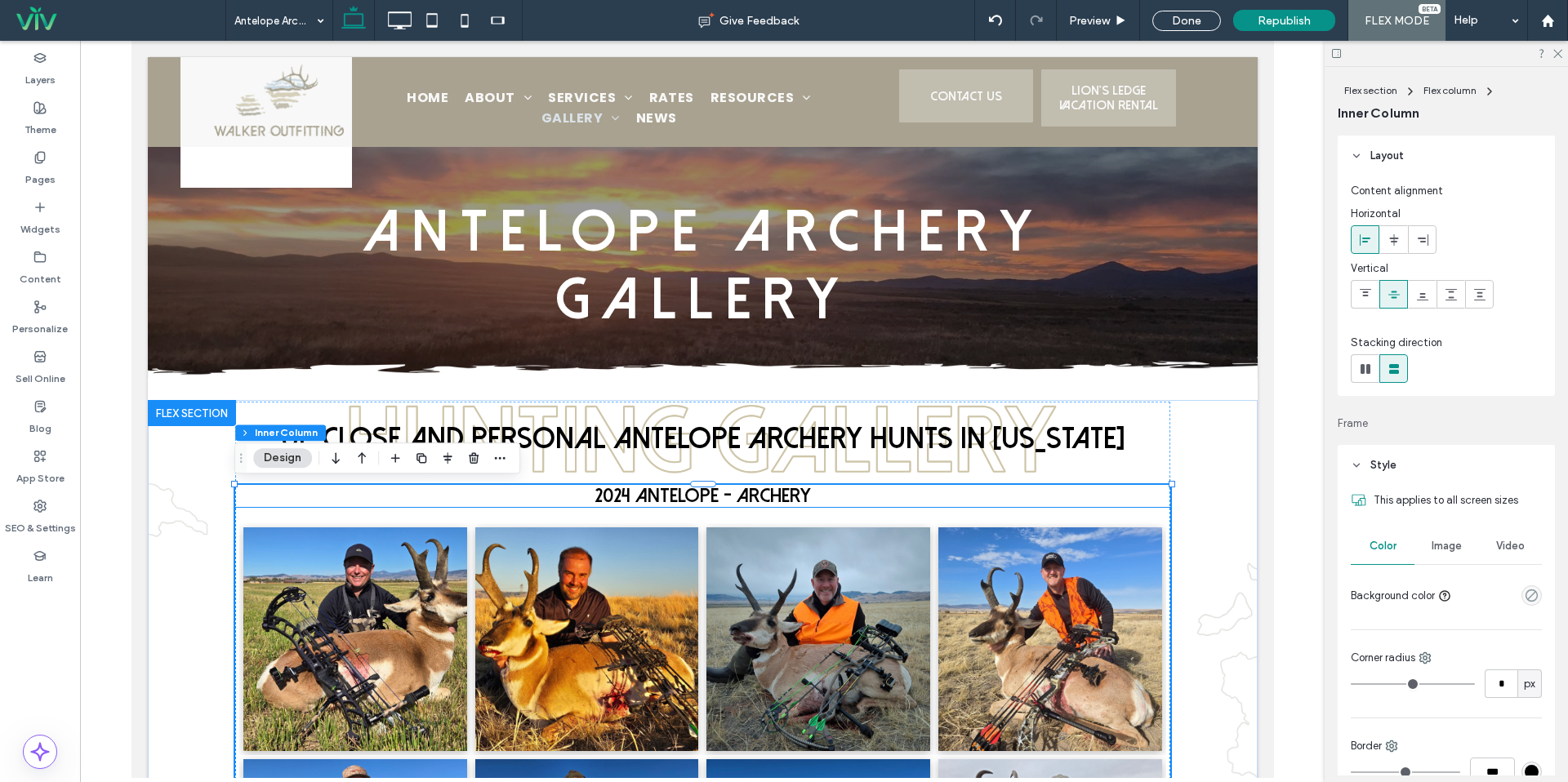
click at [654, 503] on span "2024 Antelope - Archery" at bounding box center [702, 496] width 216 height 21
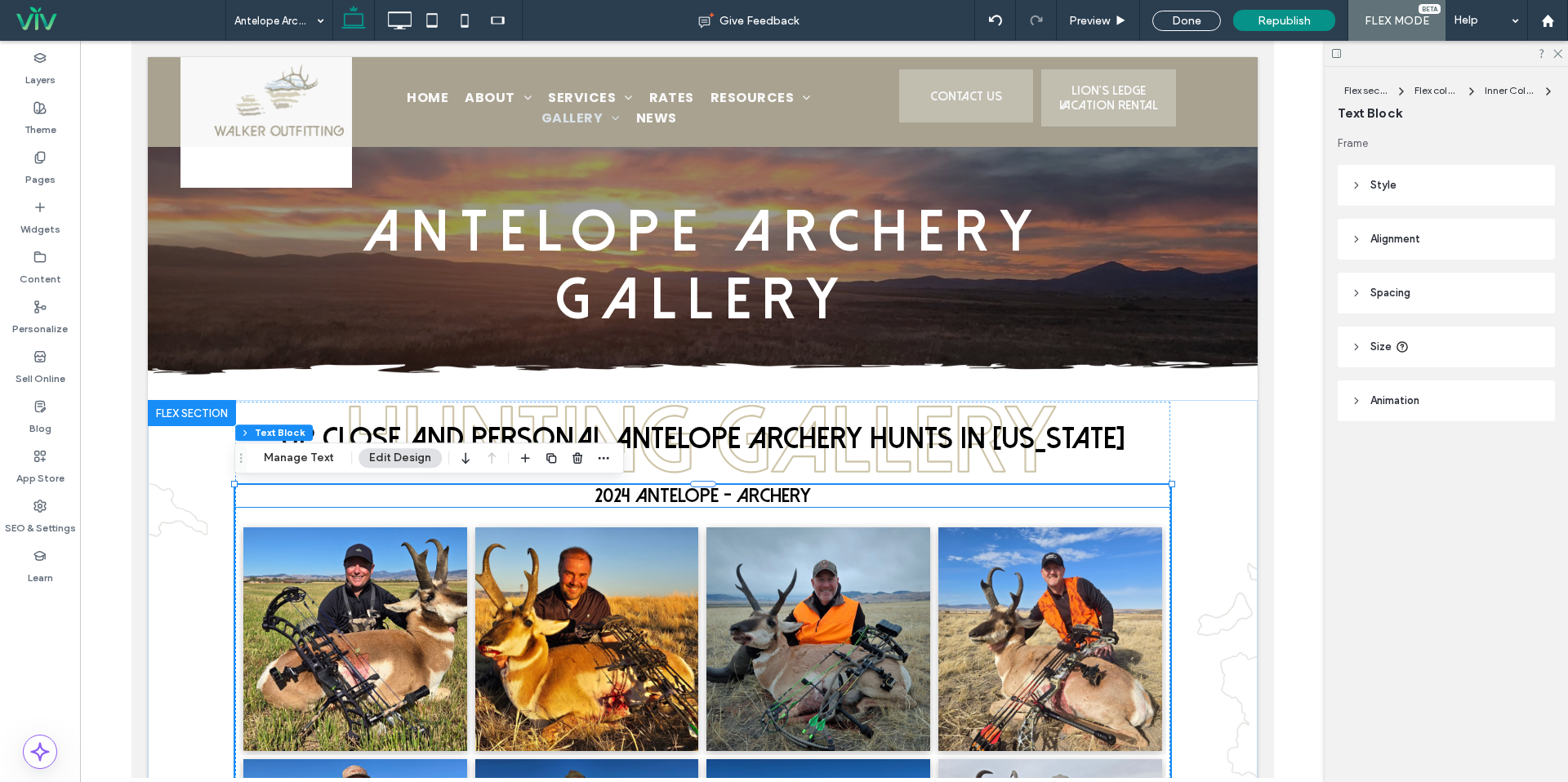
click at [654, 503] on span "2024 Antelope - Archery" at bounding box center [702, 496] width 216 height 21
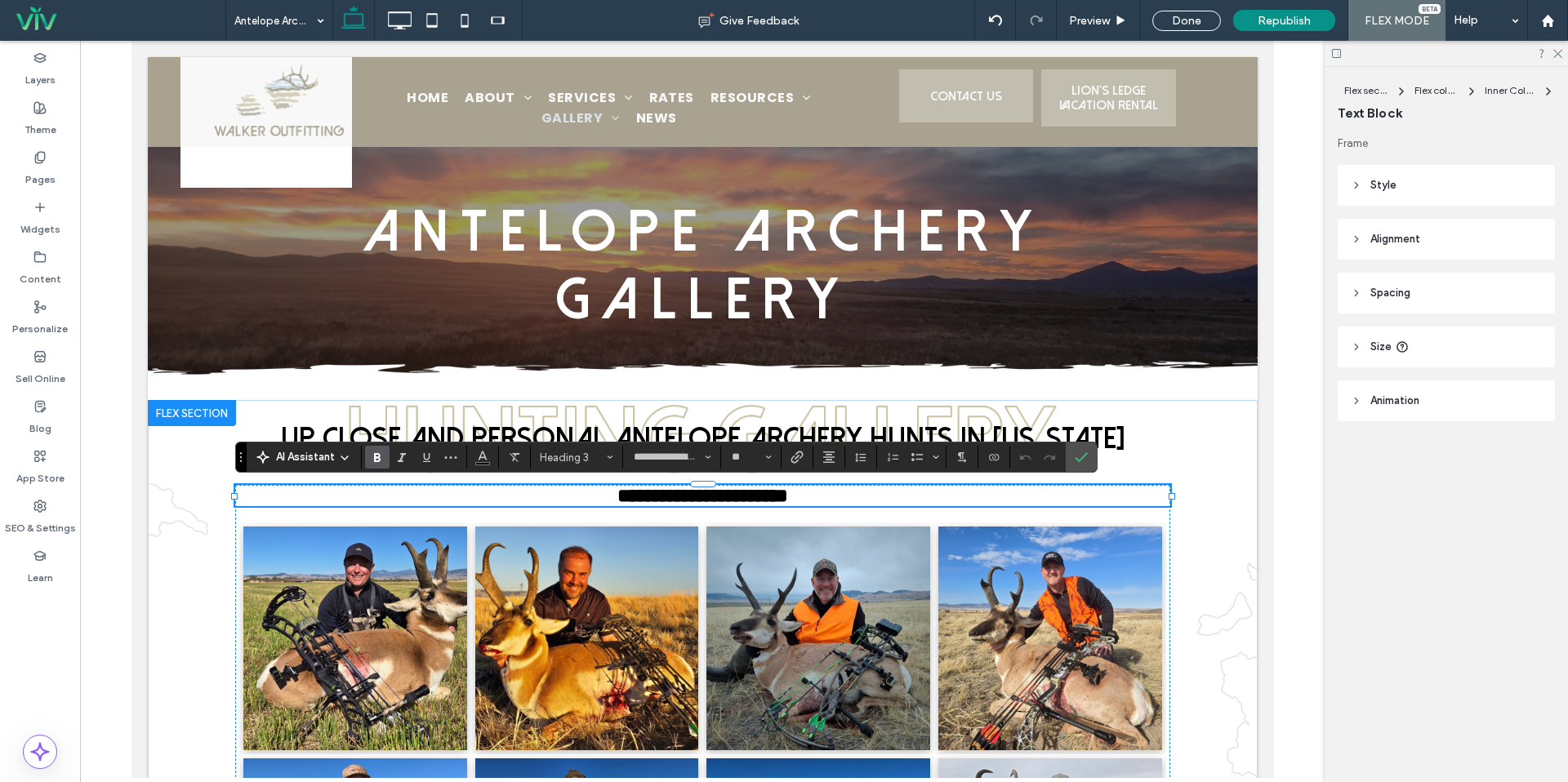
click at [639, 503] on span "**********" at bounding box center [702, 496] width 171 height 20
click at [628, 500] on span "**********" at bounding box center [702, 496] width 171 height 20
drag, startPoint x: 1073, startPoint y: 461, endPoint x: 939, endPoint y: 426, distance: 138.5
click at [1073, 461] on label "Confirm" at bounding box center [1081, 457] width 25 height 30
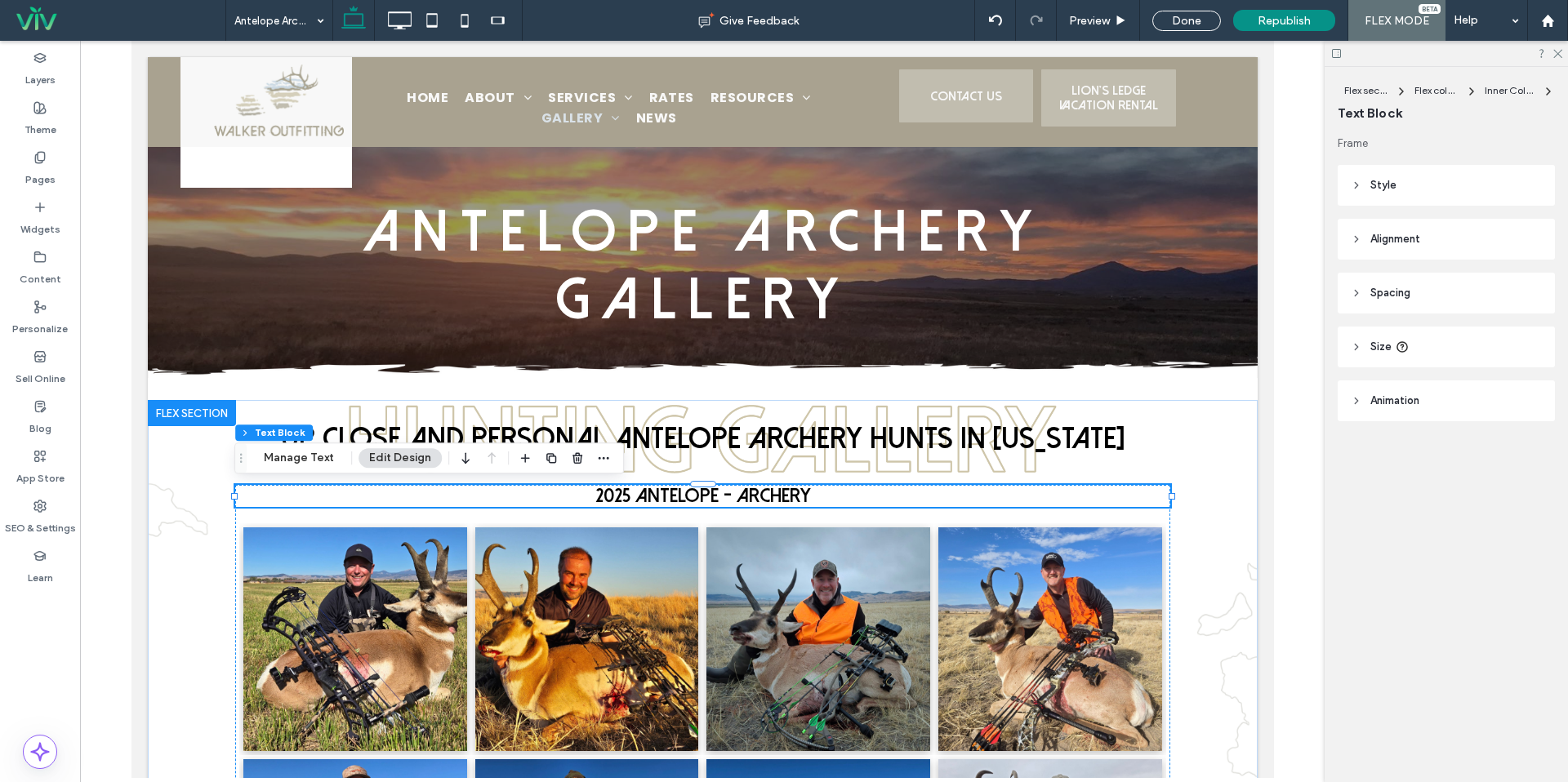
click at [736, 573] on link at bounding box center [816, 638] width 223 height 223
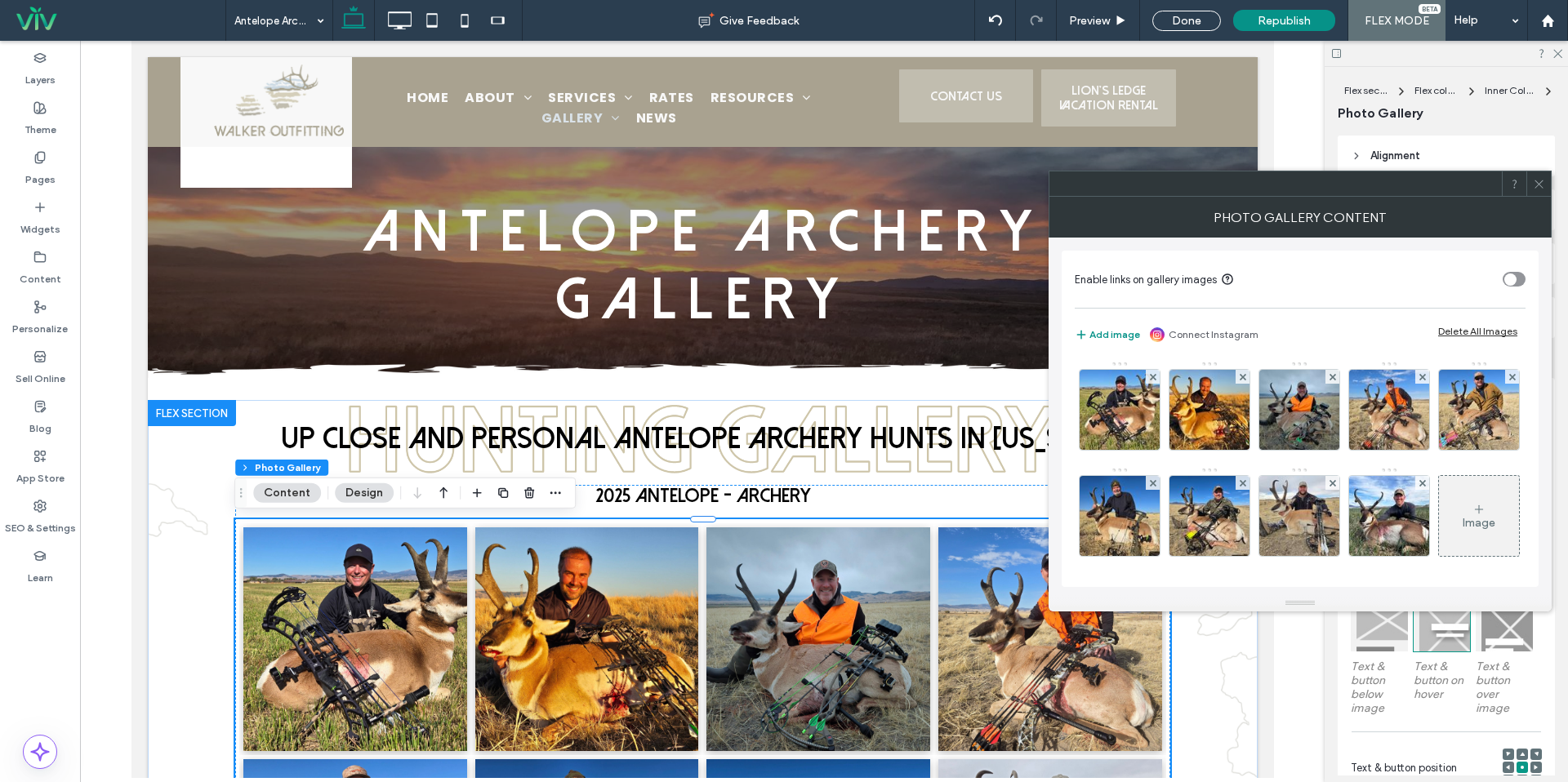
click at [1489, 327] on div "Delete All Images" at bounding box center [1478, 331] width 80 height 12
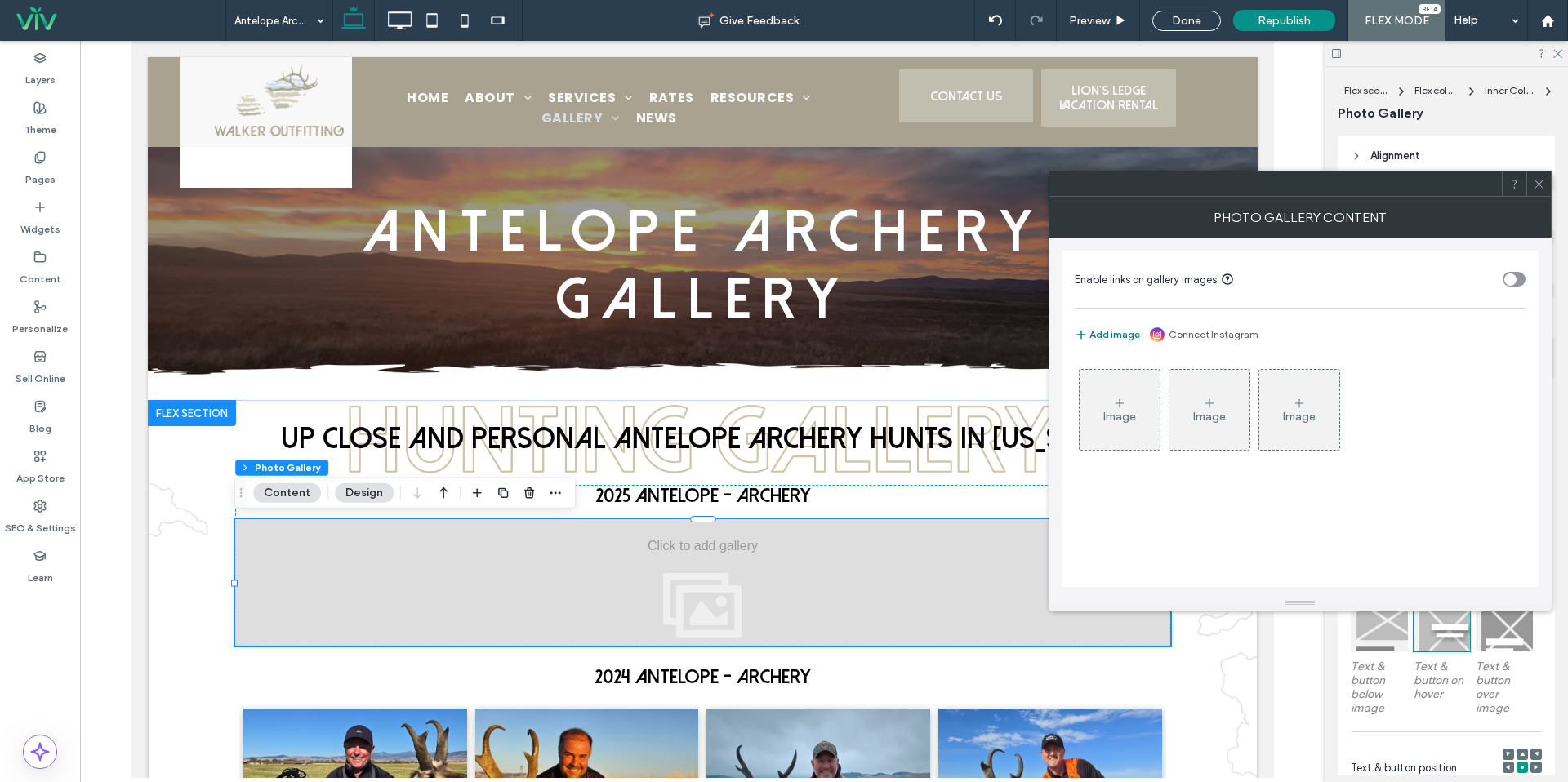
click at [1107, 338] on button "Add image" at bounding box center [1108, 334] width 65 height 20
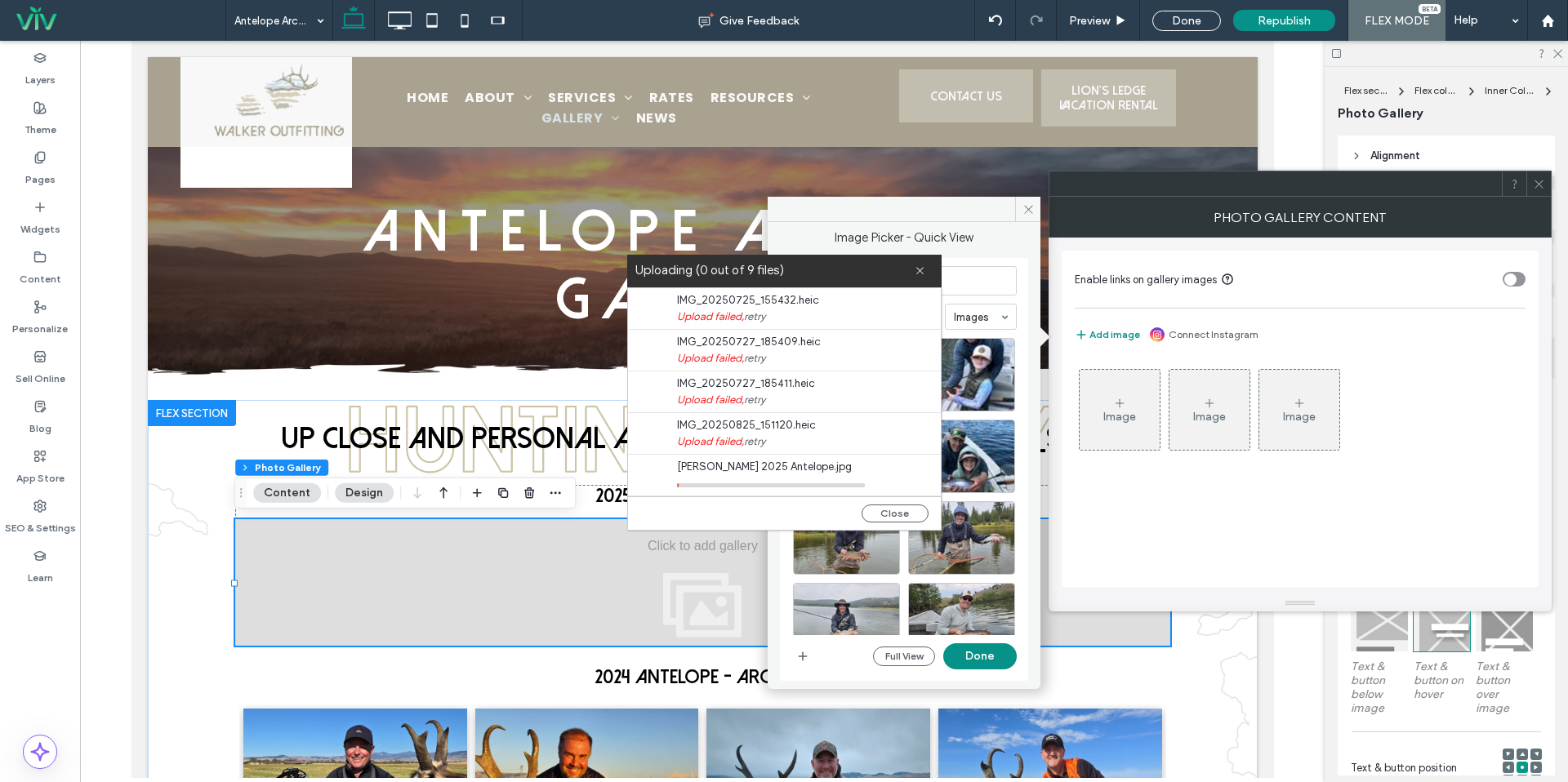
scroll to position [166, 0]
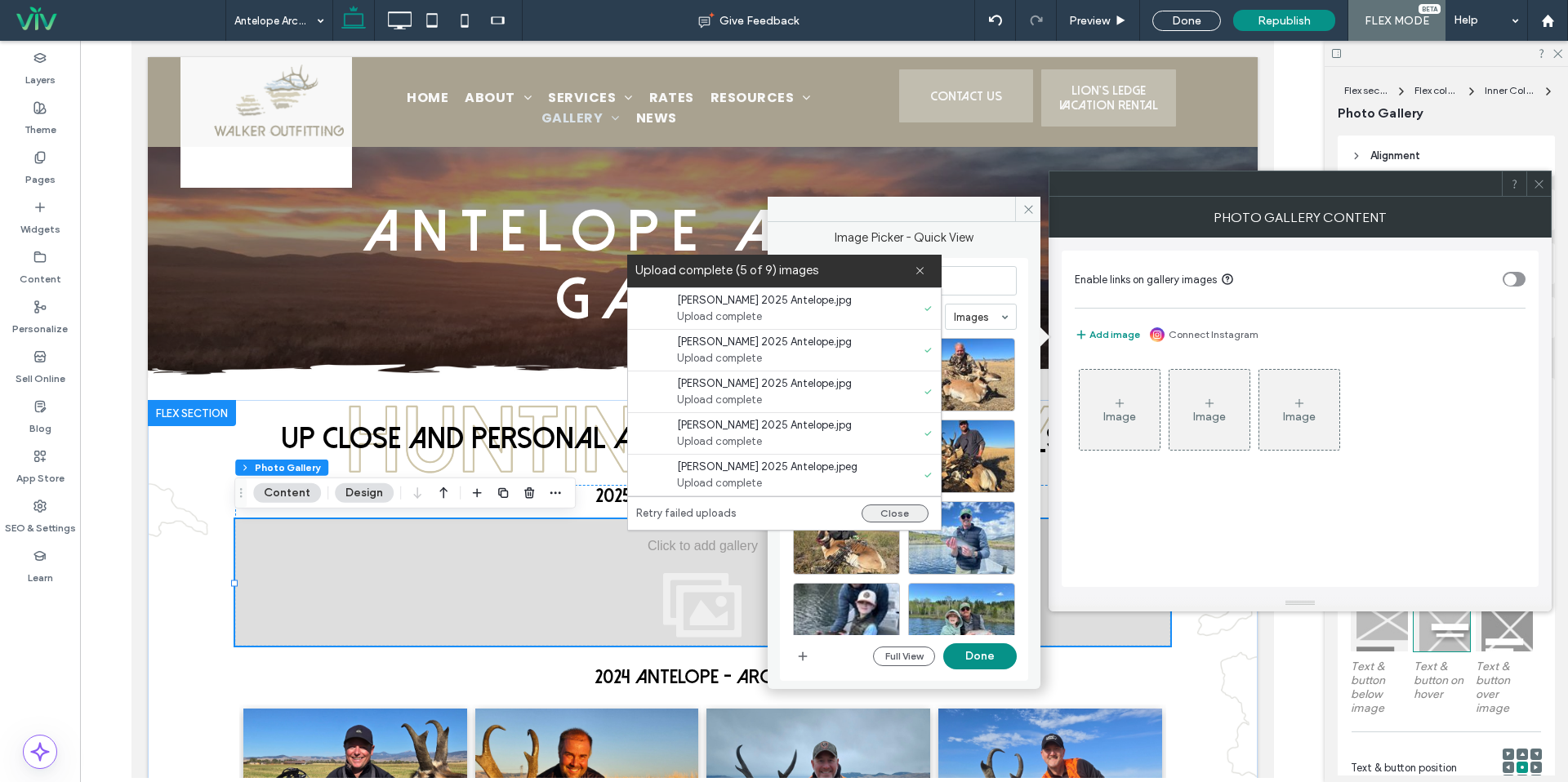
click at [909, 517] on button "Close" at bounding box center [895, 513] width 67 height 18
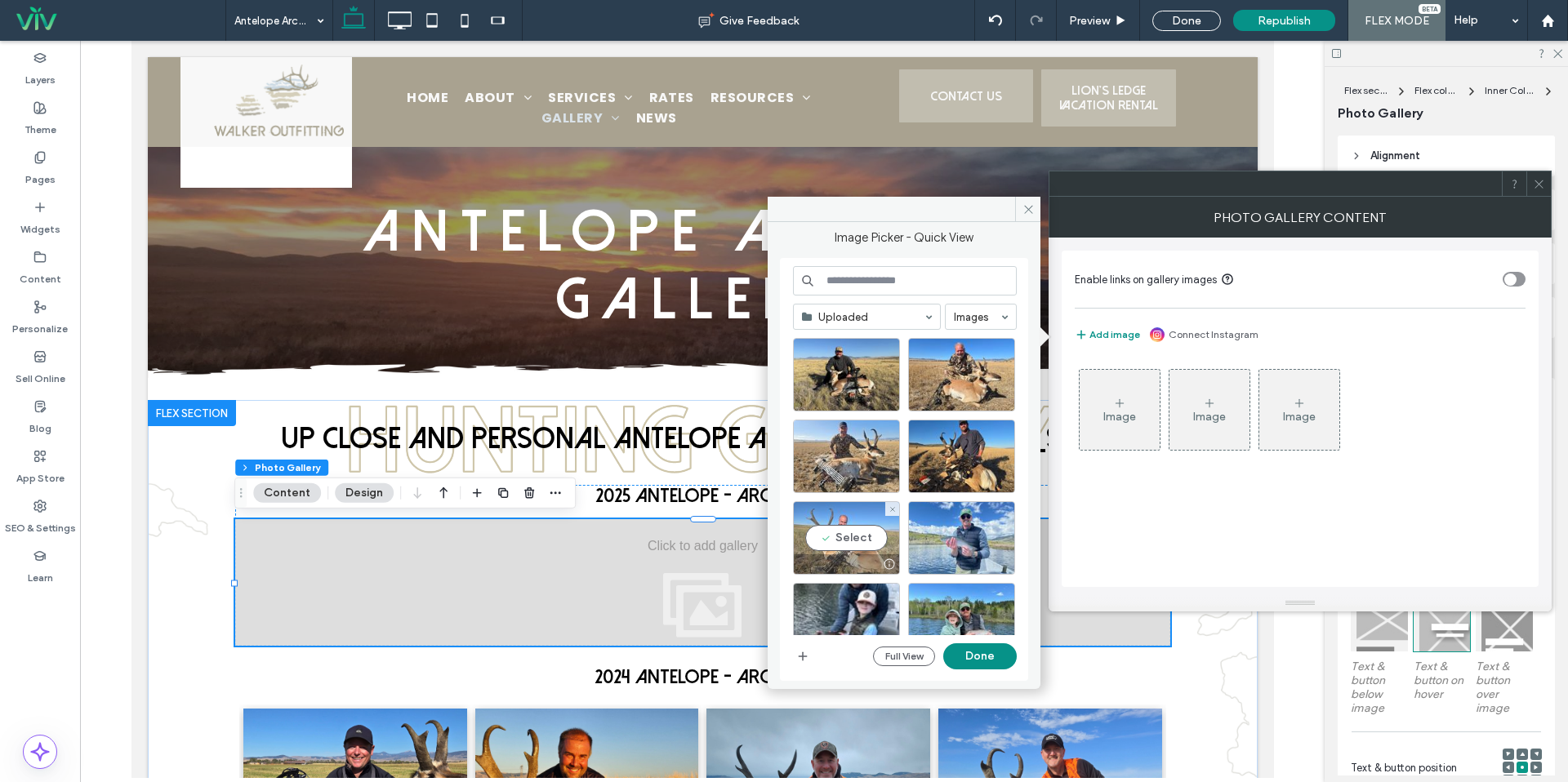
click at [844, 541] on div "Select" at bounding box center [846, 538] width 107 height 74
click at [976, 470] on div "Select" at bounding box center [961, 456] width 107 height 74
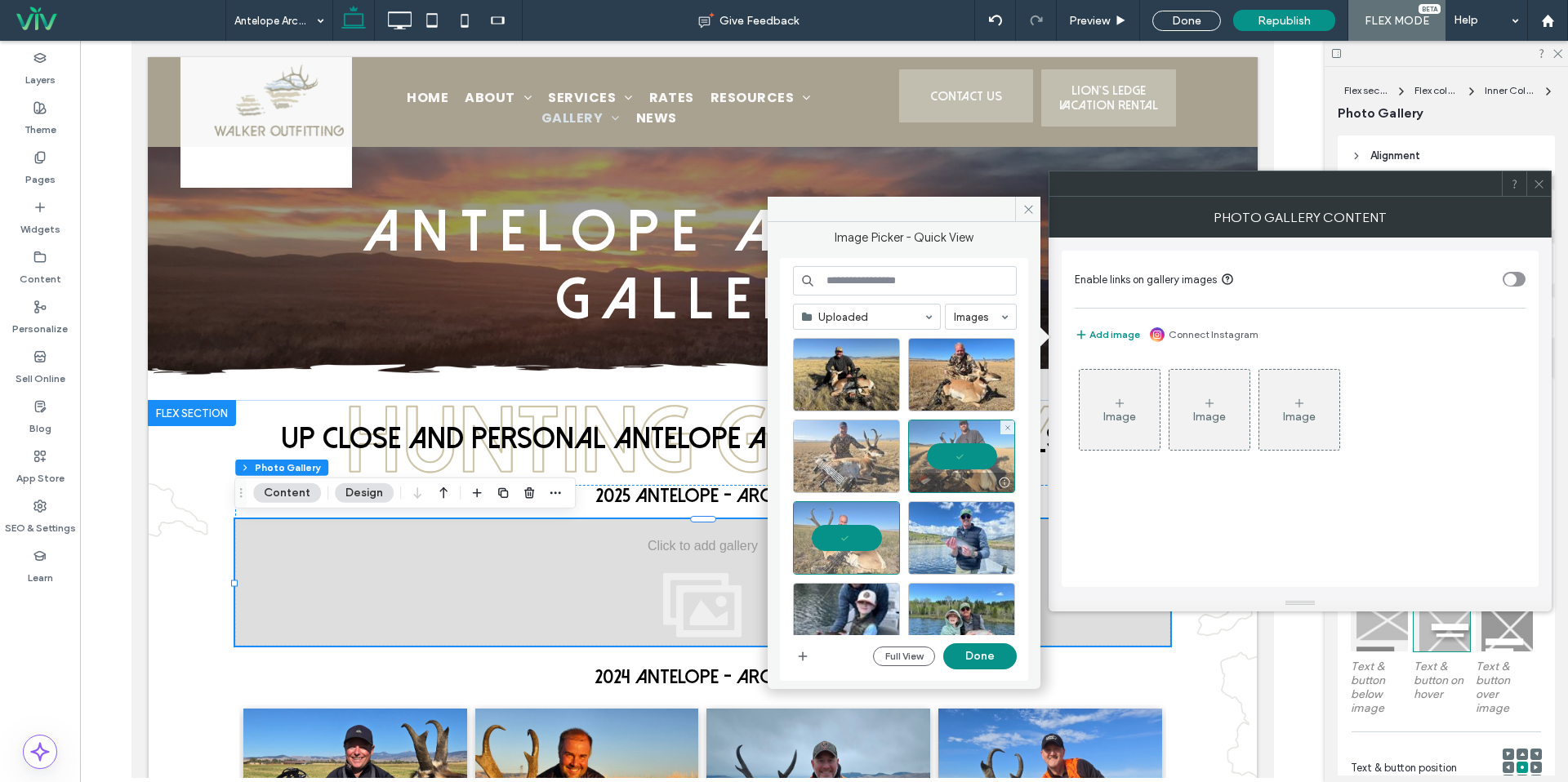
click at [876, 459] on div at bounding box center [846, 456] width 107 height 74
click at [949, 376] on div "Select" at bounding box center [961, 375] width 107 height 74
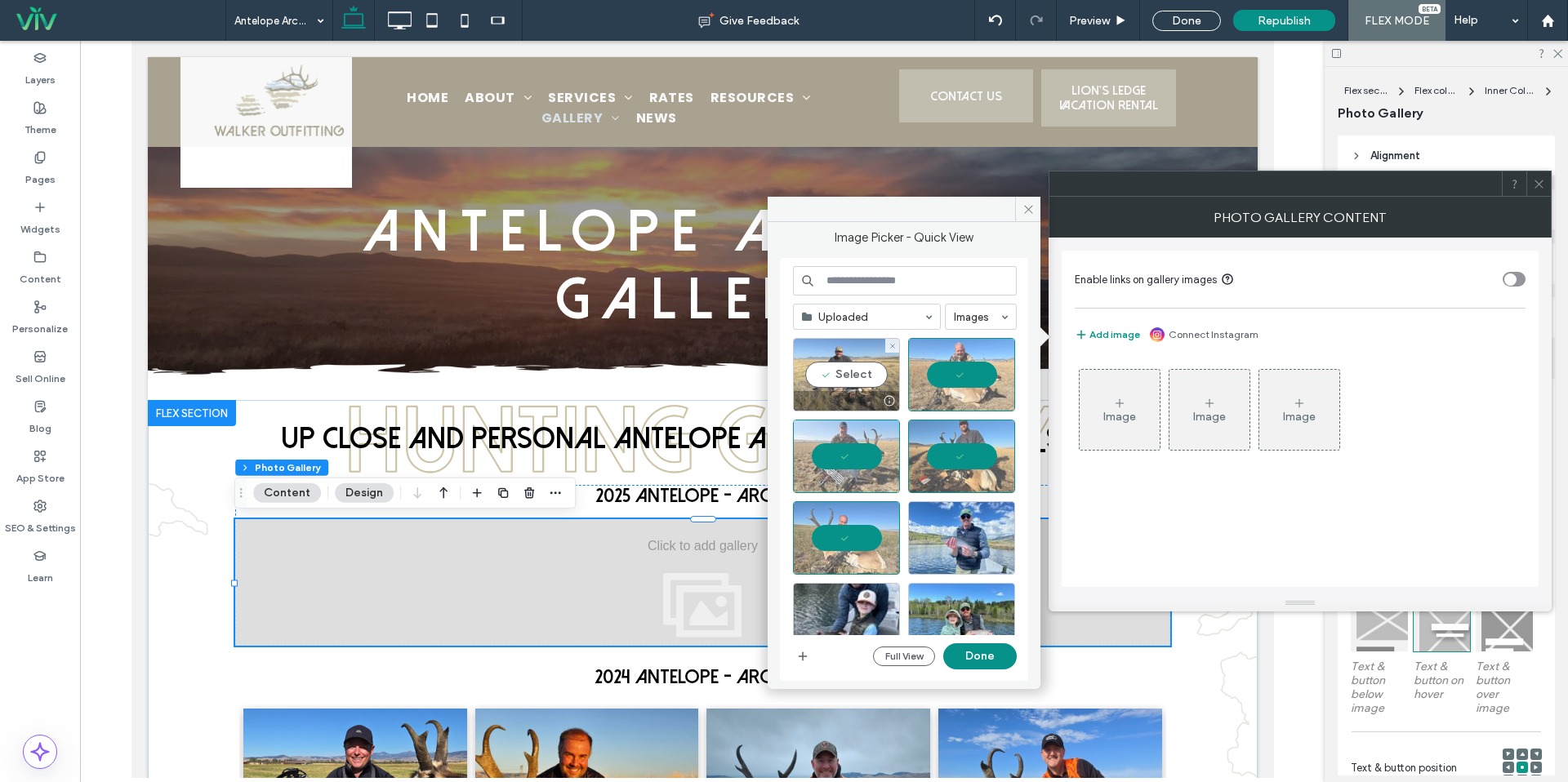
click at [854, 383] on div "Select" at bounding box center [846, 375] width 107 height 74
click at [976, 657] on button "Done" at bounding box center [980, 656] width 74 height 27
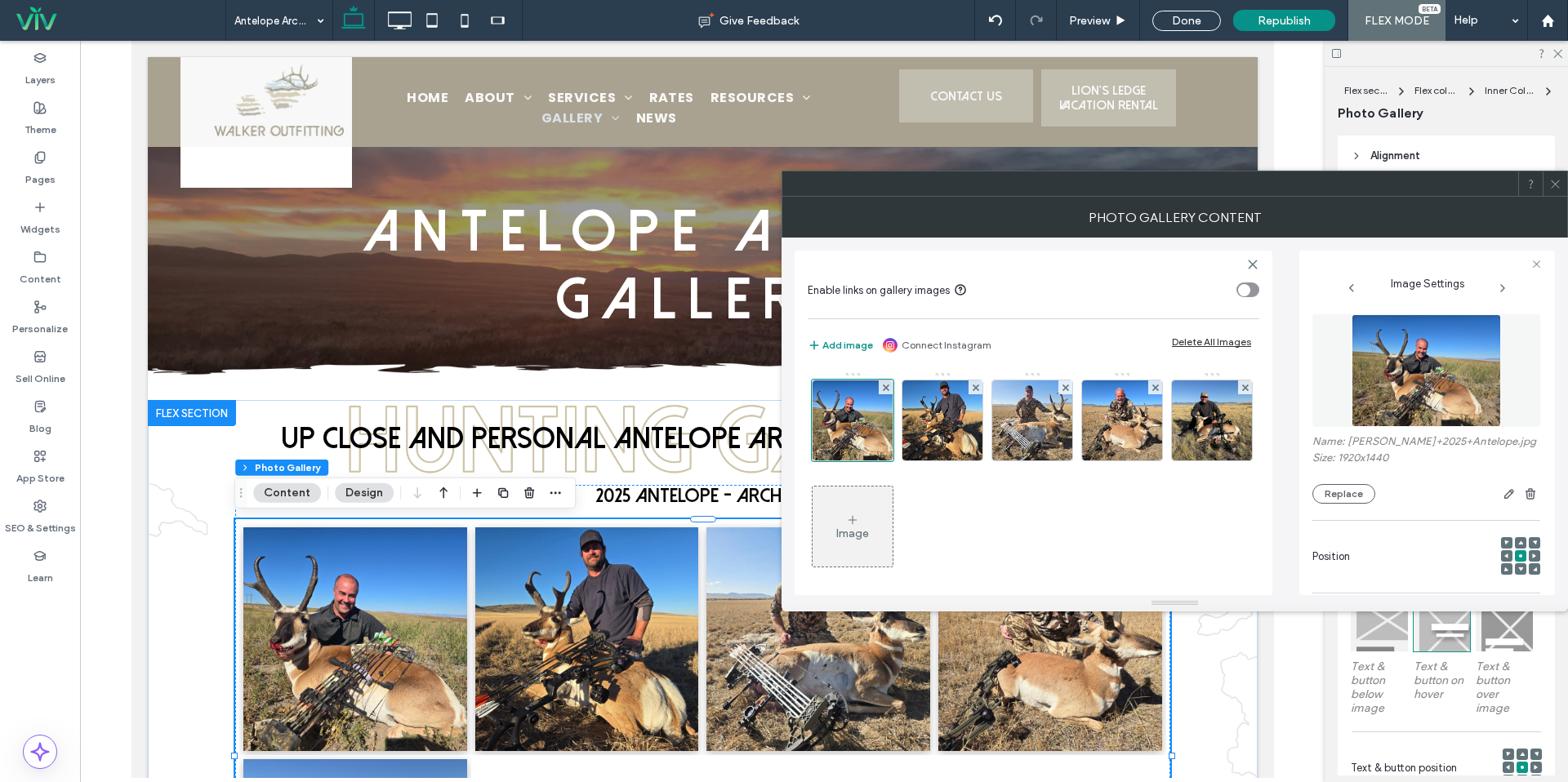
drag, startPoint x: 1555, startPoint y: 187, endPoint x: 1363, endPoint y: 245, distance: 200.6
click at [1555, 187] on icon at bounding box center [1555, 184] width 12 height 12
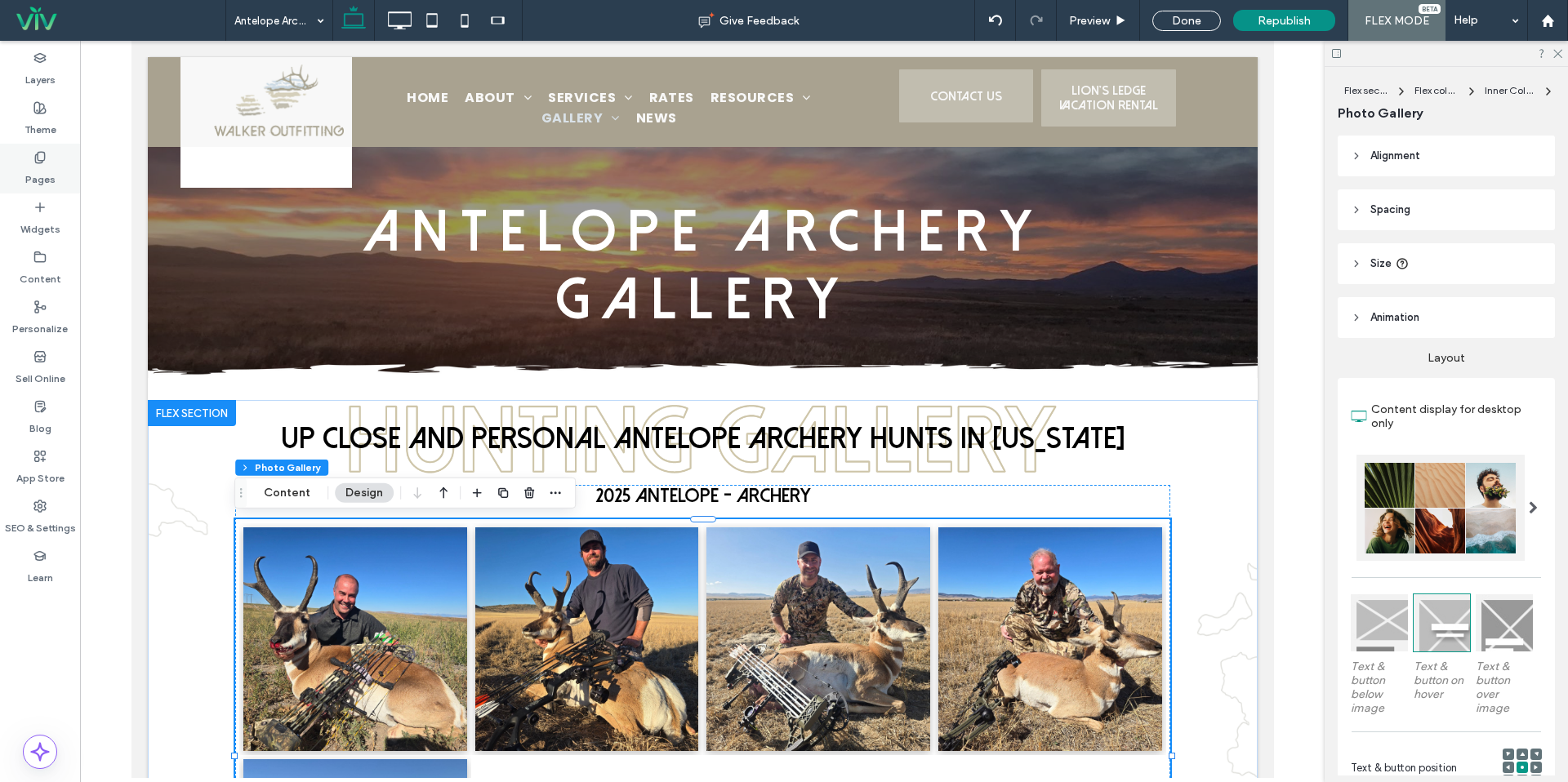
click at [57, 169] on div "Pages" at bounding box center [39, 168] width 80 height 50
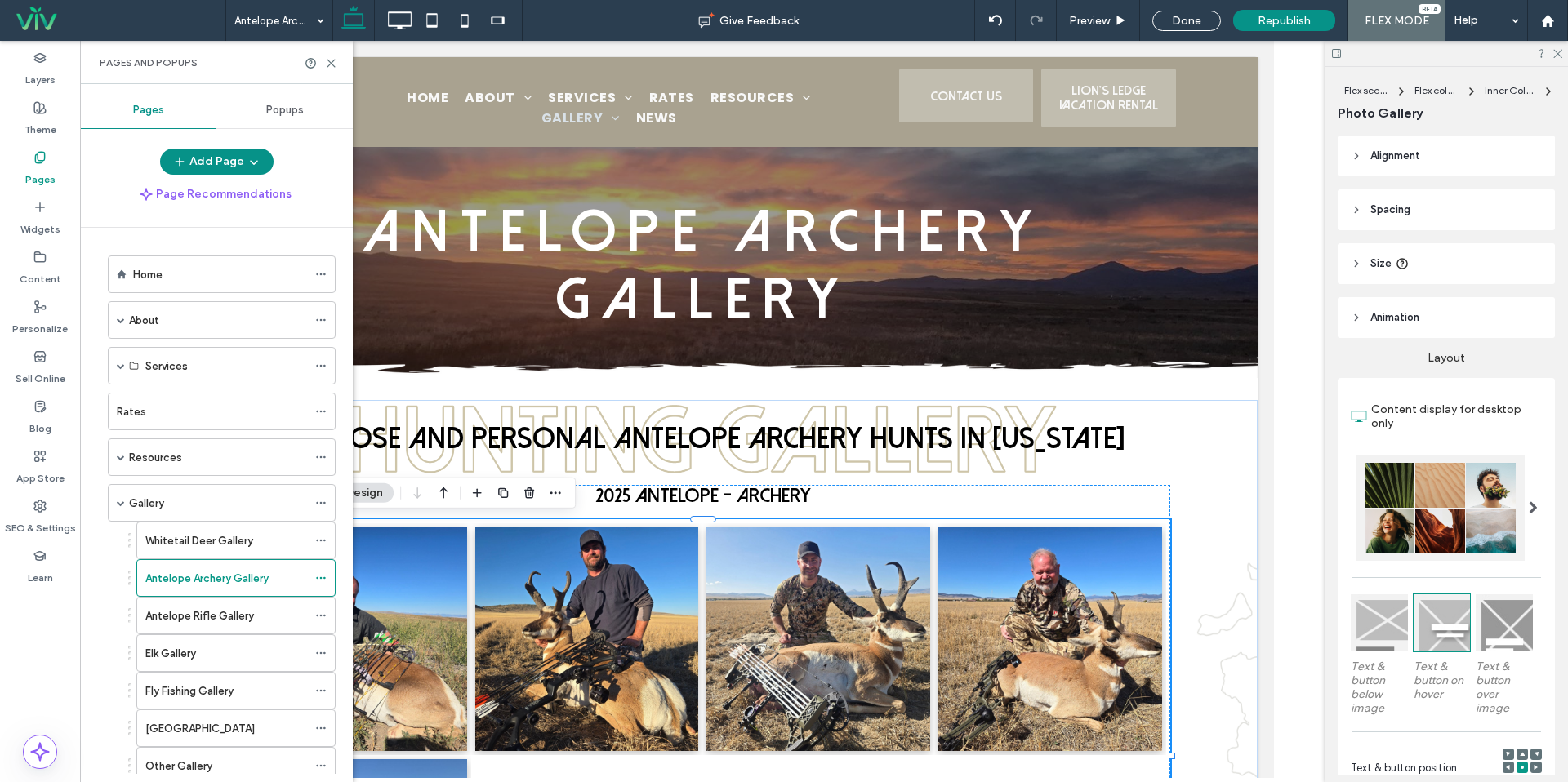
click at [205, 657] on div "Elk Gallery" at bounding box center [226, 653] width 161 height 17
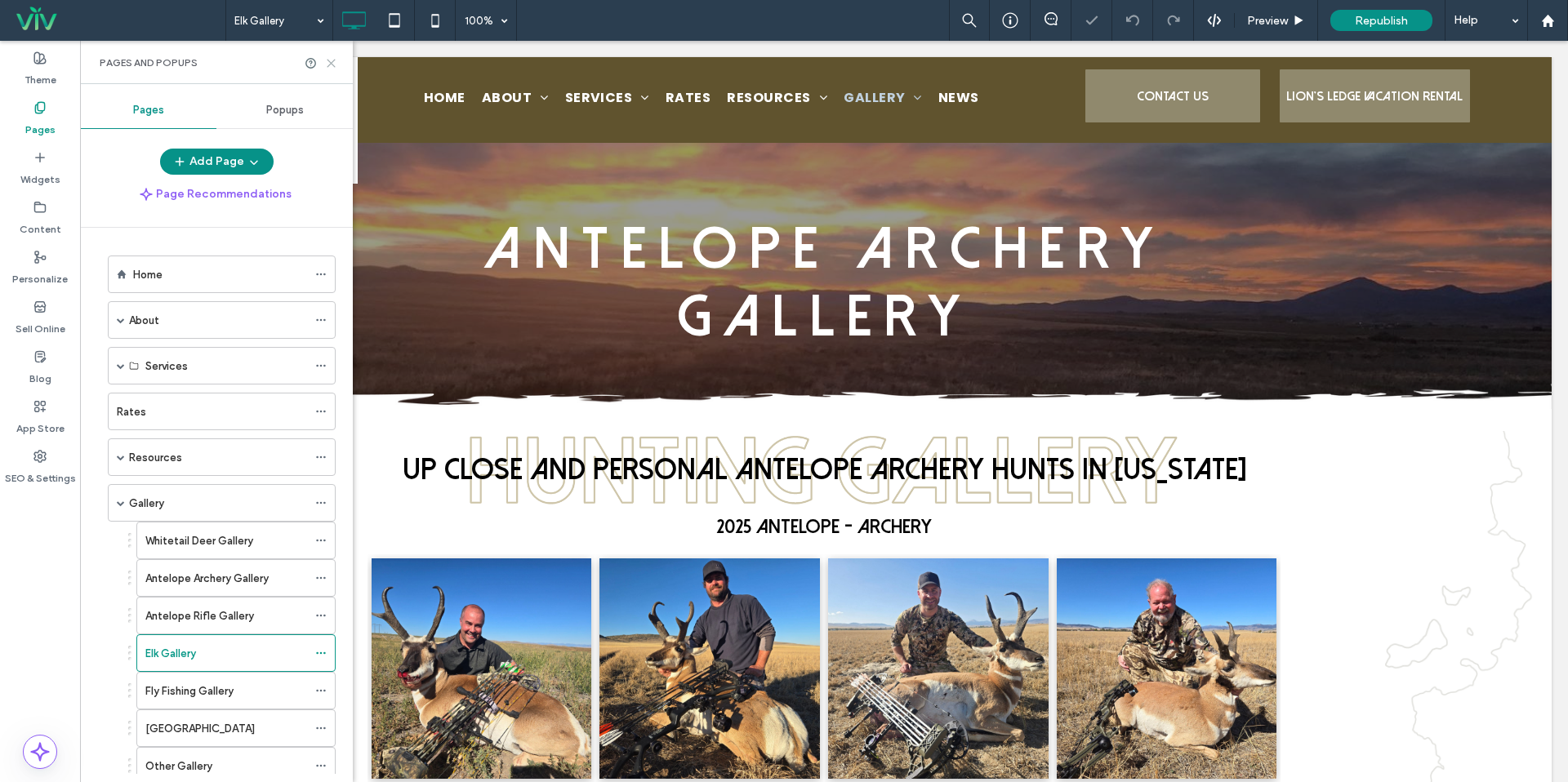
click at [333, 62] on icon at bounding box center [331, 63] width 12 height 12
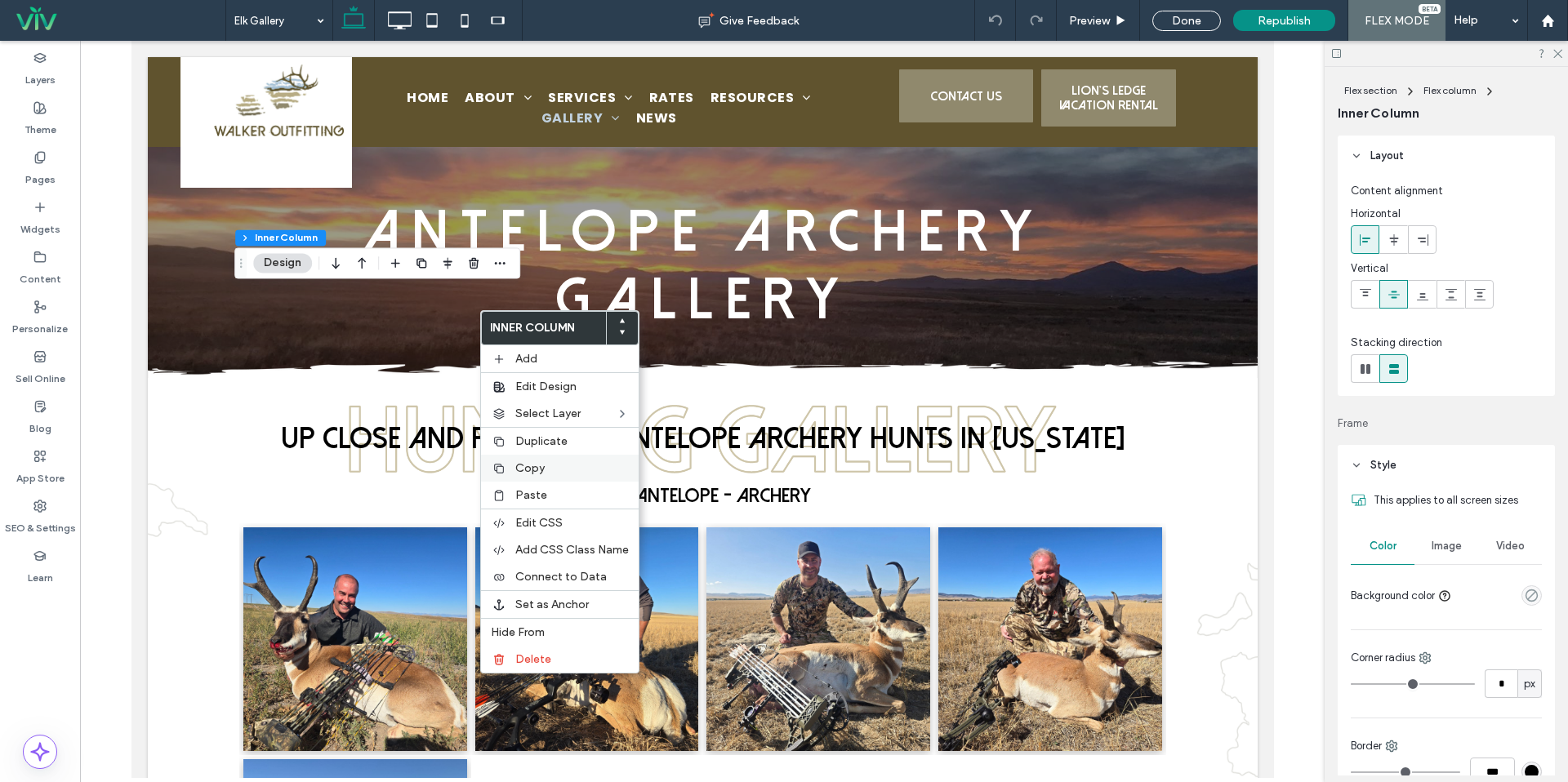
drag, startPoint x: 536, startPoint y: 471, endPoint x: 532, endPoint y: 460, distance: 11.7
click at [536, 471] on span "Copy" at bounding box center [530, 468] width 30 height 14
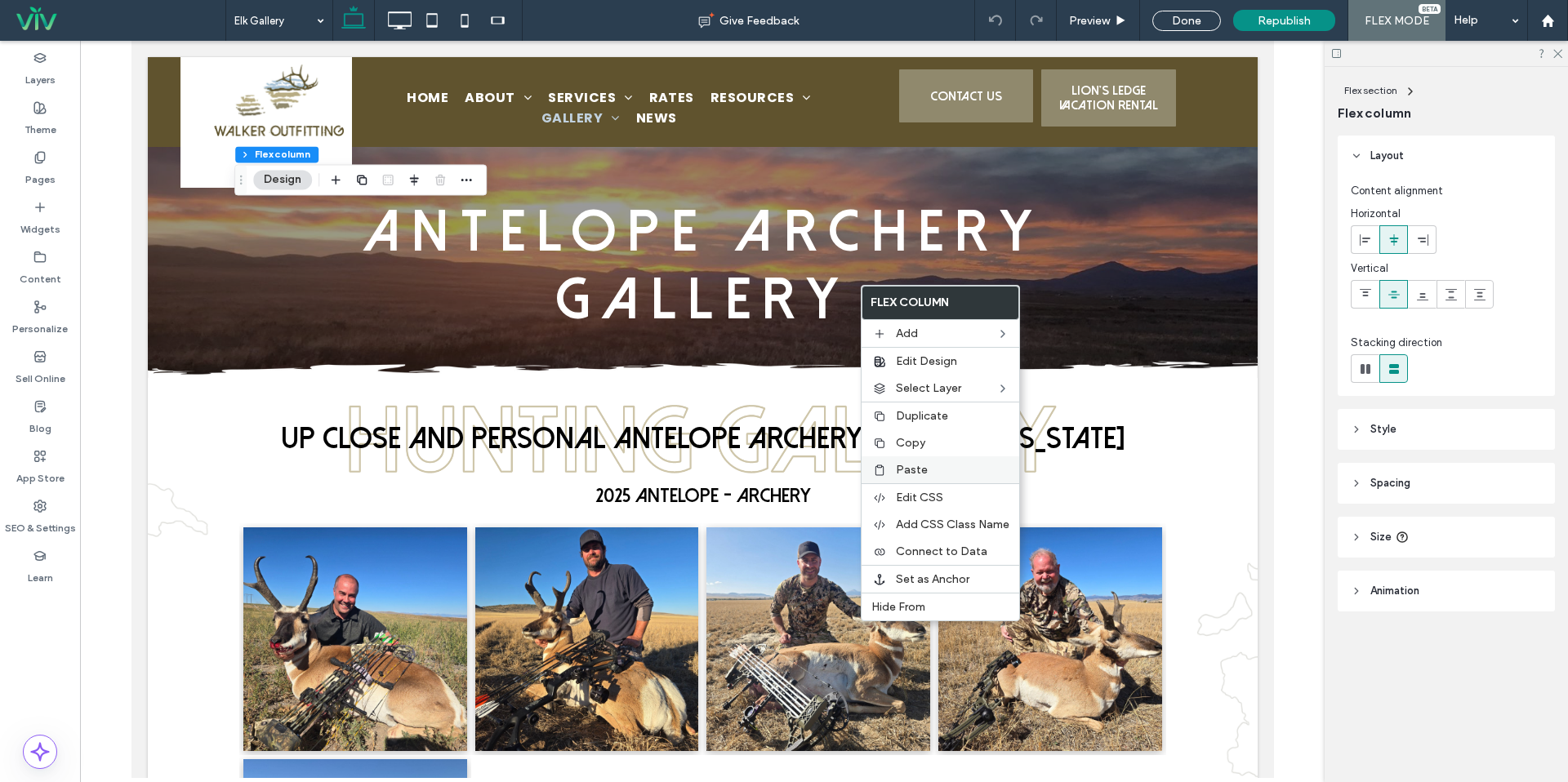
click at [927, 463] on label "Paste" at bounding box center [952, 470] width 113 height 14
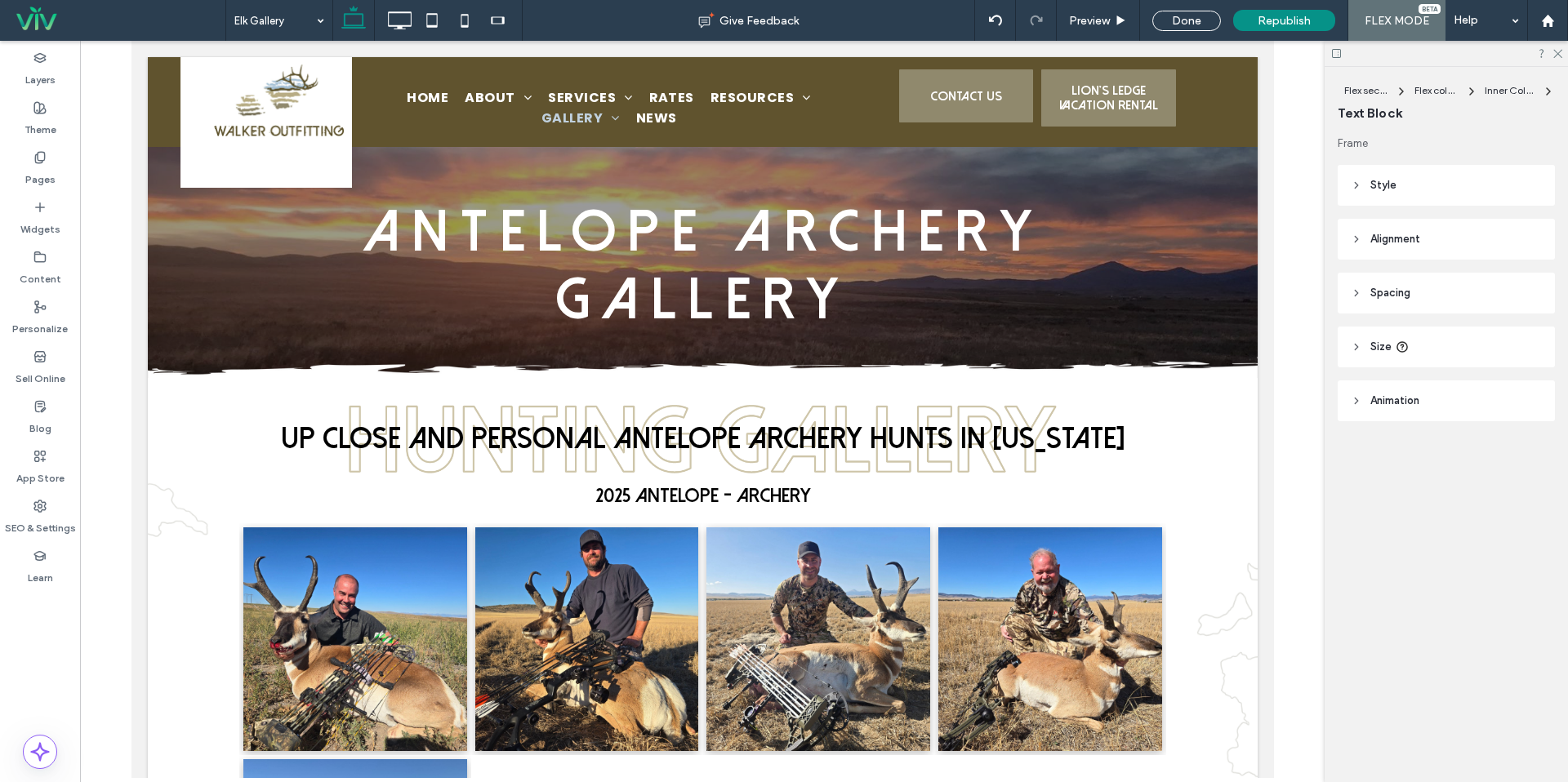
type input "**********"
type input "**"
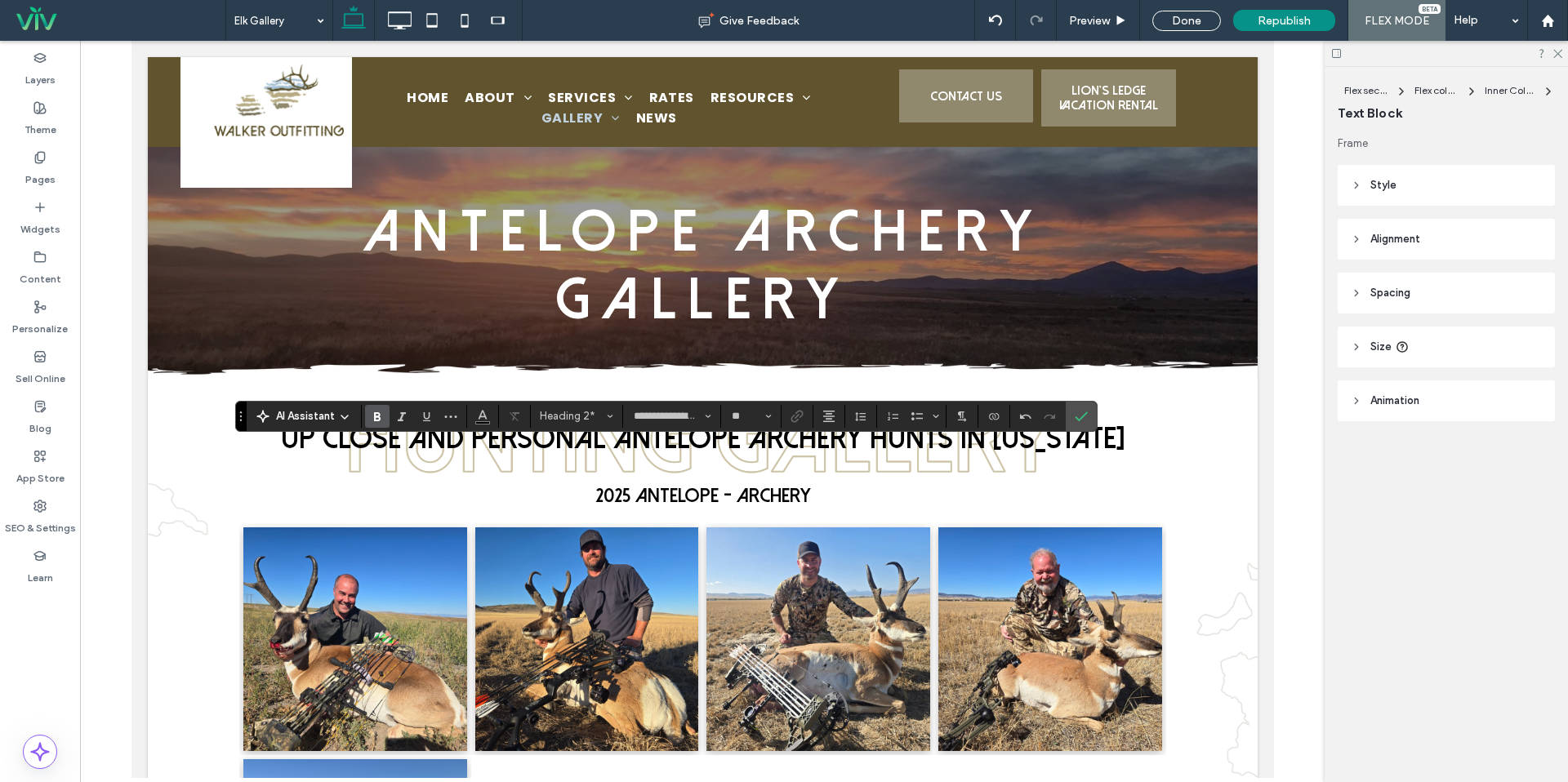
drag, startPoint x: 1077, startPoint y: 412, endPoint x: 1298, endPoint y: 458, distance: 225.7
click at [1077, 412] on icon "Confirm" at bounding box center [1081, 416] width 13 height 13
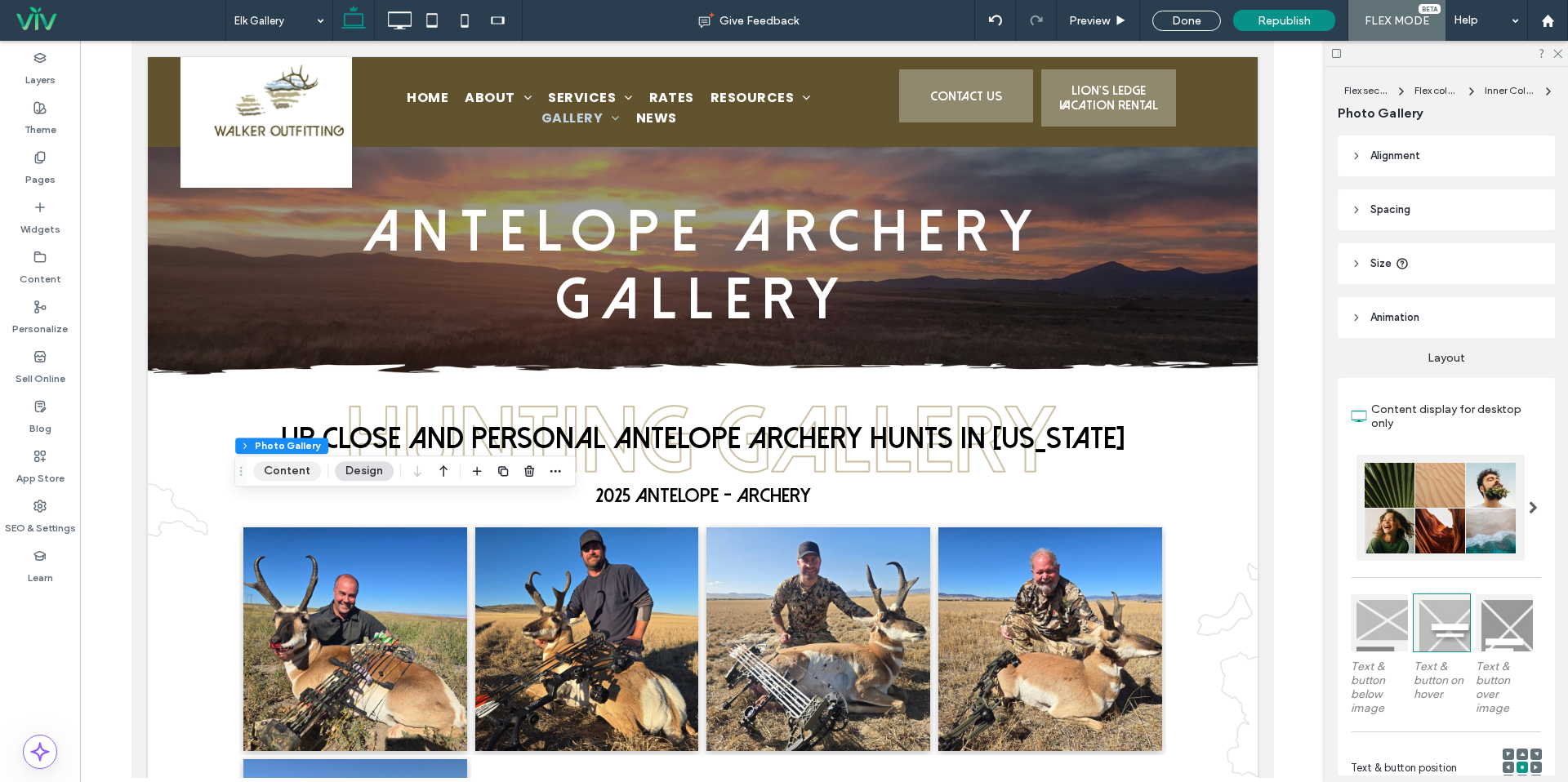
drag, startPoint x: 301, startPoint y: 474, endPoint x: 288, endPoint y: 465, distance: 15.8
click at [299, 474] on button "Content" at bounding box center [286, 471] width 68 height 20
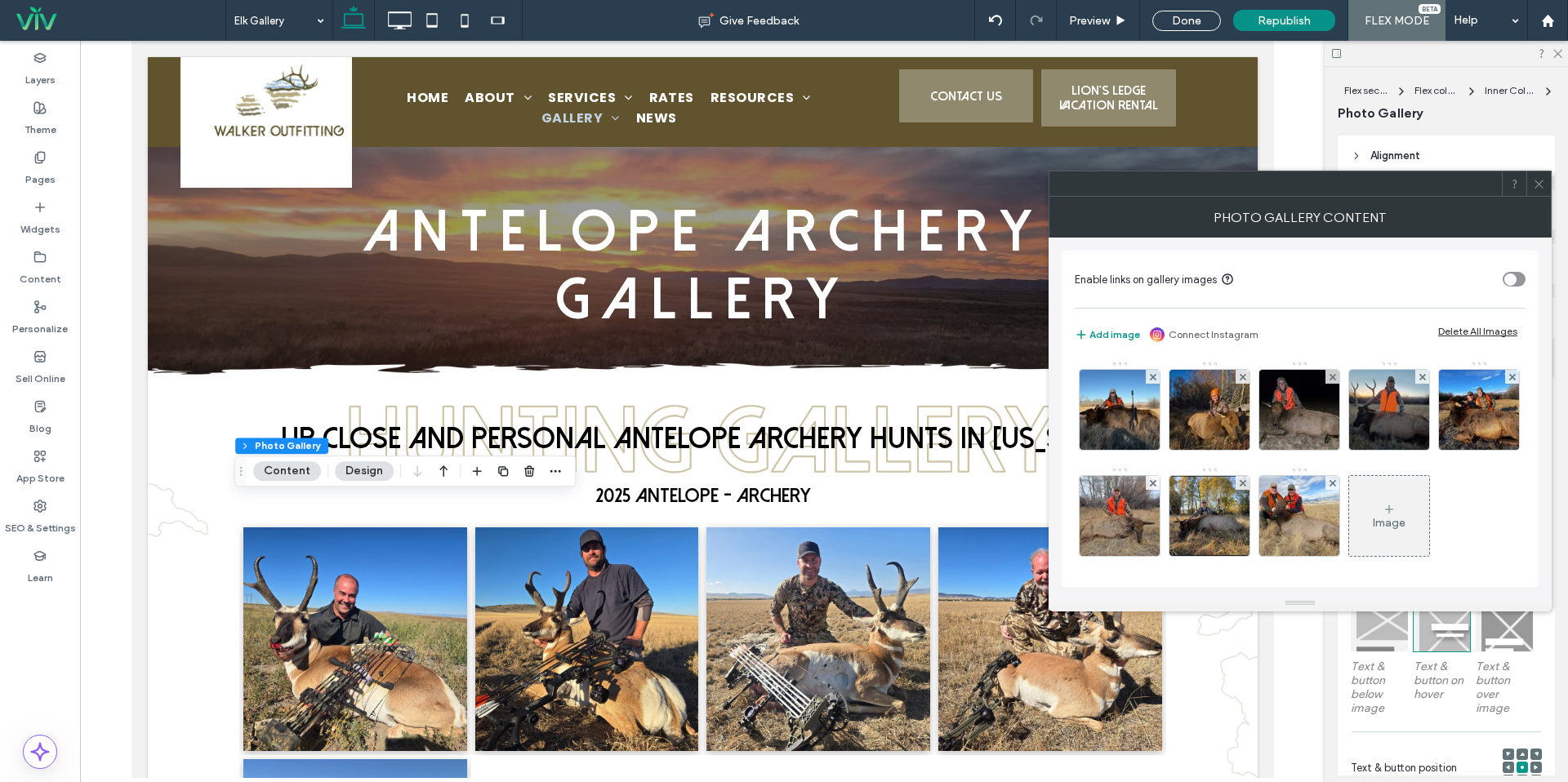
click at [1456, 331] on div "Delete All Images" at bounding box center [1478, 331] width 80 height 12
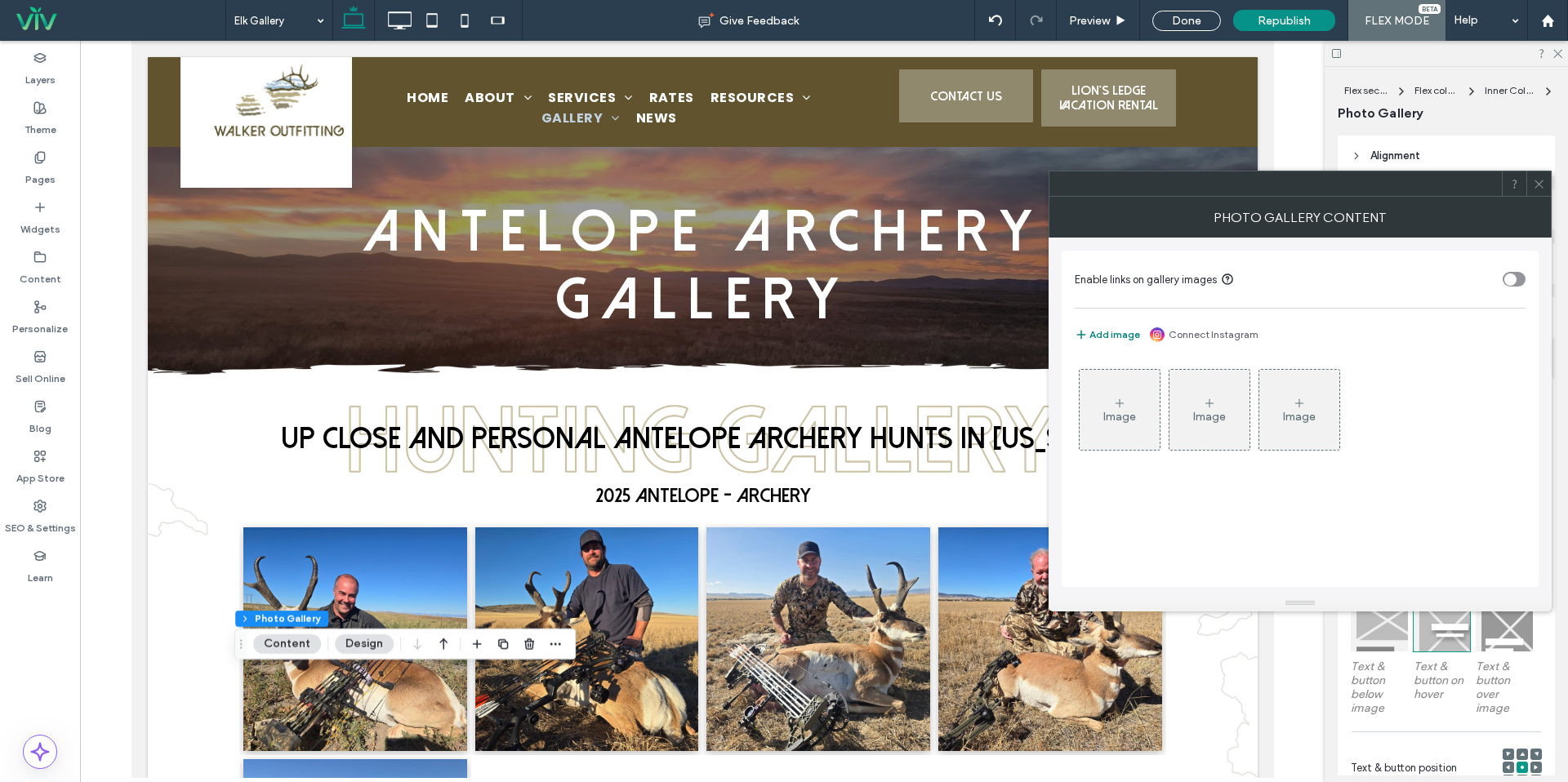
drag, startPoint x: 1137, startPoint y: 336, endPoint x: 1114, endPoint y: 339, distance: 23.2
click at [1137, 336] on button "Add image" at bounding box center [1108, 334] width 65 height 20
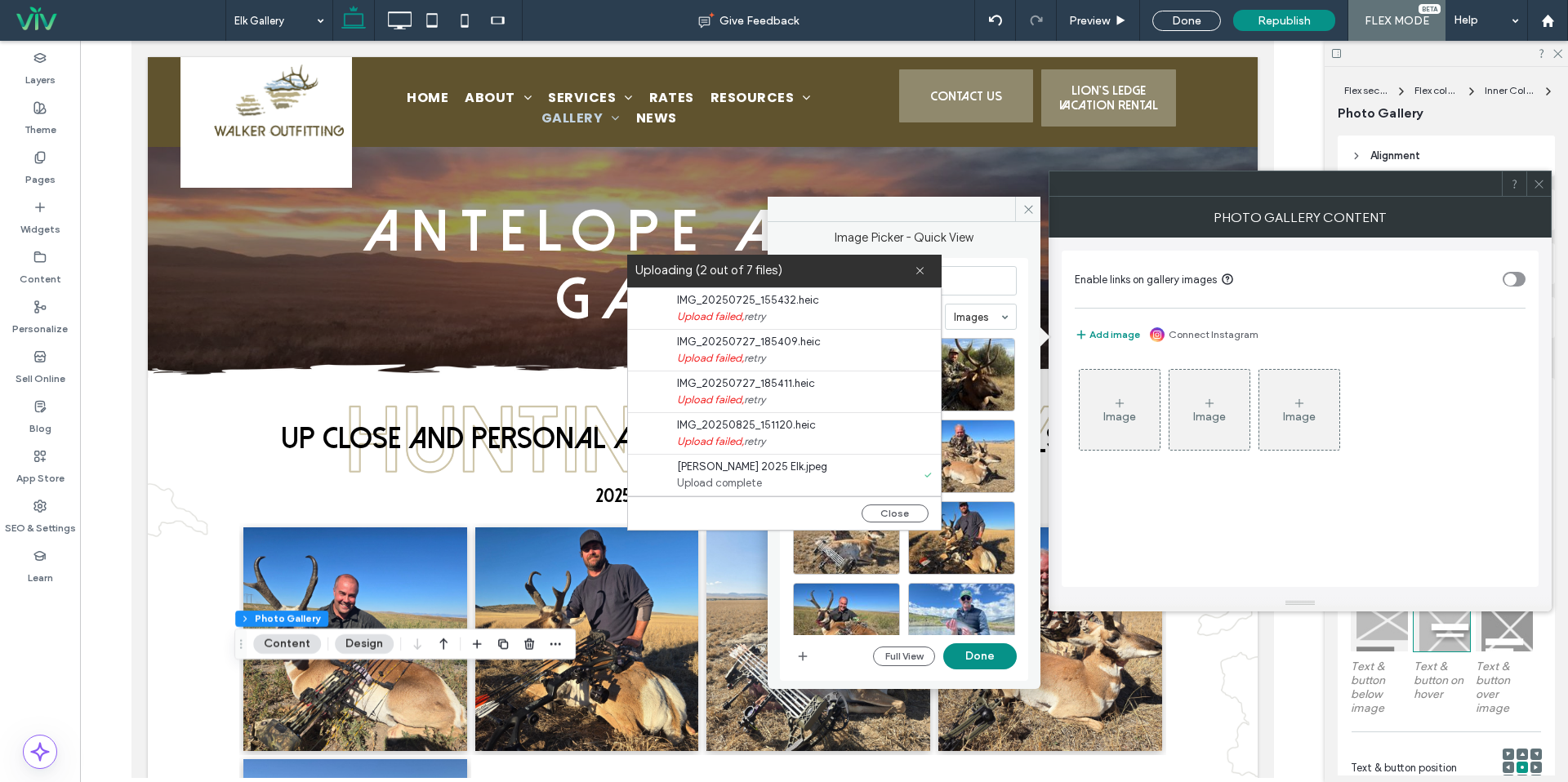
scroll to position [84, 0]
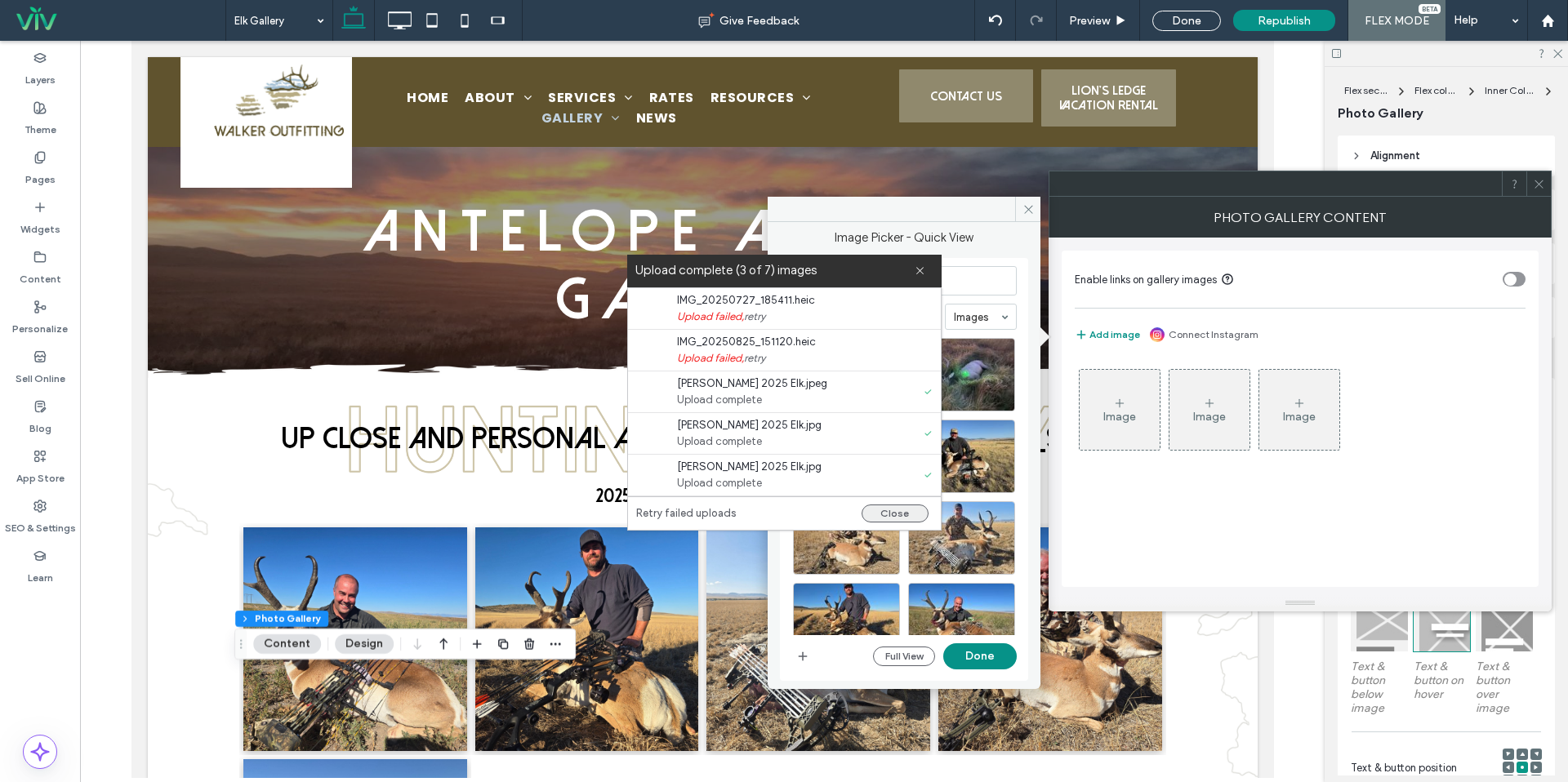
click at [878, 516] on button "Close" at bounding box center [895, 513] width 67 height 18
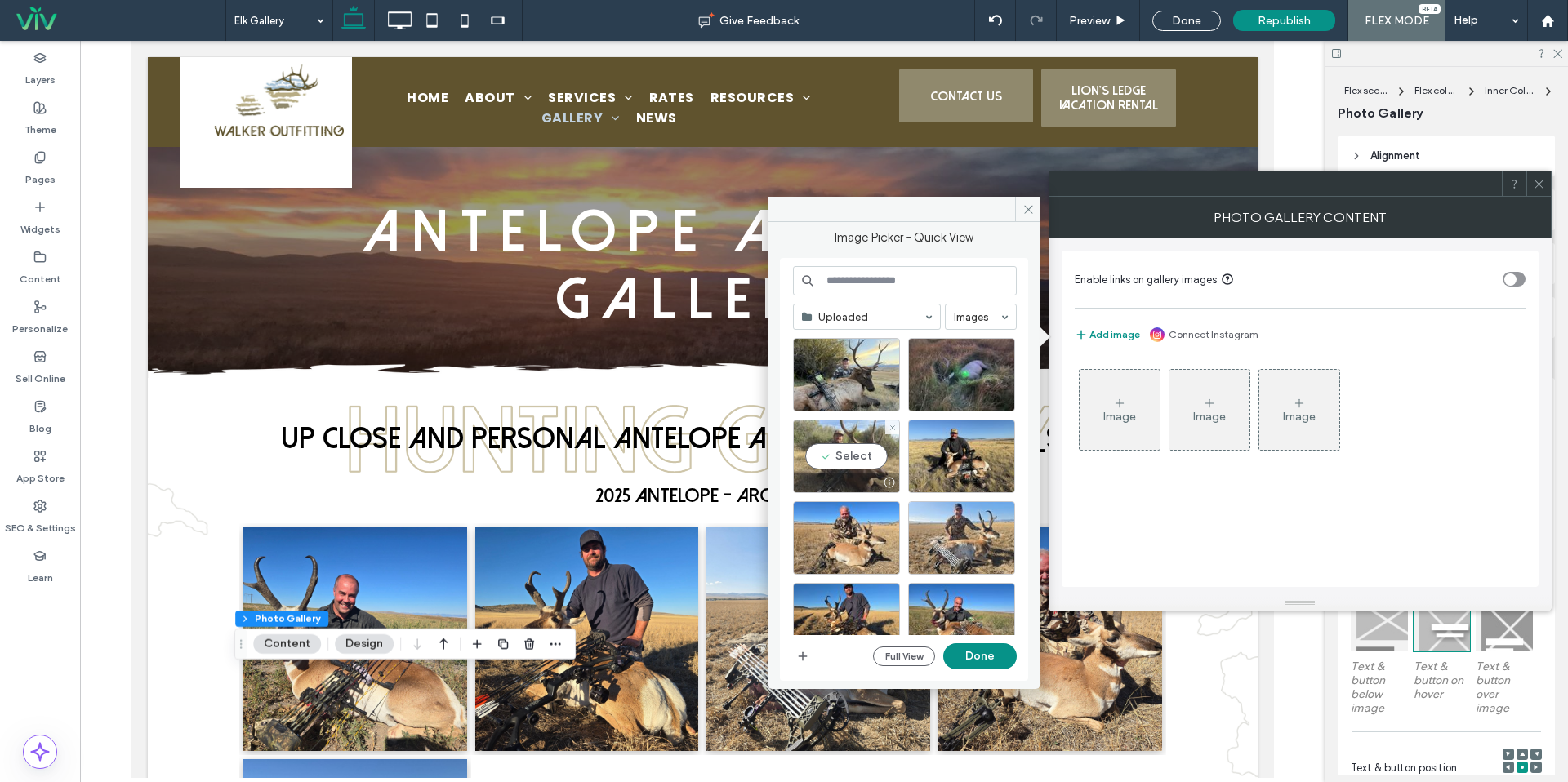
drag, startPoint x: 834, startPoint y: 456, endPoint x: 897, endPoint y: 421, distance: 72.1
click at [834, 456] on div "Select" at bounding box center [846, 456] width 107 height 74
click at [970, 380] on div "Select" at bounding box center [961, 375] width 107 height 74
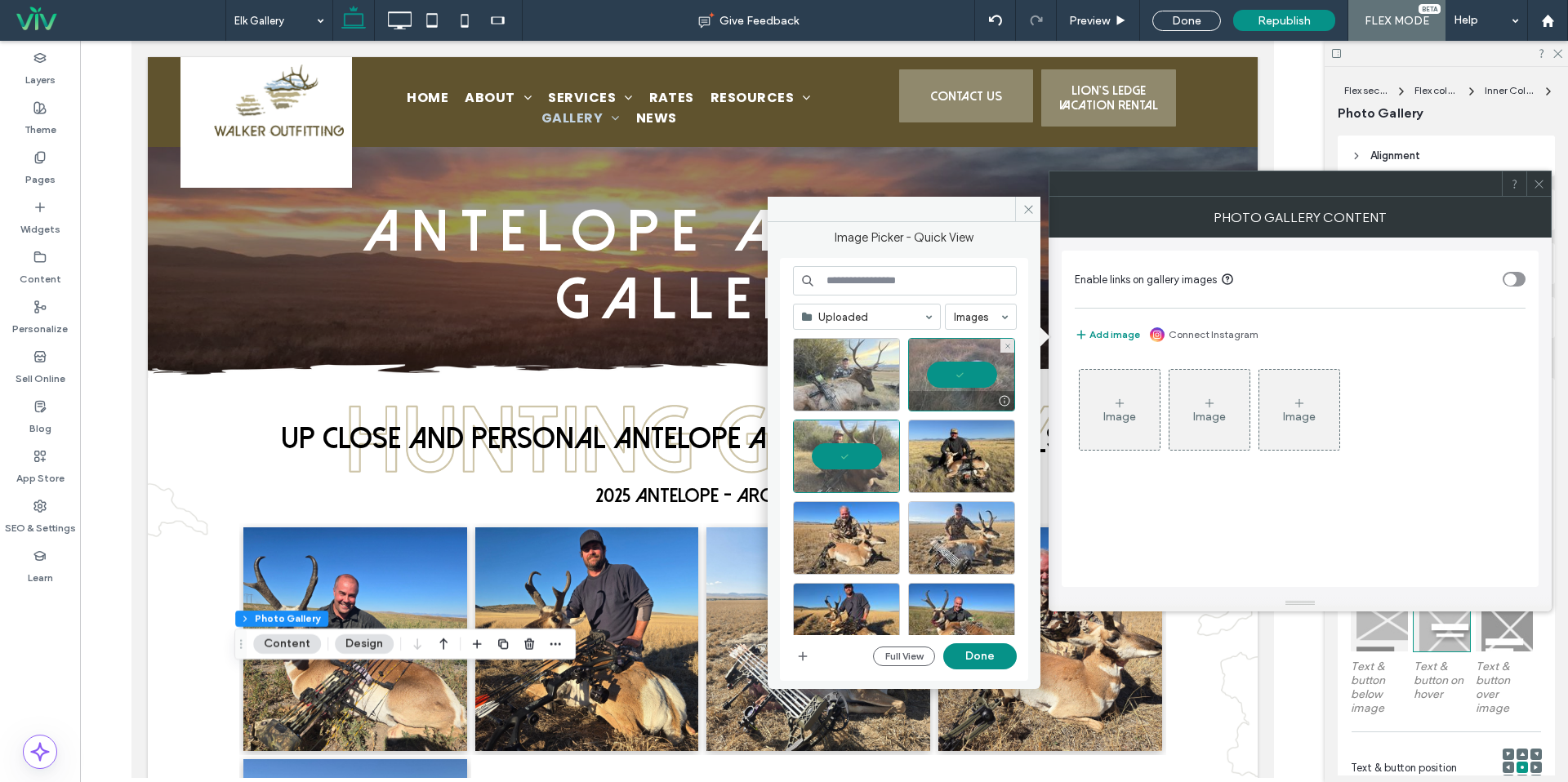
click at [832, 383] on div at bounding box center [846, 375] width 107 height 74
click at [977, 655] on button "Done" at bounding box center [980, 656] width 74 height 27
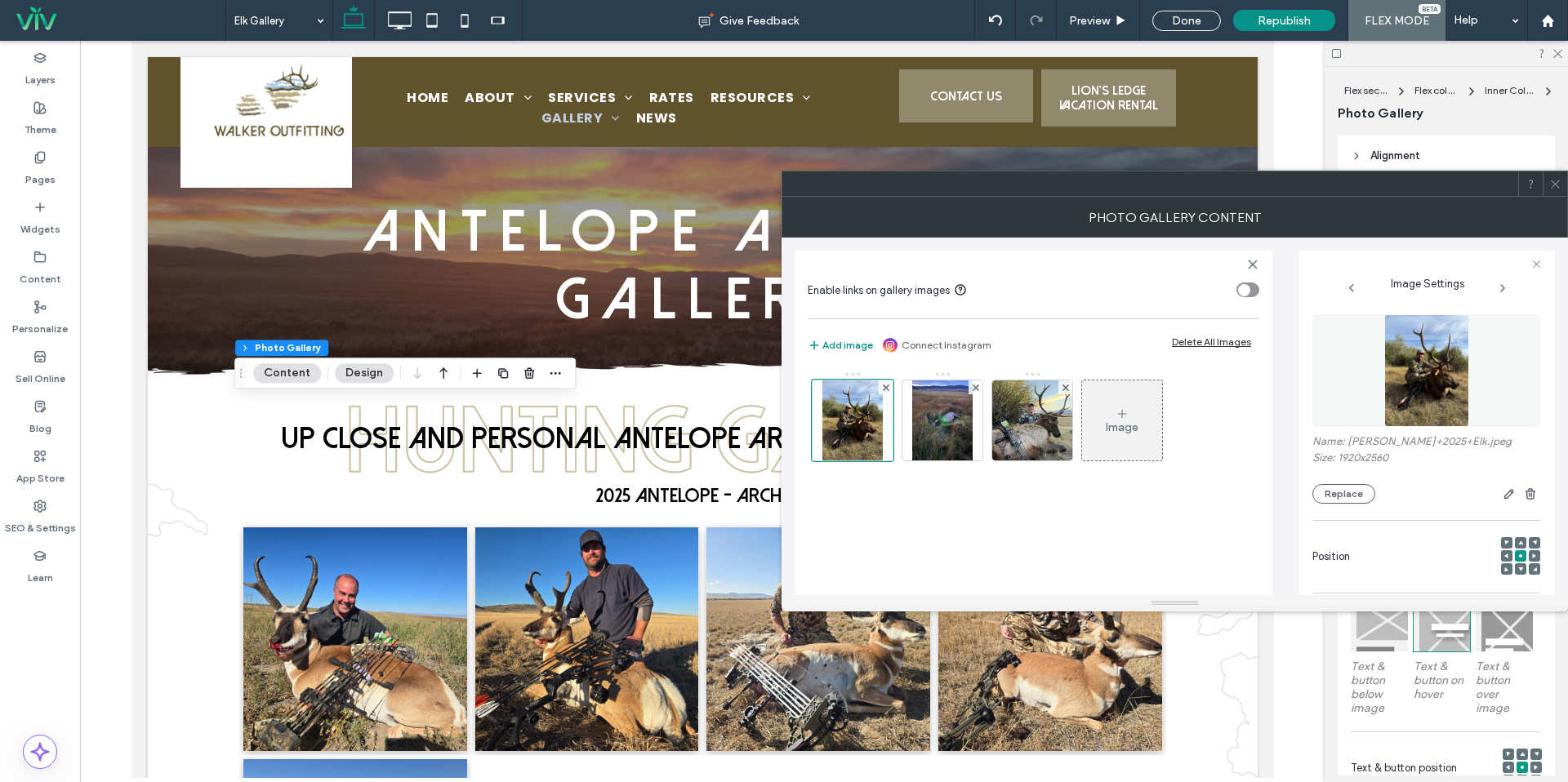
click at [1547, 184] on div at bounding box center [1554, 183] width 25 height 25
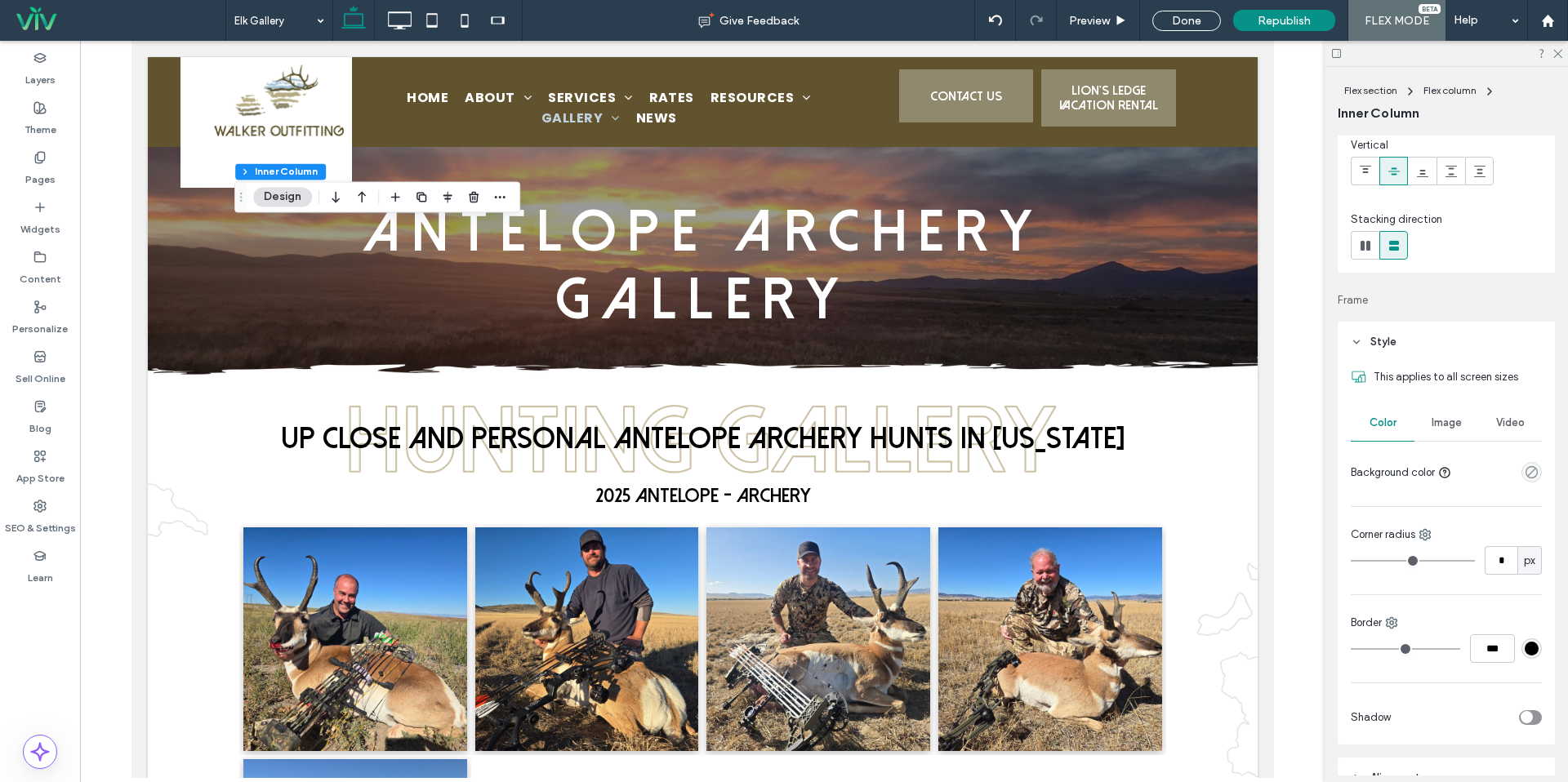
scroll to position [373, 0]
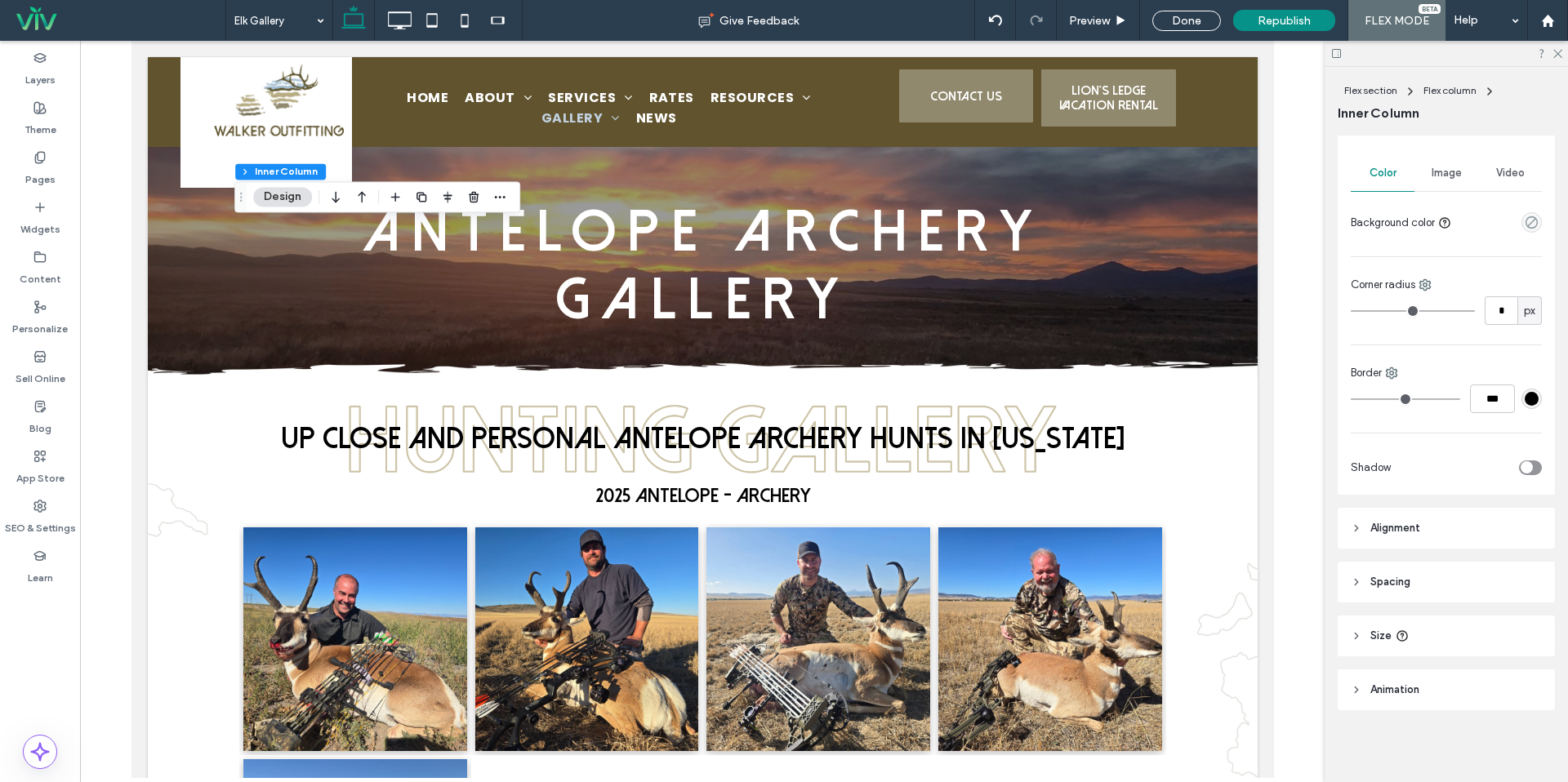
click at [1414, 571] on header "Spacing" at bounding box center [1446, 582] width 217 height 41
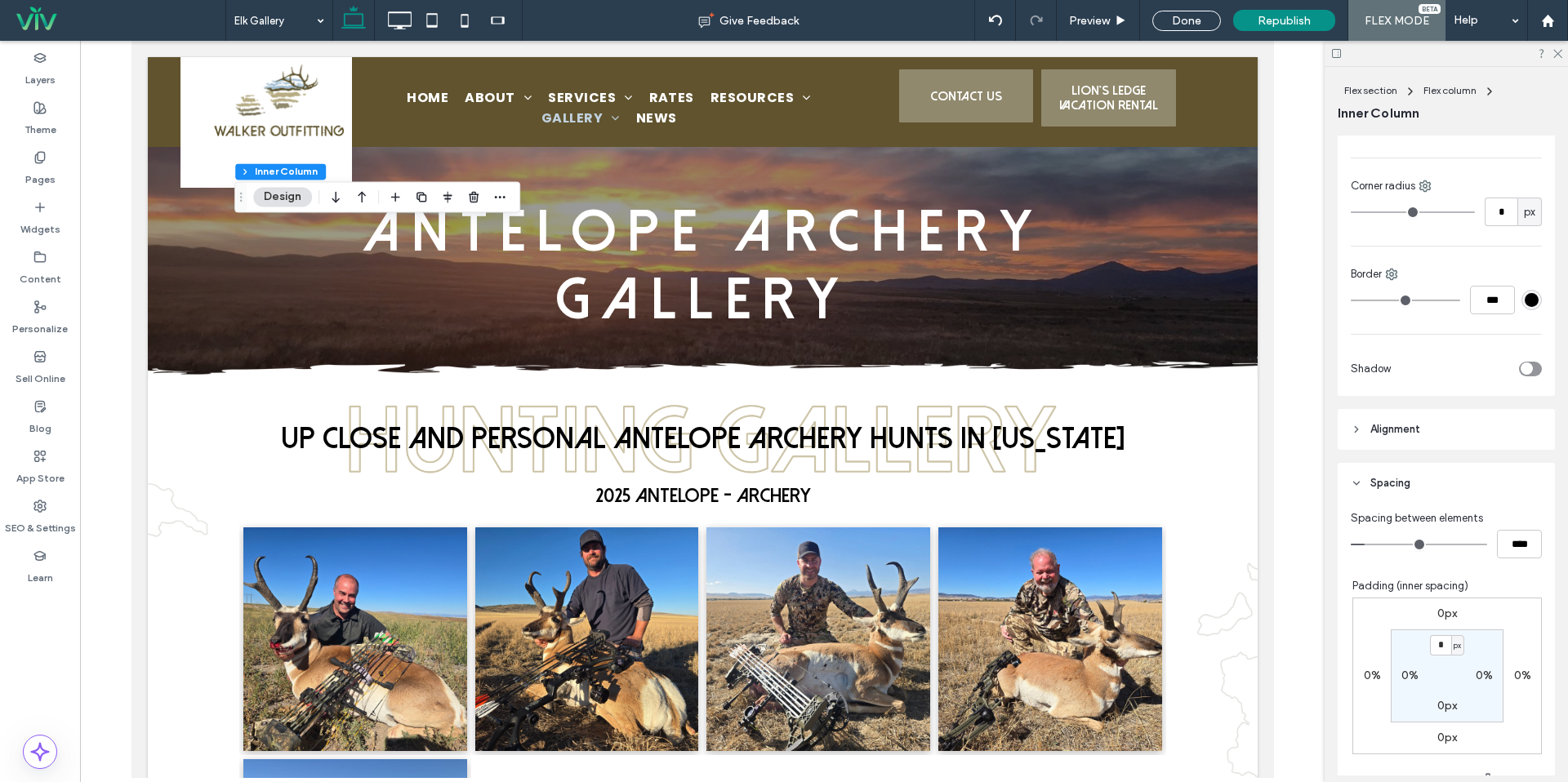
scroll to position [475, 0]
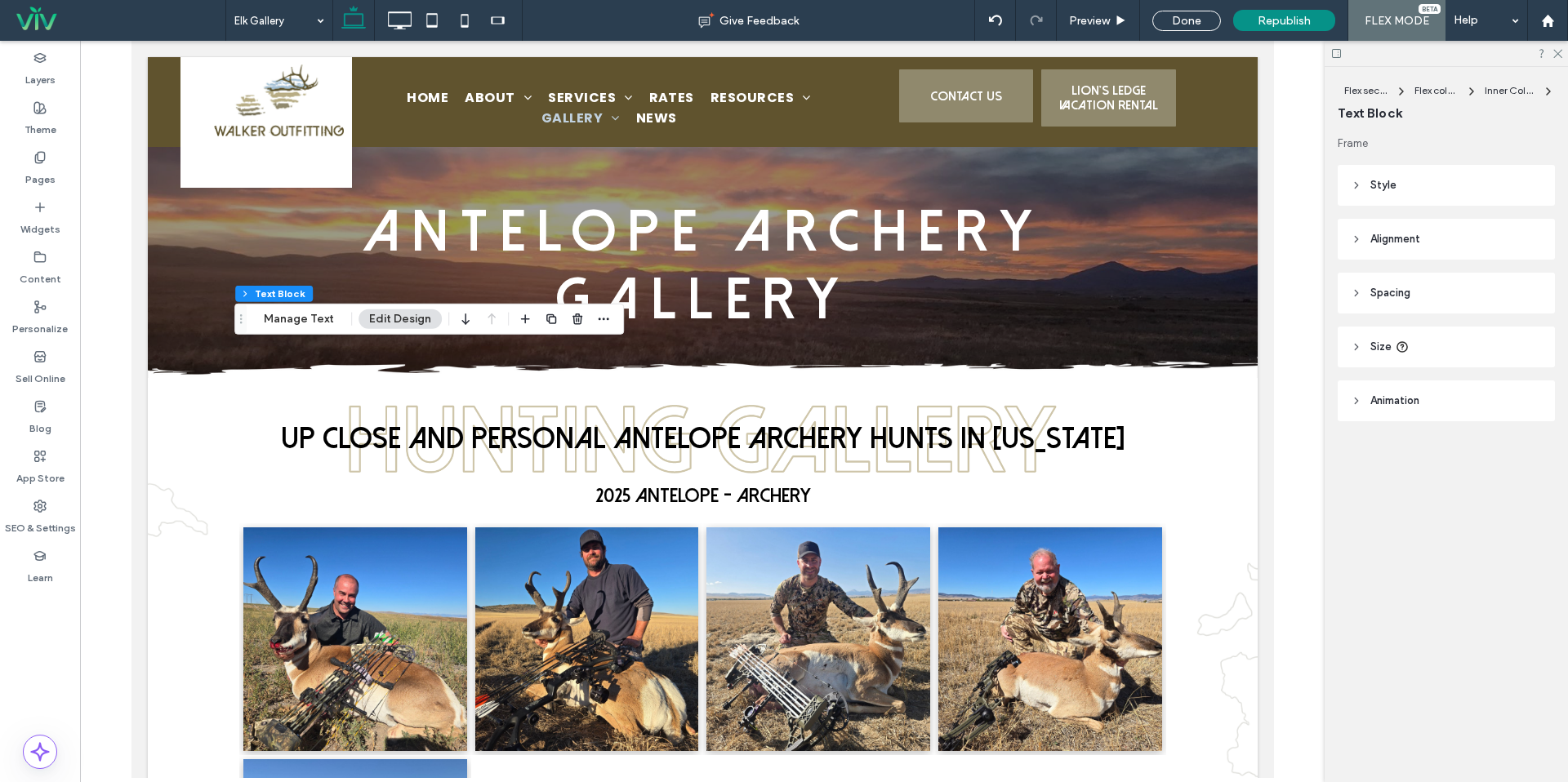
click at [1373, 301] on header "Spacing" at bounding box center [1446, 293] width 217 height 41
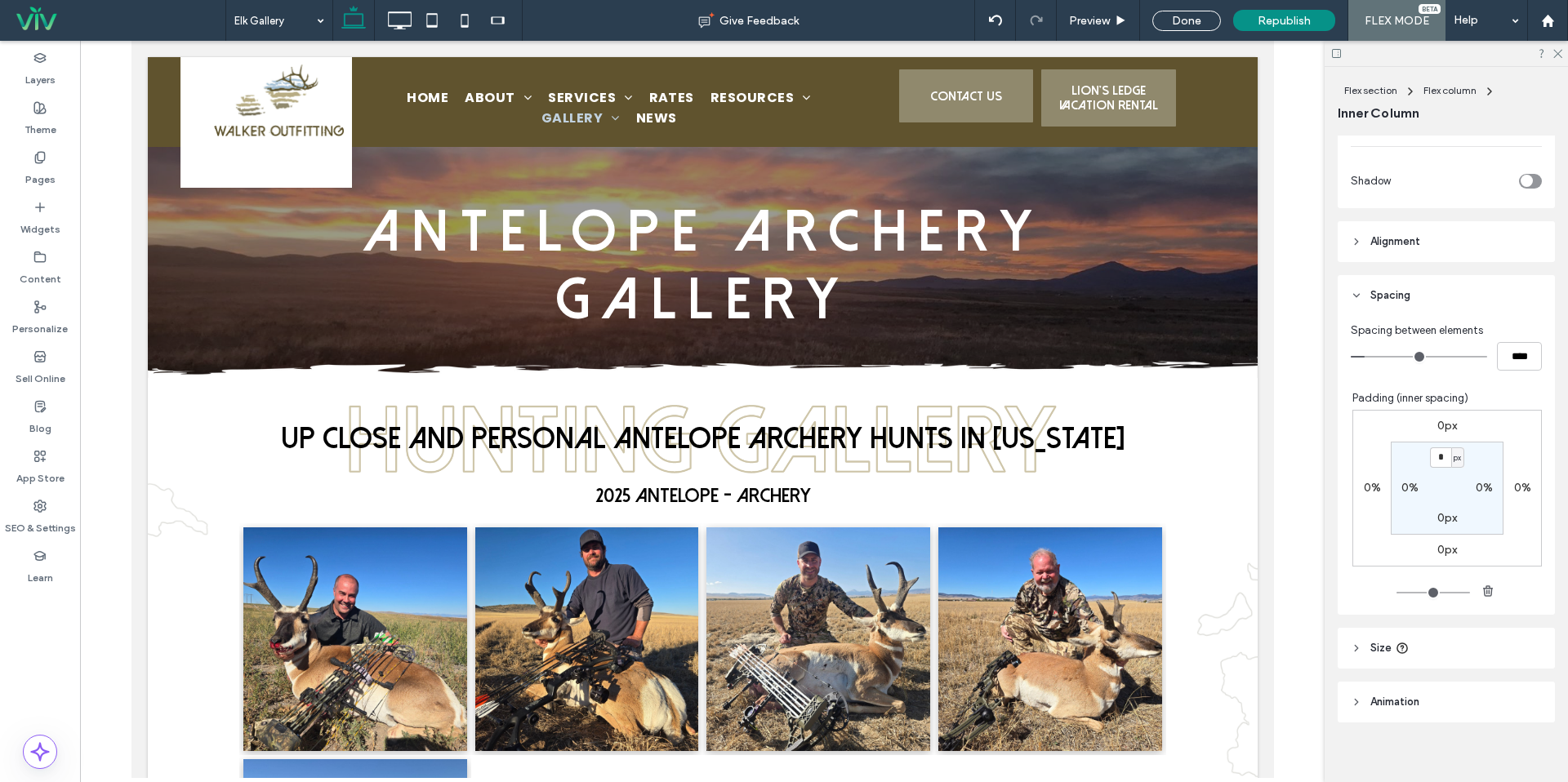
scroll to position [672, 0]
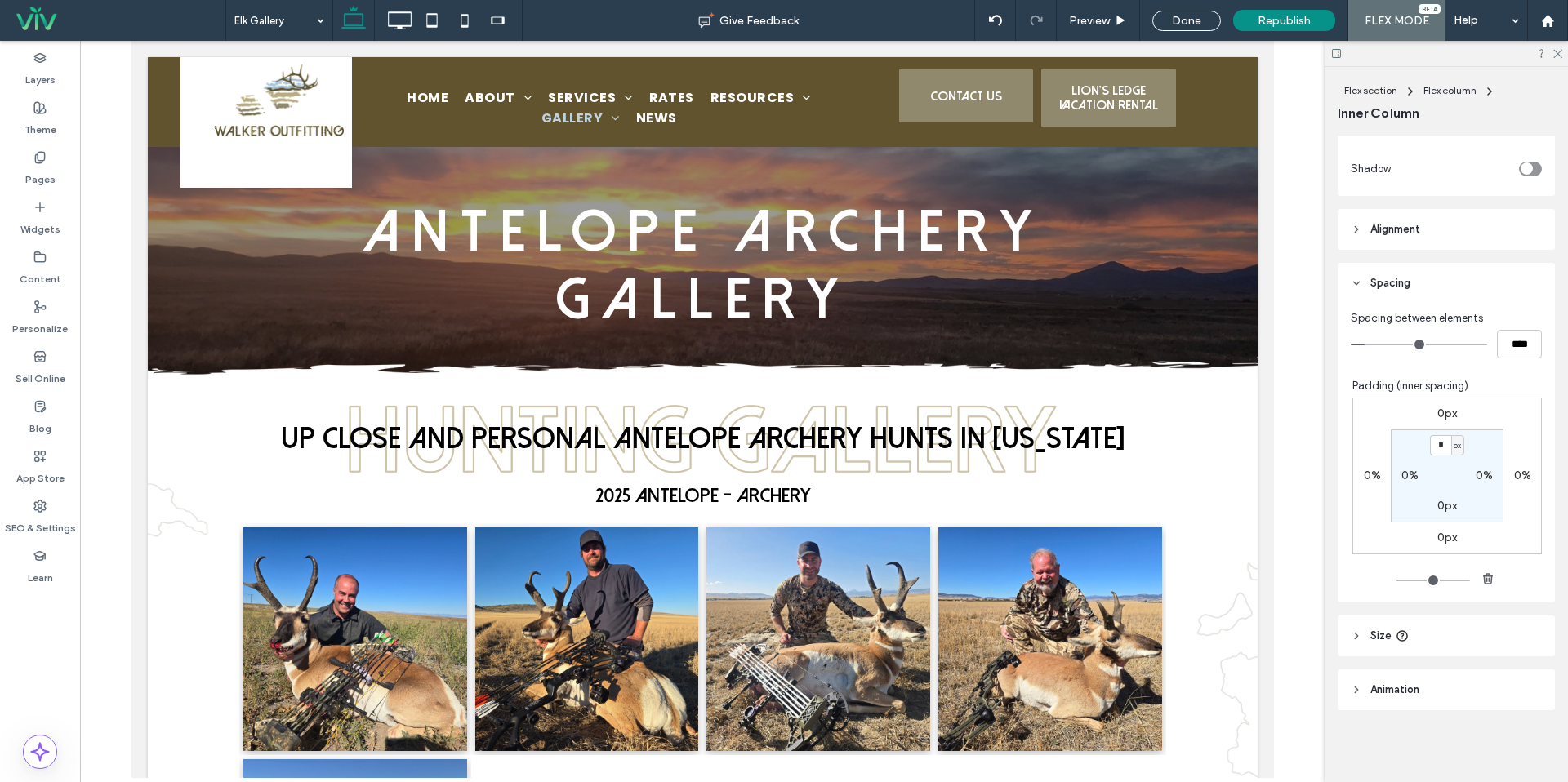
type input "***"
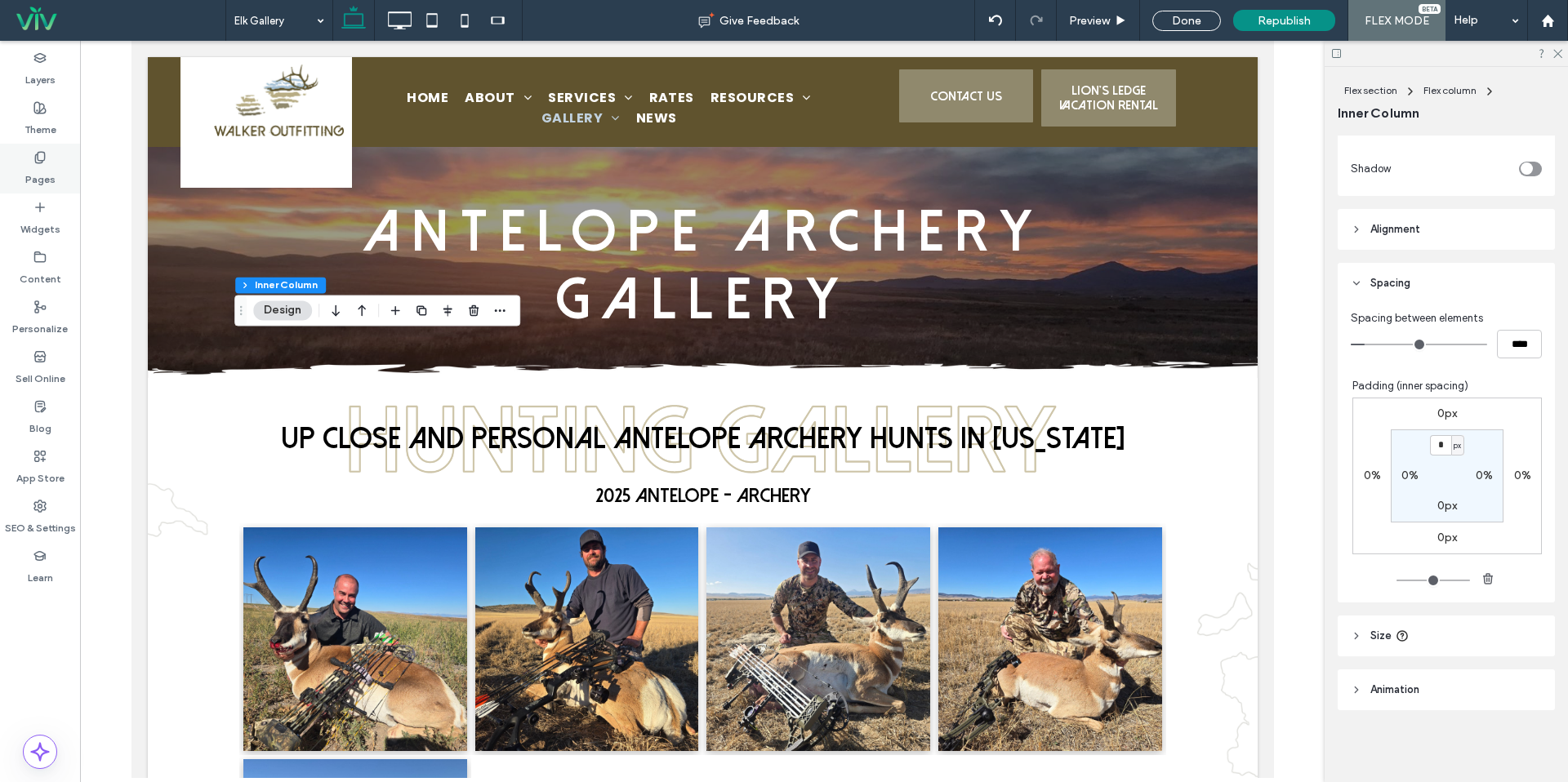
click at [38, 164] on label "Pages" at bounding box center [40, 175] width 30 height 23
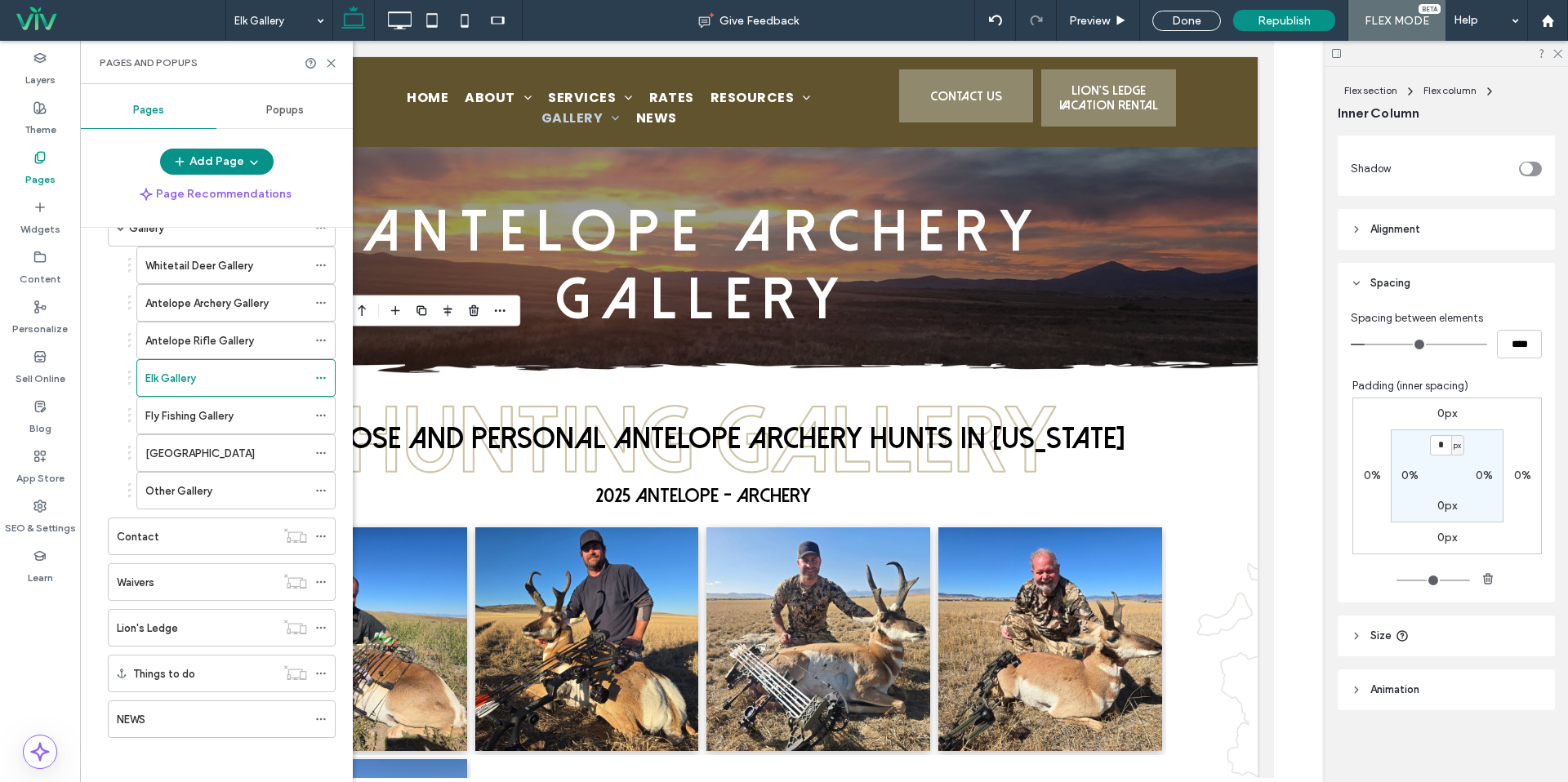
scroll to position [280, 0]
click at [167, 270] on div "Whitetail Deer Gallery" at bounding box center [226, 261] width 161 height 36
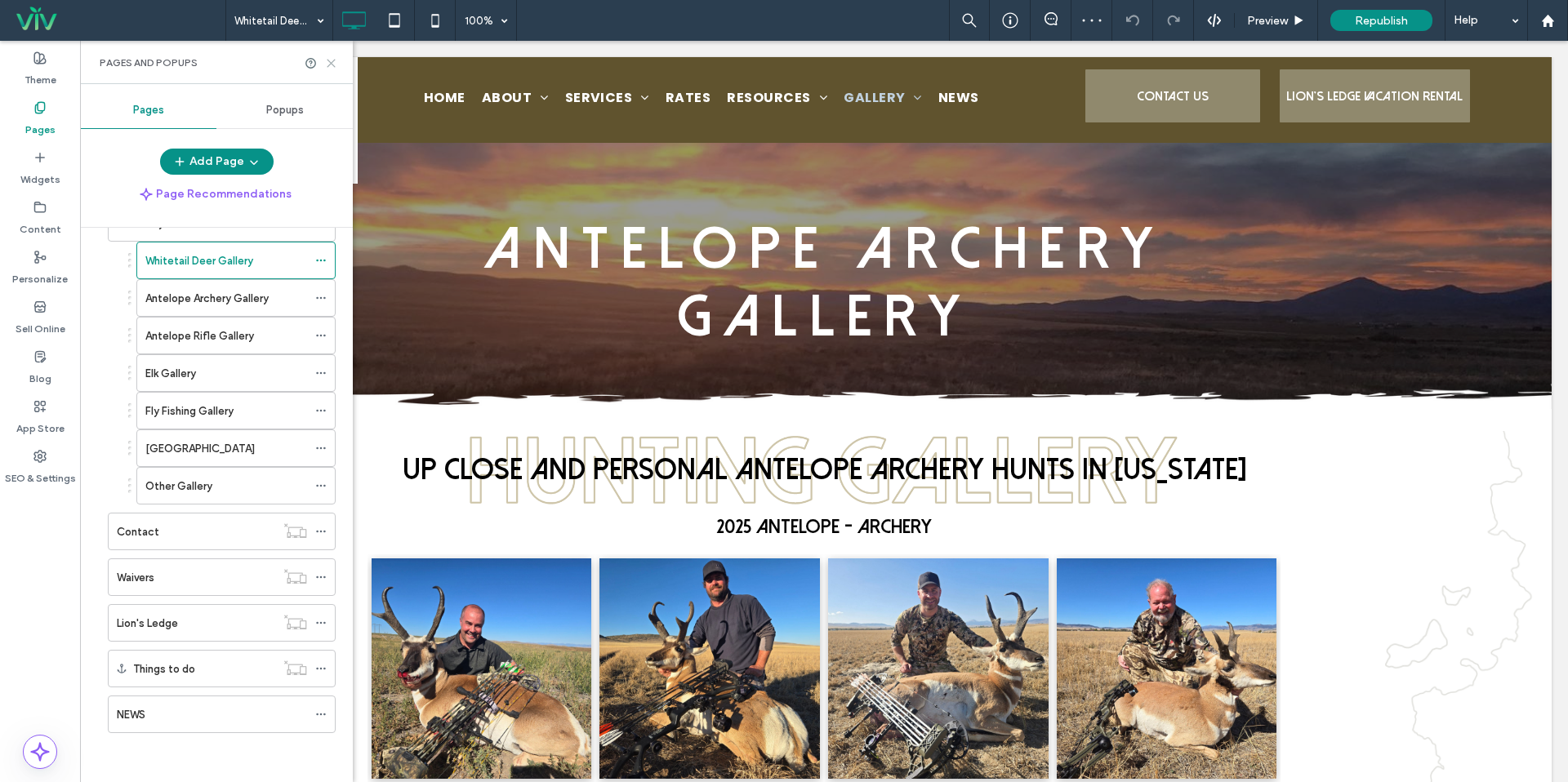
click at [331, 58] on icon at bounding box center [331, 63] width 12 height 12
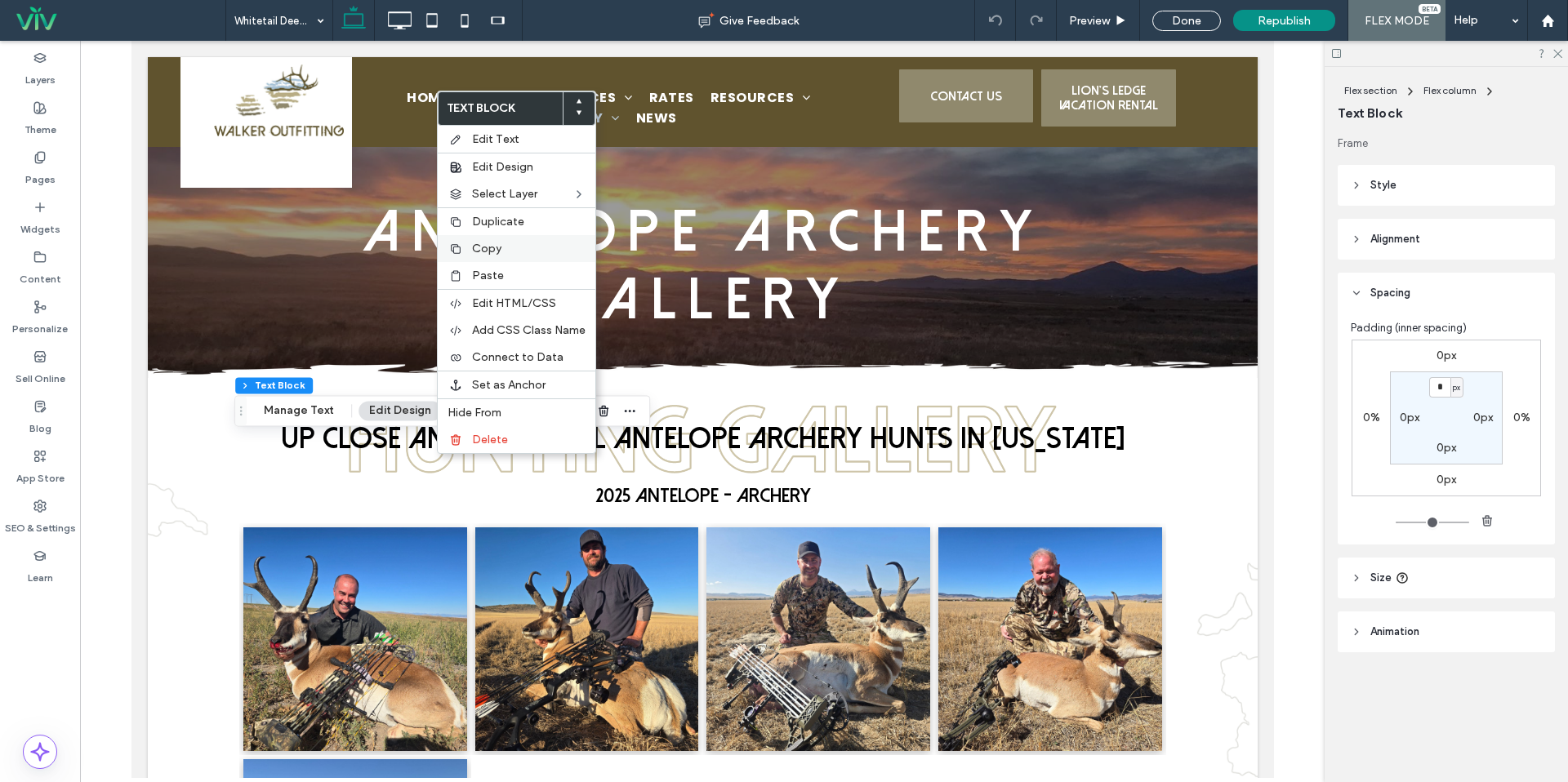
click at [484, 254] on span "Copy" at bounding box center [487, 249] width 30 height 14
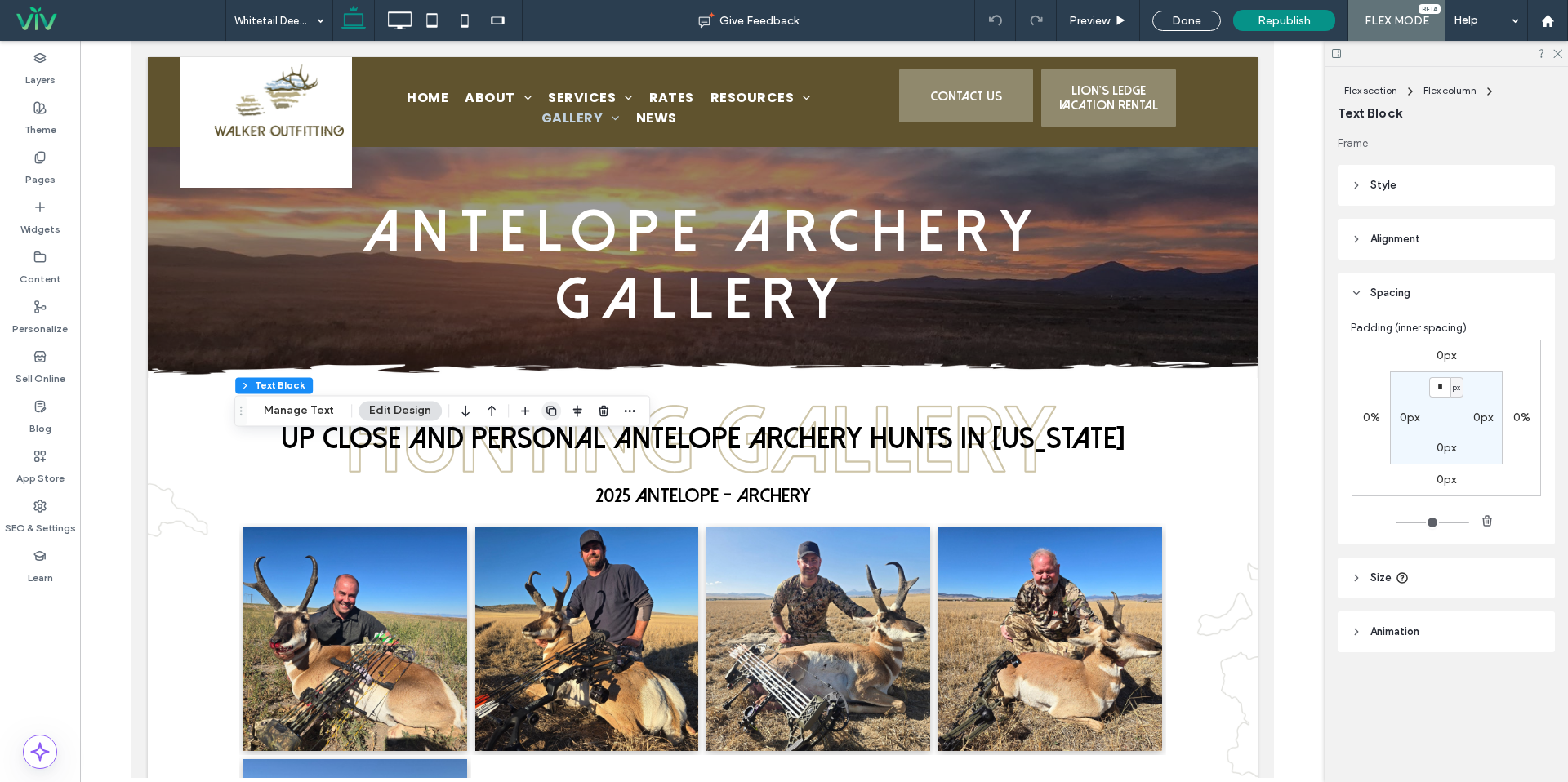
click at [548, 412] on icon "button" at bounding box center [551, 410] width 13 height 13
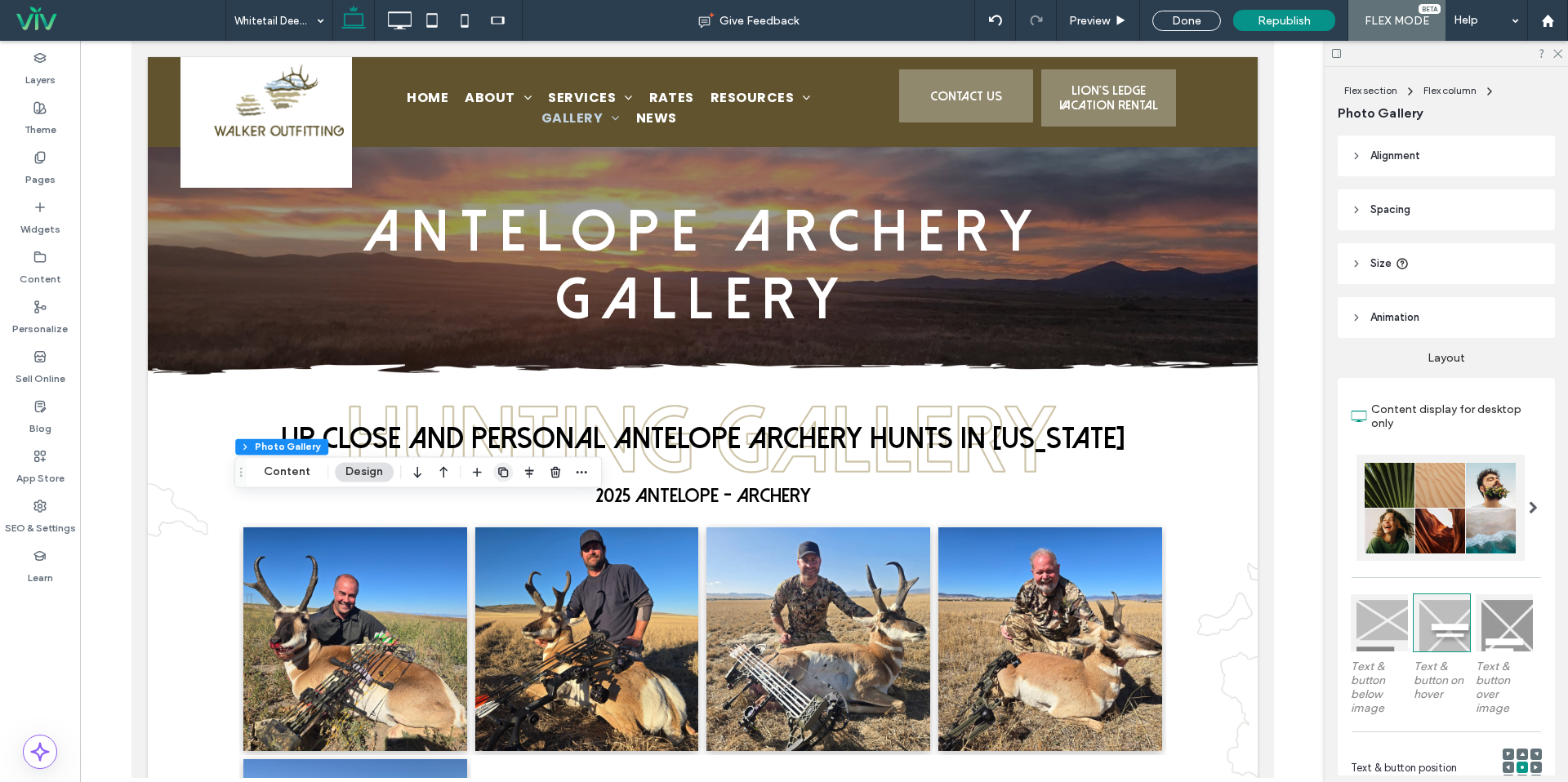
click at [506, 471] on use "button" at bounding box center [503, 472] width 10 height 10
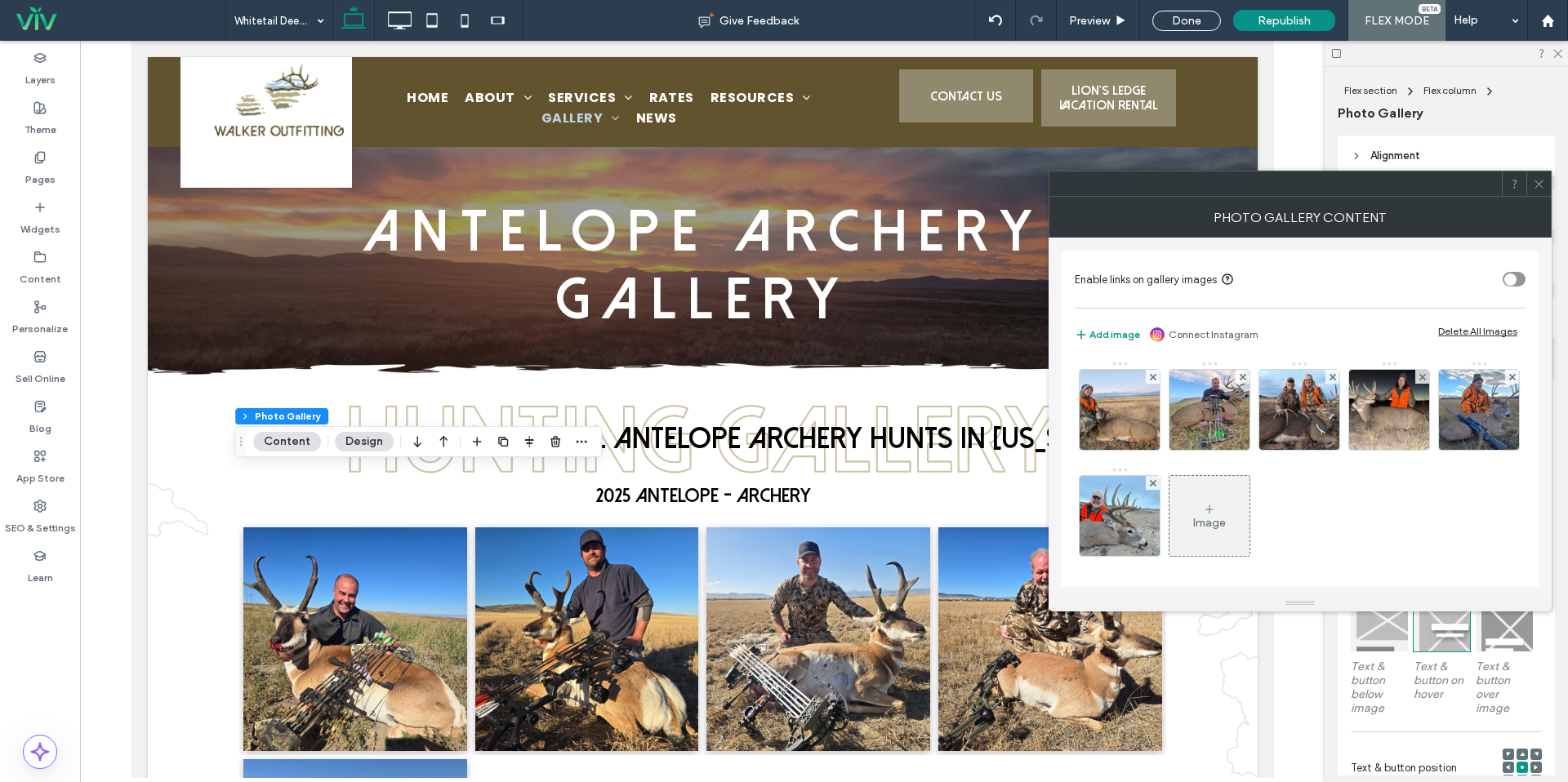
click at [1478, 331] on div "Delete All Images" at bounding box center [1478, 331] width 80 height 12
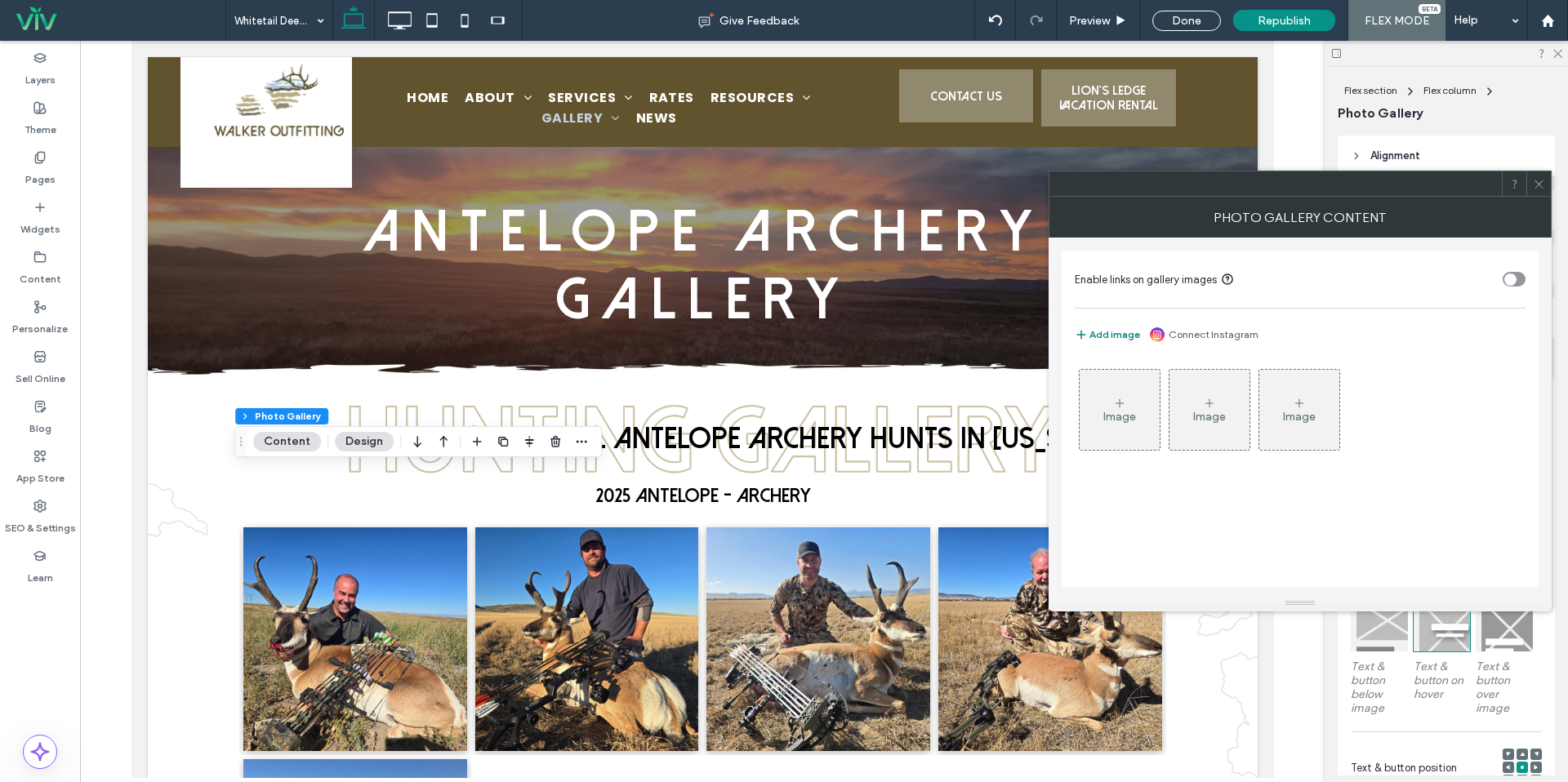
click at [1121, 332] on button "Add image" at bounding box center [1108, 334] width 65 height 20
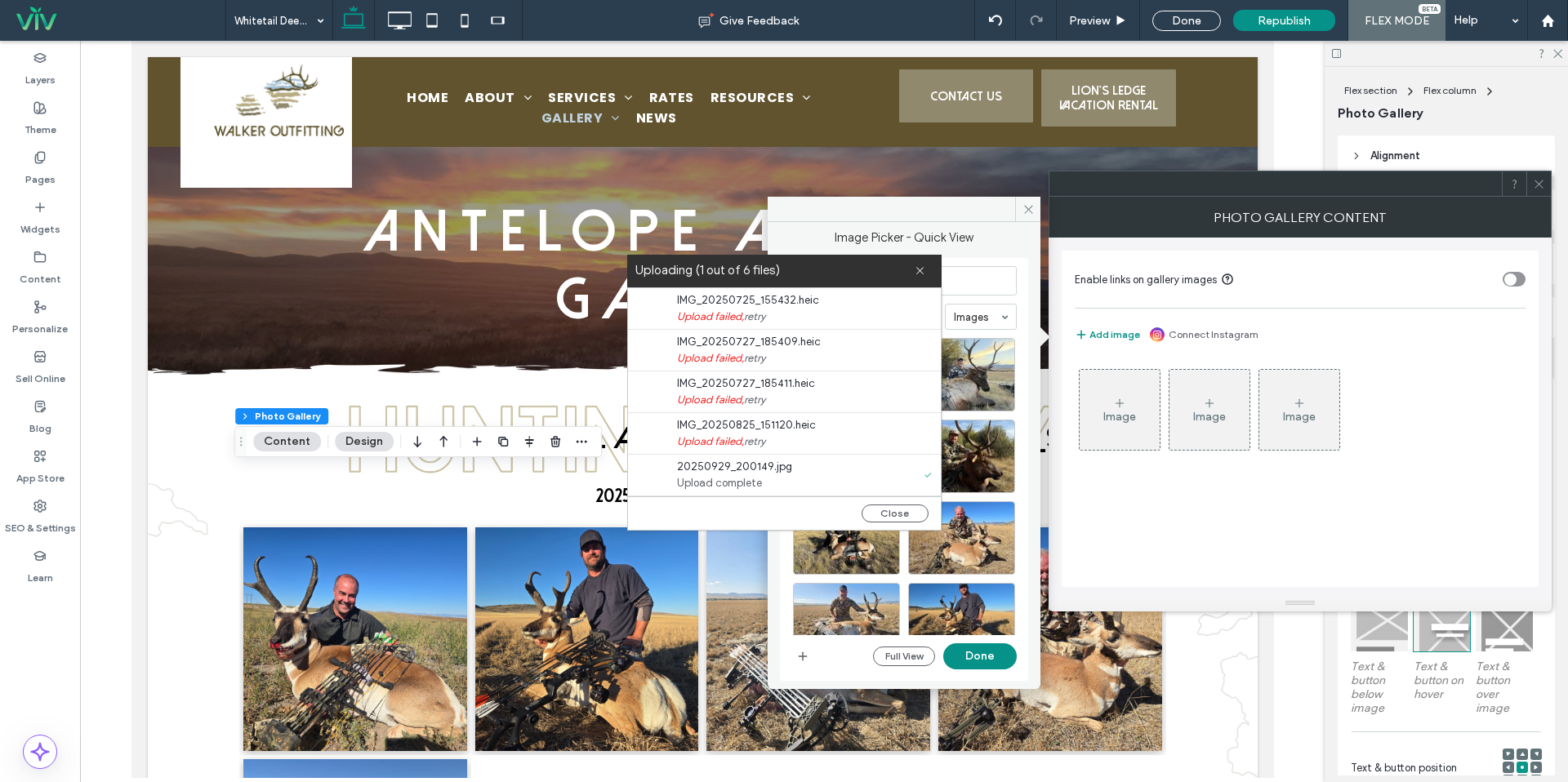
scroll to position [41, 0]
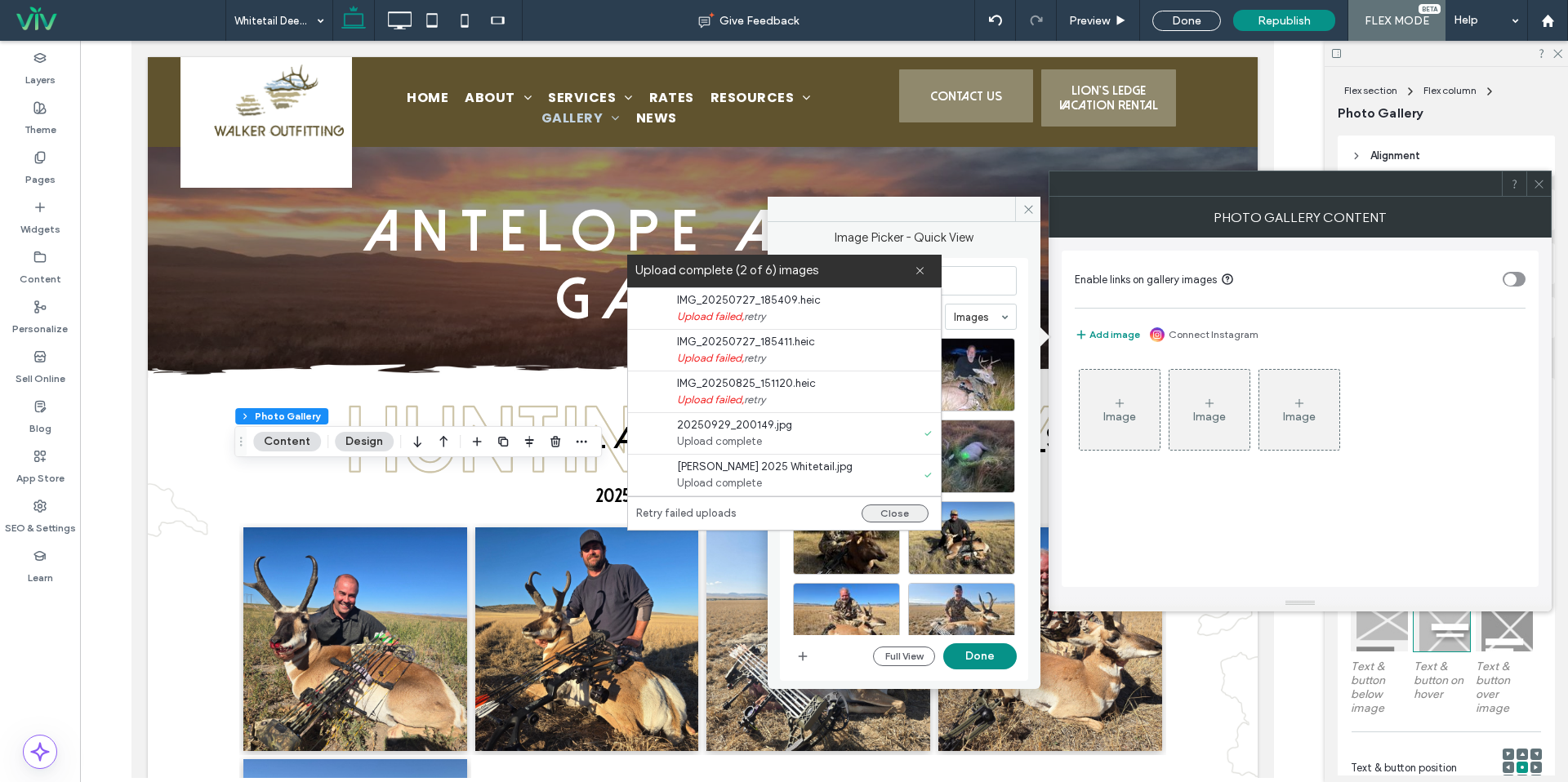
click at [883, 515] on button "Close" at bounding box center [895, 513] width 67 height 18
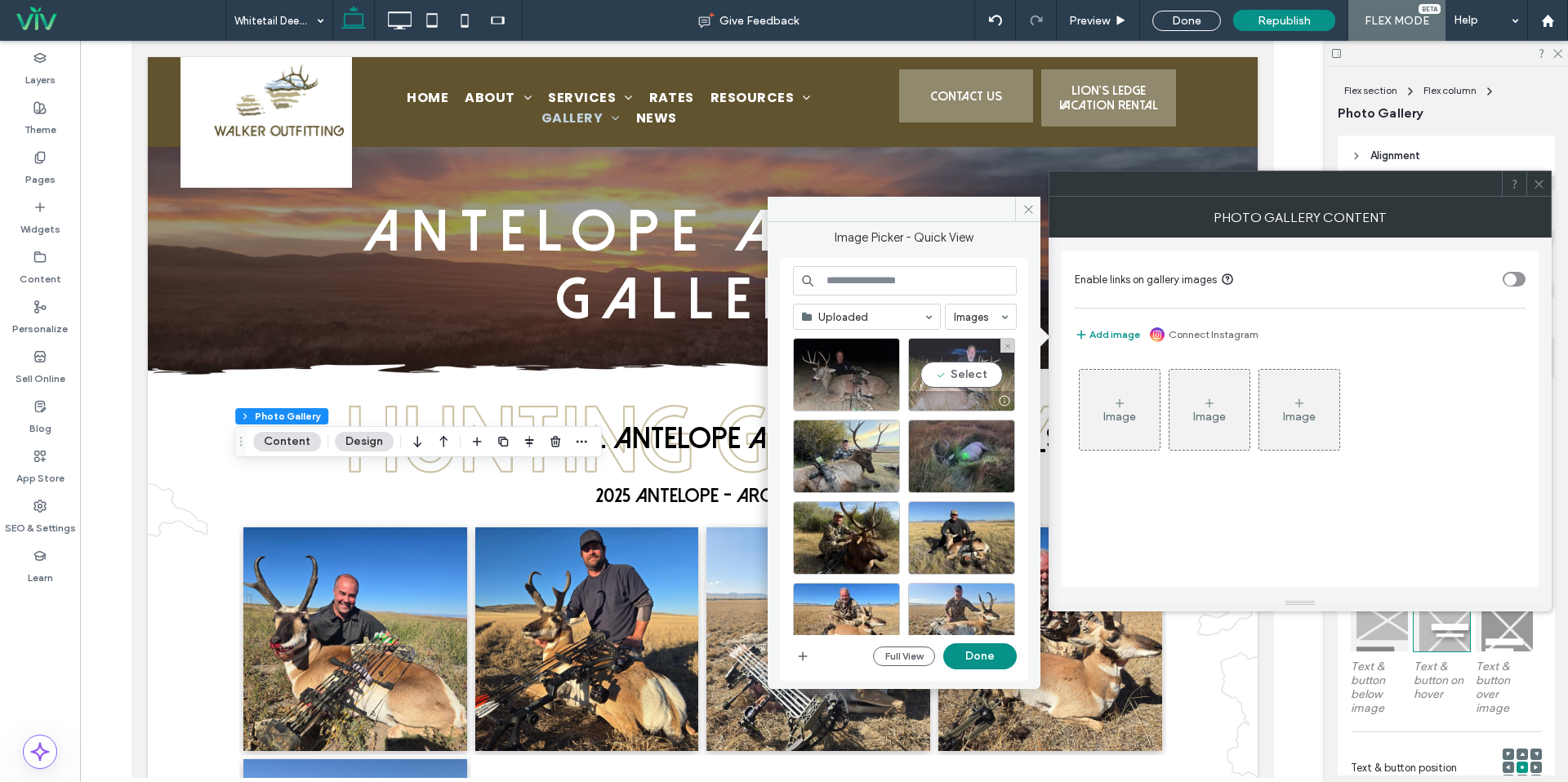
click at [948, 368] on div "Select" at bounding box center [961, 375] width 107 height 74
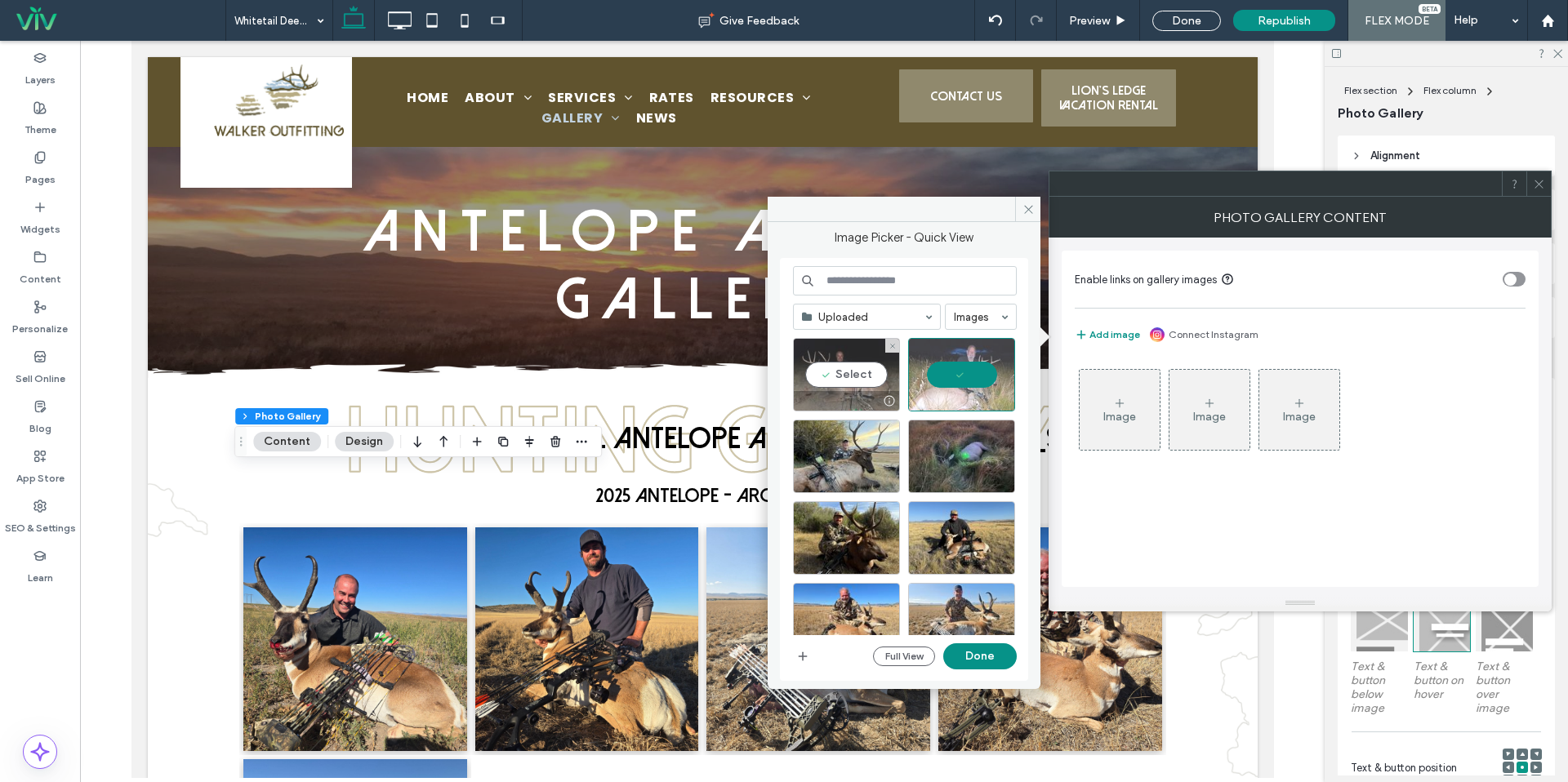
click at [874, 371] on div "Select" at bounding box center [846, 375] width 107 height 74
click at [968, 658] on button "Done" at bounding box center [980, 656] width 74 height 27
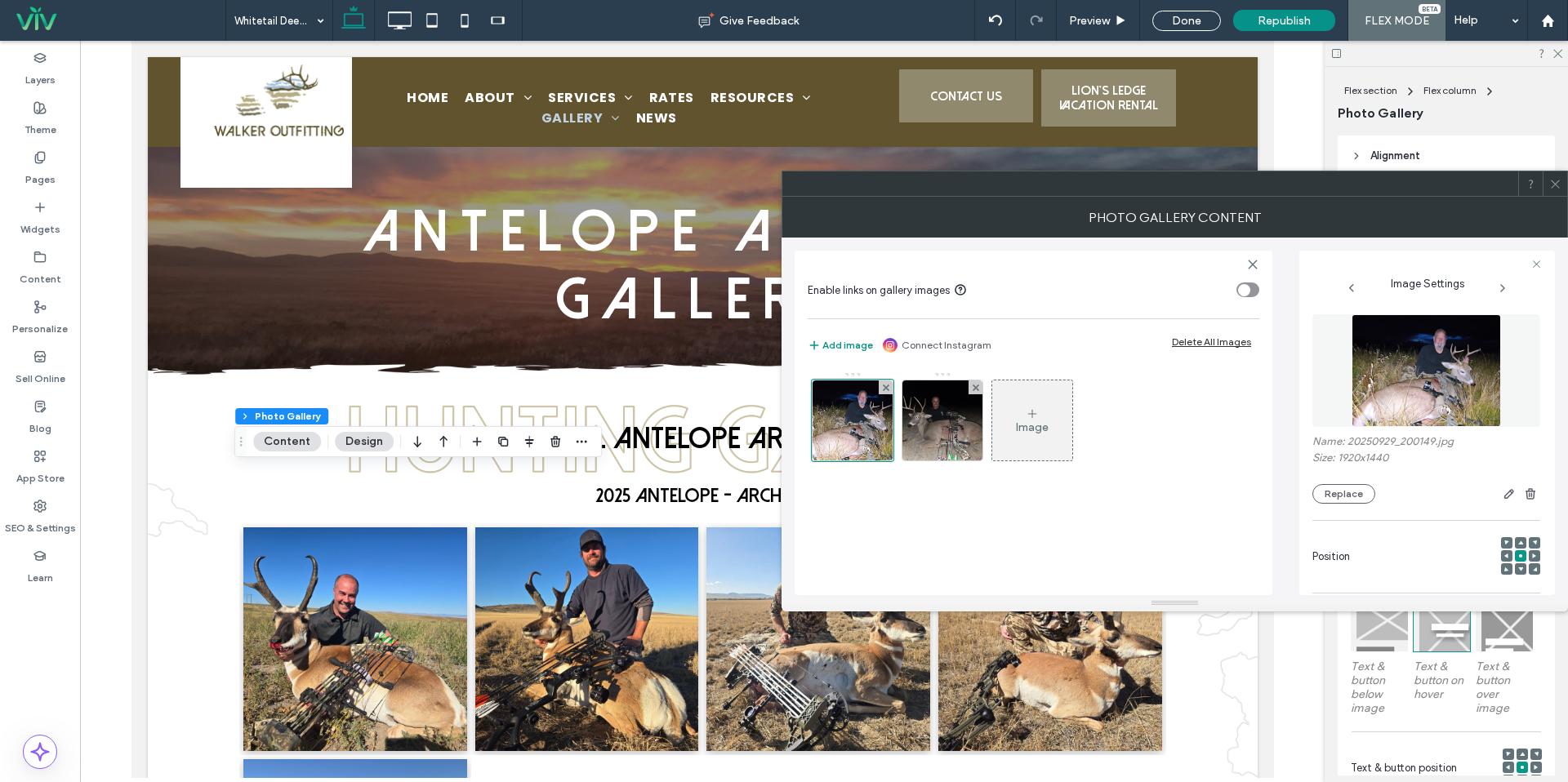
click at [1554, 184] on icon at bounding box center [1555, 184] width 12 height 12
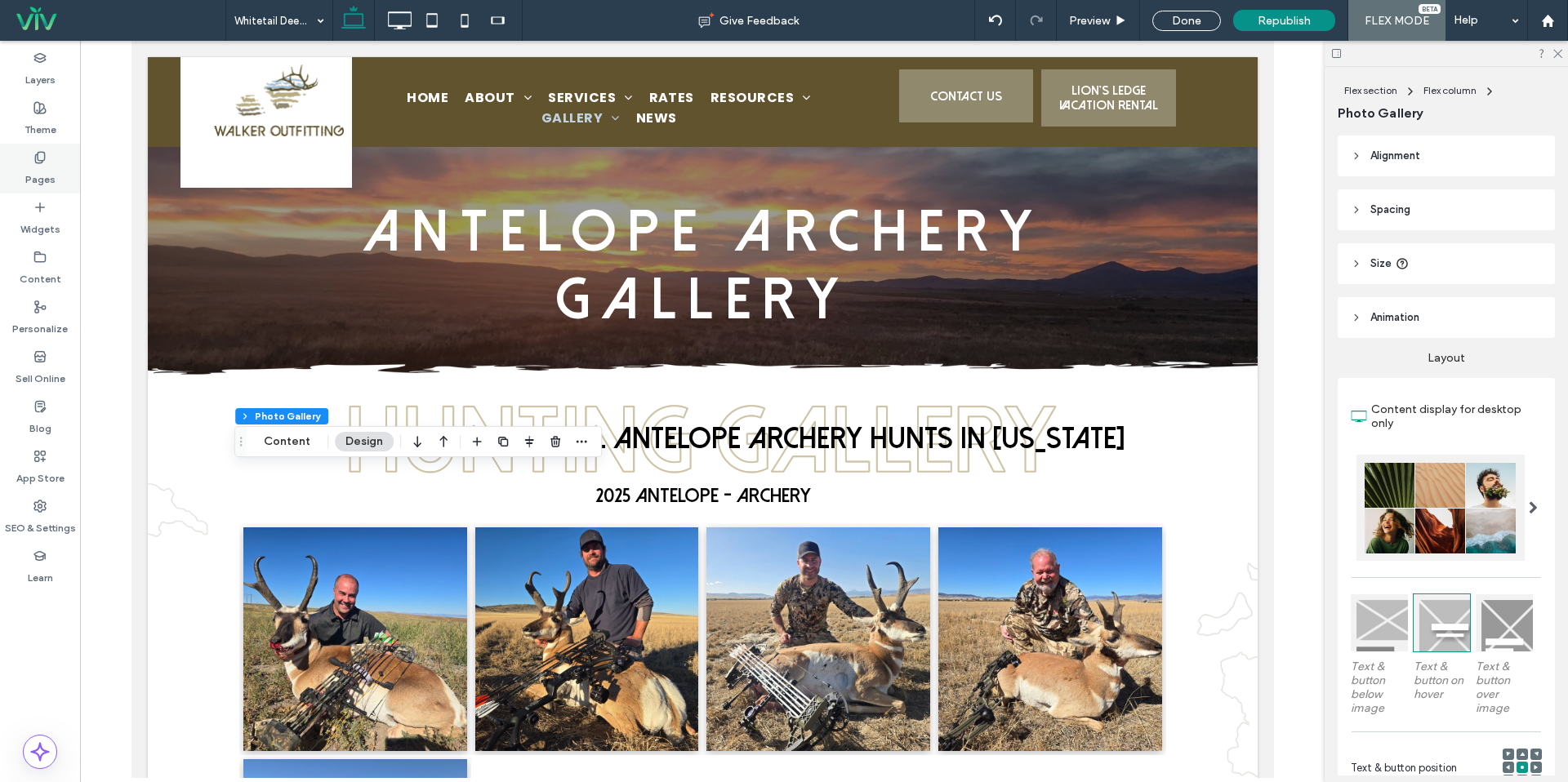
click at [49, 150] on div "Pages" at bounding box center [39, 168] width 80 height 50
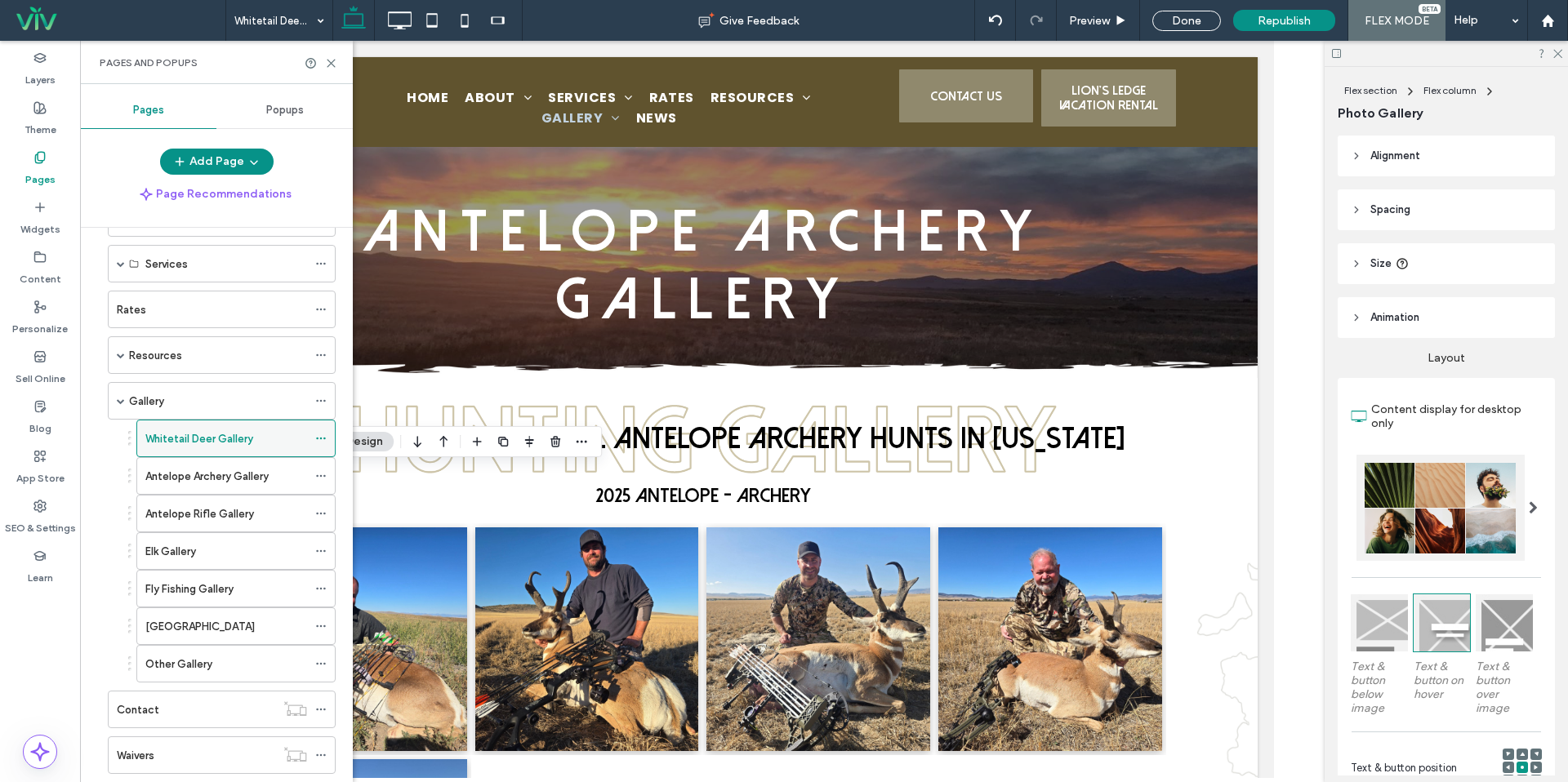
scroll to position [104, 0]
click at [214, 624] on label "Yellowstone Park Gallery" at bounding box center [200, 624] width 109 height 29
click at [0, 0] on div at bounding box center [0, 0] width 0 height 0
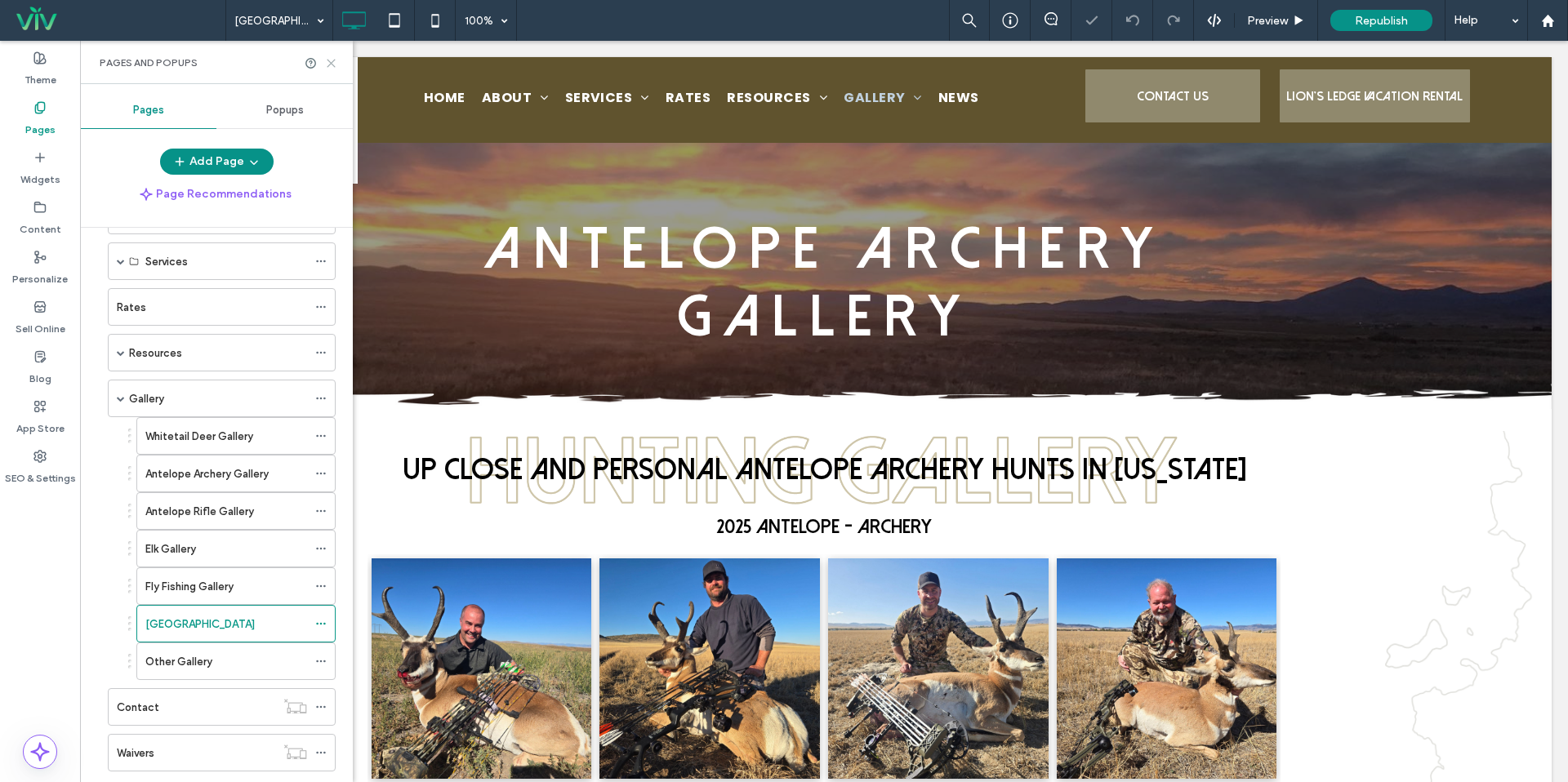
click at [332, 64] on use at bounding box center [331, 63] width 7 height 7
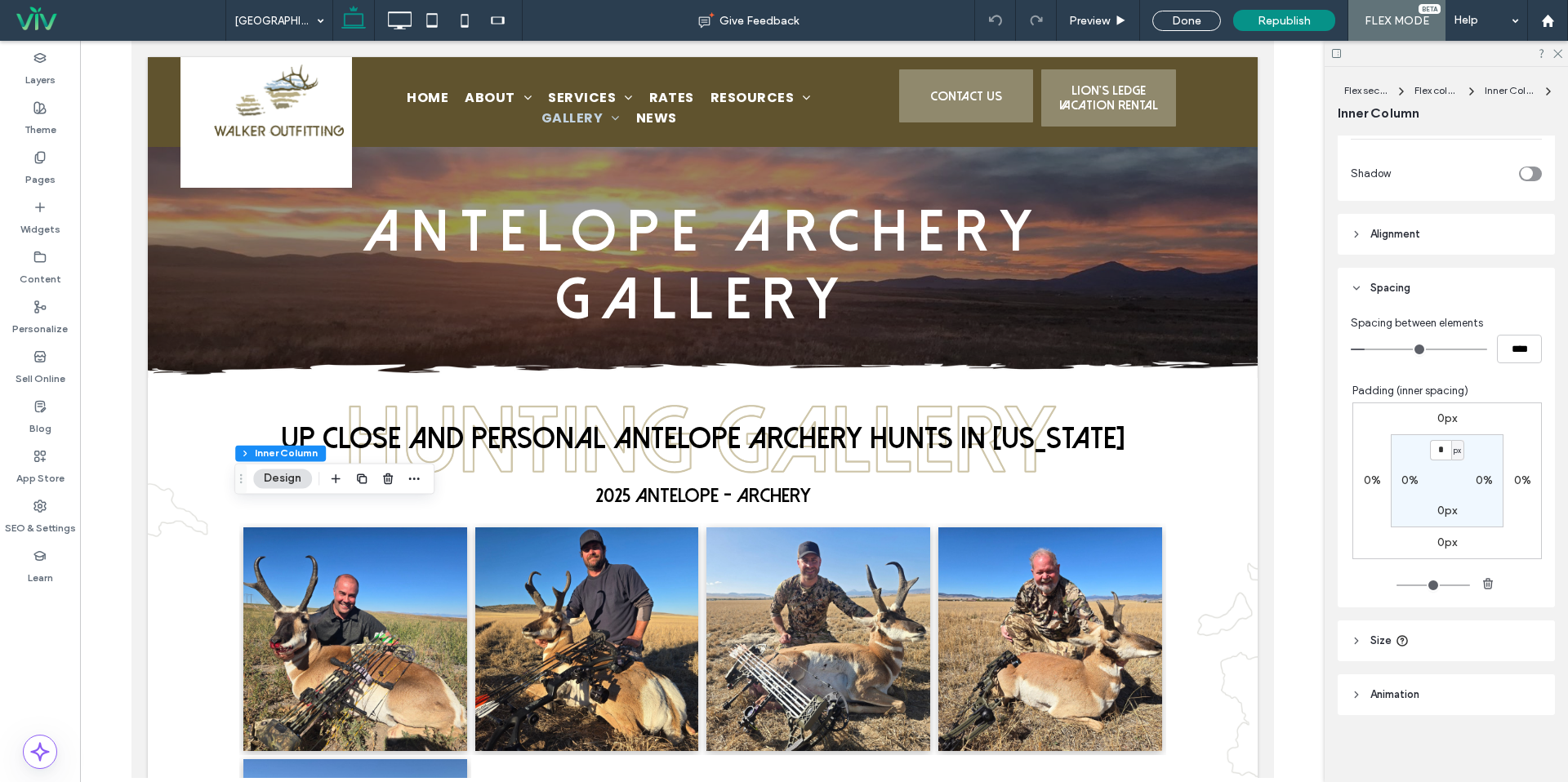
scroll to position [672, 0]
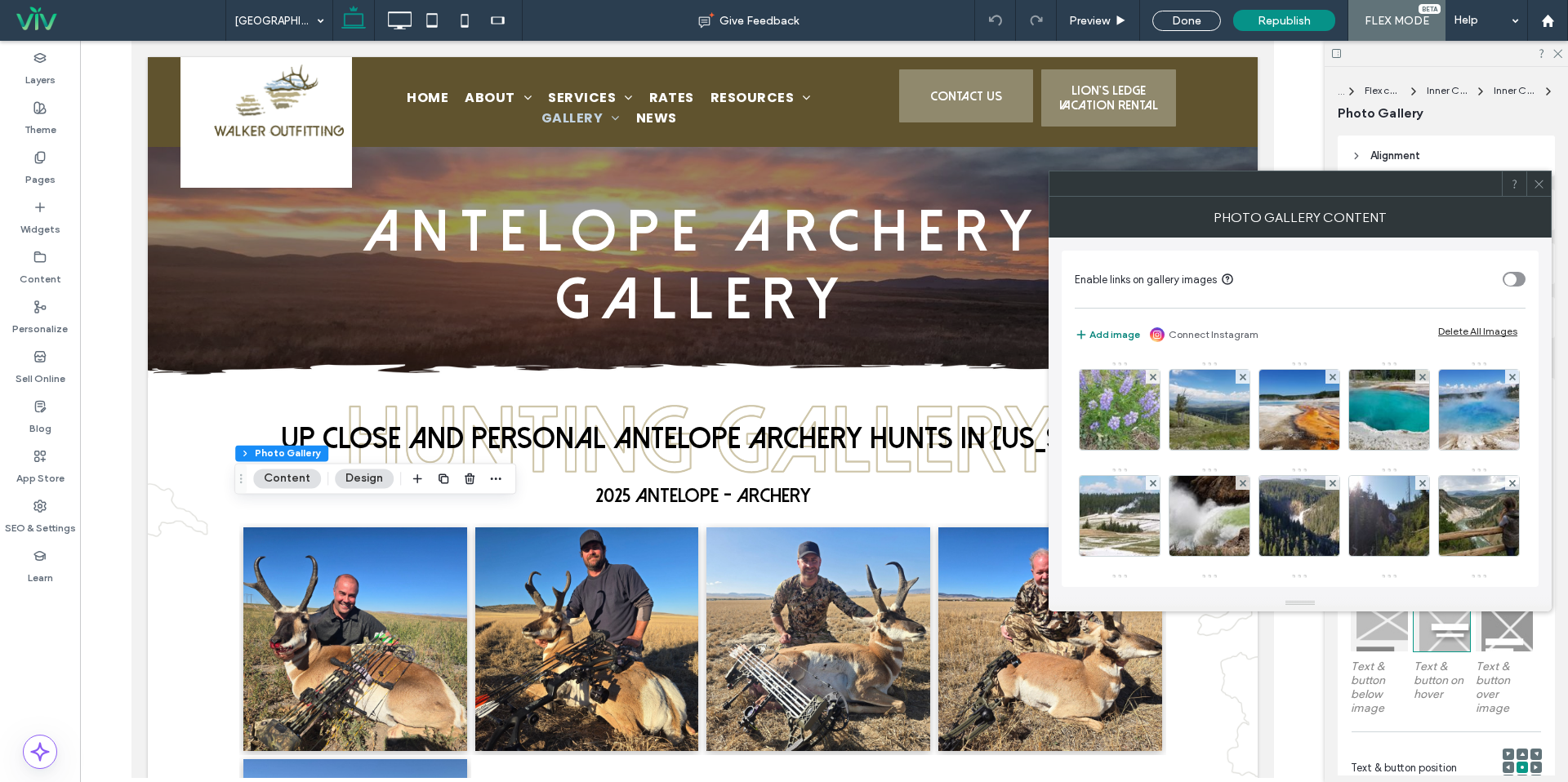
click at [1114, 336] on button "Add image" at bounding box center [1108, 334] width 65 height 20
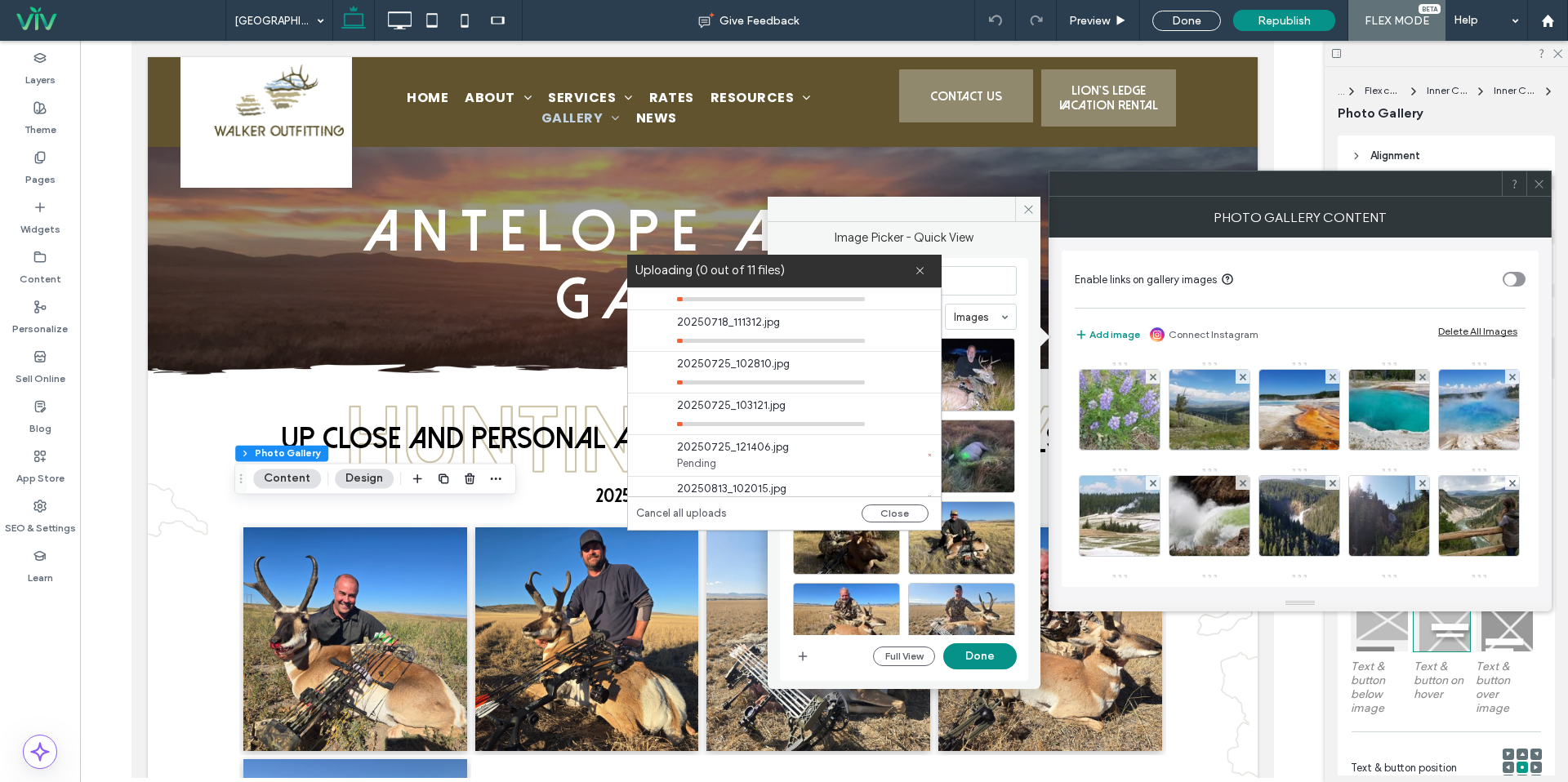
scroll to position [250, 0]
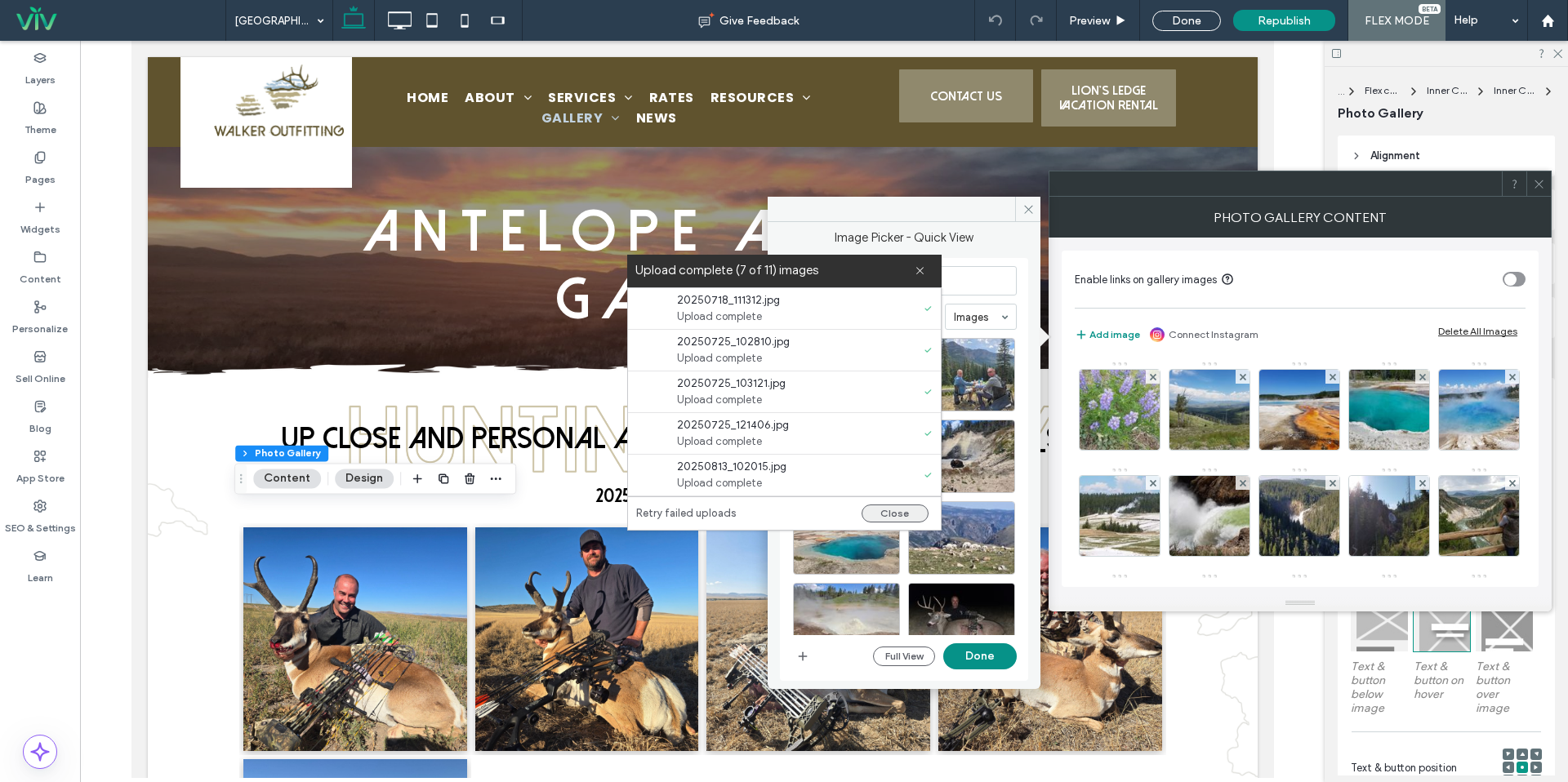
click at [887, 514] on button "Close" at bounding box center [895, 513] width 67 height 18
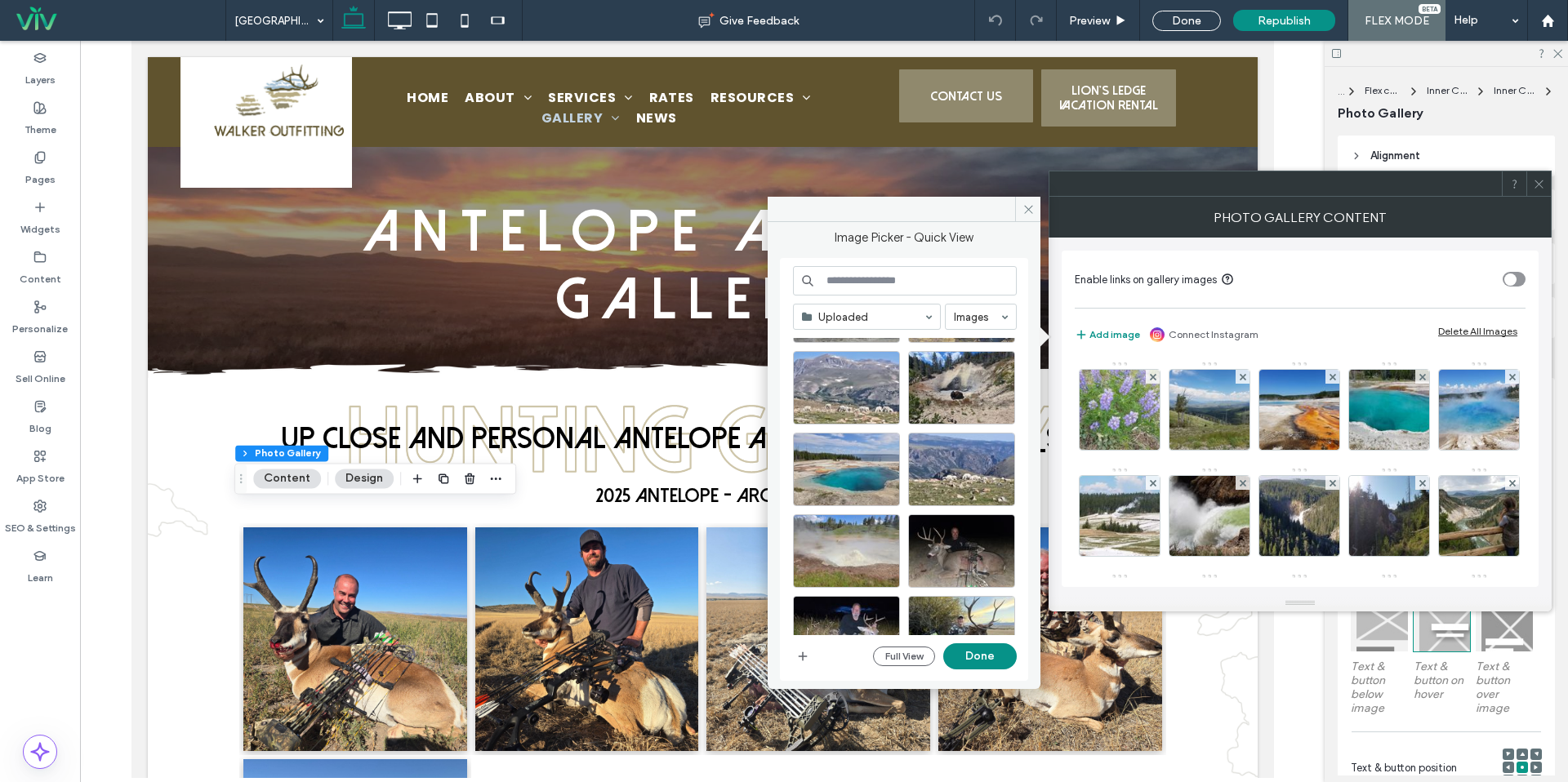
scroll to position [93, 0]
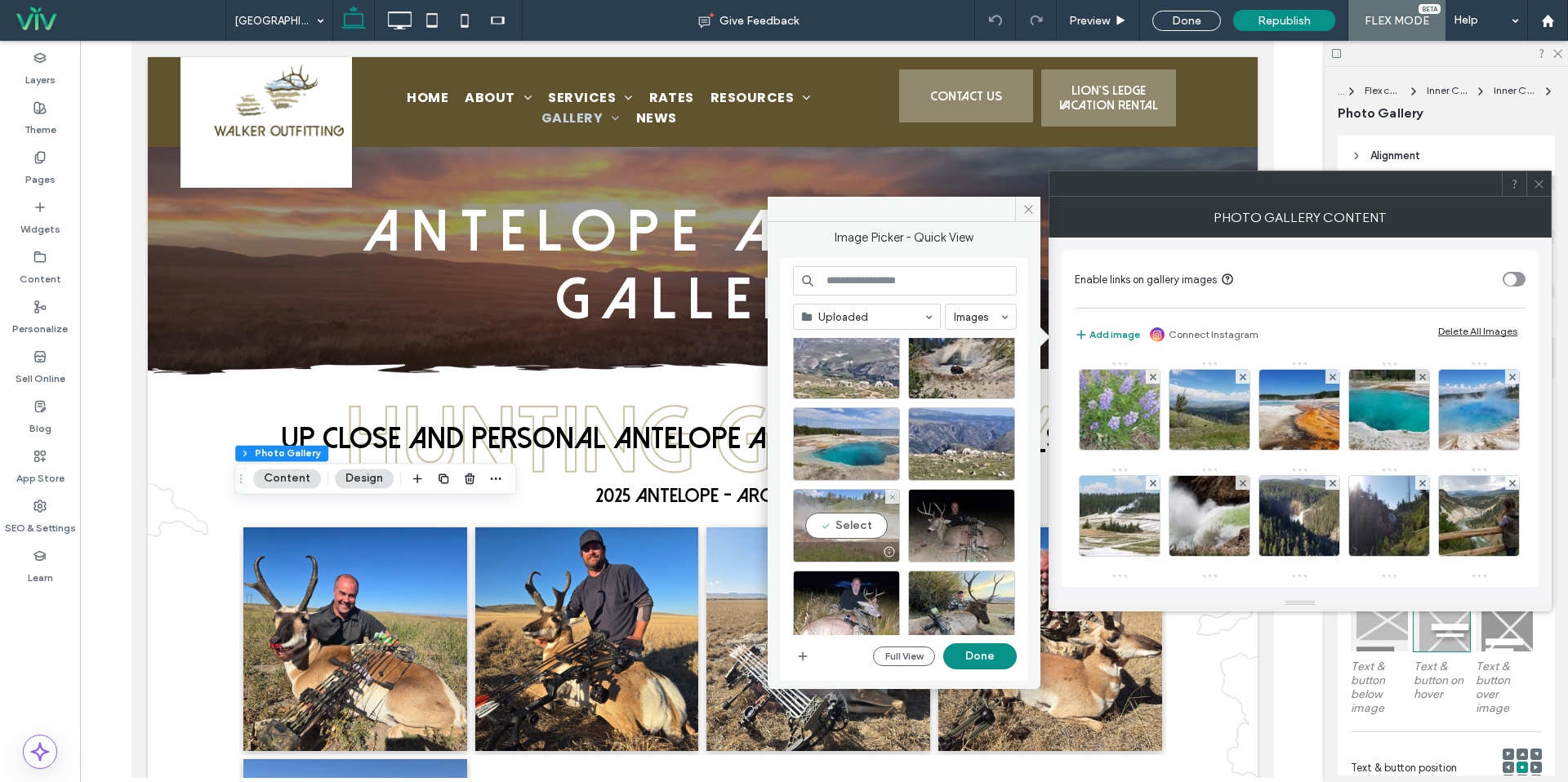
click at [857, 522] on div "Select" at bounding box center [846, 525] width 107 height 74
click at [949, 437] on div "Select" at bounding box center [961, 444] width 107 height 74
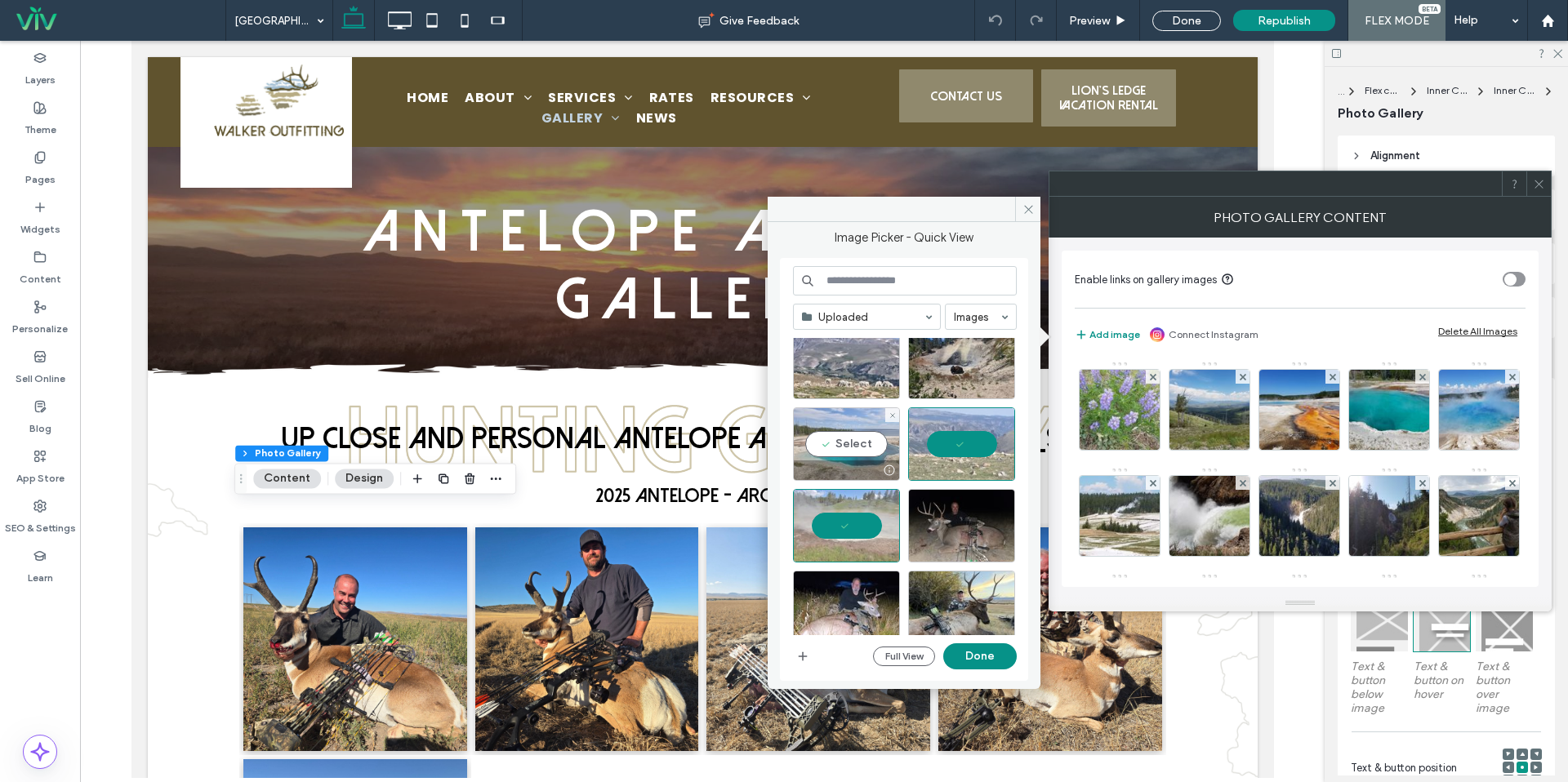
click at [866, 439] on div "Select" at bounding box center [846, 444] width 107 height 74
drag, startPoint x: 996, startPoint y: 354, endPoint x: 975, endPoint y: 358, distance: 21.4
click at [996, 354] on div "Select" at bounding box center [961, 362] width 107 height 74
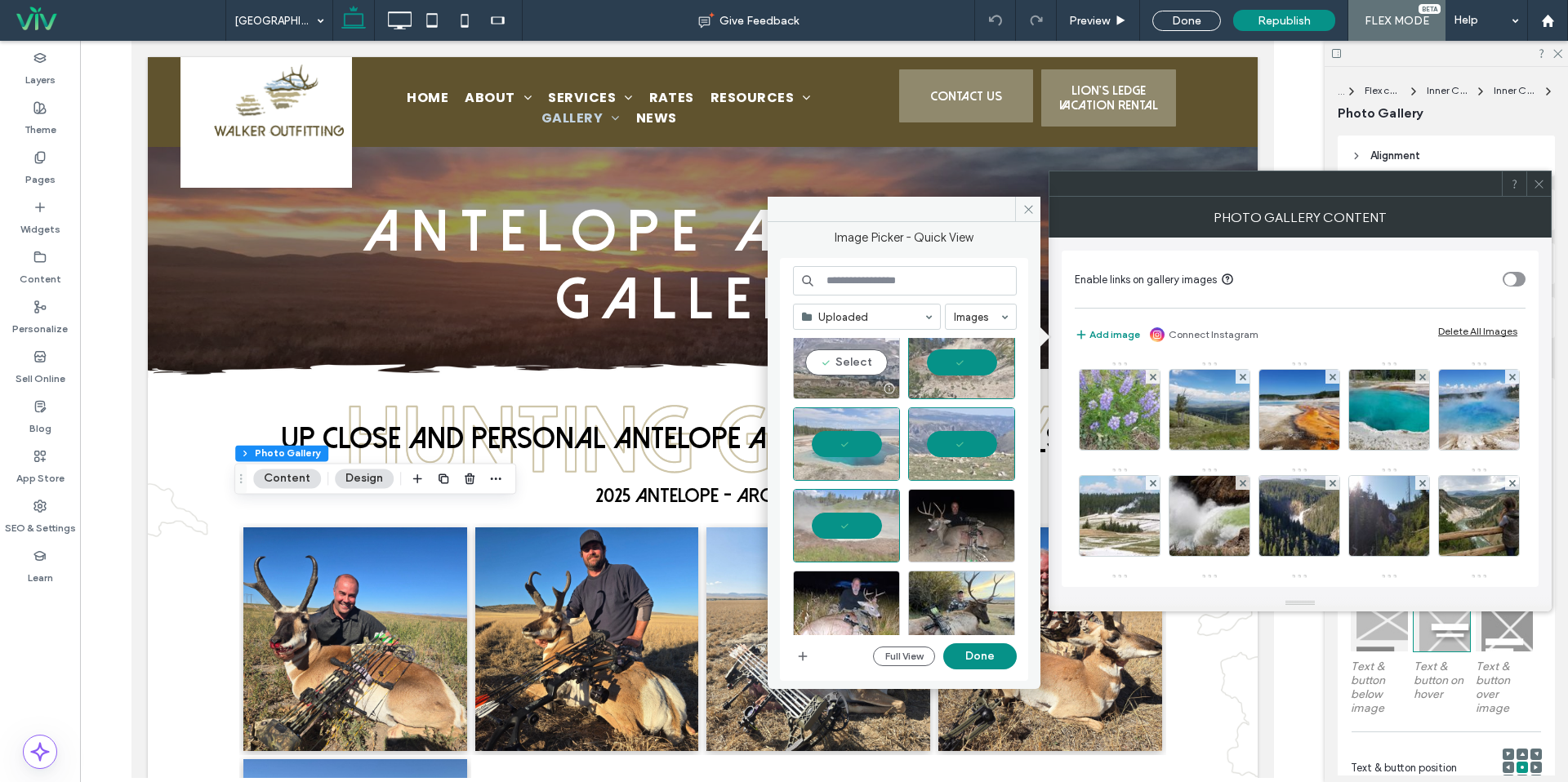
click at [878, 368] on div "Select" at bounding box center [846, 362] width 107 height 74
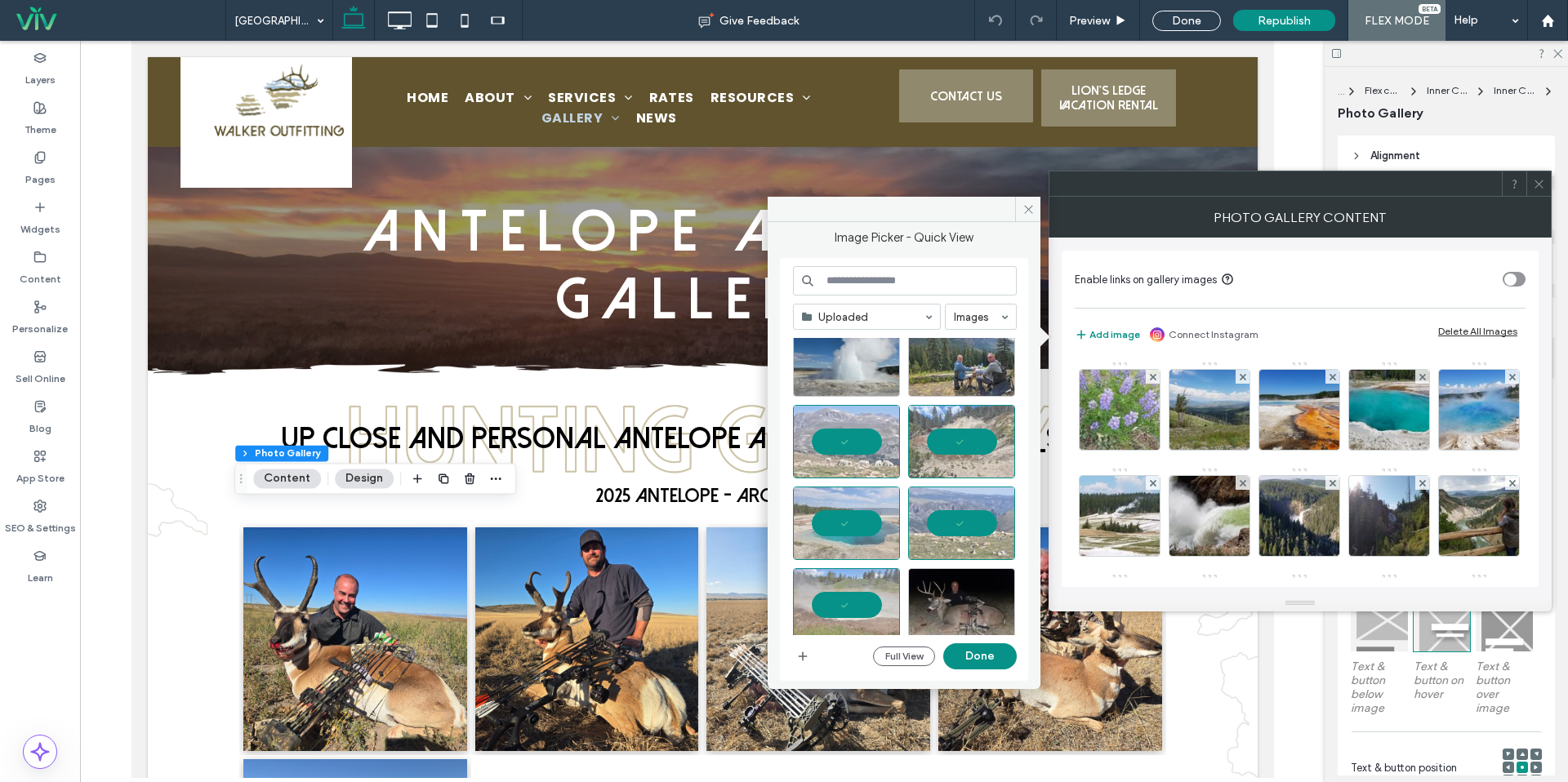
scroll to position [2, 0]
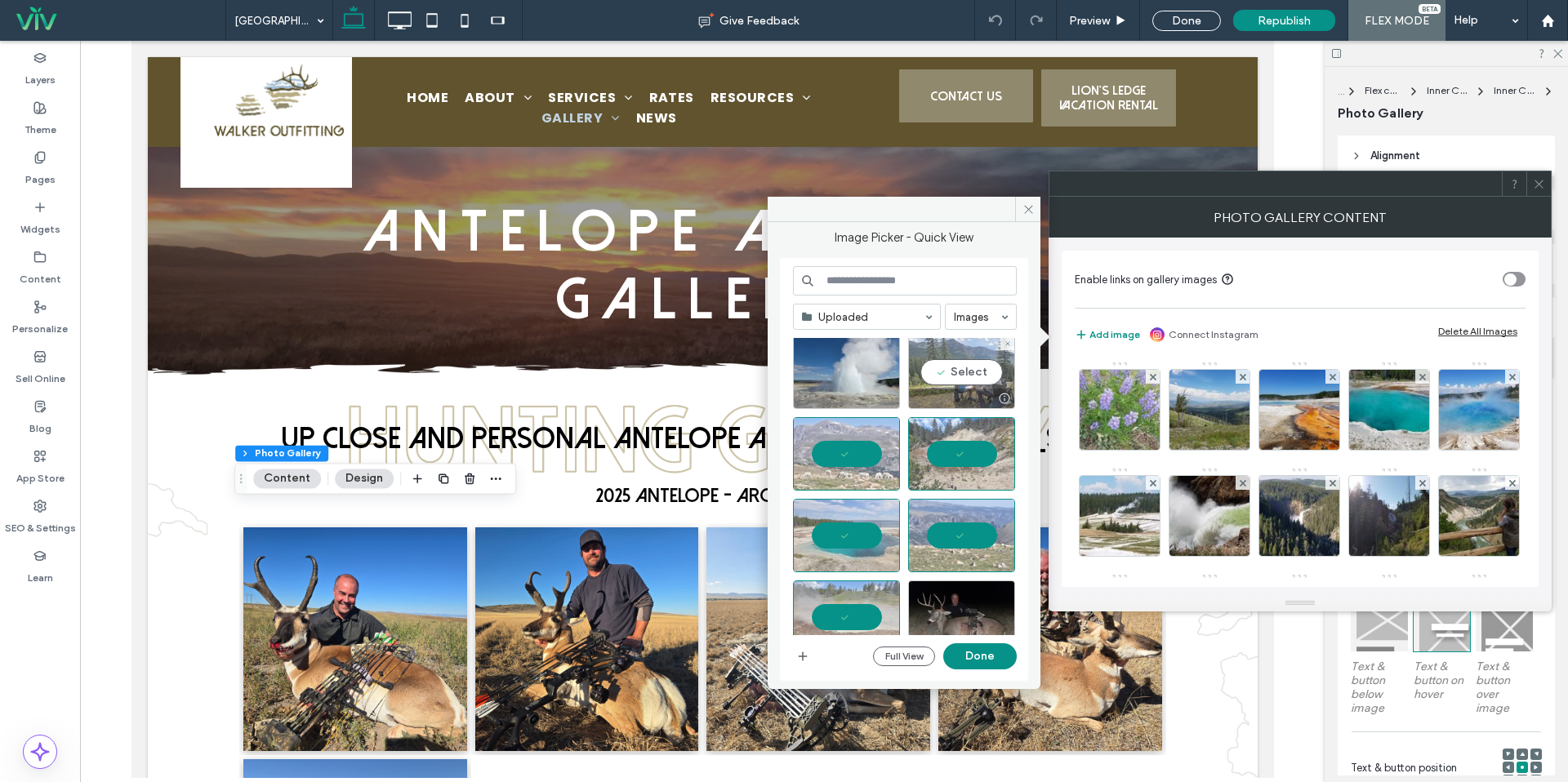
click at [946, 376] on div "Select" at bounding box center [961, 372] width 107 height 74
click at [876, 376] on div "Select" at bounding box center [846, 372] width 107 height 74
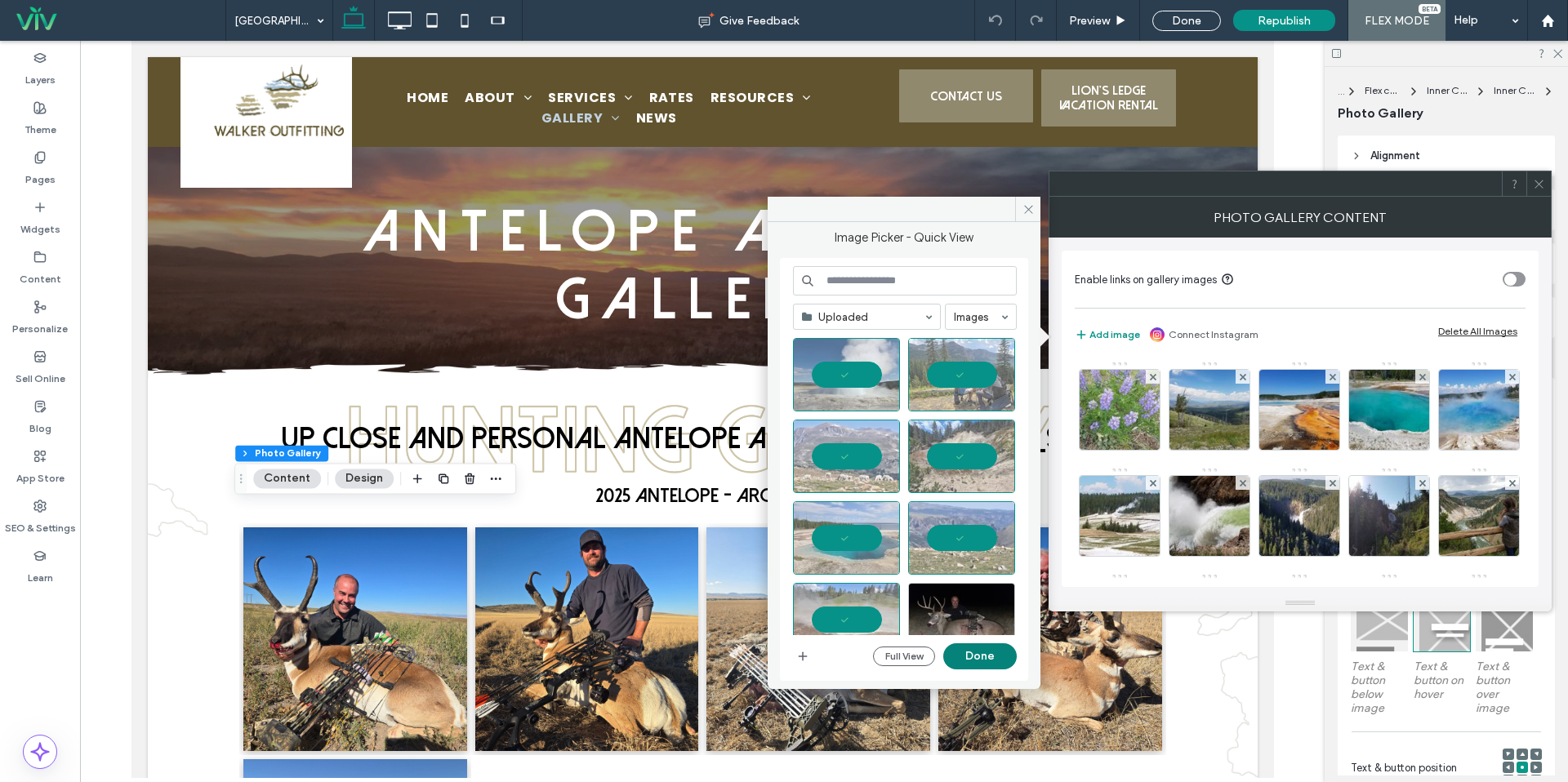
click at [986, 661] on button "Done" at bounding box center [980, 656] width 74 height 27
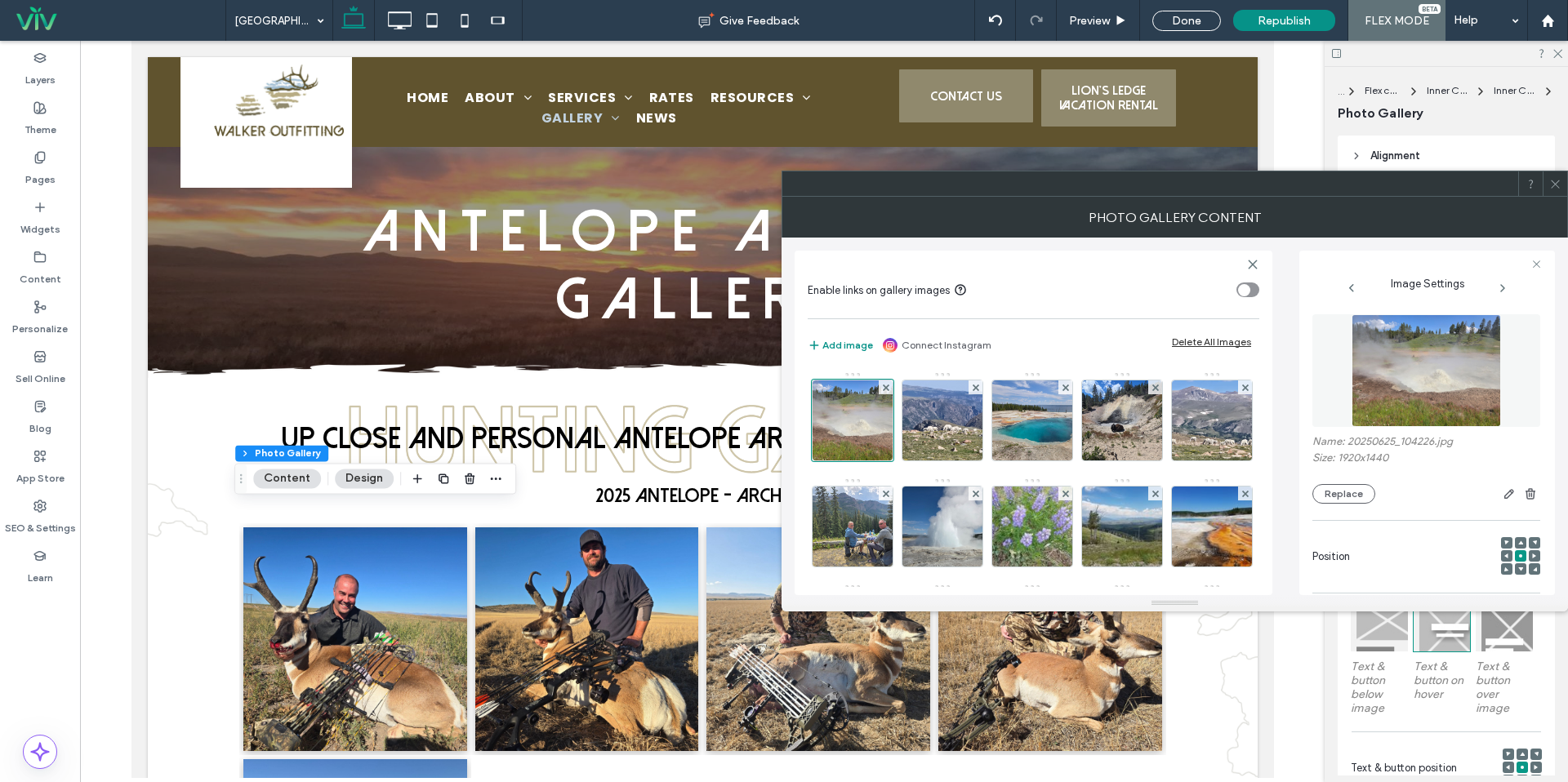
click at [1562, 184] on div at bounding box center [1554, 183] width 25 height 25
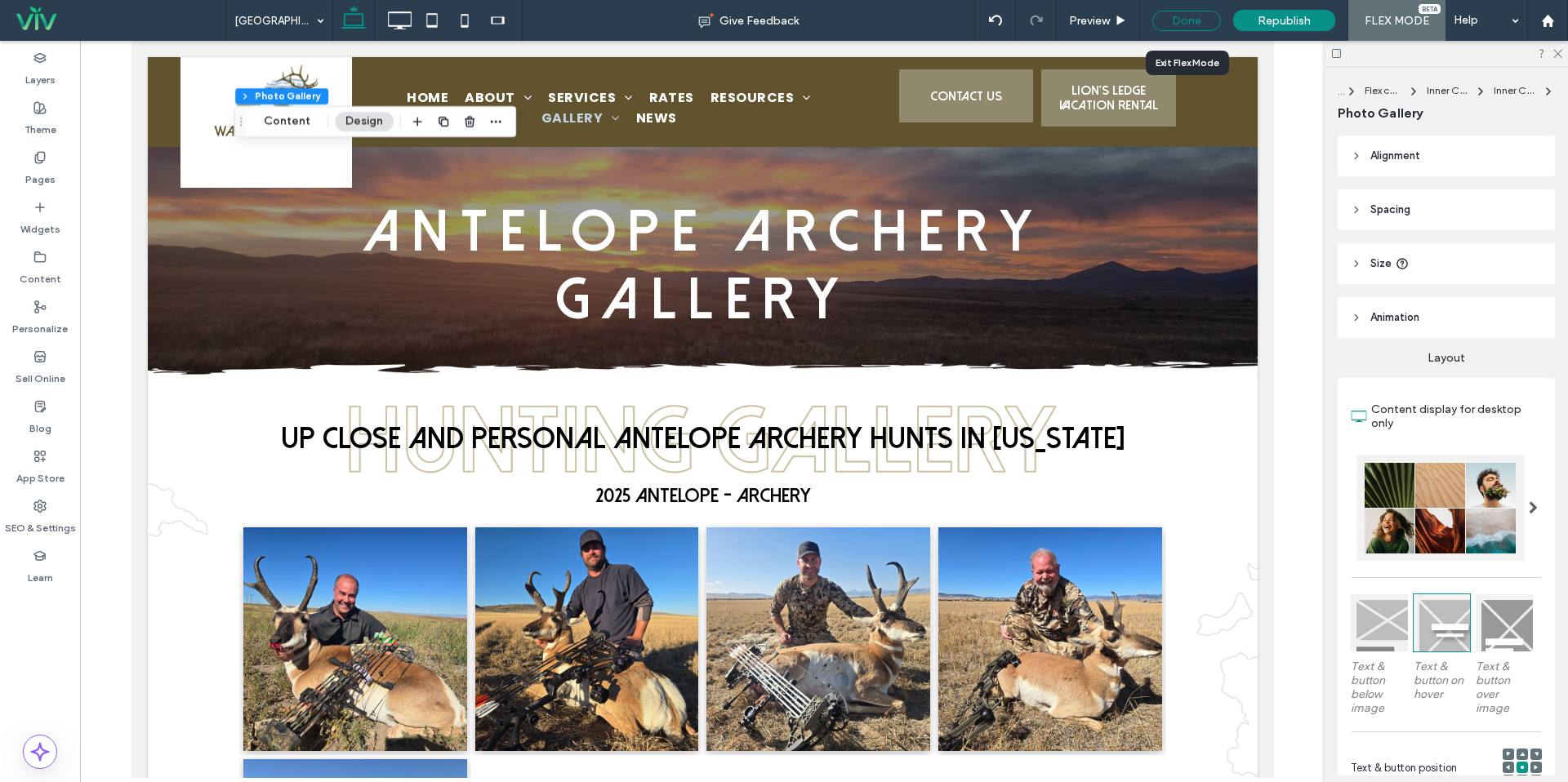
click at [1198, 22] on div "Done" at bounding box center [1187, 21] width 69 height 21
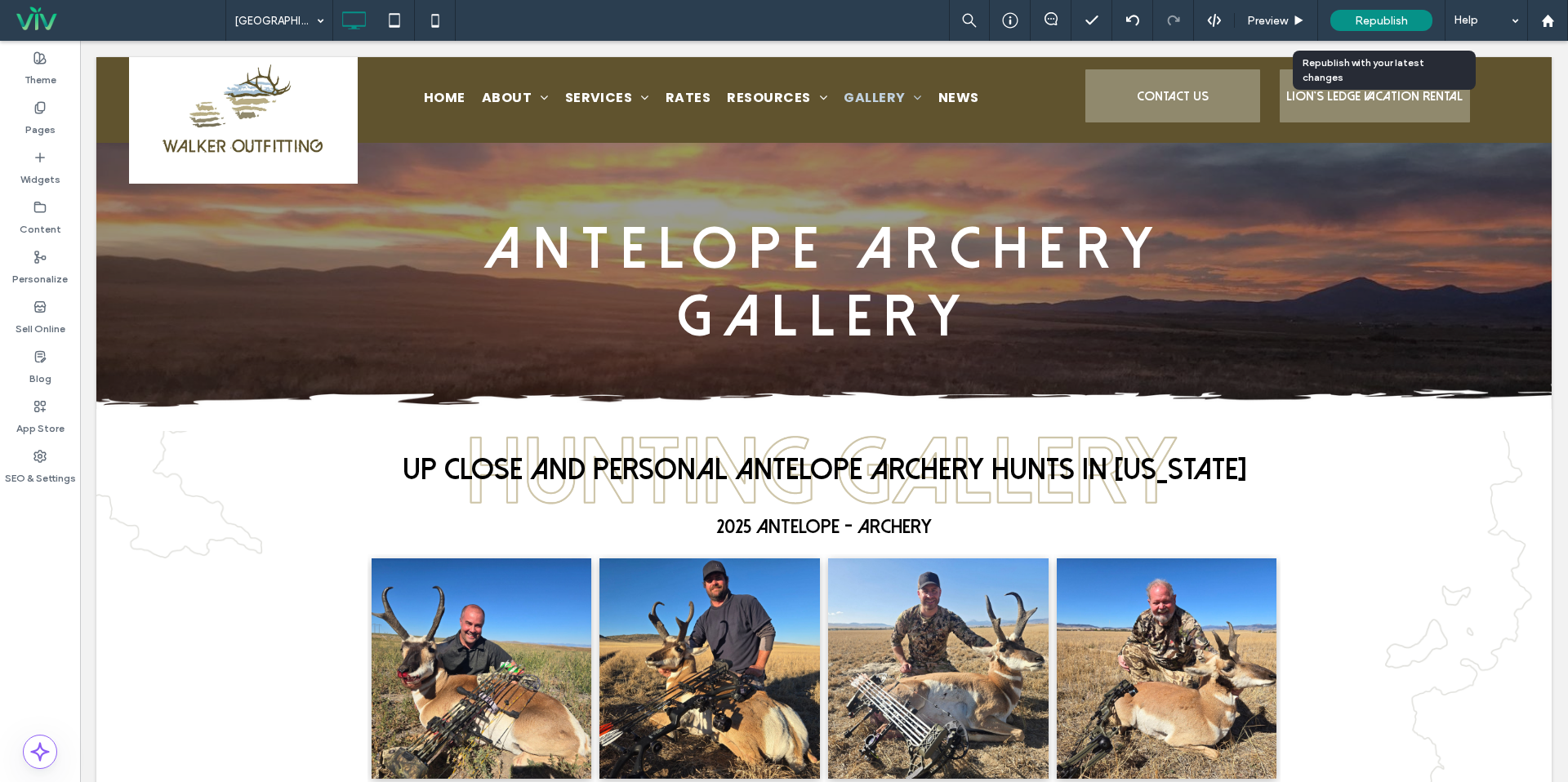
drag, startPoint x: 1388, startPoint y: 14, endPoint x: 1408, endPoint y: 31, distance: 26.2
click at [1388, 14] on span "Republish" at bounding box center [1381, 21] width 53 height 14
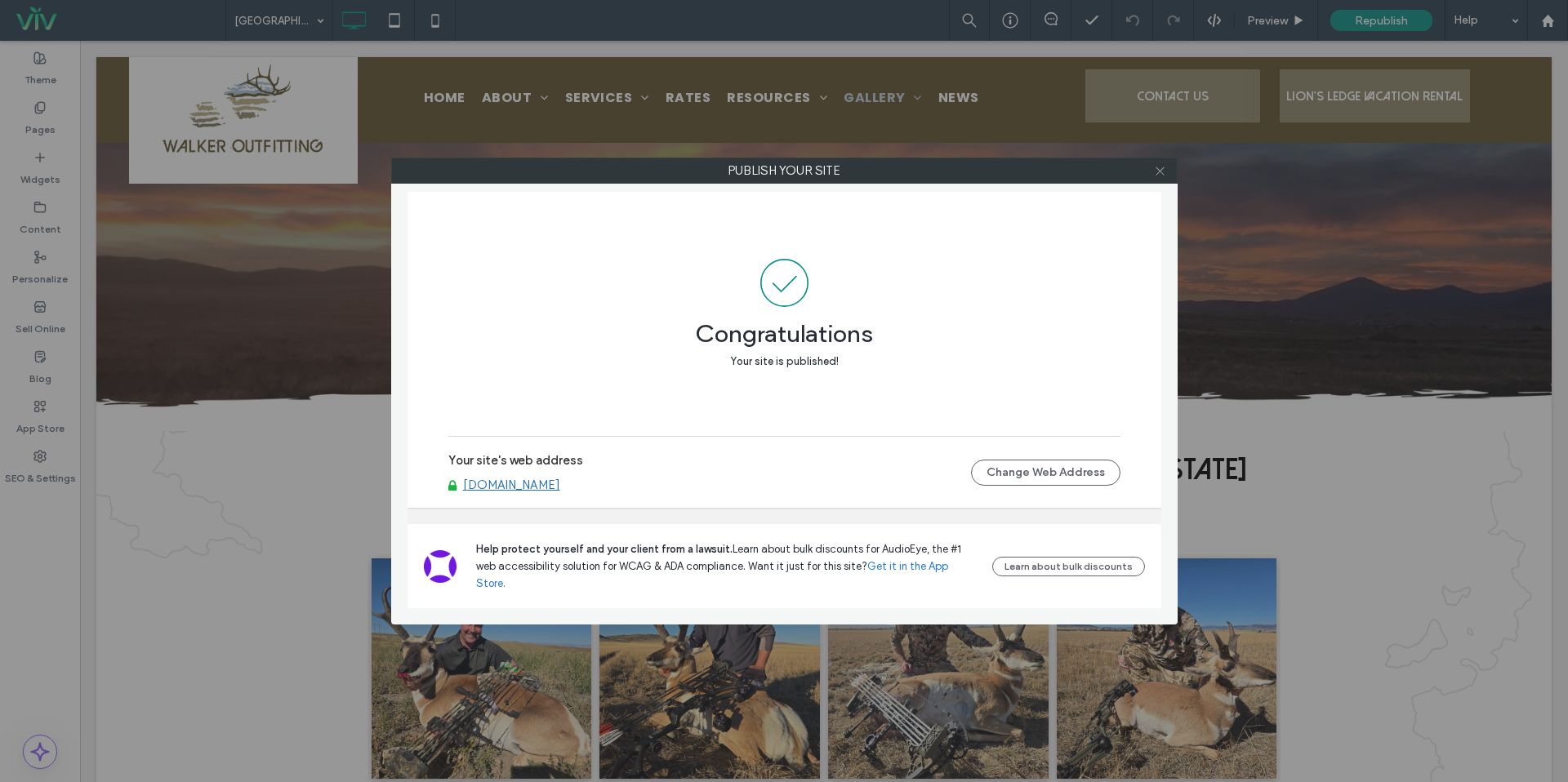
click at [1157, 174] on use at bounding box center [1160, 170] width 8 height 8
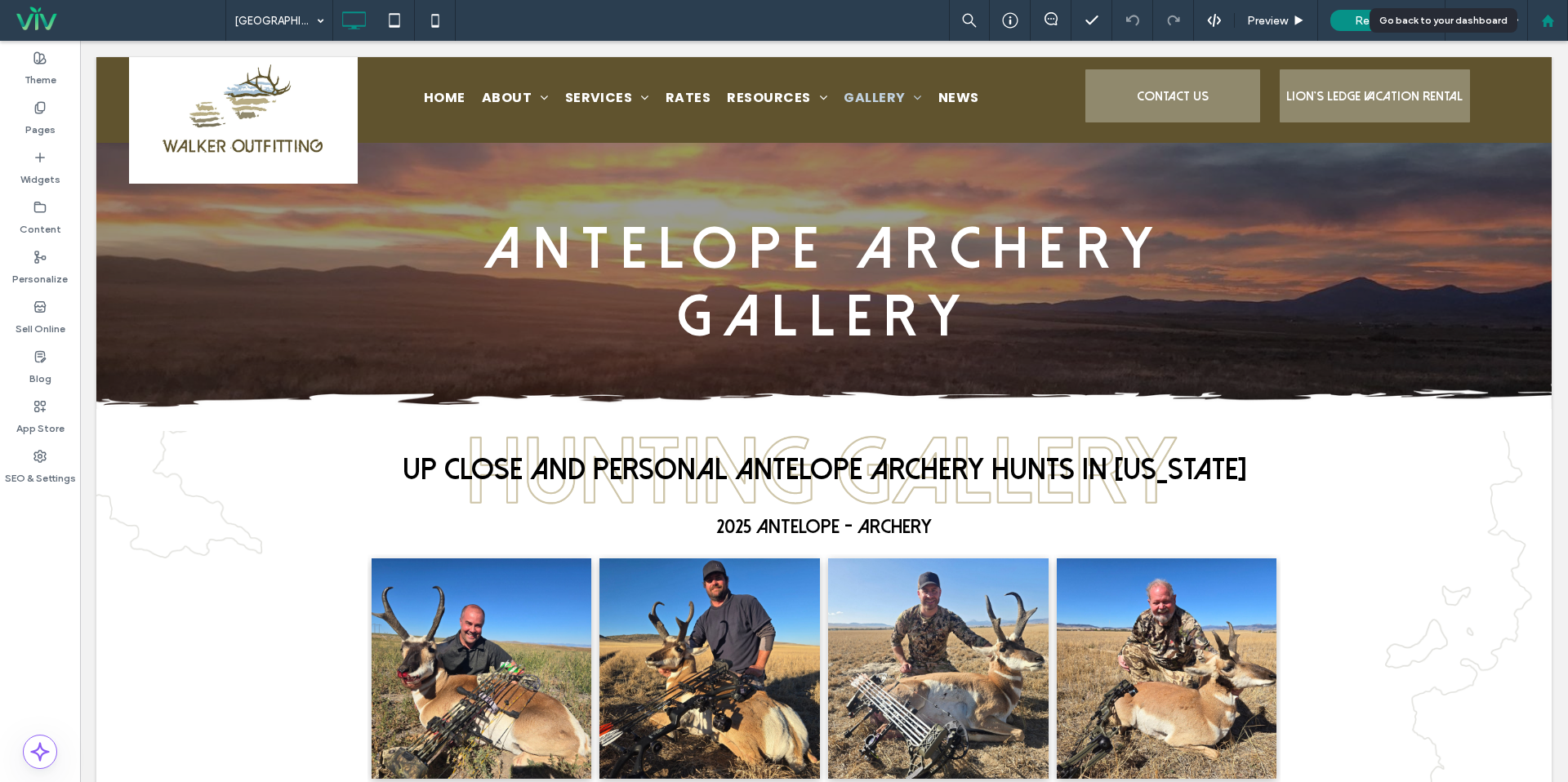
click at [1536, 27] on div at bounding box center [1547, 21] width 39 height 14
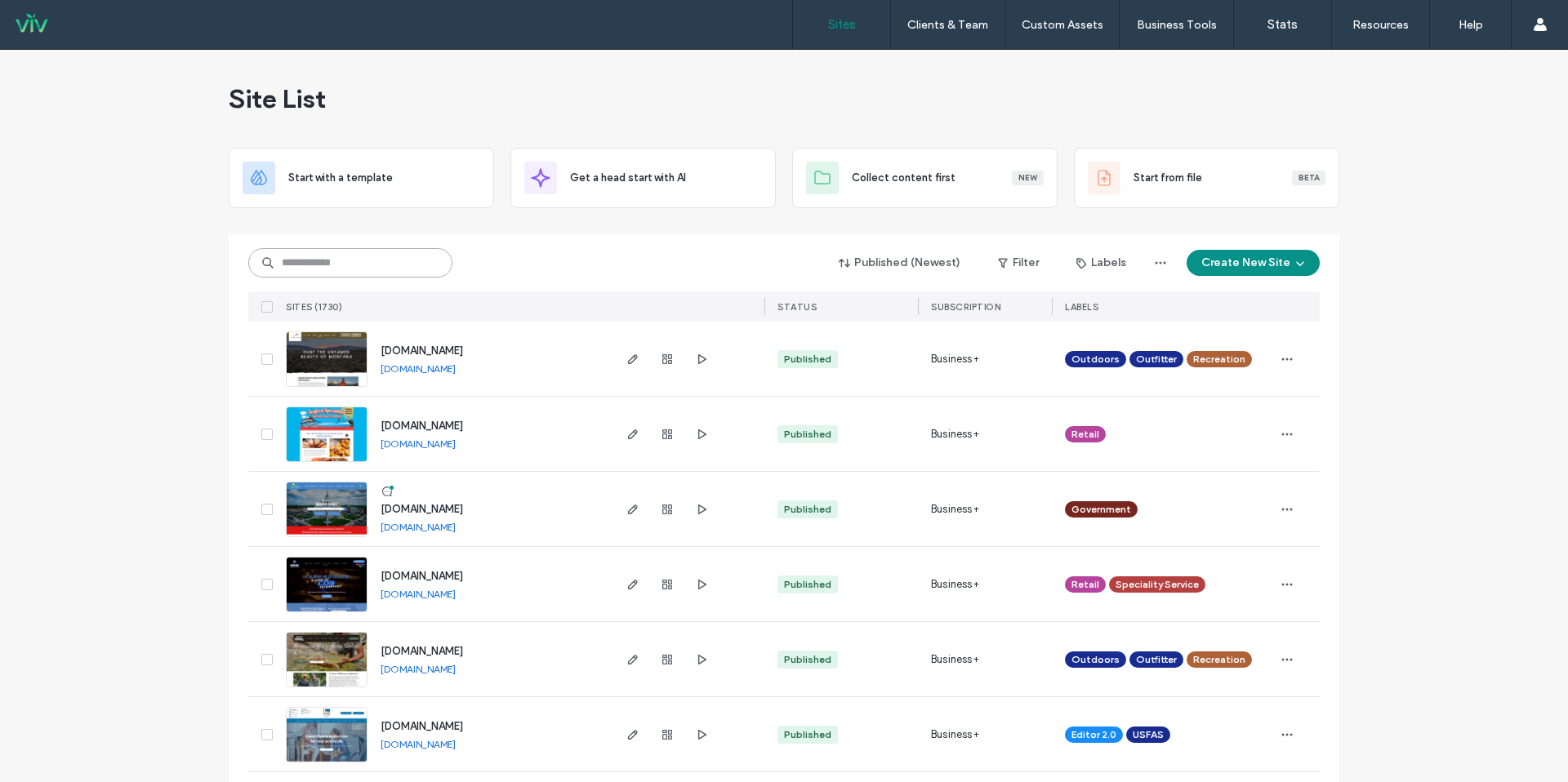
click at [377, 268] on input at bounding box center [350, 263] width 205 height 30
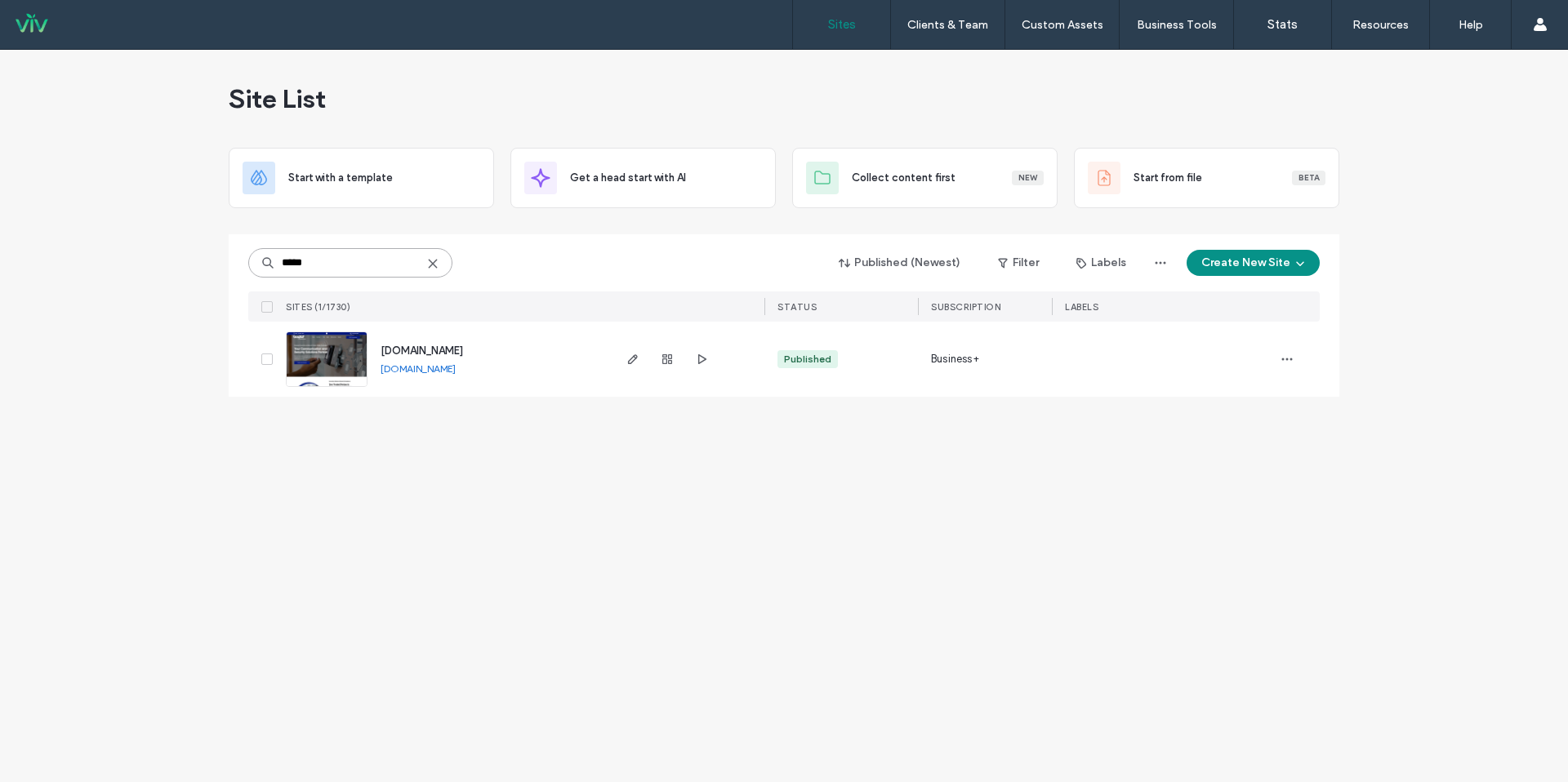
type input "*****"
click at [455, 374] on link "www.graybillinc.com" at bounding box center [418, 369] width 75 height 12
click at [432, 259] on icon at bounding box center [432, 264] width 13 height 13
type input "*********"
click at [638, 351] on span "button" at bounding box center [633, 359] width 20 height 20
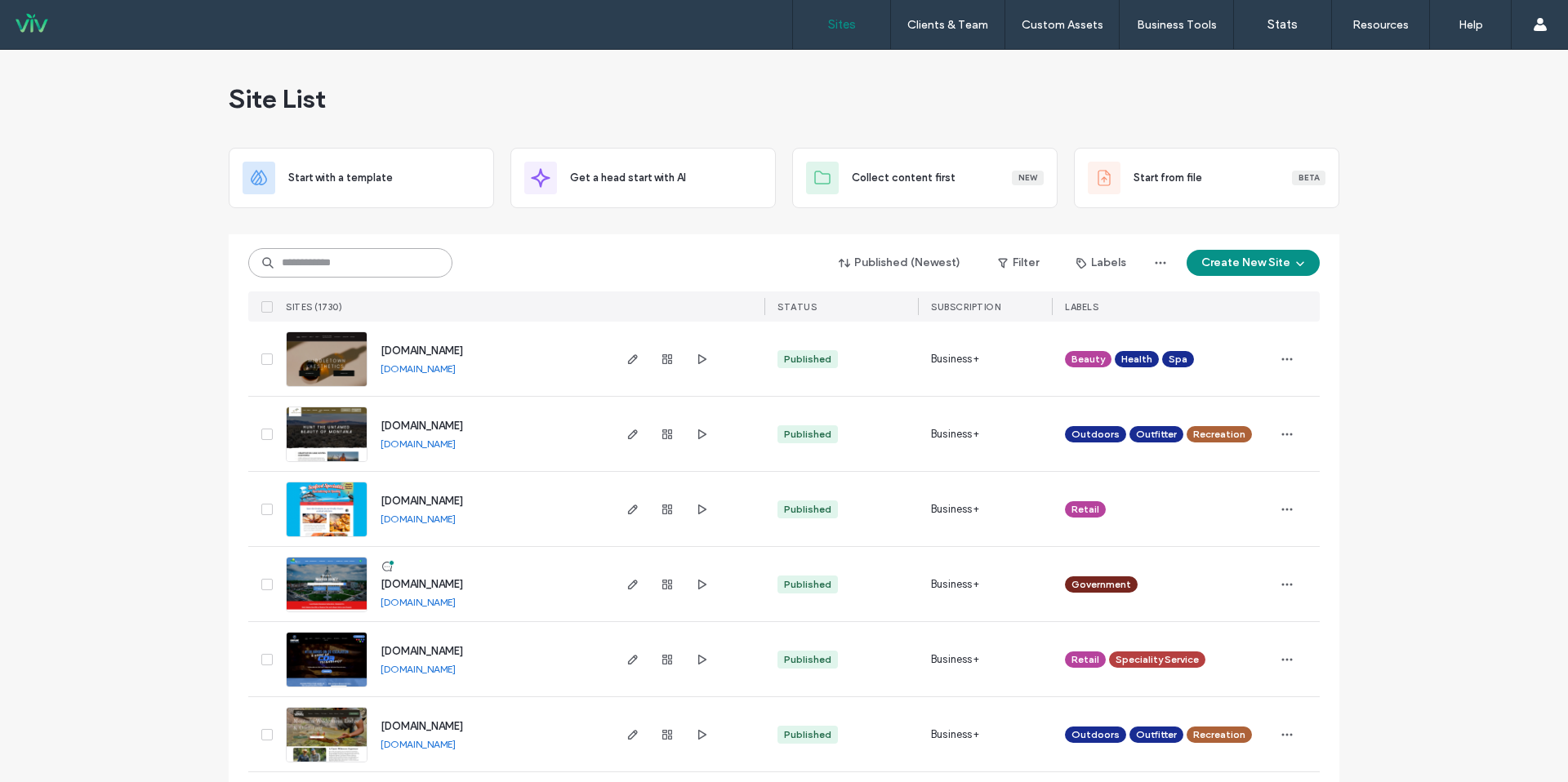
click at [382, 254] on input at bounding box center [350, 263] width 205 height 30
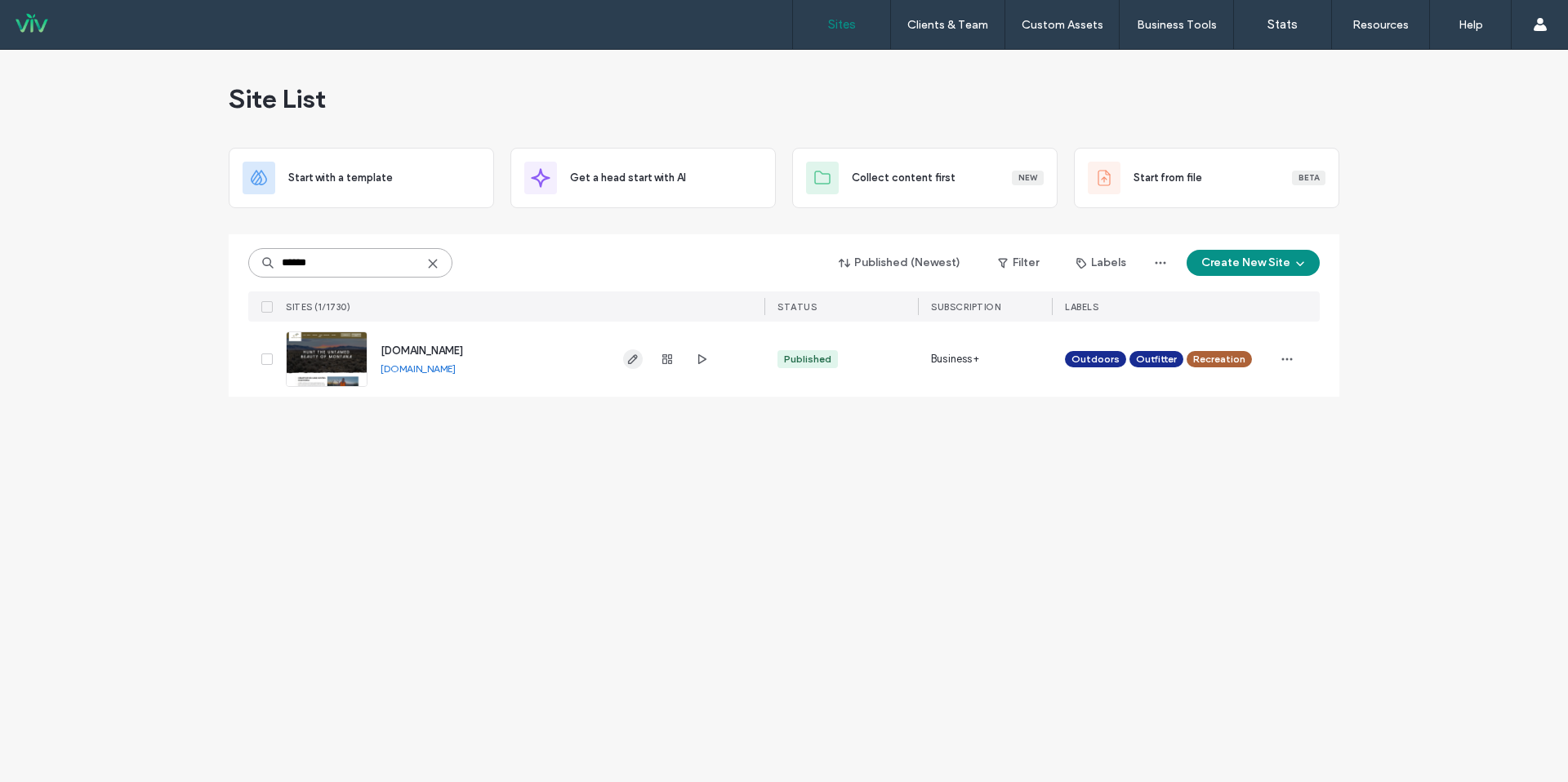
type input "******"
click at [633, 358] on icon "button" at bounding box center [633, 359] width 13 height 13
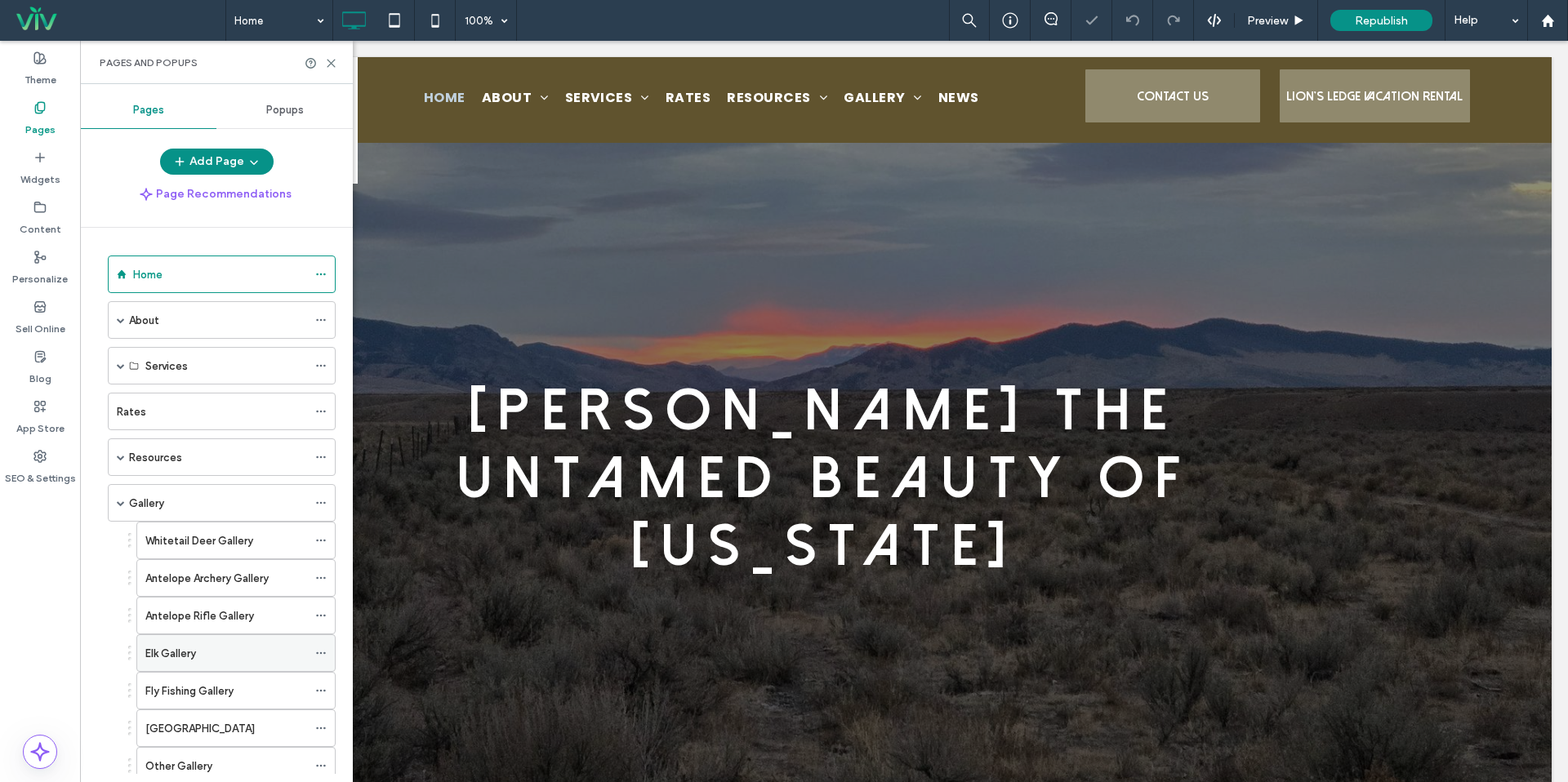
scroll to position [17, 0]
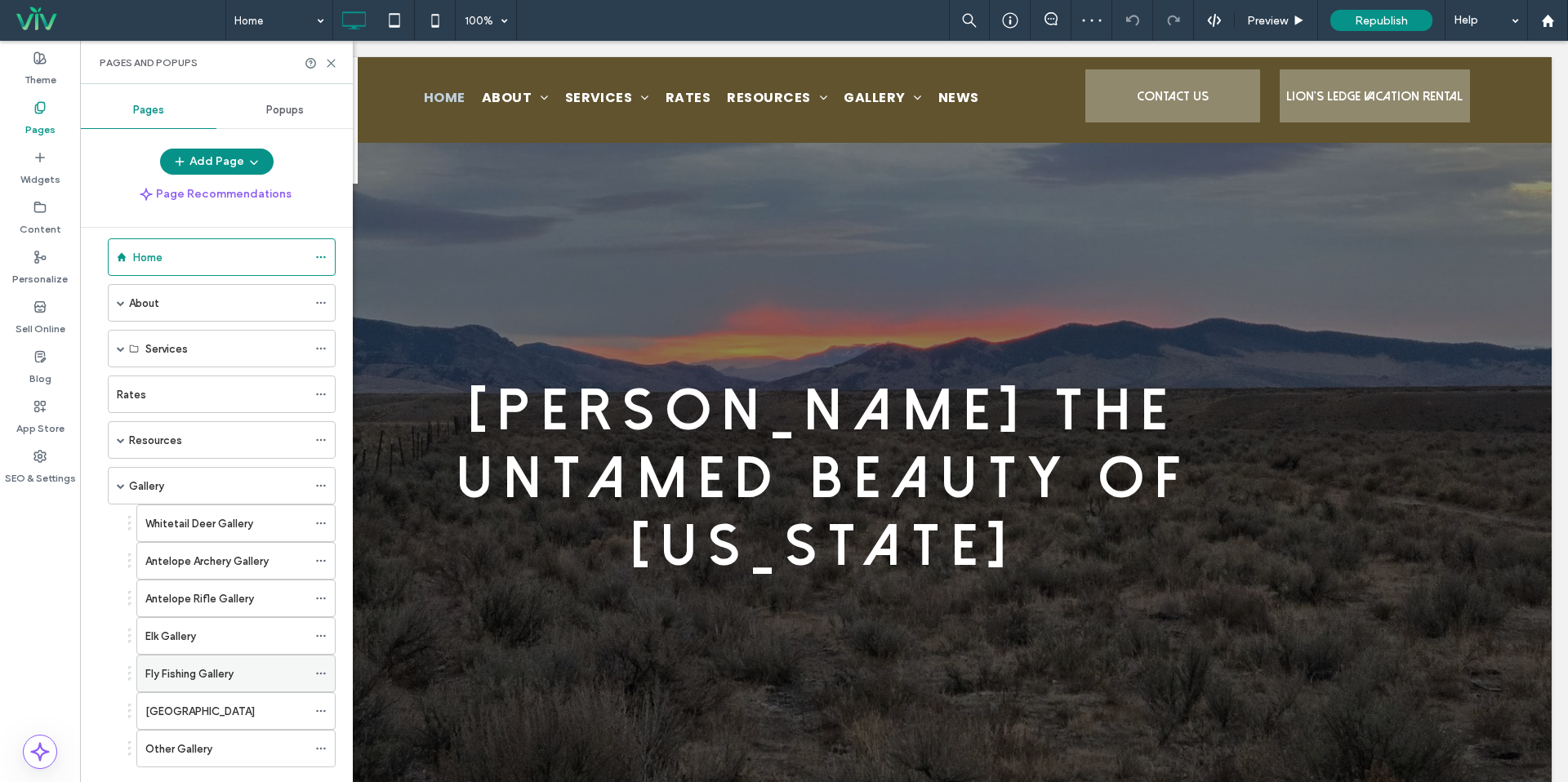
click at [214, 659] on div "Fly Fishing Gallery" at bounding box center [226, 674] width 161 height 36
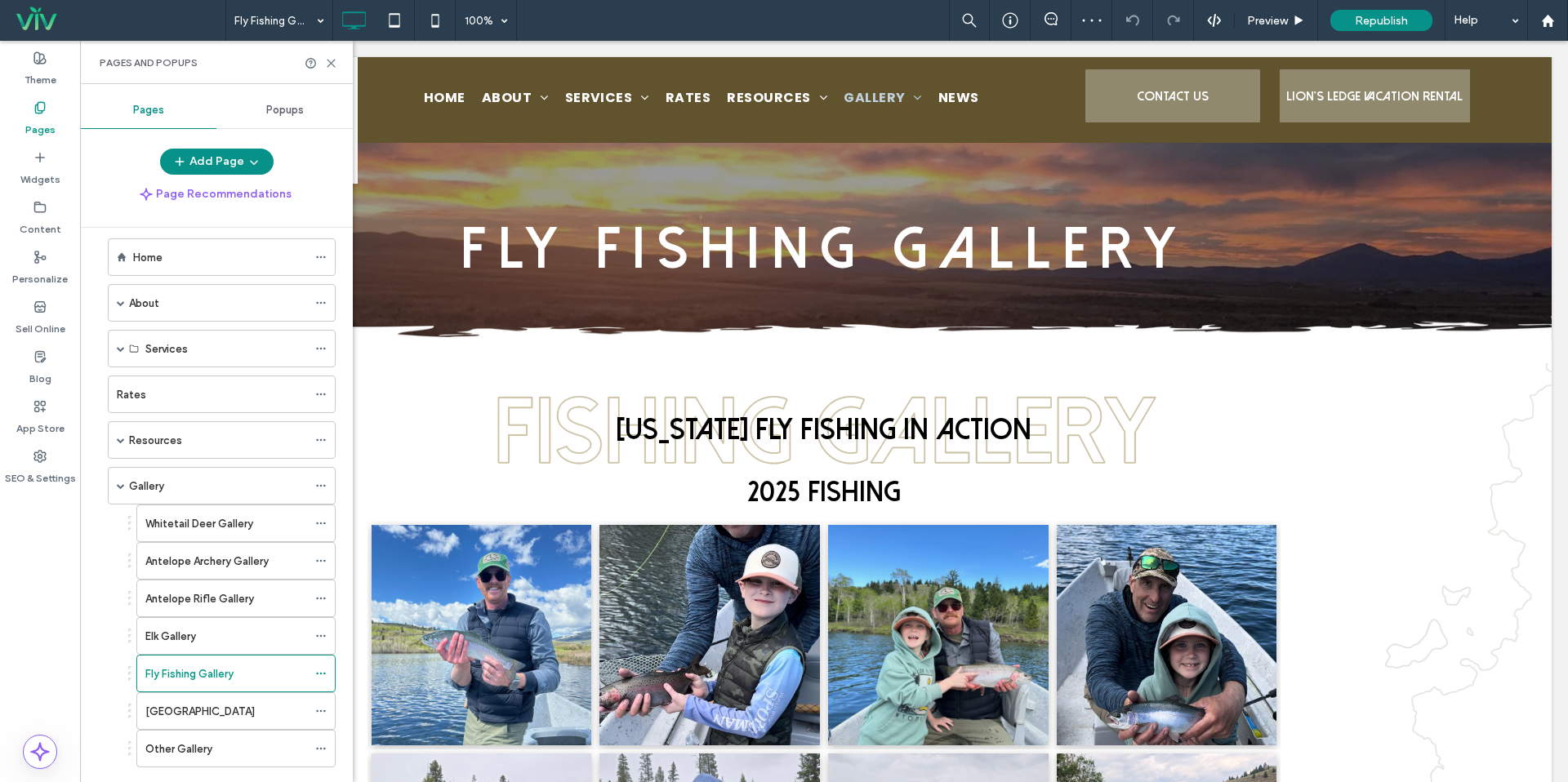
scroll to position [0, 0]
click at [332, 67] on icon at bounding box center [331, 63] width 12 height 12
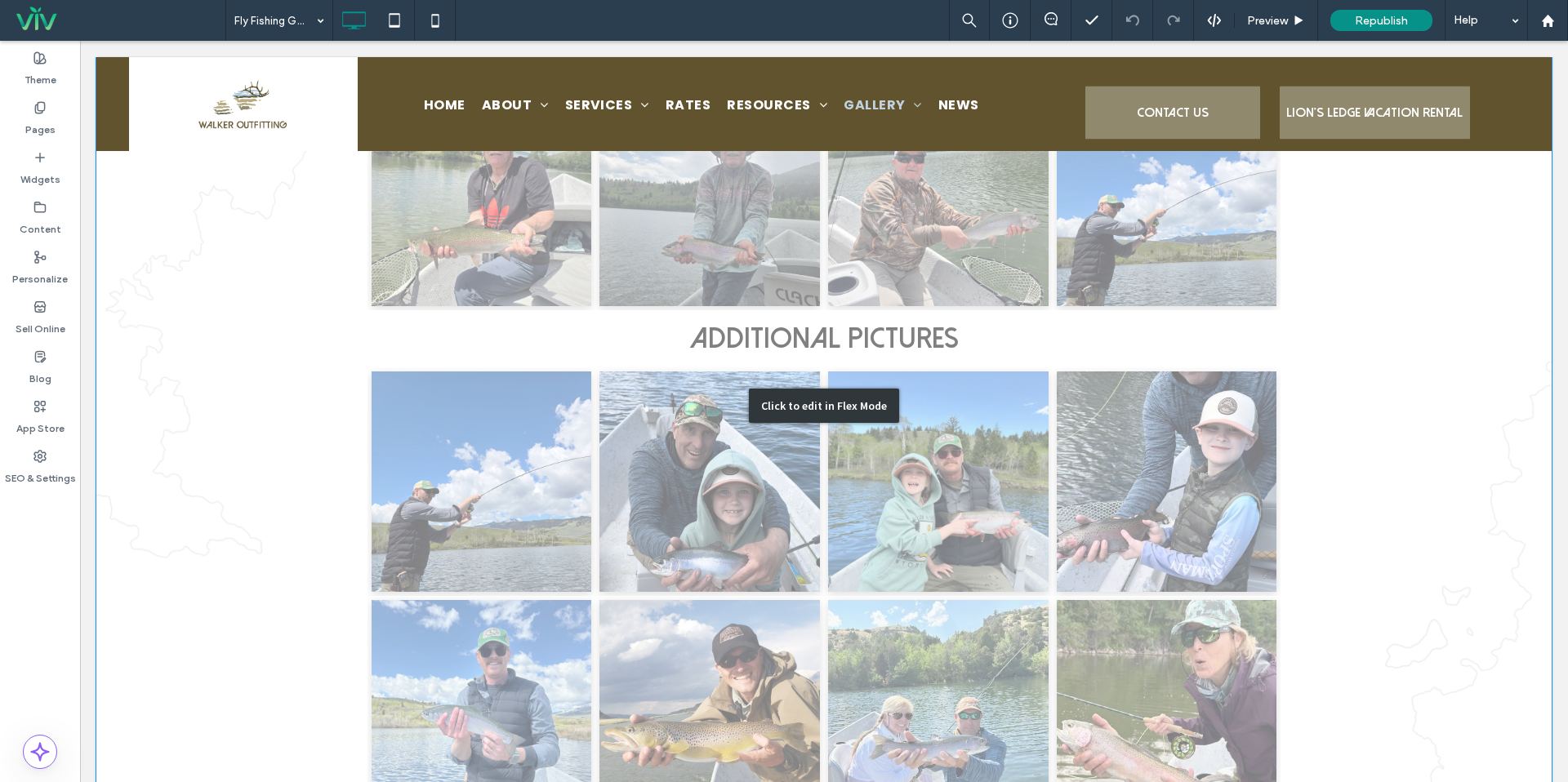
click at [634, 539] on div "Click to edit in Flex Mode" at bounding box center [824, 405] width 1456 height 3246
click at [634, 539] on link at bounding box center [709, 482] width 220 height 220
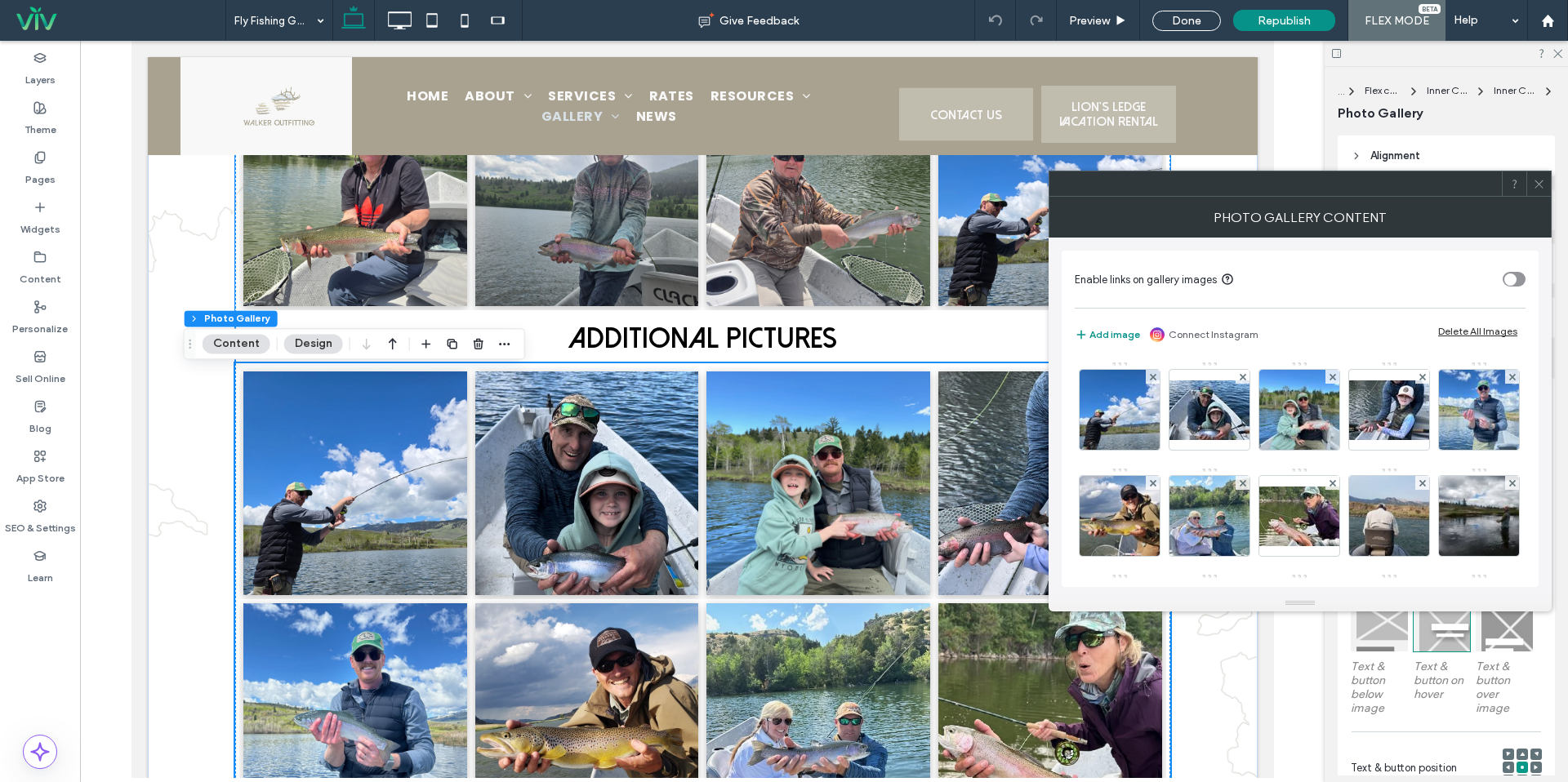
scroll to position [1557, 0]
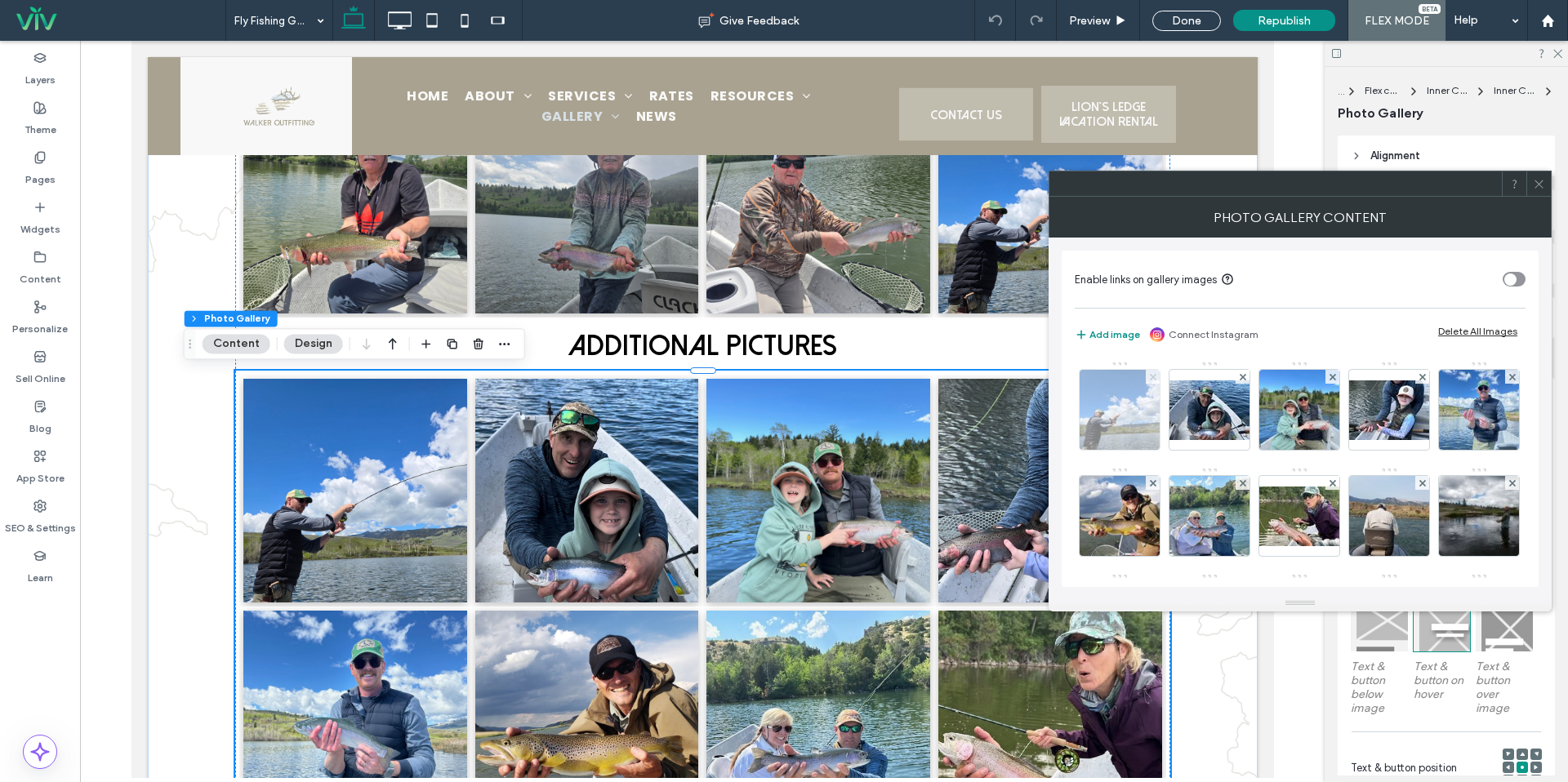
click at [1154, 375] on use at bounding box center [1152, 376] width 7 height 7
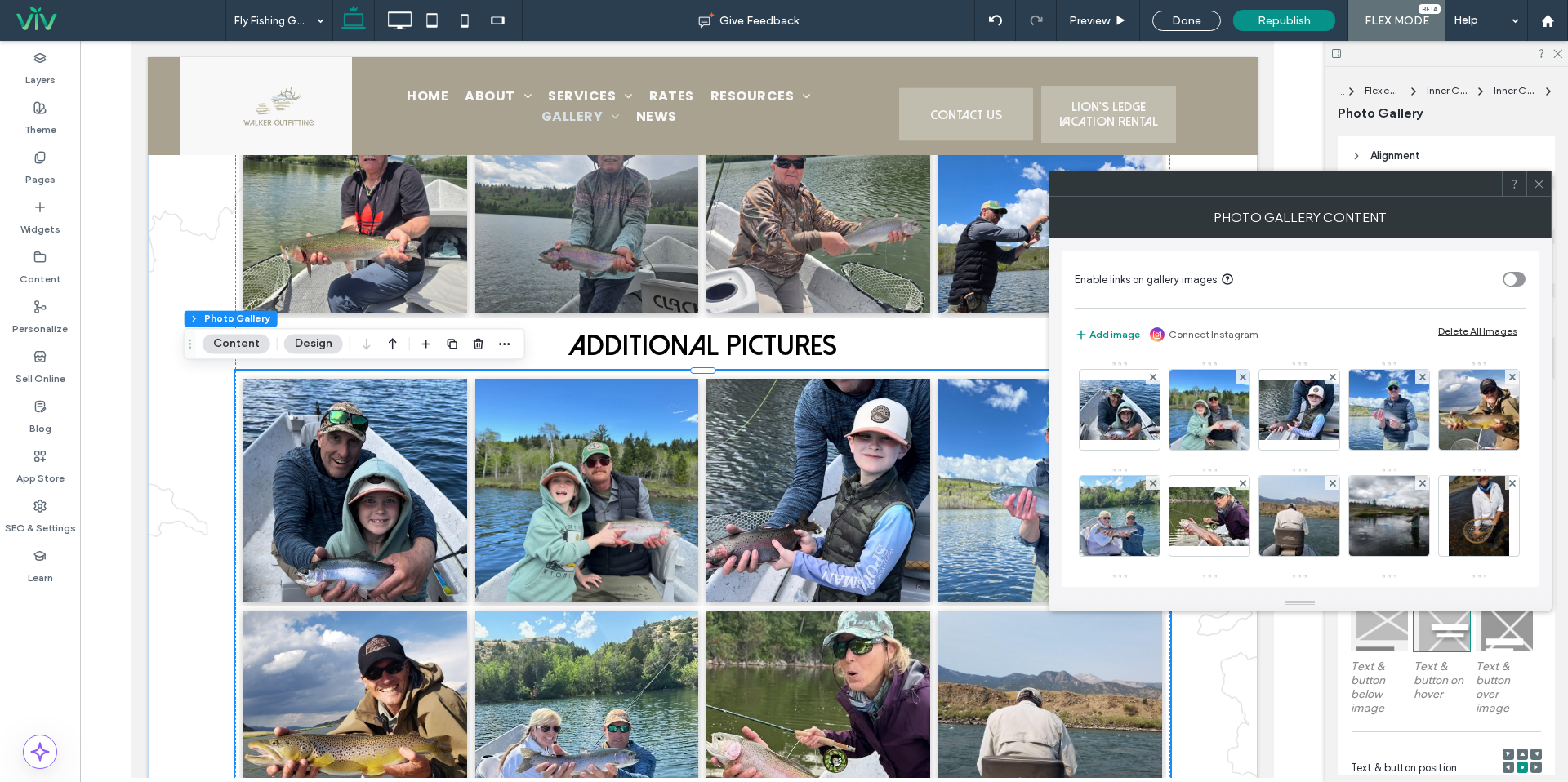
click at [1154, 375] on use at bounding box center [1152, 376] width 7 height 7
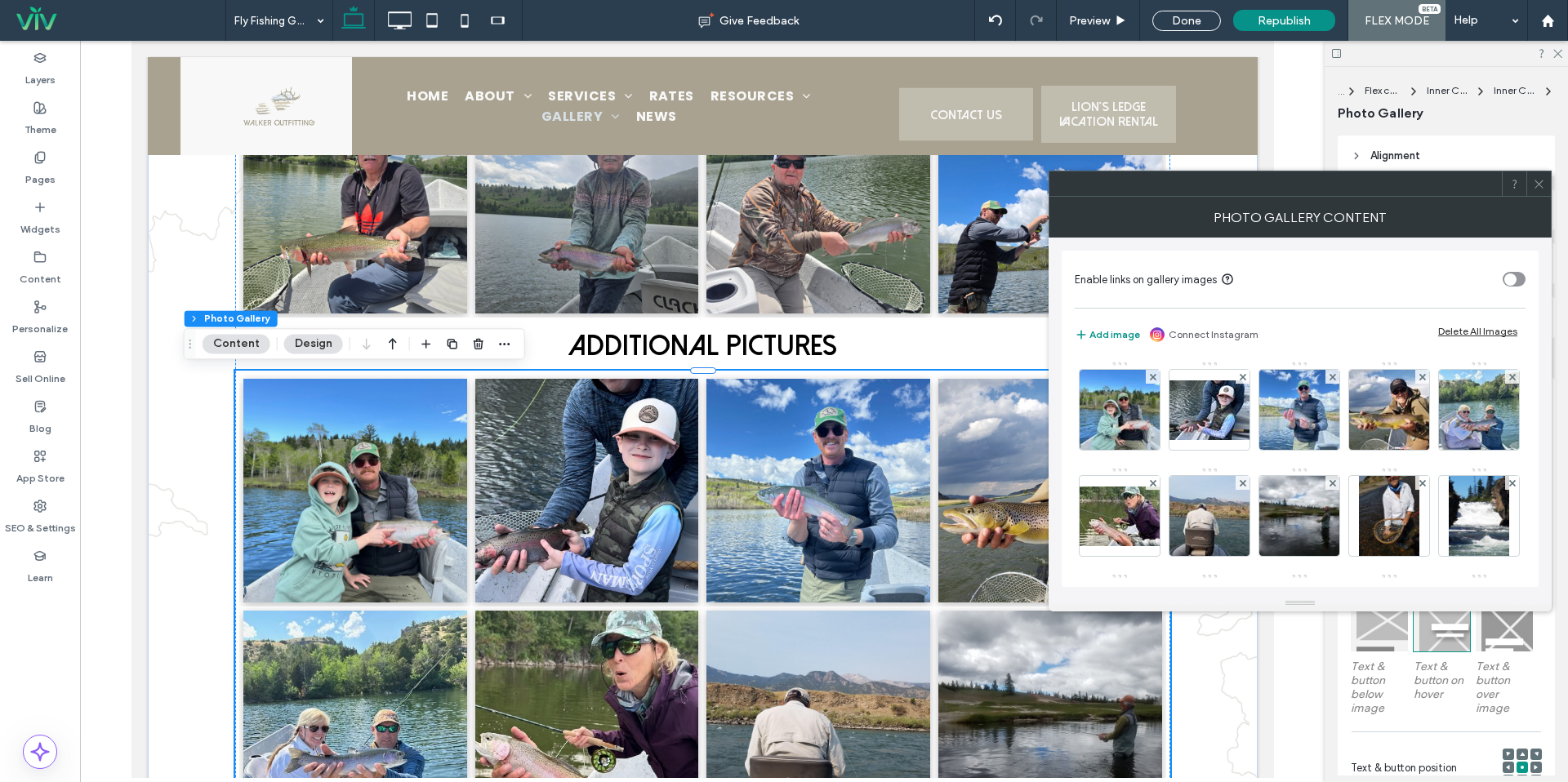
click at [1154, 375] on use at bounding box center [1152, 376] width 7 height 7
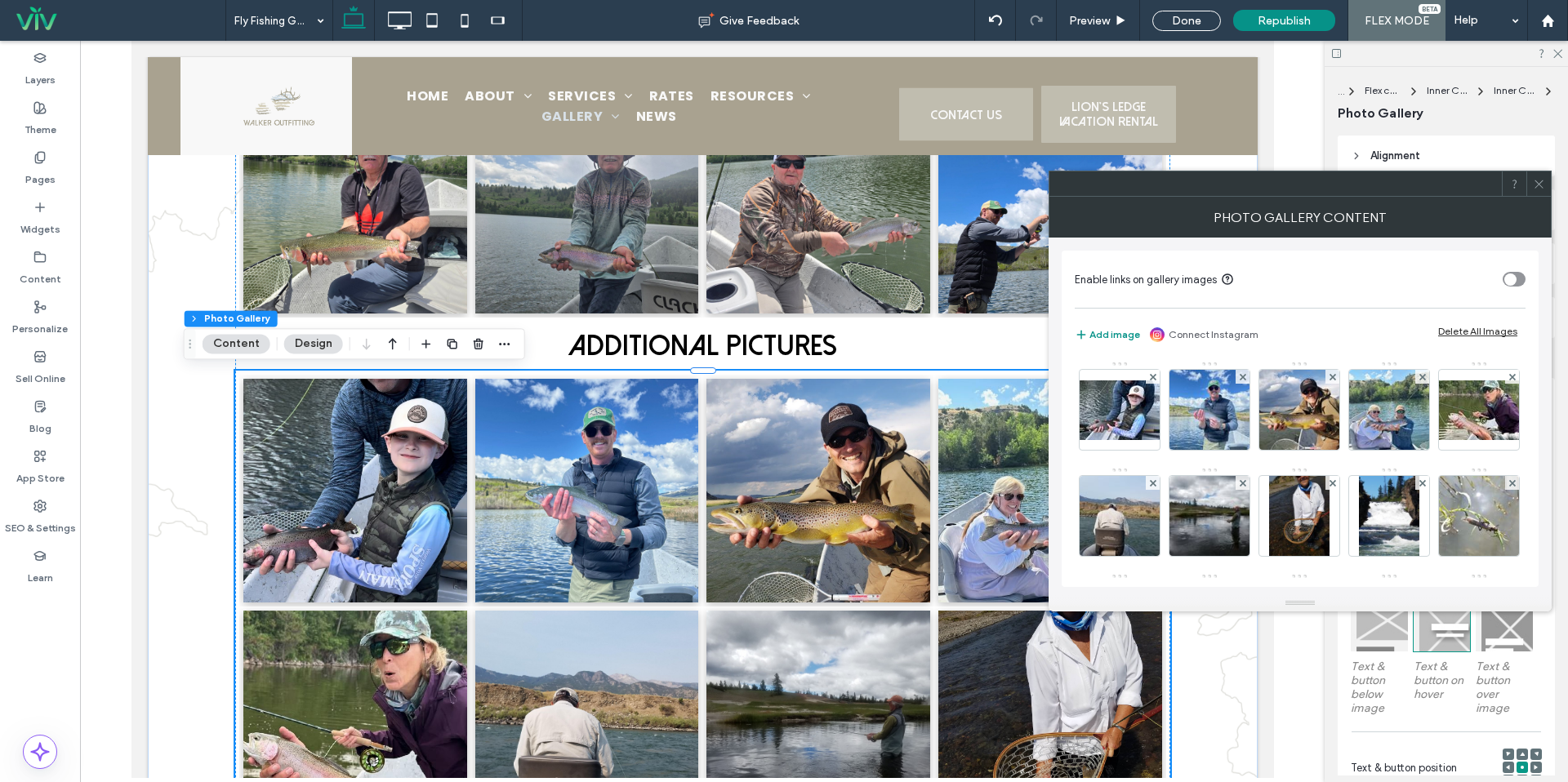
click at [1154, 375] on use at bounding box center [1152, 376] width 7 height 7
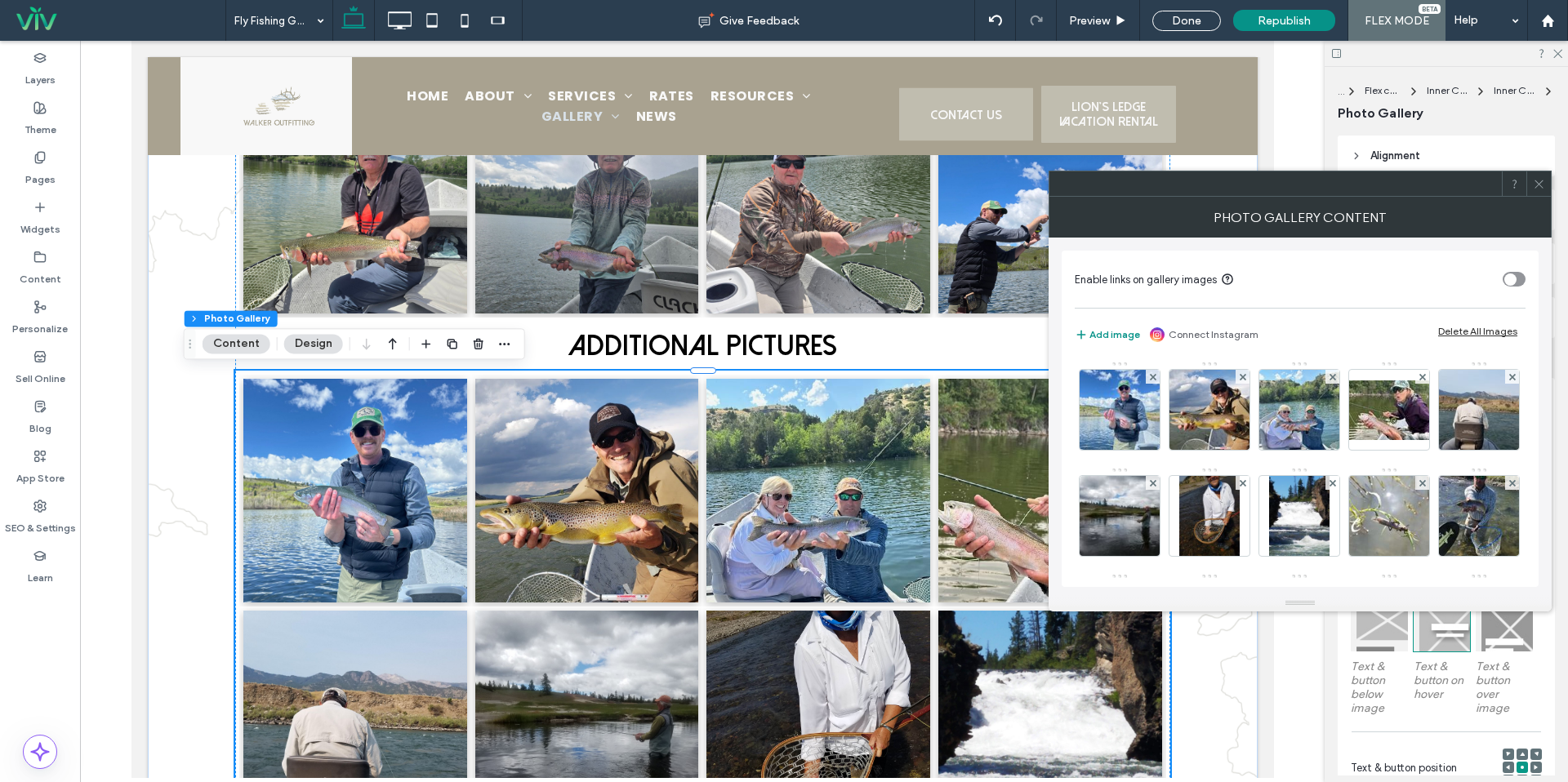
click at [1154, 375] on use at bounding box center [1152, 376] width 7 height 7
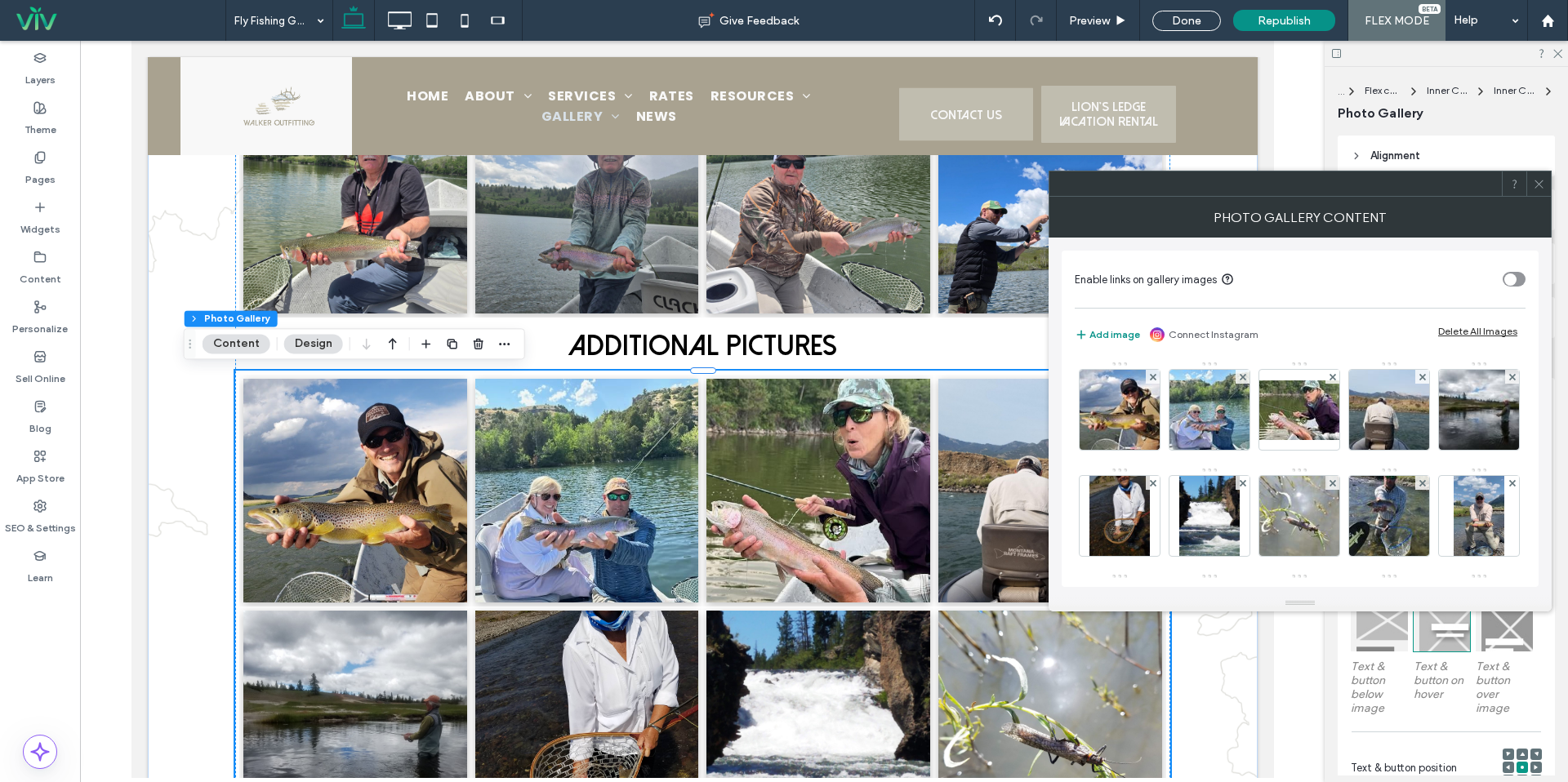
click at [1541, 188] on icon at bounding box center [1538, 184] width 12 height 12
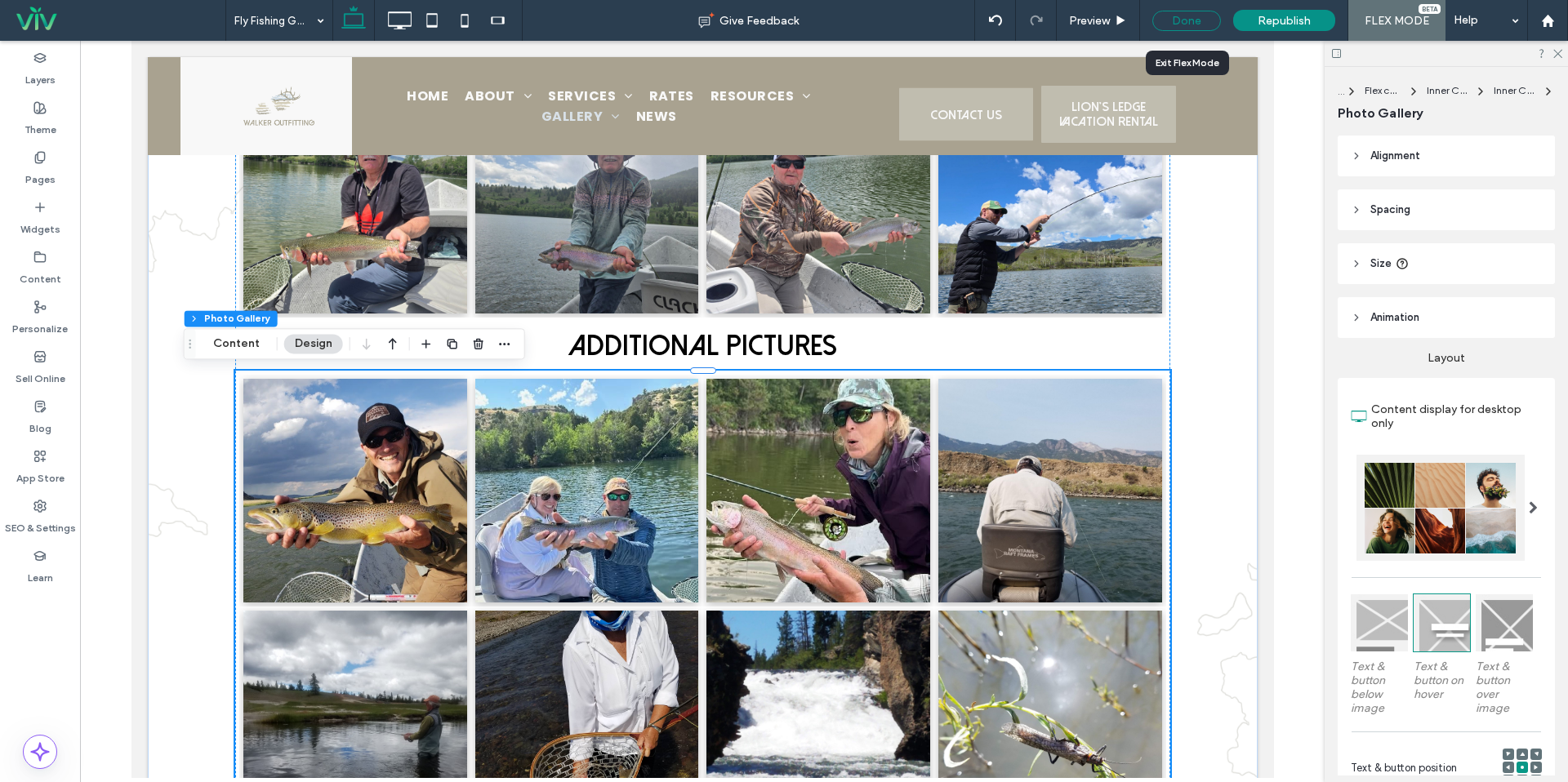
click at [1201, 17] on div "Done" at bounding box center [1187, 21] width 69 height 21
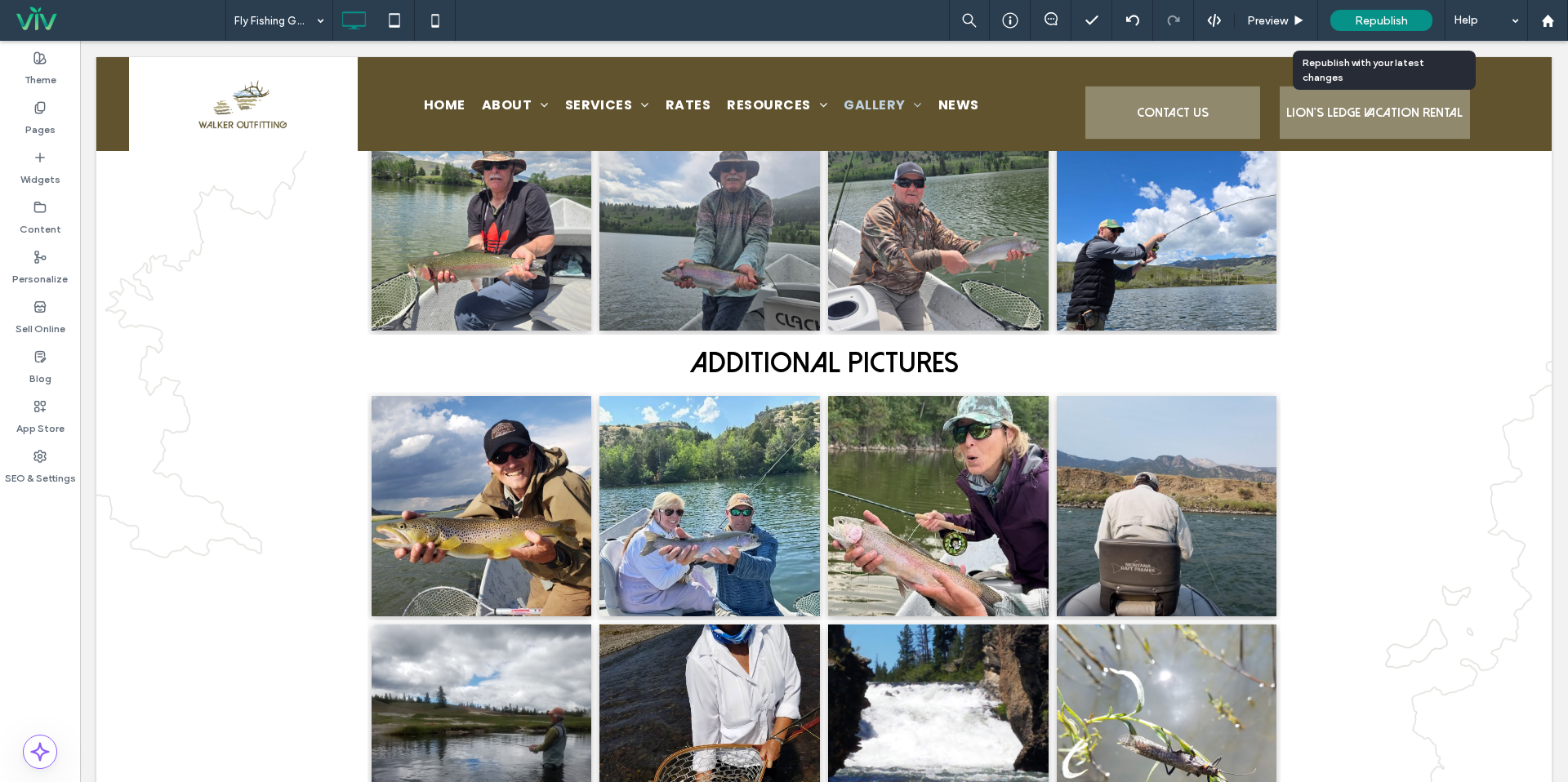
click at [1360, 24] on span "Republish" at bounding box center [1381, 21] width 53 height 14
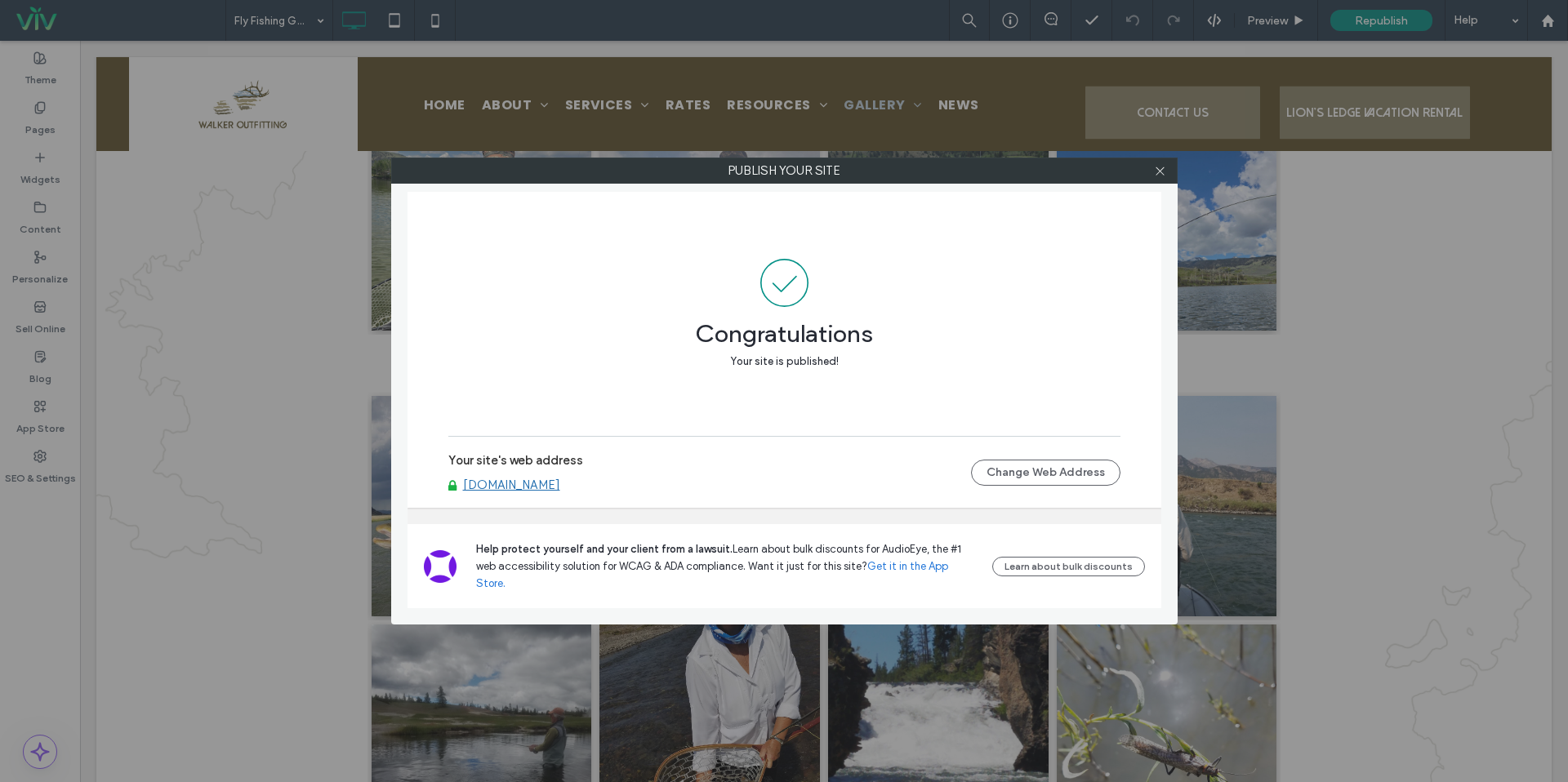
click at [1168, 168] on div at bounding box center [1160, 170] width 25 height 25
click at [1153, 179] on div at bounding box center [1160, 170] width 25 height 25
drag, startPoint x: 1158, startPoint y: 176, endPoint x: 1136, endPoint y: 201, distance: 33.3
click at [1158, 176] on span at bounding box center [1160, 170] width 12 height 25
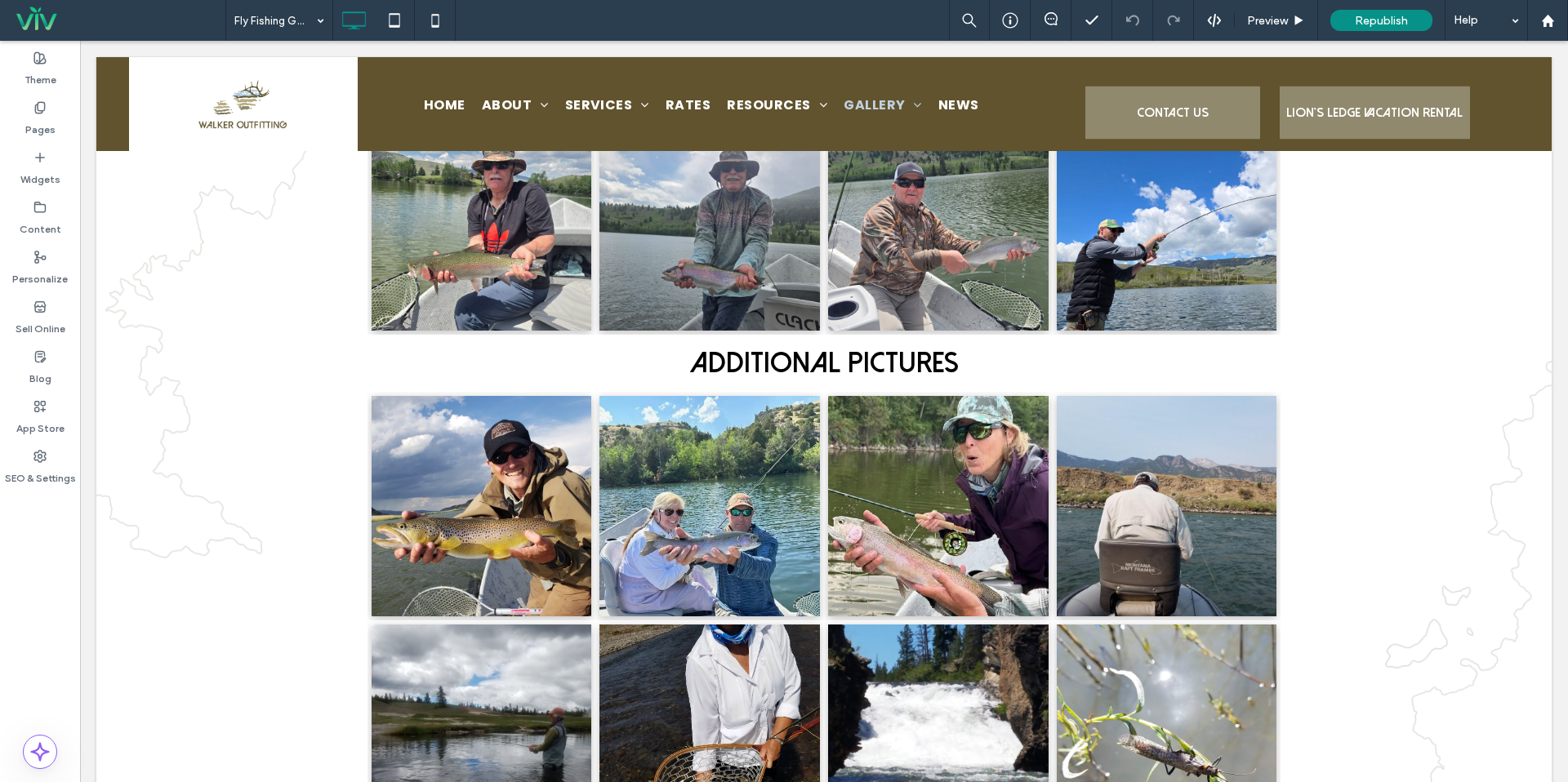
scroll to position [1556, 0]
click at [1545, 15] on icon at bounding box center [1548, 21] width 14 height 14
